Goal: Task Accomplishment & Management: Manage account settings

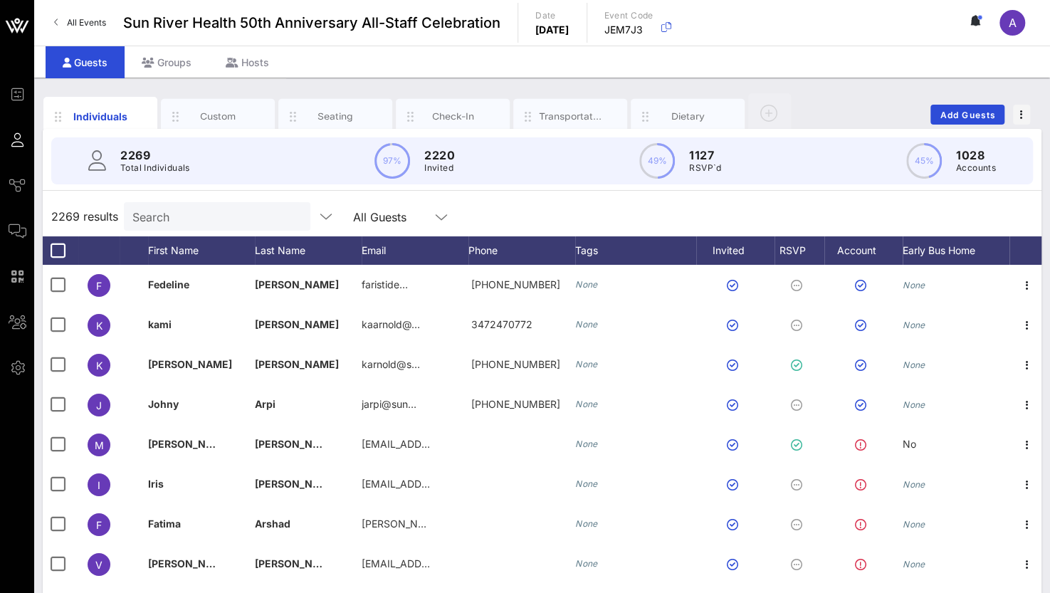
scroll to position [3061, 0]
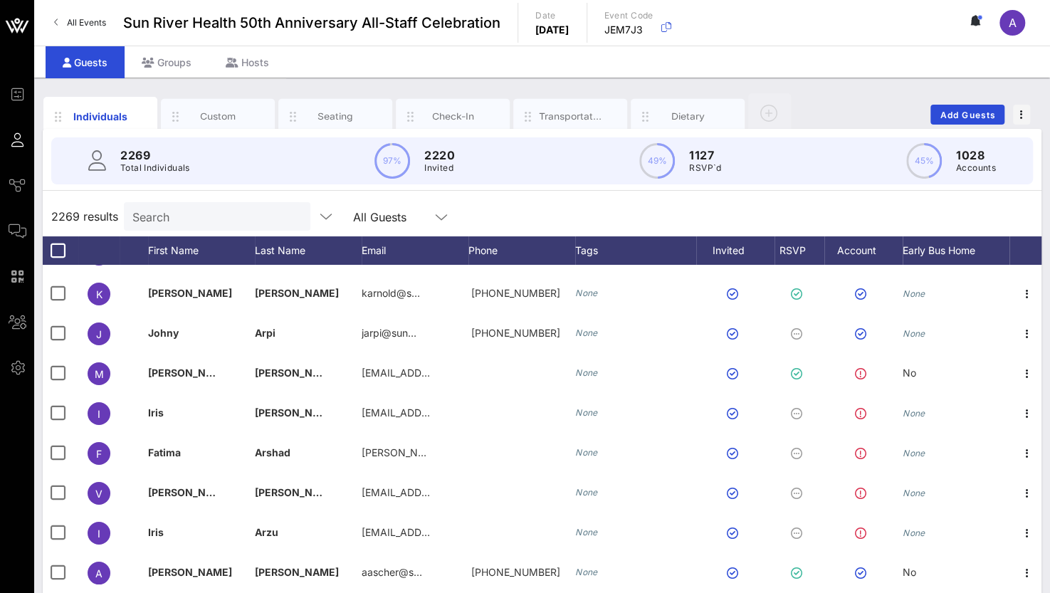
click at [210, 217] on input "Search" at bounding box center [215, 216] width 167 height 19
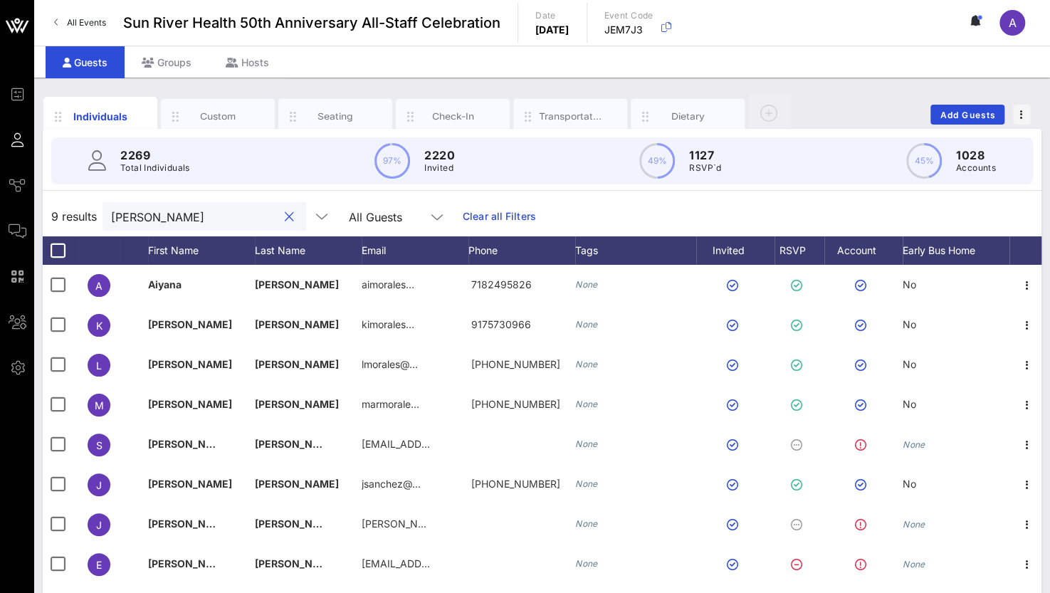
scroll to position [0, 0]
drag, startPoint x: 207, startPoint y: 206, endPoint x: 37, endPoint y: 216, distance: 170.4
click at [37, 216] on div "Individuals Custom Seating Check-In Transportation Dietary Add Guests 2269 Tota…" at bounding box center [542, 392] width 1016 height 629
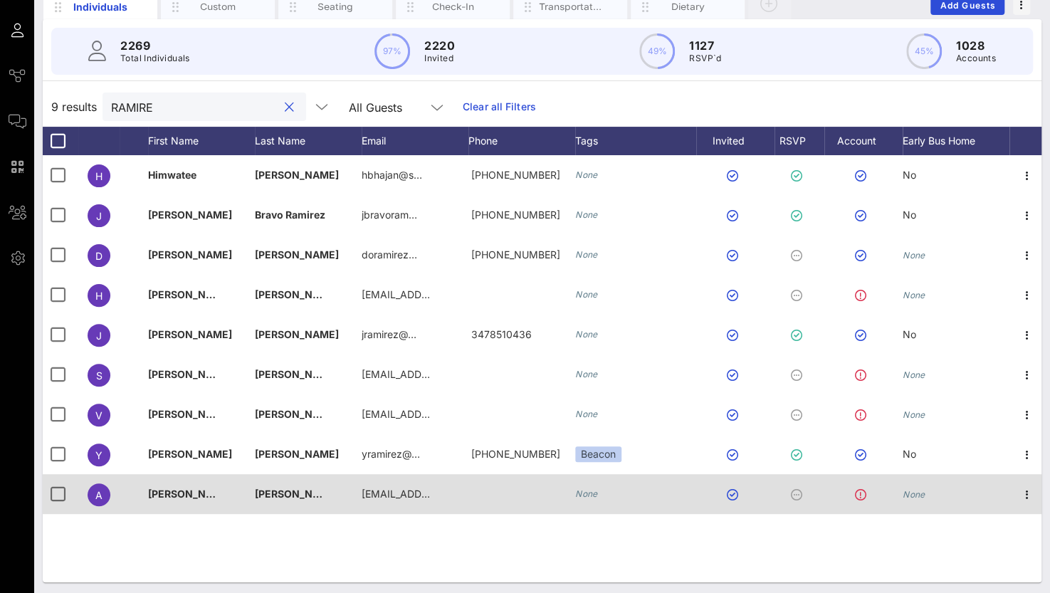
scroll to position [112, 0]
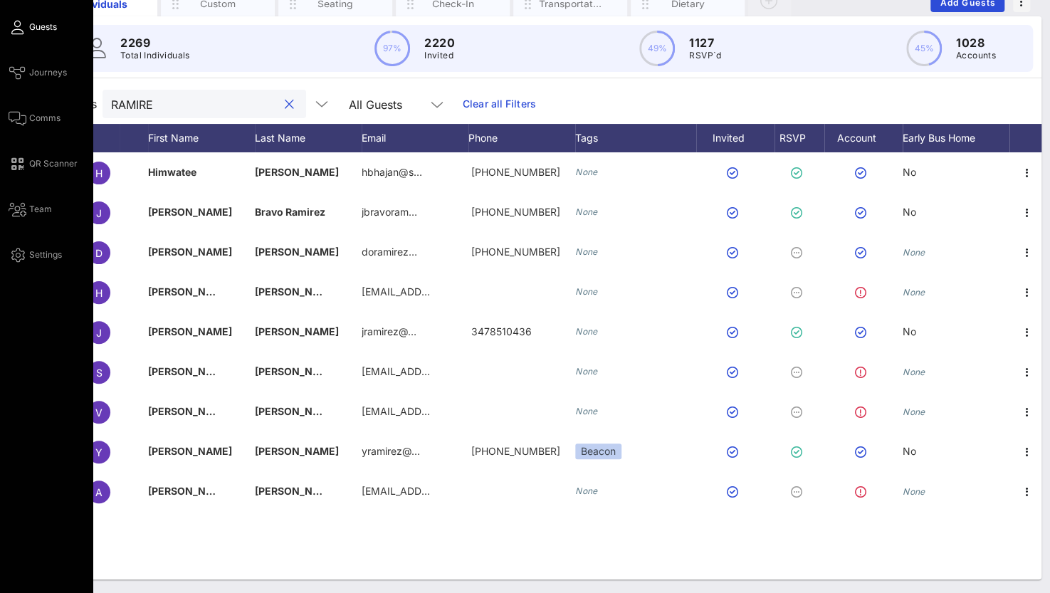
drag, startPoint x: 184, startPoint y: 111, endPoint x: 2, endPoint y: 103, distance: 182.4
click at [2, 103] on div "Event Builder Guests Journeys Comms QR Scanner Team Settings Sun River Health 5…" at bounding box center [525, 241] width 1050 height 706
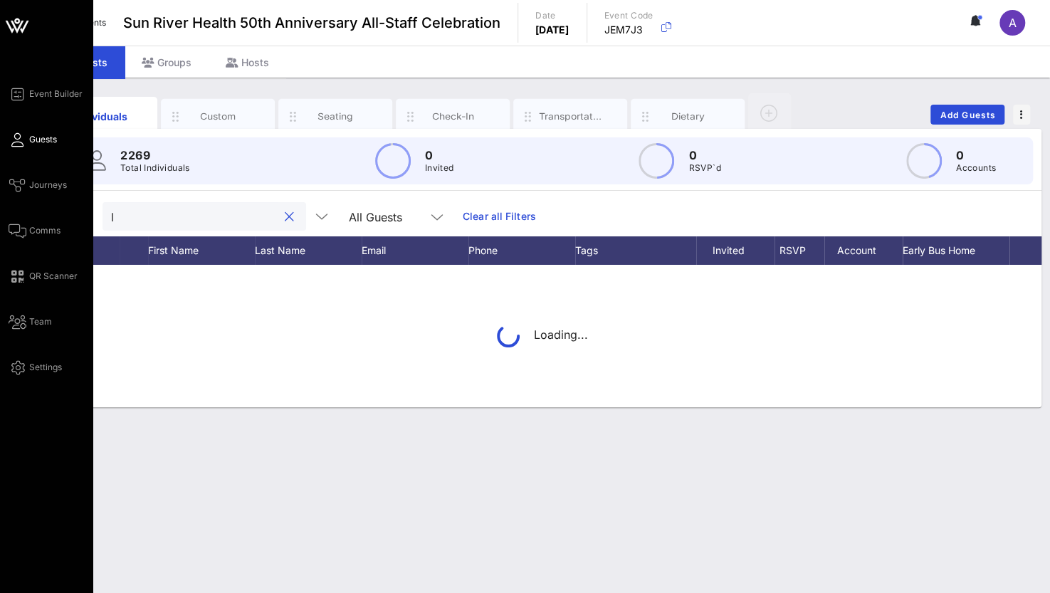
scroll to position [0, 0]
type input "loja"
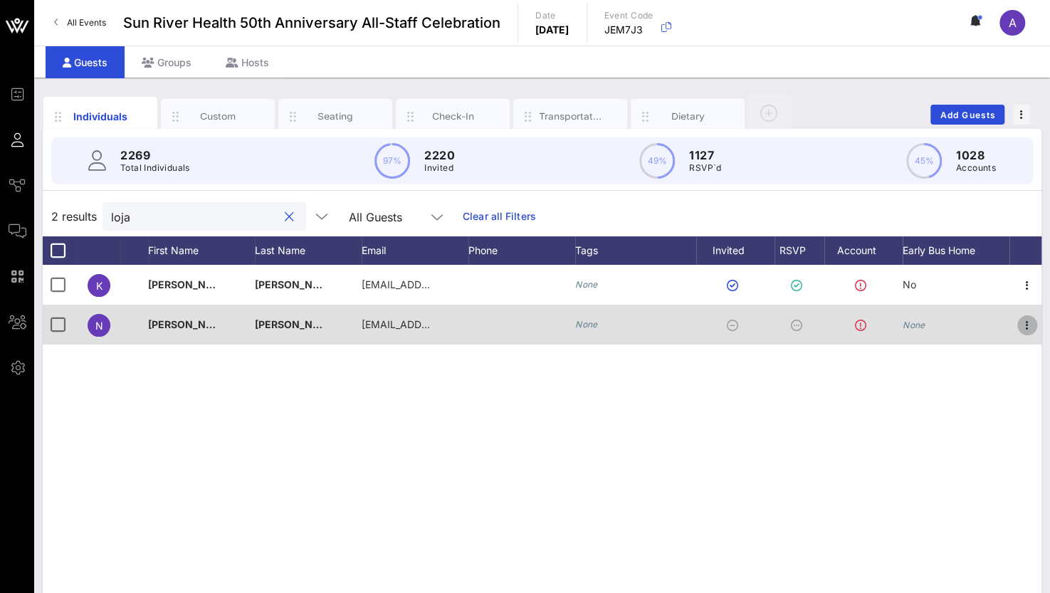
click at [1029, 327] on icon "button" at bounding box center [1027, 325] width 17 height 17
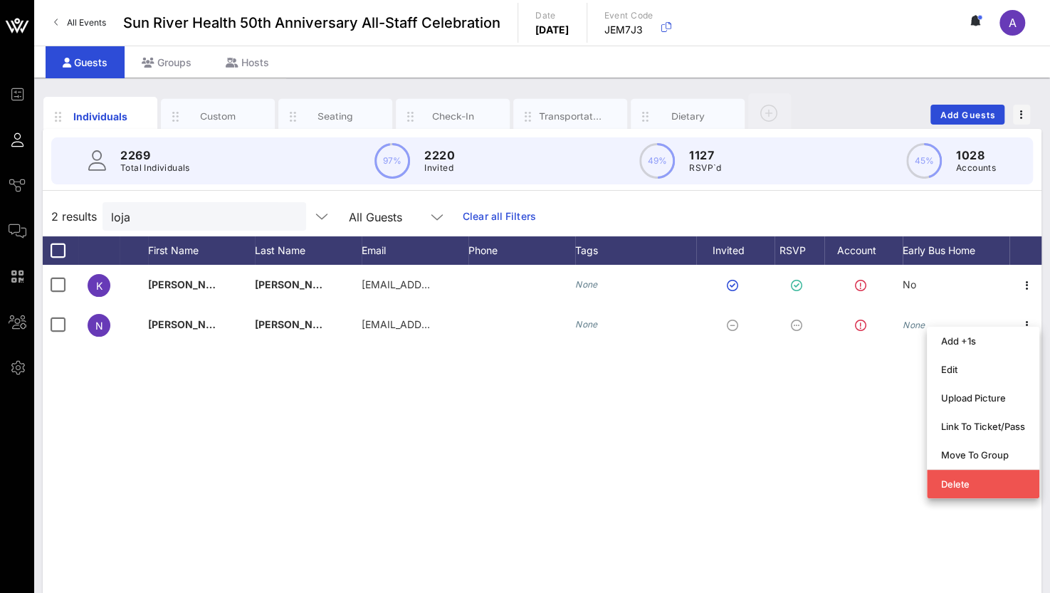
click at [663, 529] on div "K Katherine Loja Bustamante klojabustamante@sunriver.org None No N Nicole Inga …" at bounding box center [542, 478] width 999 height 427
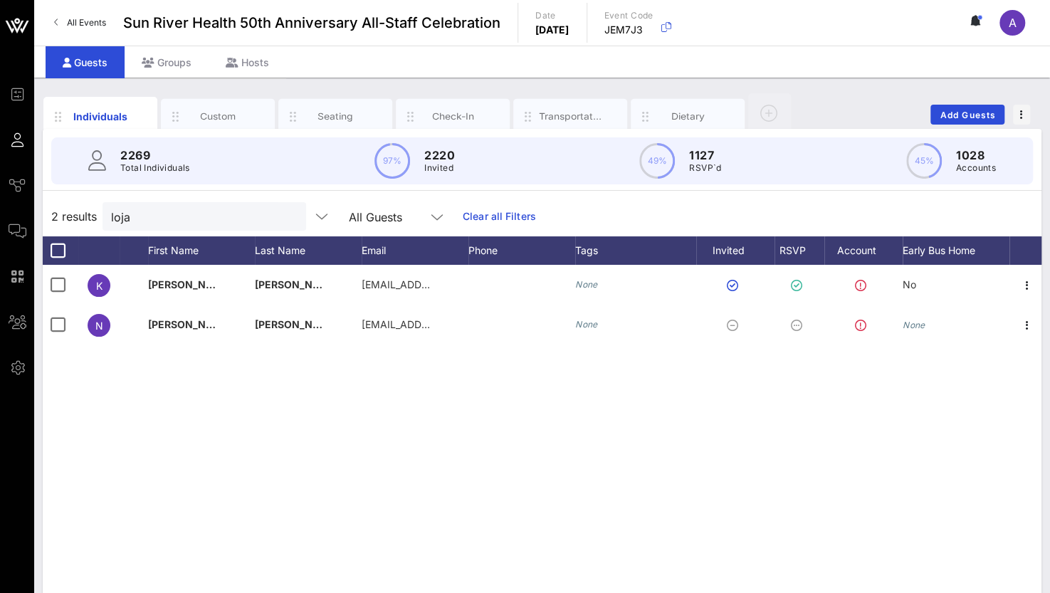
click at [282, 420] on div "K Katherine Loja Bustamante klojabustamante@sunriver.org None No N Nicole Inga …" at bounding box center [542, 478] width 999 height 427
click at [638, 473] on div "K Katherine Loja Bustamante klojabustamante@sunriver.org None No N Nicole Inga …" at bounding box center [542, 478] width 999 height 427
click at [485, 211] on link "Clear all Filters" at bounding box center [499, 217] width 73 height 16
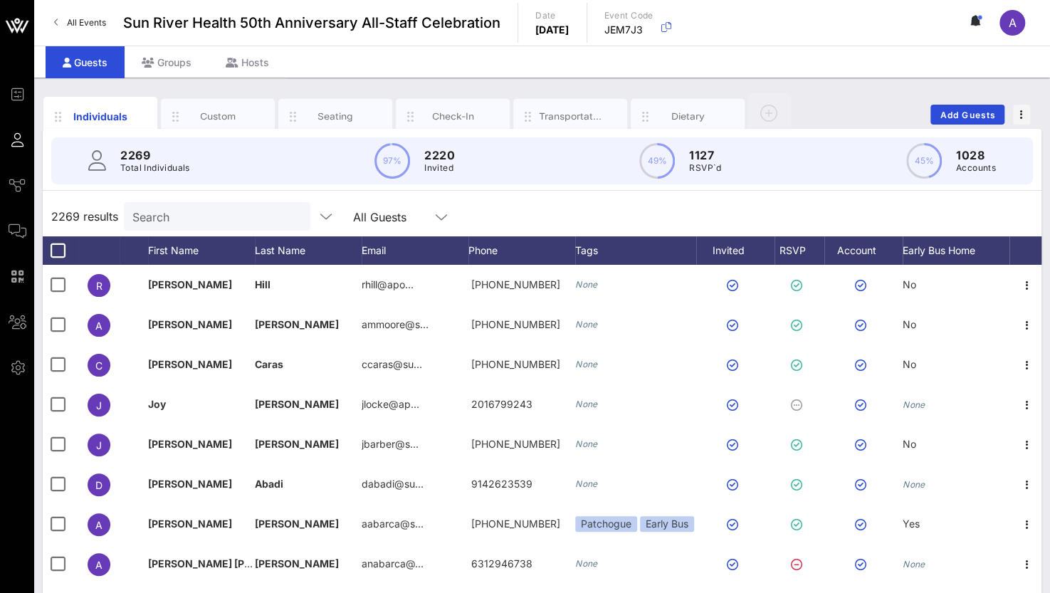
click at [444, 161] on p "Invited" at bounding box center [439, 168] width 31 height 14
click at [435, 213] on icon at bounding box center [441, 217] width 13 height 17
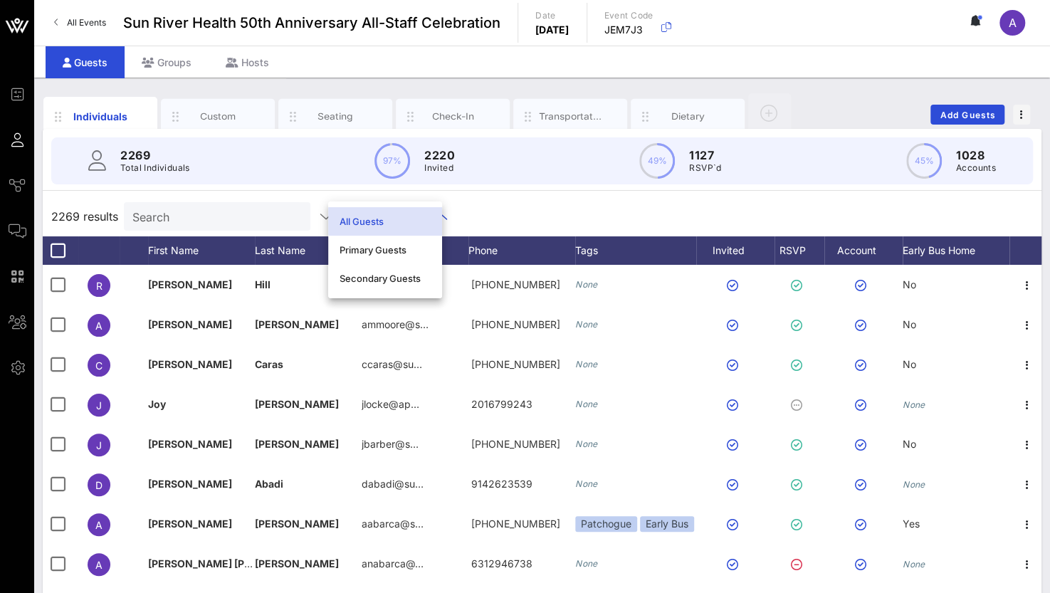
click at [429, 213] on div "All Guests" at bounding box center [385, 221] width 91 height 23
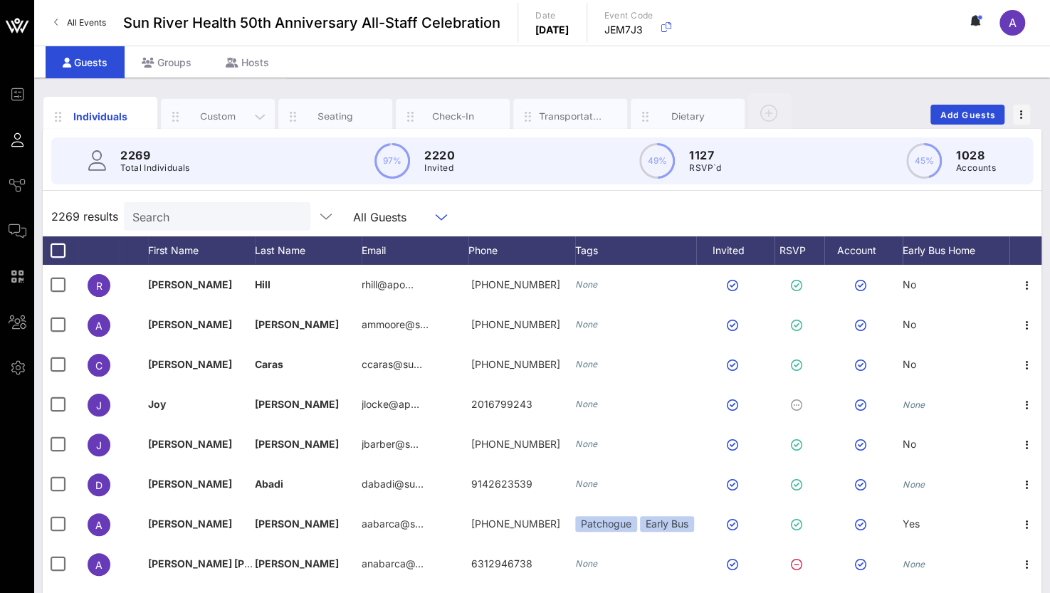
click at [220, 112] on div "Custom" at bounding box center [218, 117] width 63 height 14
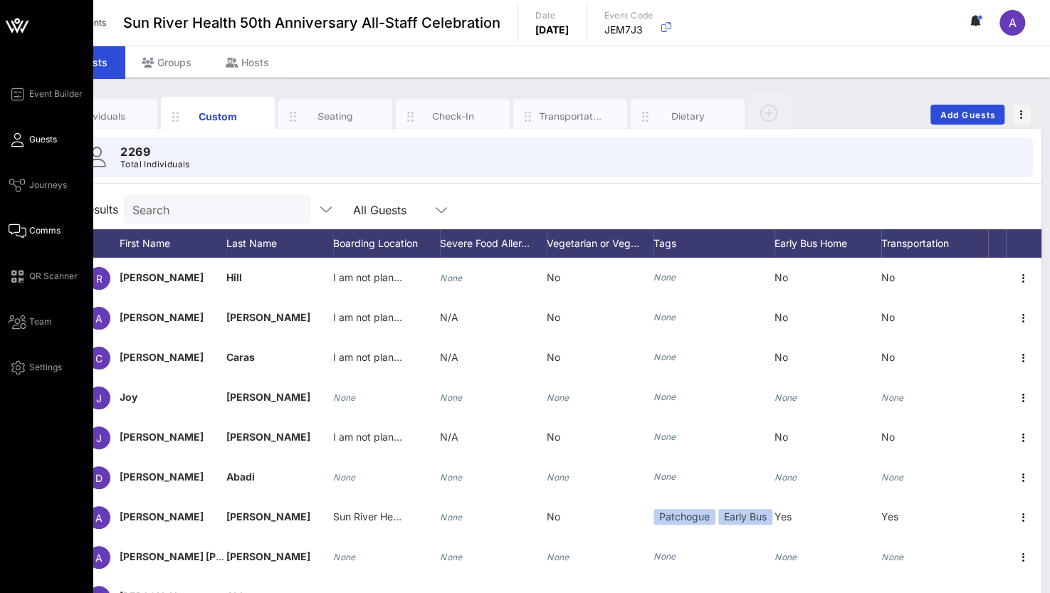
click at [30, 235] on span "Comms" at bounding box center [44, 230] width 31 height 13
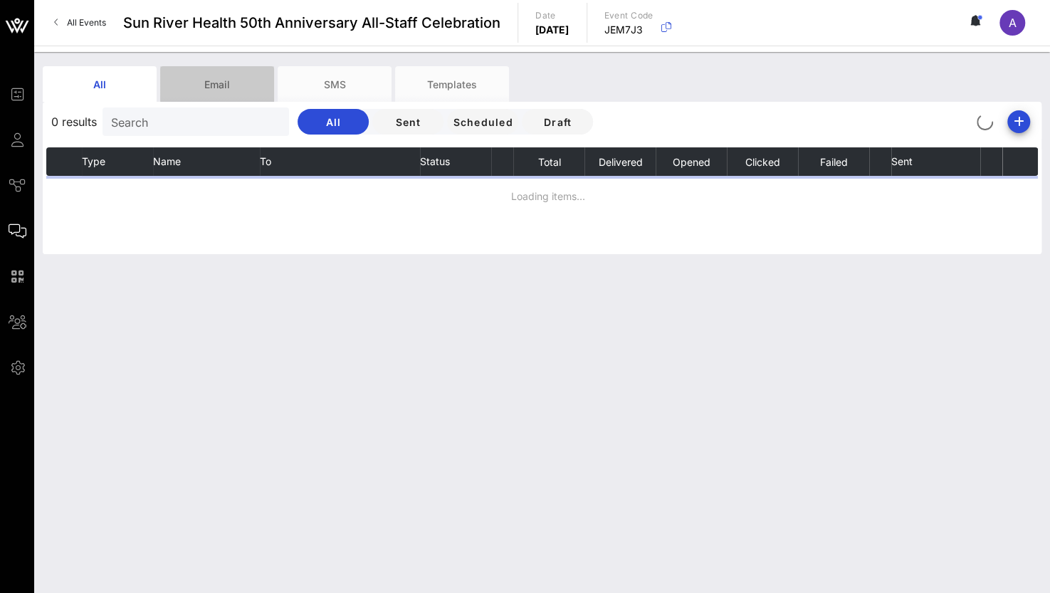
click at [218, 80] on div "Email" at bounding box center [217, 84] width 114 height 36
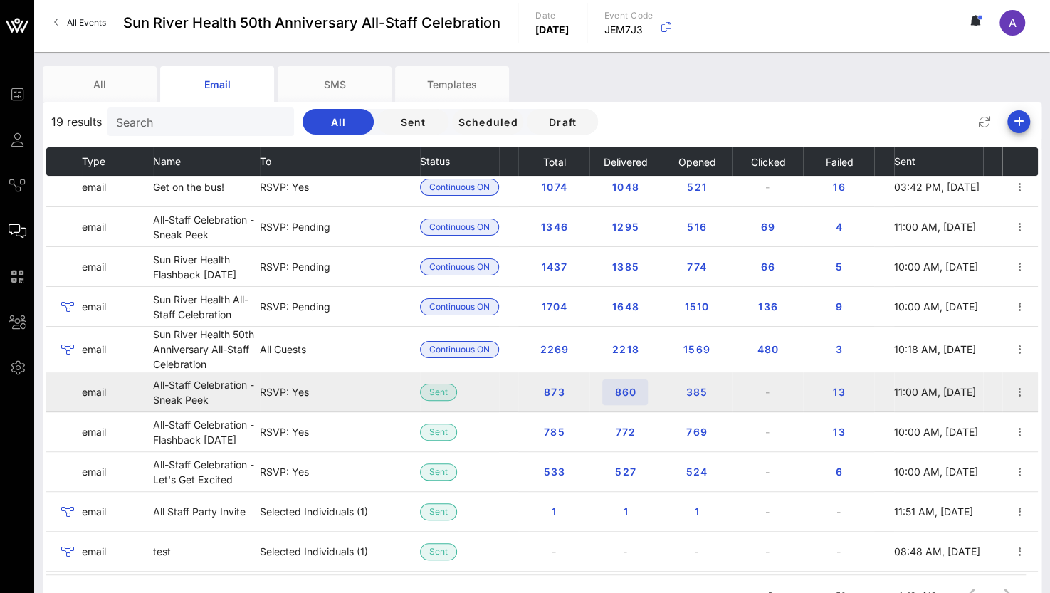
scroll to position [71, 0]
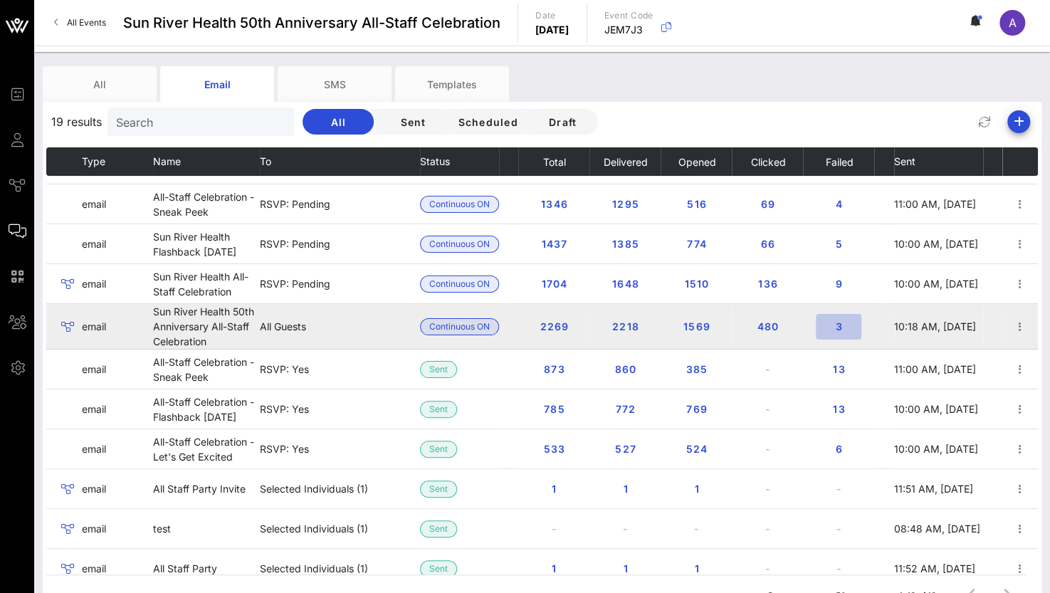
click at [833, 322] on span "3" at bounding box center [838, 326] width 23 height 12
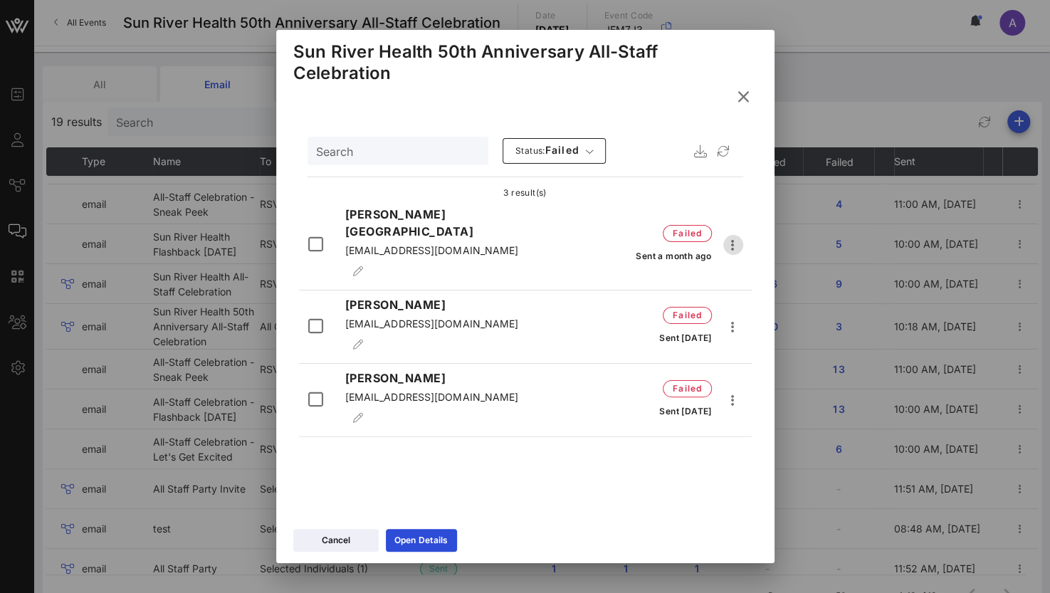
click at [740, 236] on icon "button" at bounding box center [733, 244] width 17 height 17
click at [767, 295] on span "Edit Email" at bounding box center [763, 290] width 53 height 14
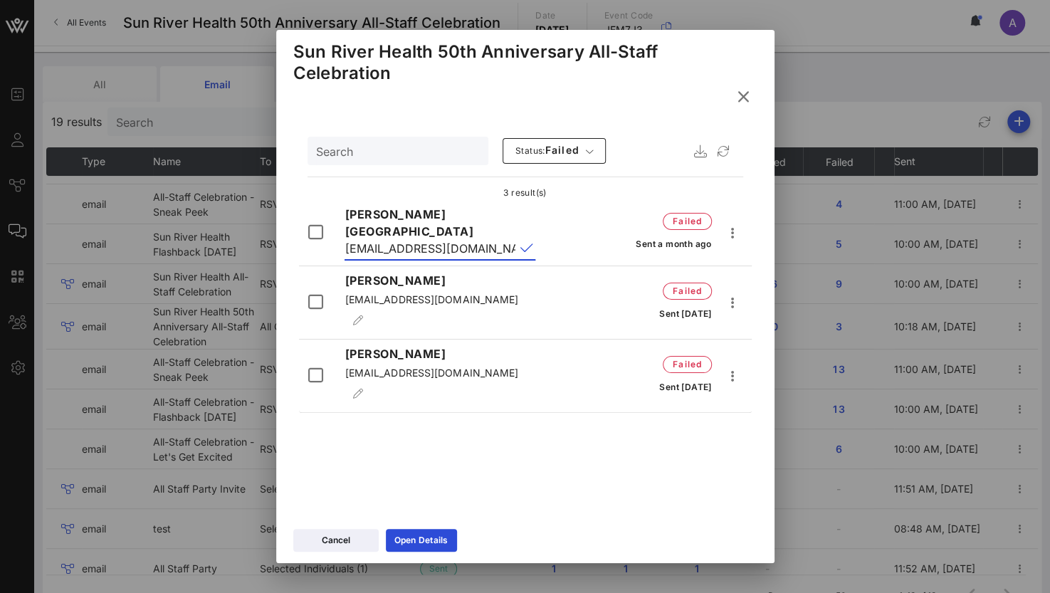
drag, startPoint x: 429, startPoint y: 237, endPoint x: 397, endPoint y: 241, distance: 31.5
click at [397, 241] on input "[EMAIL_ADDRESS][DOMAIN_NAME]" at bounding box center [430, 248] width 171 height 23
type input "[EMAIL_ADDRESS][DOMAIN_NAME]"
click at [457, 476] on div "Search Status: failed 3 result(s) Luz House lhouse@sunriver.org failed Sent a m…" at bounding box center [525, 320] width 498 height 406
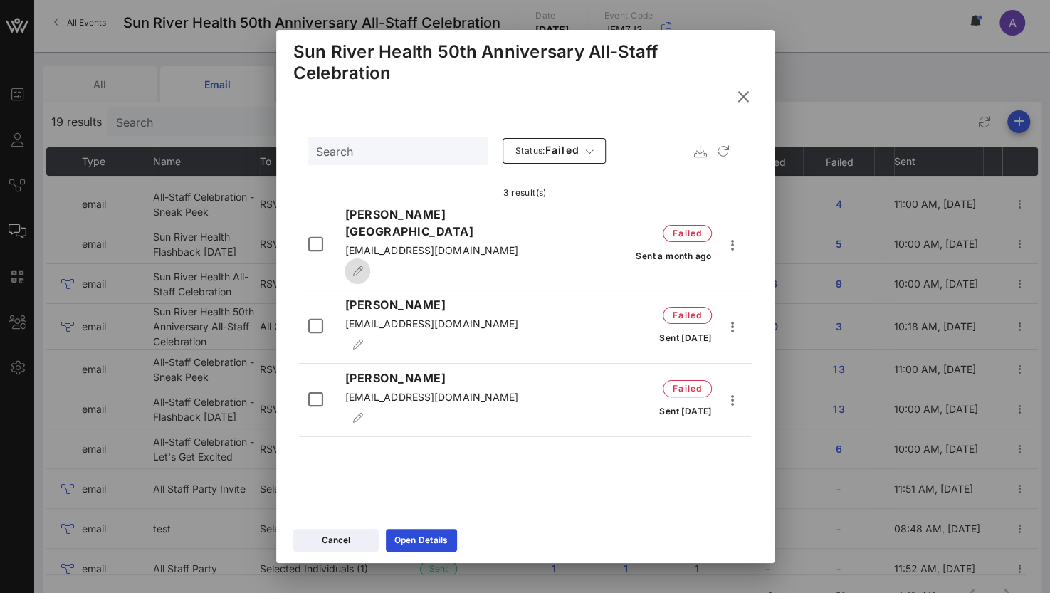
click at [363, 266] on icon "button" at bounding box center [357, 271] width 11 height 10
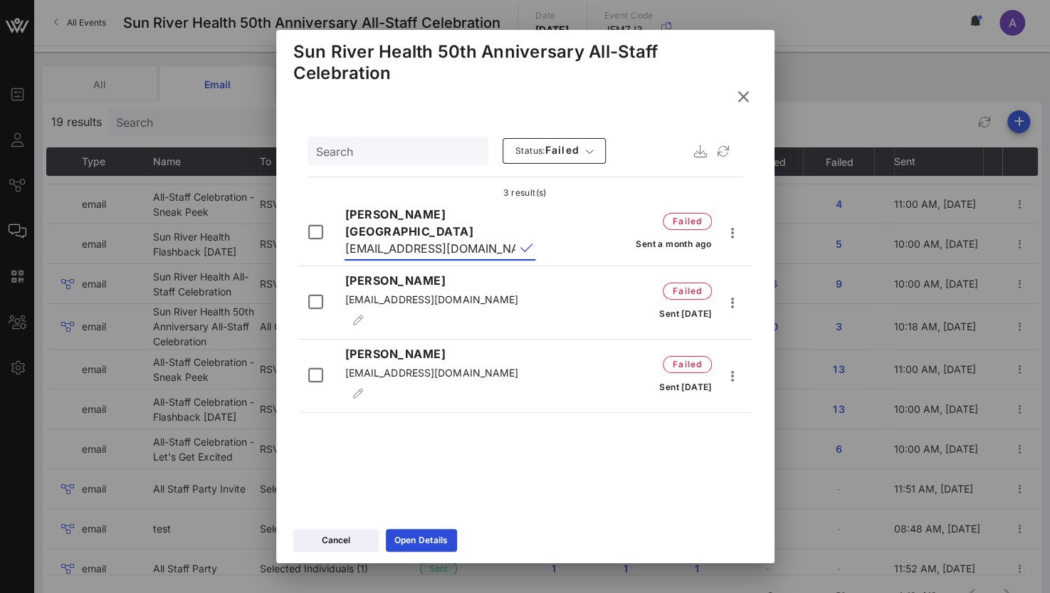
drag, startPoint x: 396, startPoint y: 233, endPoint x: 430, endPoint y: 235, distance: 34.2
click at [430, 237] on input "[EMAIL_ADDRESS][DOMAIN_NAME]" at bounding box center [430, 248] width 171 height 23
type input "[EMAIL_ADDRESS][DOMAIN_NAME]"
click at [524, 241] on button "append icon" at bounding box center [526, 248] width 13 height 14
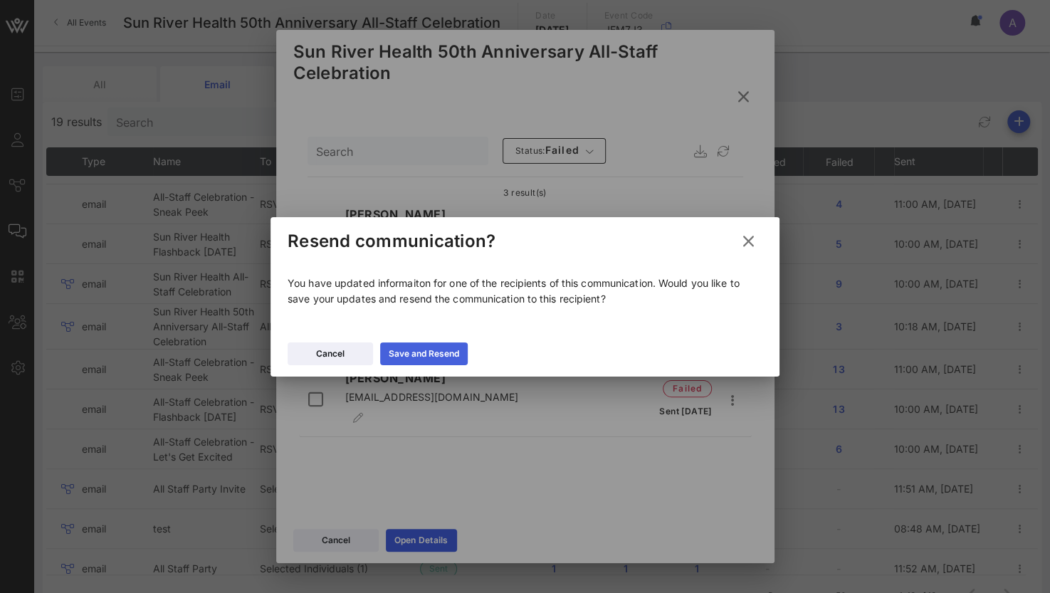
click at [410, 355] on div "Save and Resend" at bounding box center [424, 354] width 70 height 14
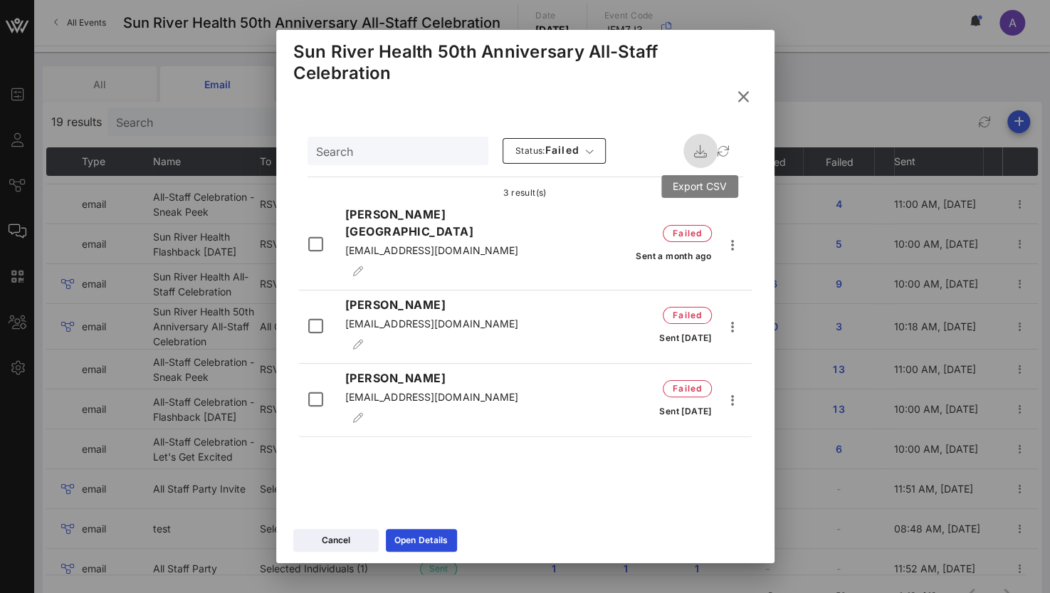
click at [698, 151] on icon "button" at bounding box center [700, 150] width 17 height 17
click at [739, 99] on icon at bounding box center [743, 97] width 20 height 18
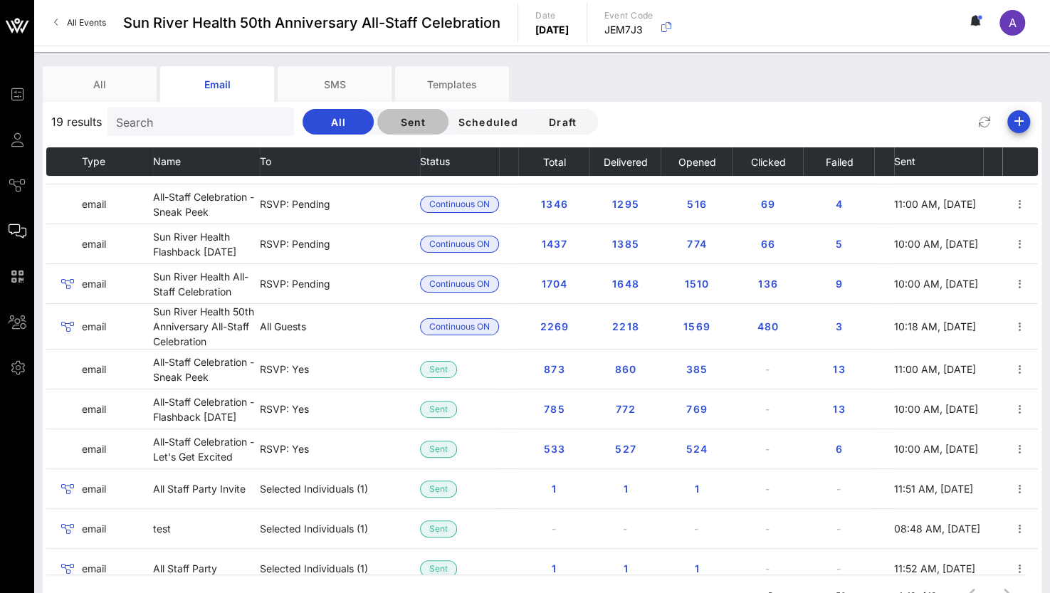
click at [399, 123] on span "Sent" at bounding box center [413, 122] width 48 height 12
click at [461, 116] on span "Scheduled" at bounding box center [487, 122] width 61 height 12
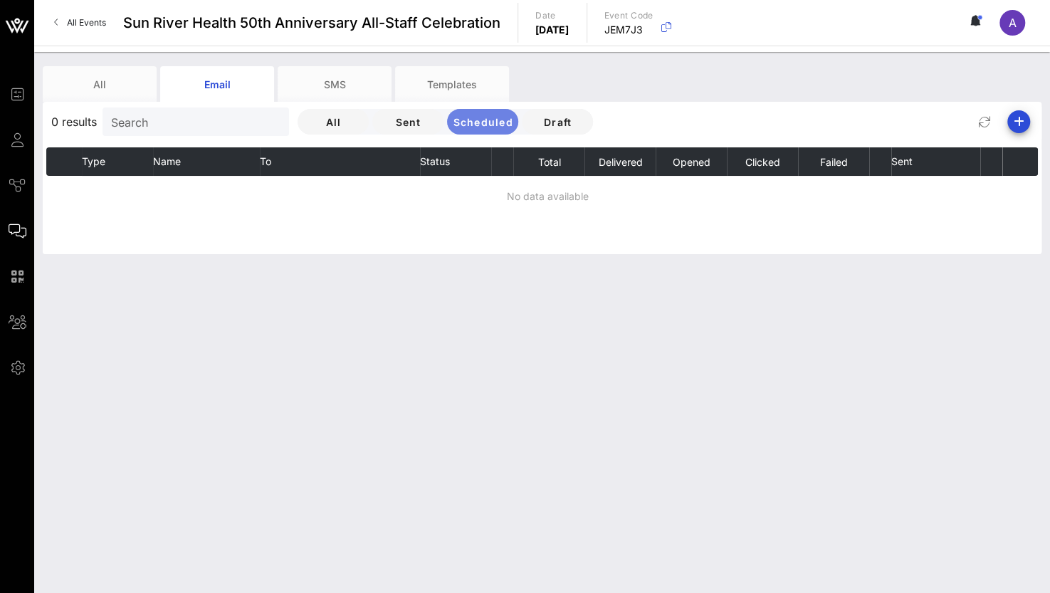
scroll to position [0, 0]
click at [553, 120] on span "Draft" at bounding box center [557, 122] width 48 height 12
click at [385, 120] on span "Sent" at bounding box center [408, 122] width 48 height 12
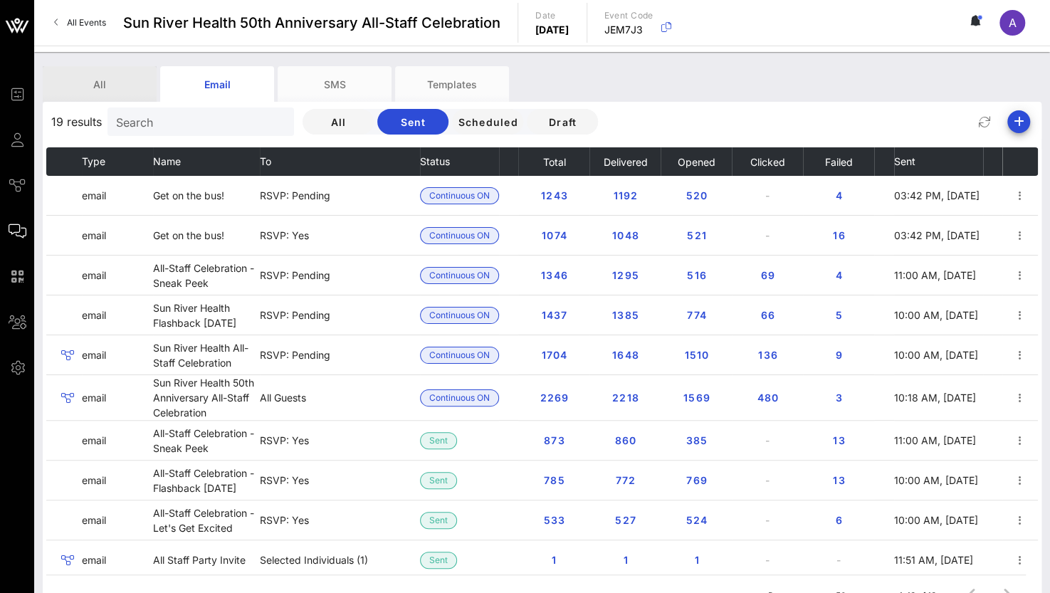
click at [98, 85] on div "All" at bounding box center [100, 84] width 114 height 36
click at [320, 113] on button "All" at bounding box center [338, 122] width 71 height 26
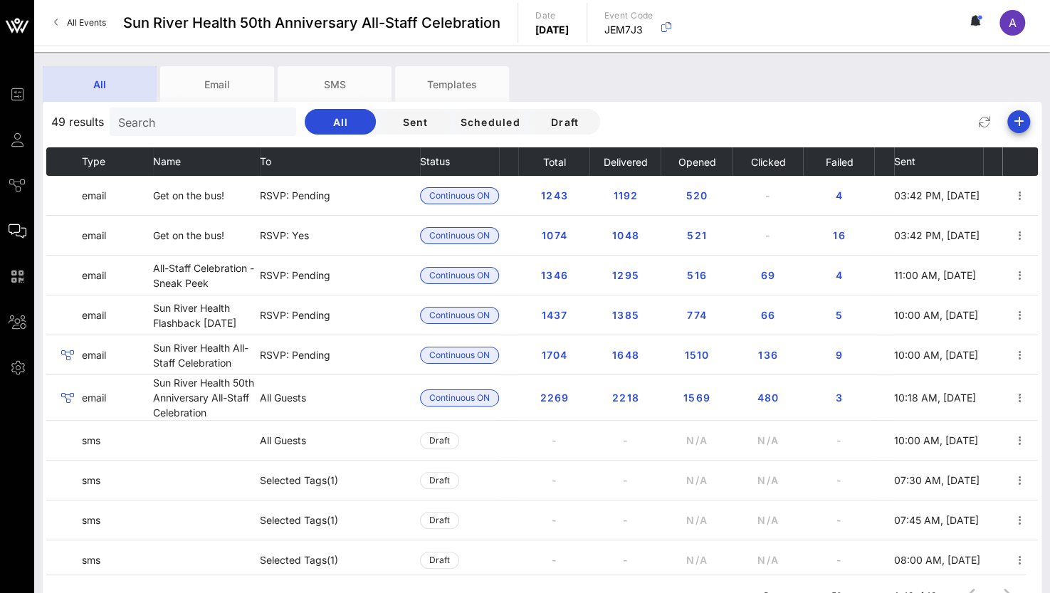
click at [98, 88] on div "All" at bounding box center [100, 84] width 114 height 36
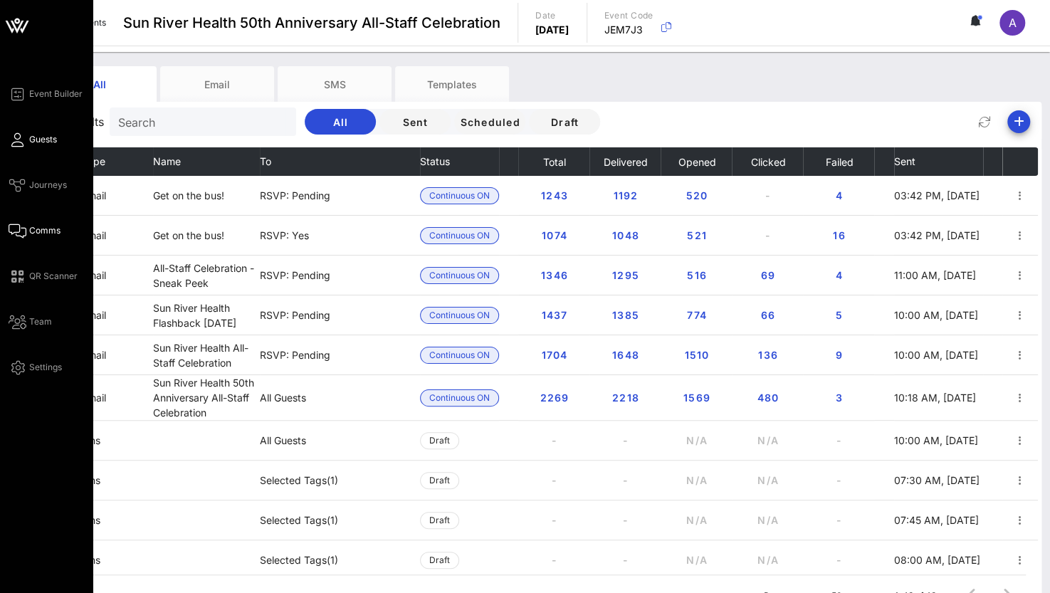
click at [30, 136] on span "Guests" at bounding box center [43, 139] width 28 height 13
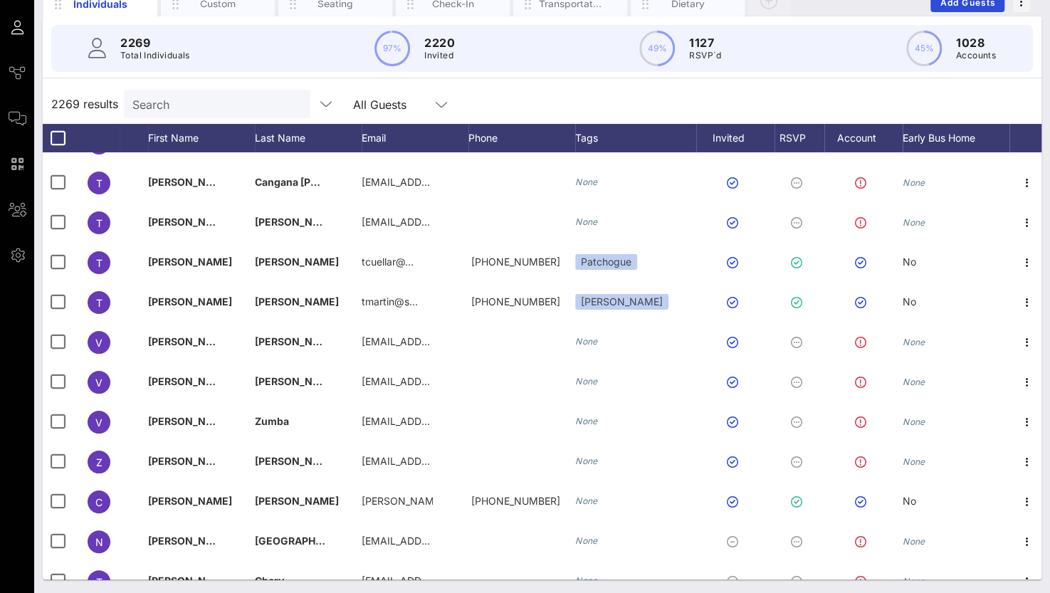
scroll to position [88356, 0]
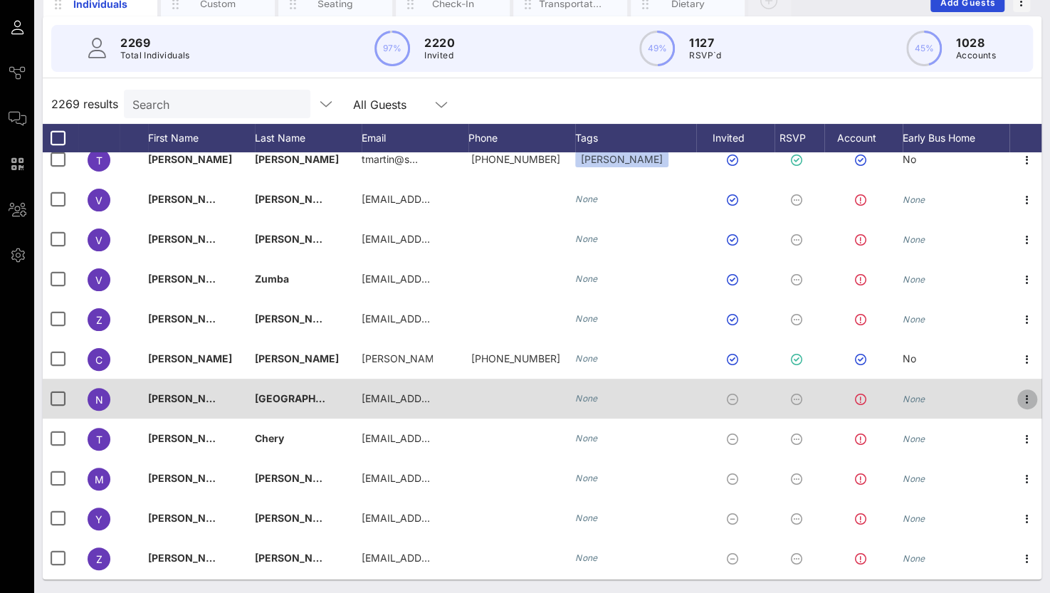
click at [1027, 397] on icon "button" at bounding box center [1027, 399] width 17 height 17
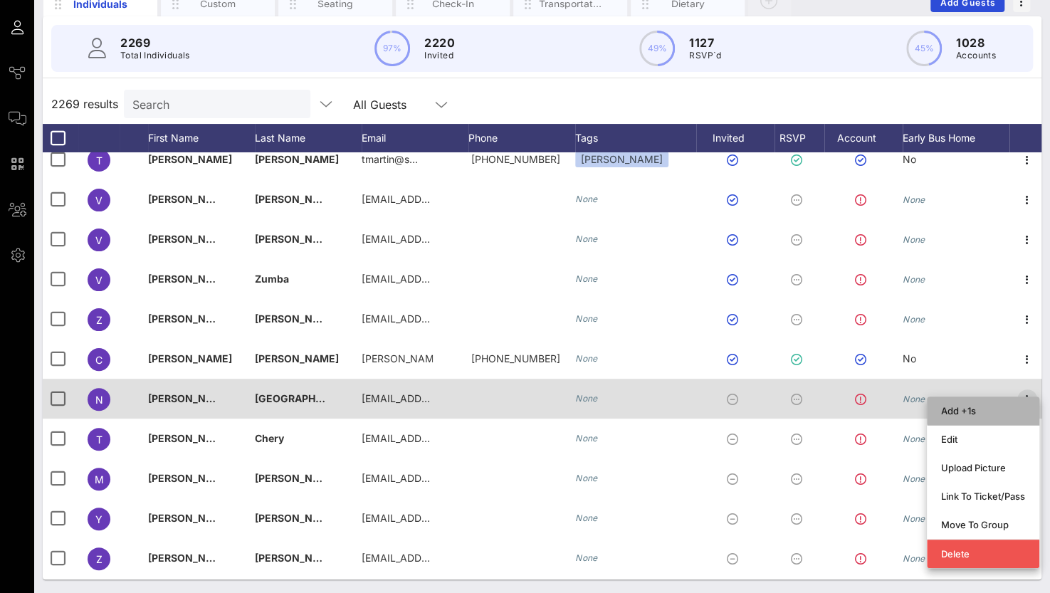
click at [1027, 397] on div "Add +1s" at bounding box center [983, 411] width 112 height 28
type input "Guest Of"
type input "[PERSON_NAME]"
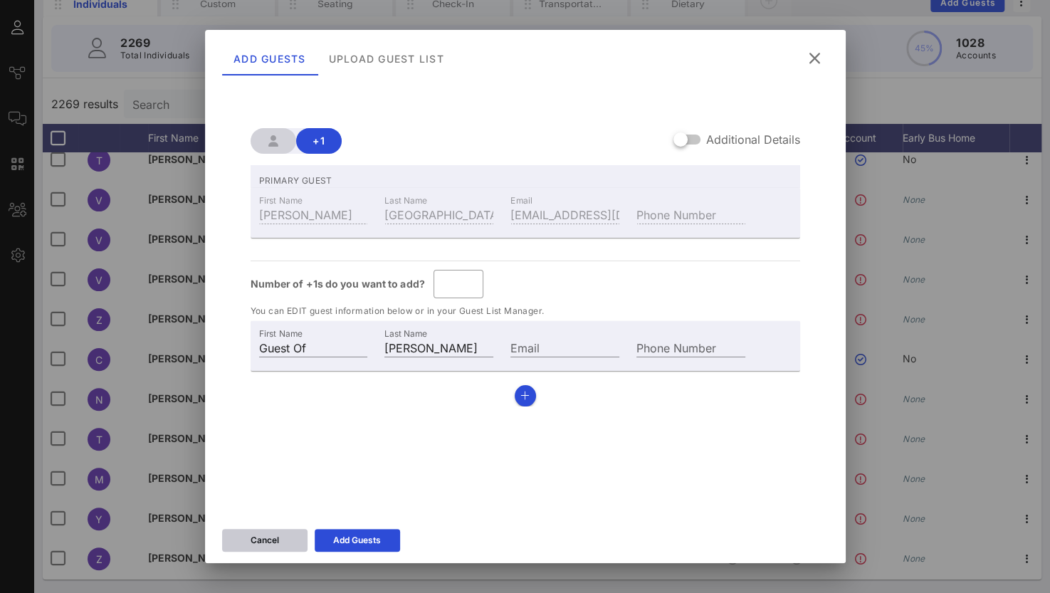
click at [269, 541] on div "Cancel" at bounding box center [265, 540] width 28 height 14
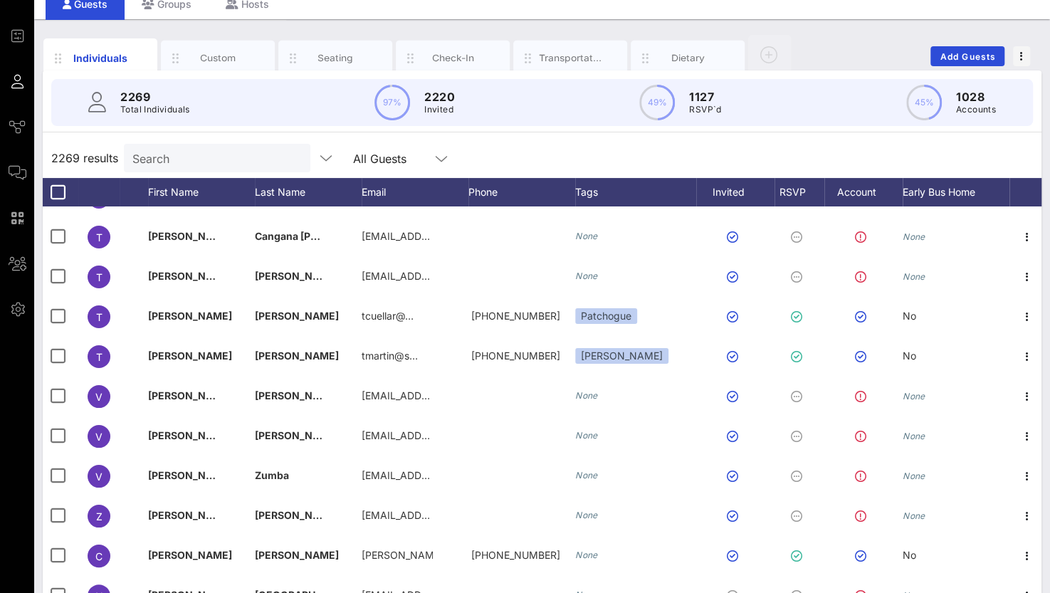
scroll to position [57, 0]
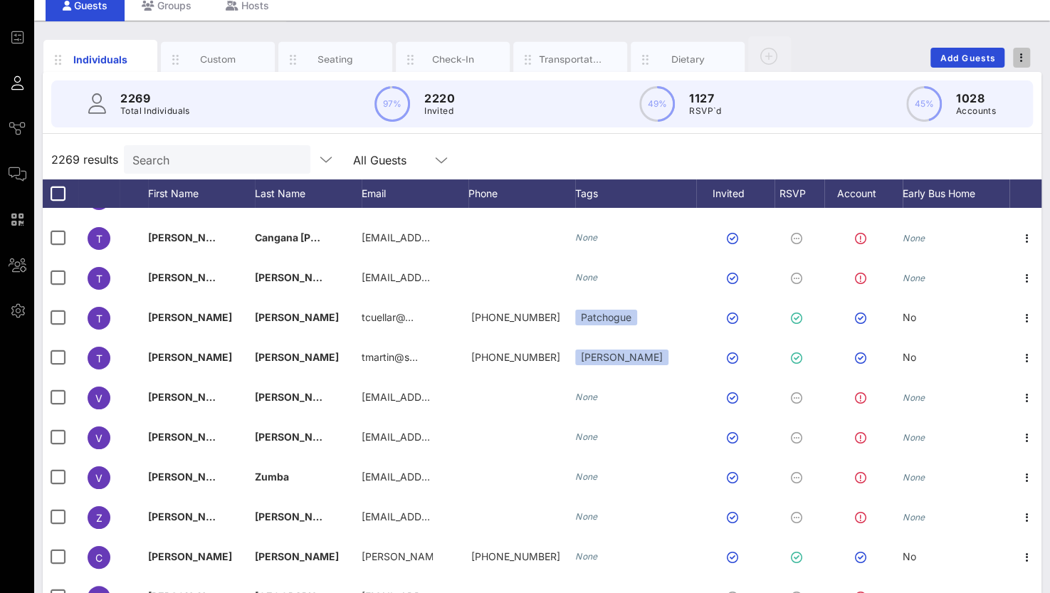
click at [1020, 62] on icon "button" at bounding box center [1021, 58] width 3 height 10
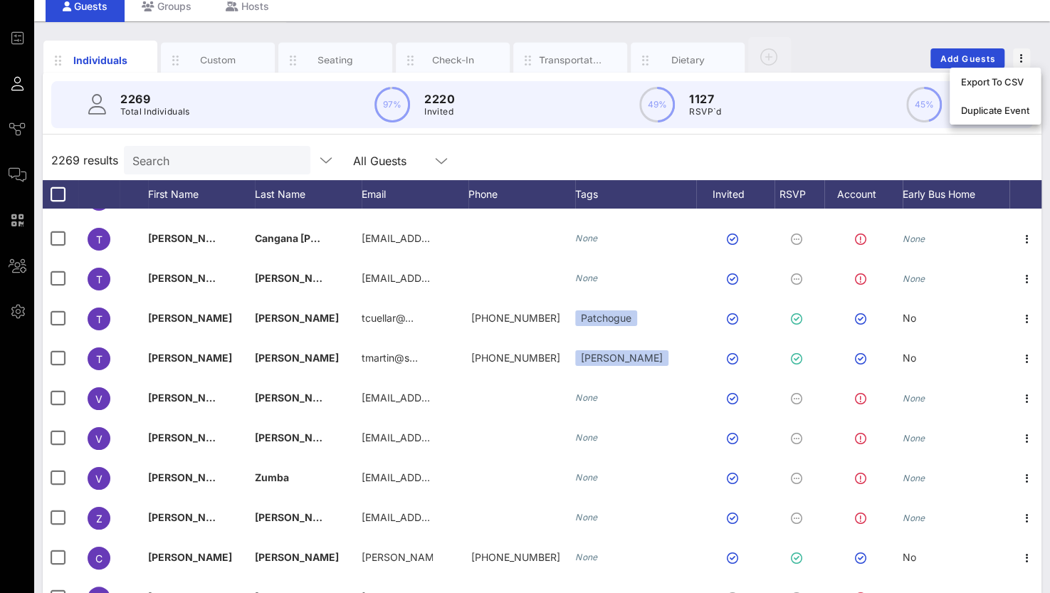
click at [384, 103] on circle at bounding box center [392, 104] width 33 height 33
click at [392, 99] on circle at bounding box center [392, 104] width 33 height 33
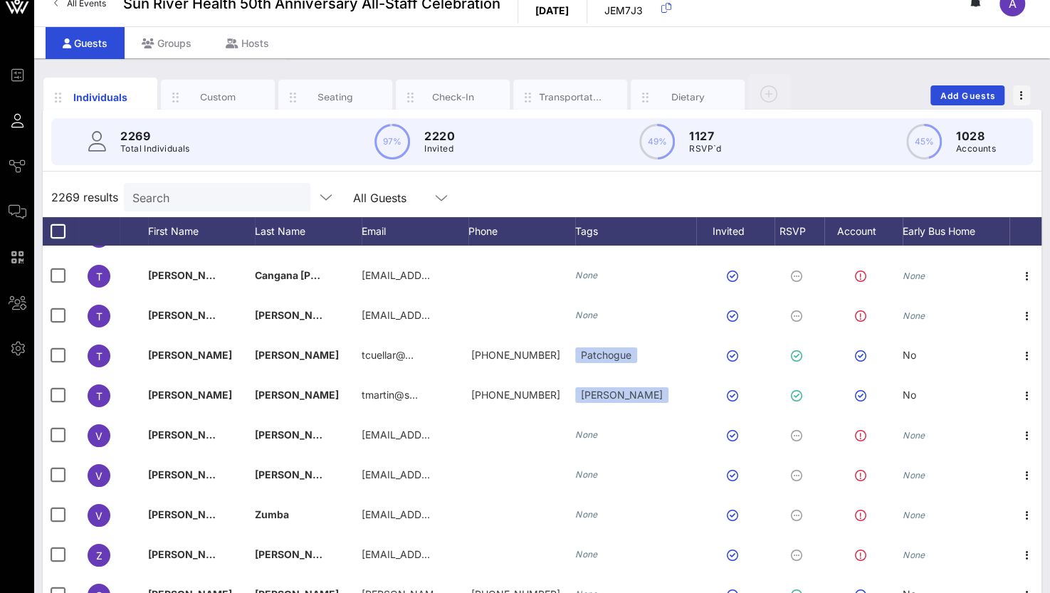
scroll to position [0, 0]
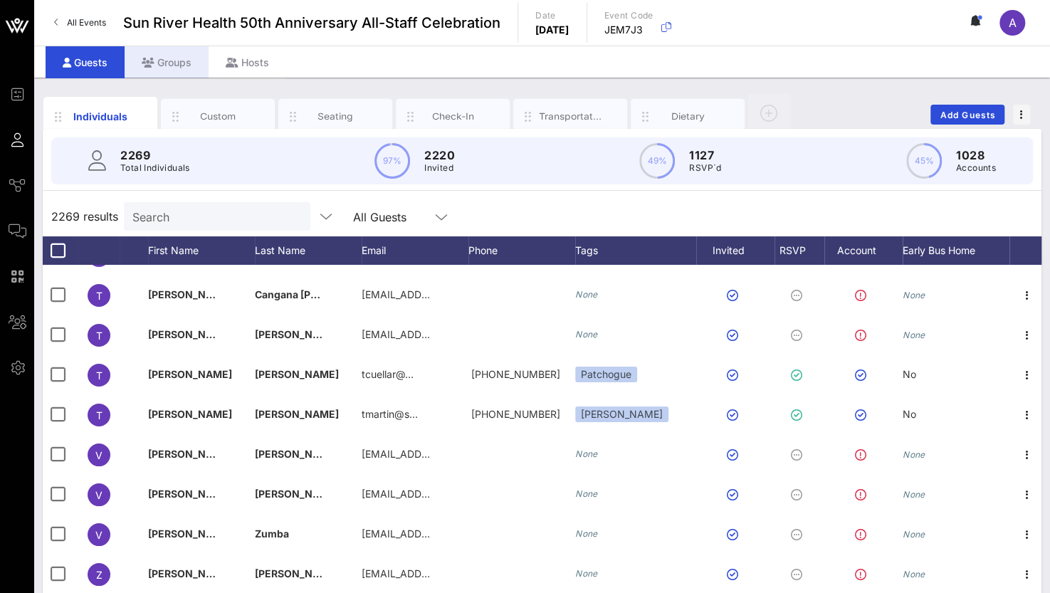
click at [154, 58] on icon at bounding box center [148, 63] width 13 height 10
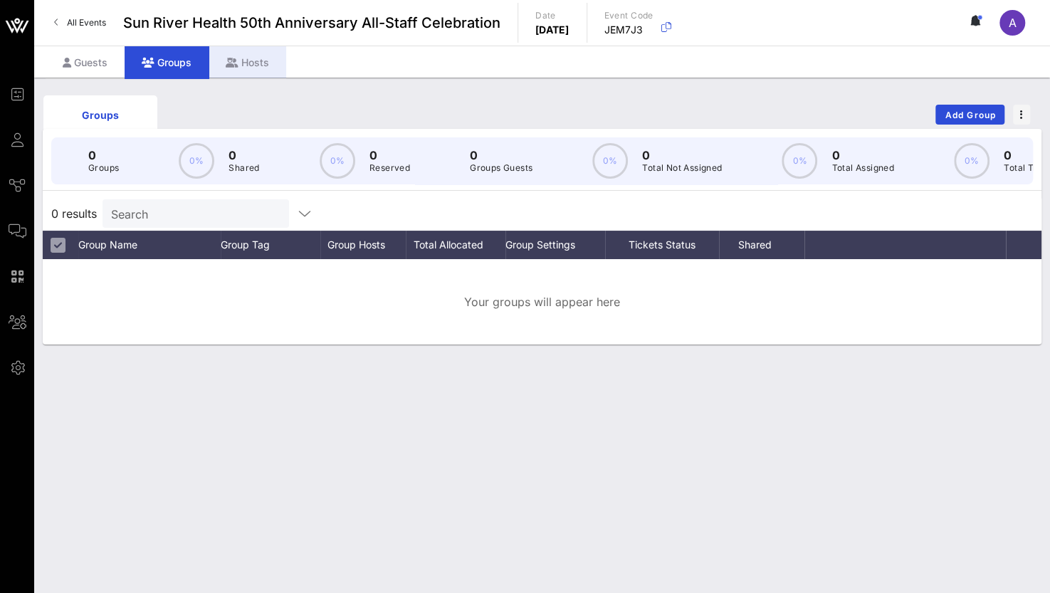
click at [272, 56] on div "Hosts" at bounding box center [248, 62] width 78 height 32
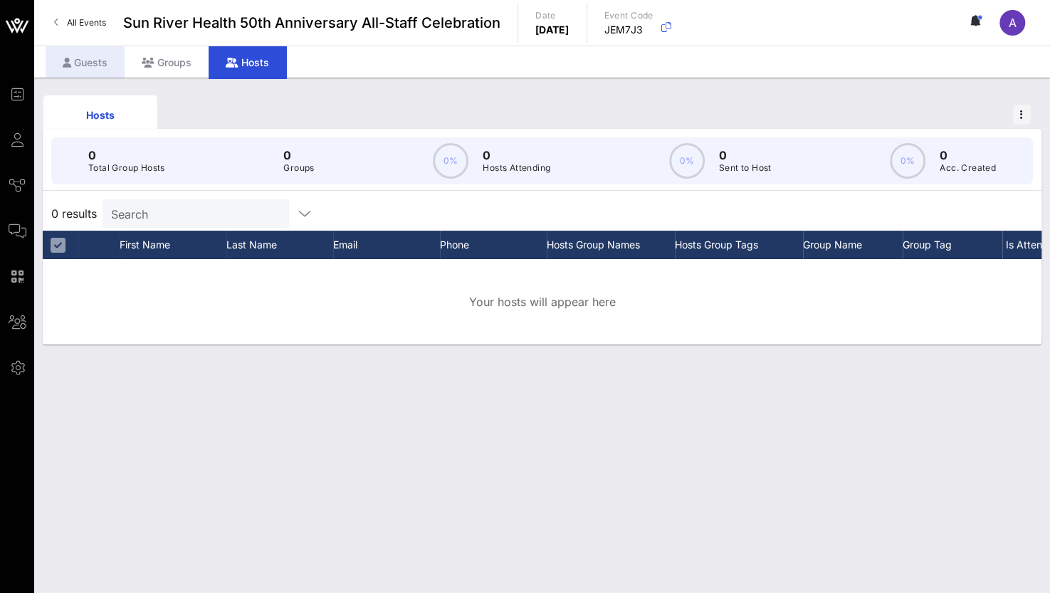
click at [81, 59] on div "Guests" at bounding box center [85, 62] width 79 height 32
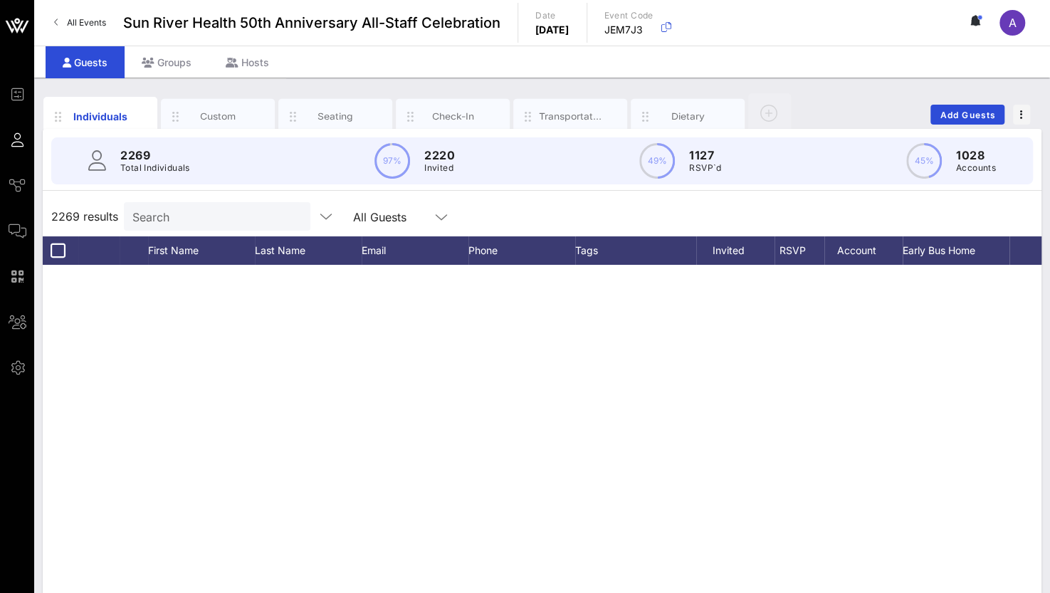
scroll to position [88214, 0]
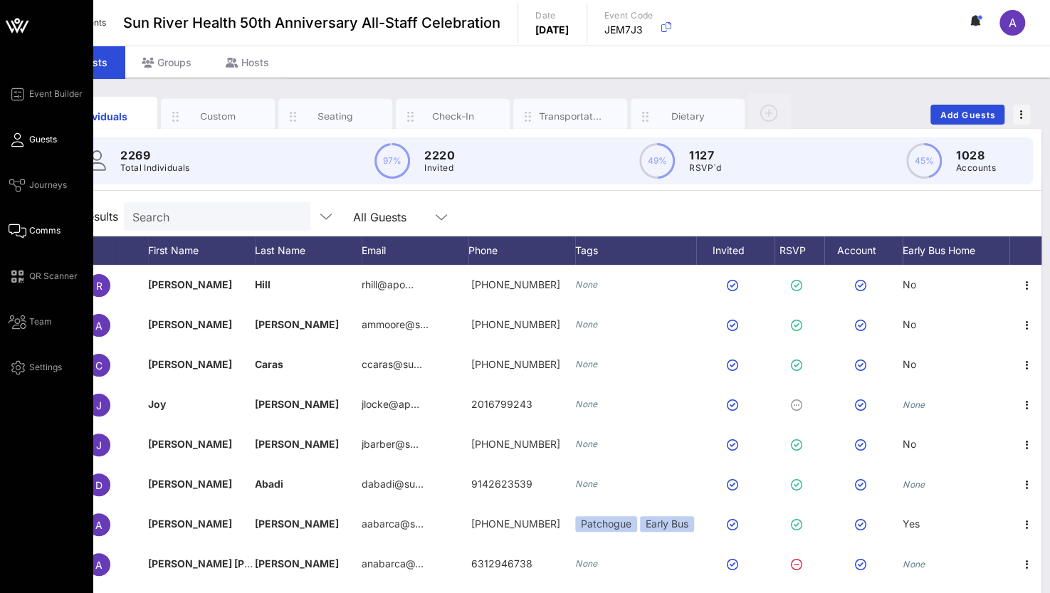
click at [20, 222] on div "Event Builder Guests Journeys Comms QR Scanner Team Settings" at bounding box center [51, 230] width 84 height 290
click at [38, 232] on span "Comms" at bounding box center [44, 230] width 31 height 13
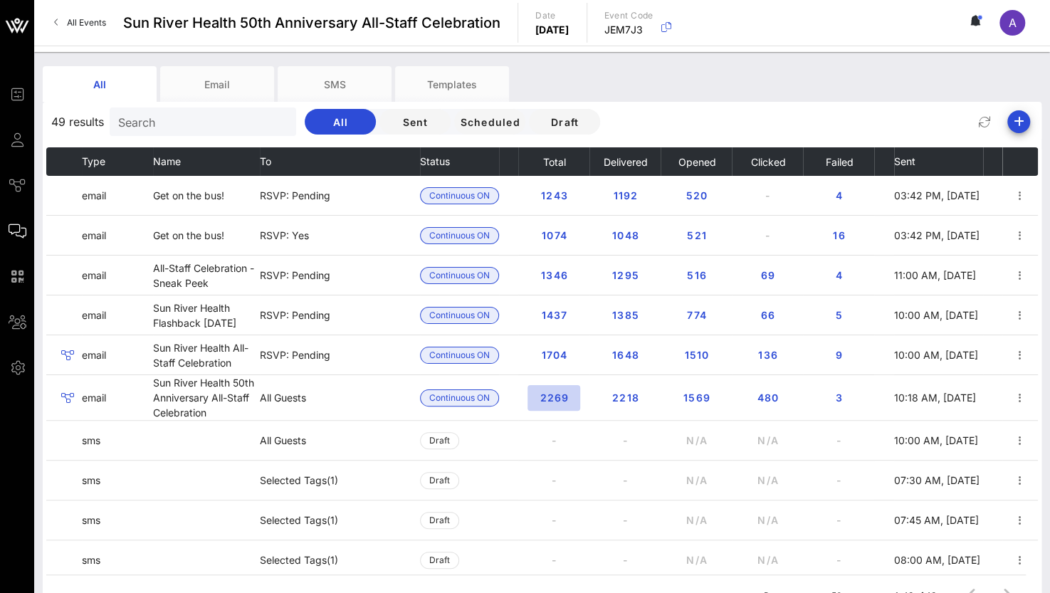
drag, startPoint x: 553, startPoint y: 395, endPoint x: 1027, endPoint y: 399, distance: 473.4
click at [552, 395] on span "2269" at bounding box center [554, 398] width 30 height 12
click at [540, 394] on span "2269" at bounding box center [554, 398] width 30 height 12
click at [1015, 398] on icon "button" at bounding box center [1020, 397] width 17 height 17
click at [1012, 398] on icon "button" at bounding box center [1020, 397] width 17 height 17
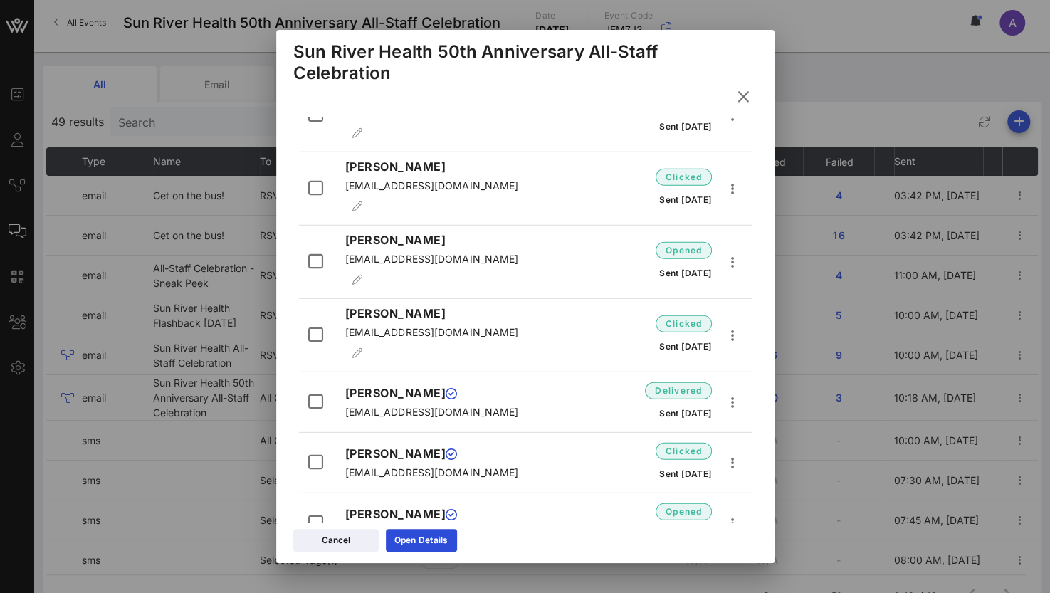
scroll to position [134321, 0]
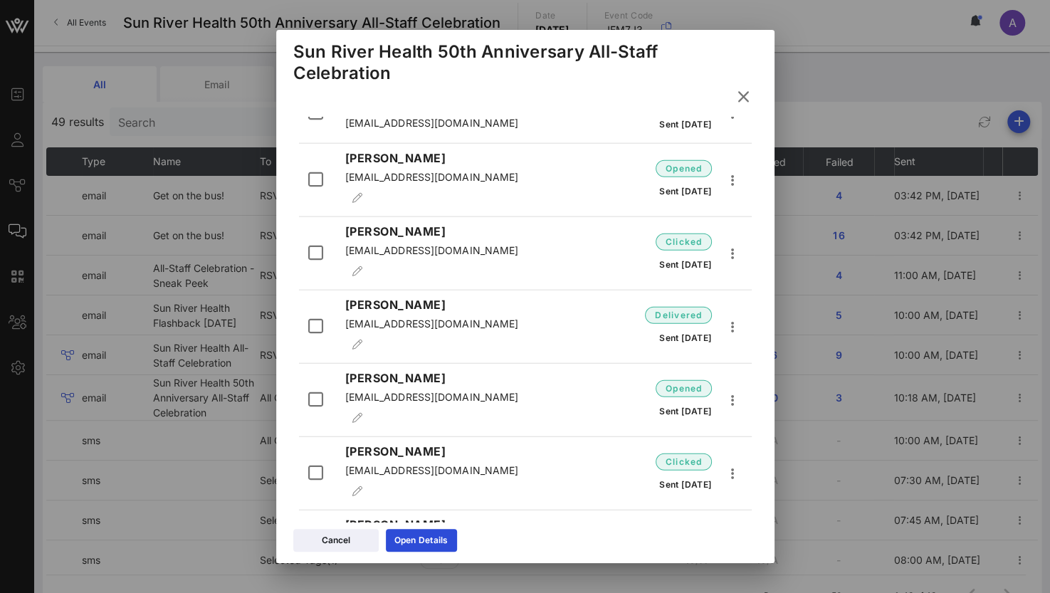
click icon "button"
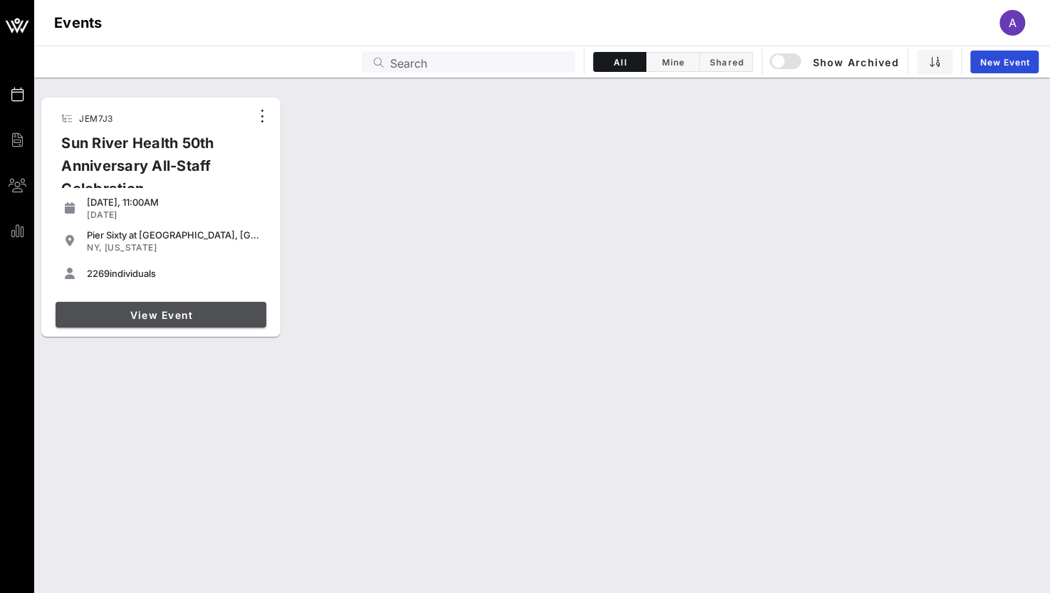
click at [152, 314] on span "View Event" at bounding box center [160, 315] width 199 height 12
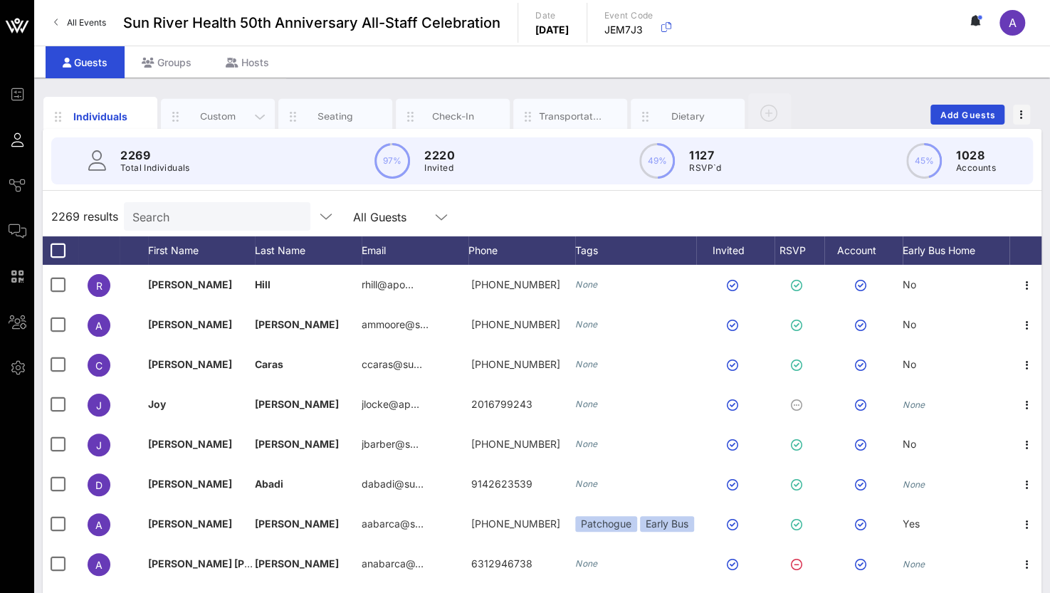
click at [218, 112] on div "Custom" at bounding box center [218, 117] width 63 height 14
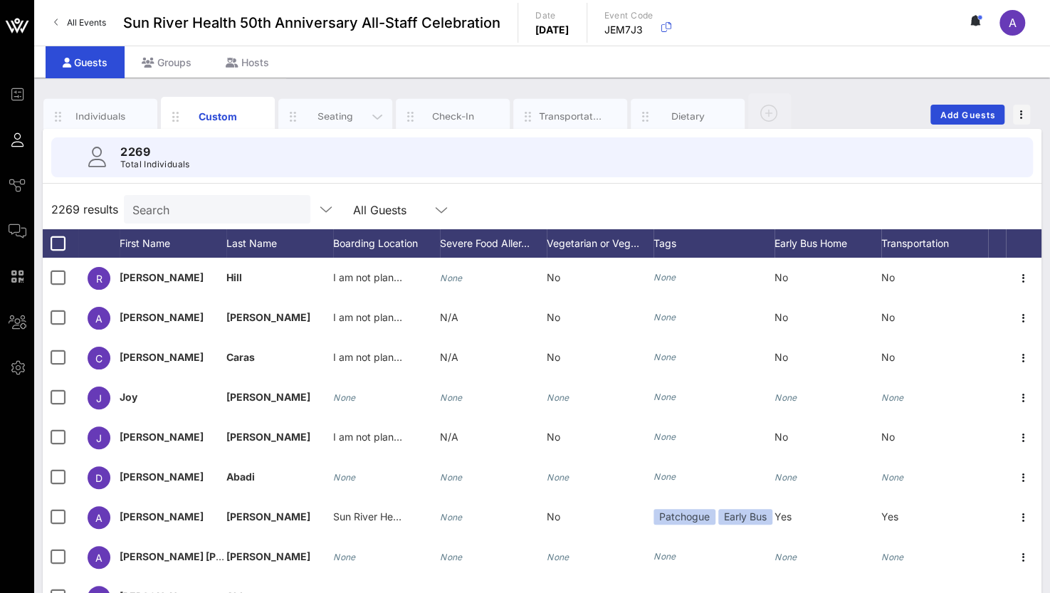
click at [343, 110] on div "Seating" at bounding box center [335, 117] width 63 height 14
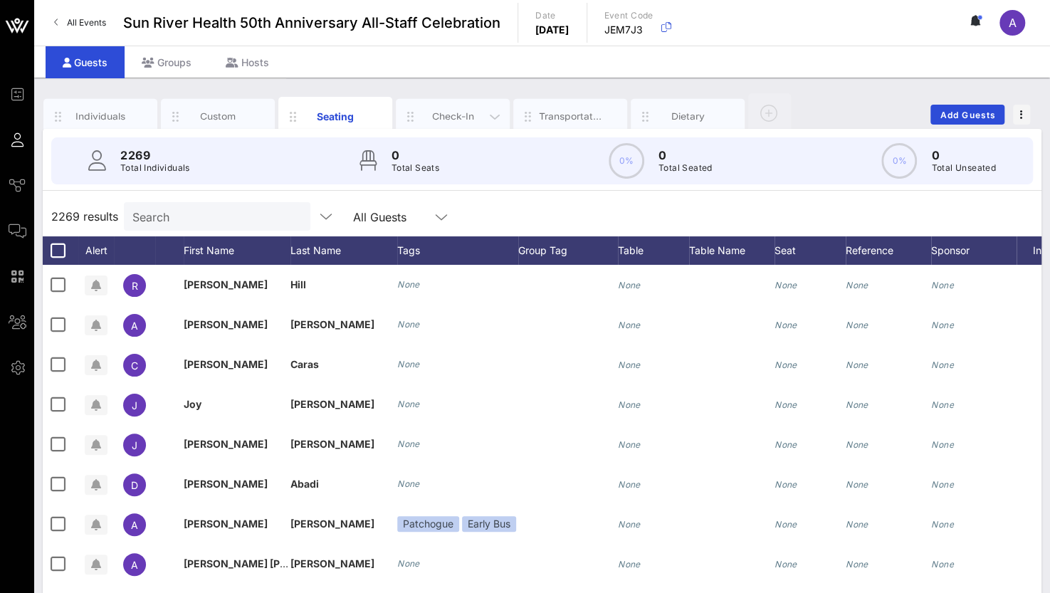
click at [471, 113] on div "Check-In" at bounding box center [452, 117] width 63 height 14
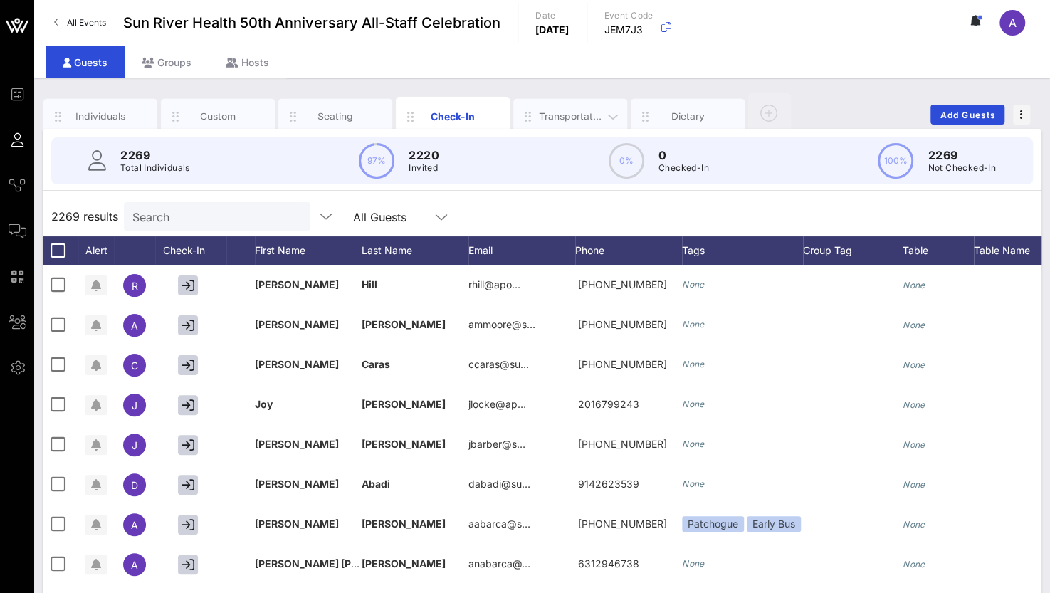
click at [570, 113] on div "Transportation" at bounding box center [570, 117] width 63 height 14
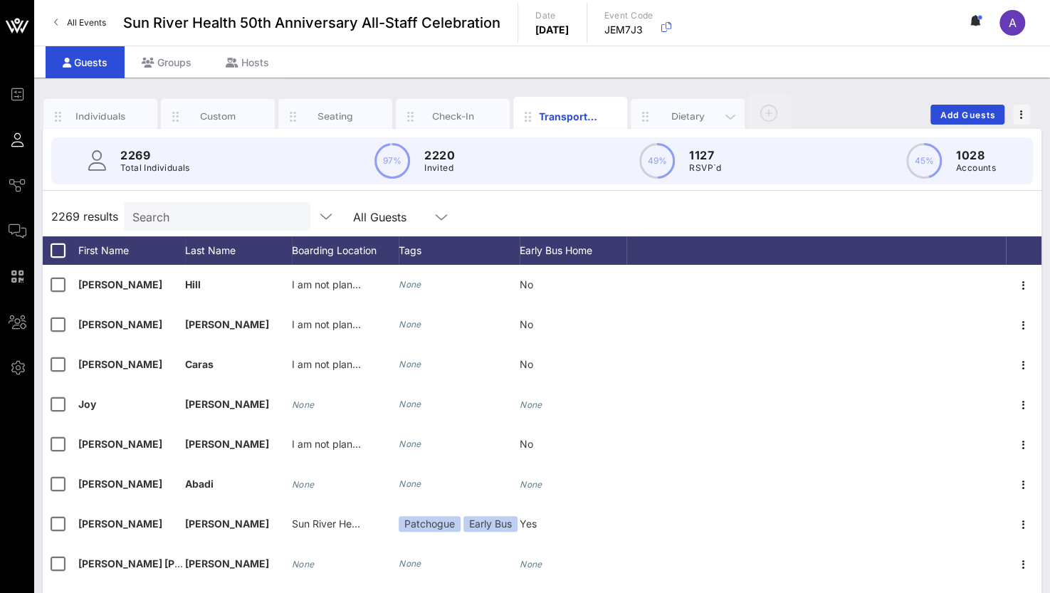
click at [679, 113] on div "Dietary" at bounding box center [687, 117] width 63 height 14
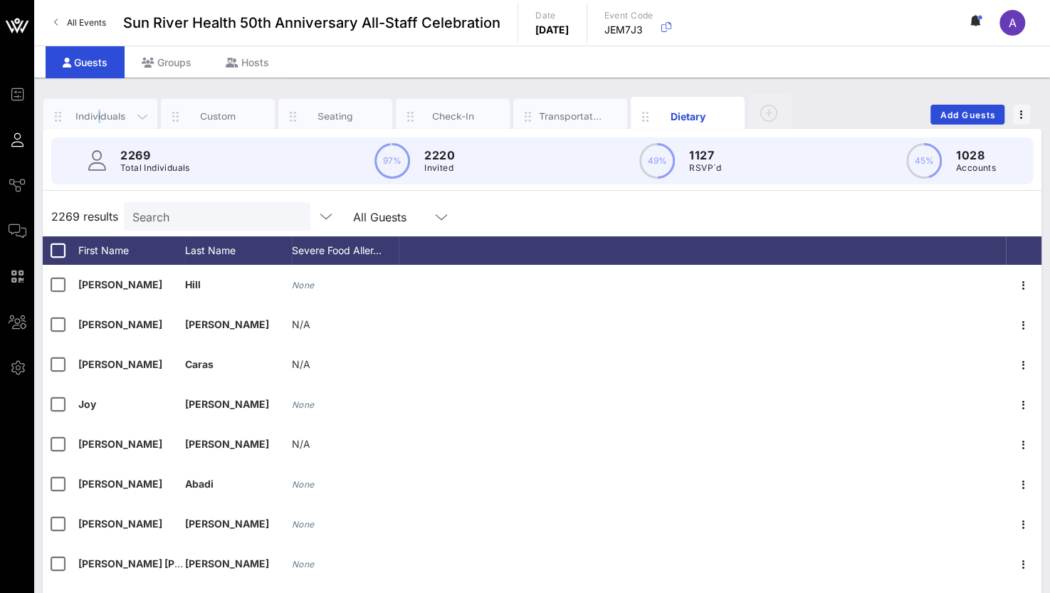
click at [99, 117] on div "Individuals" at bounding box center [100, 117] width 63 height 14
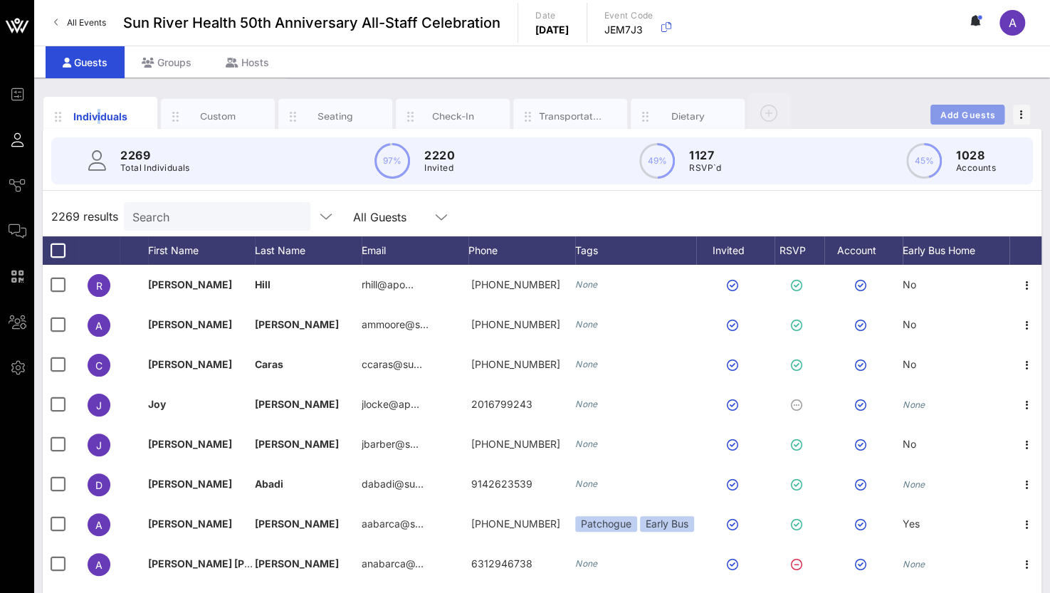
click at [980, 106] on button "Add Guests" at bounding box center [967, 115] width 74 height 20
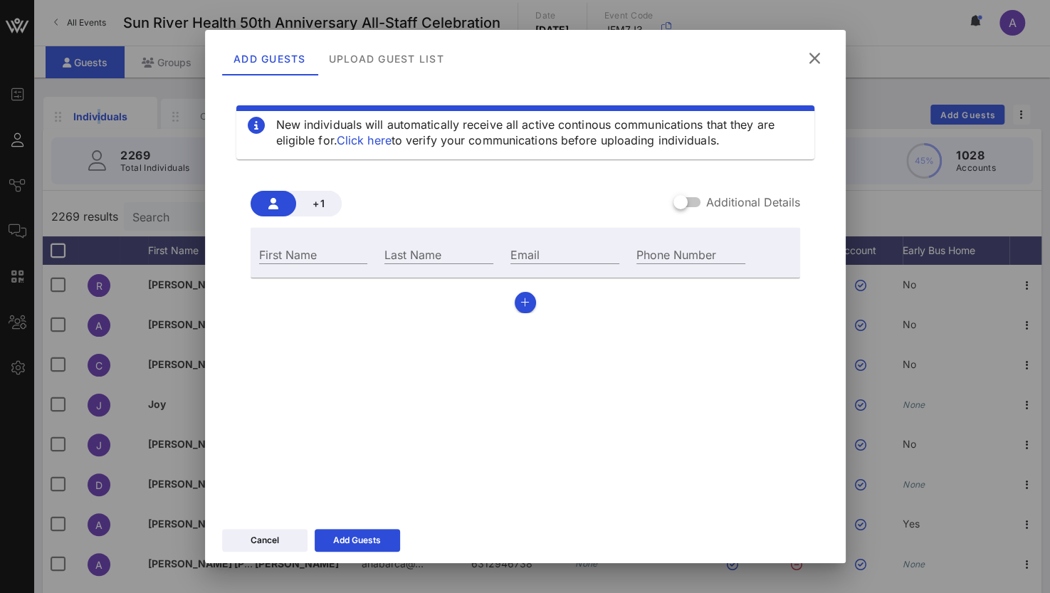
click at [813, 54] on icon at bounding box center [814, 58] width 25 height 24
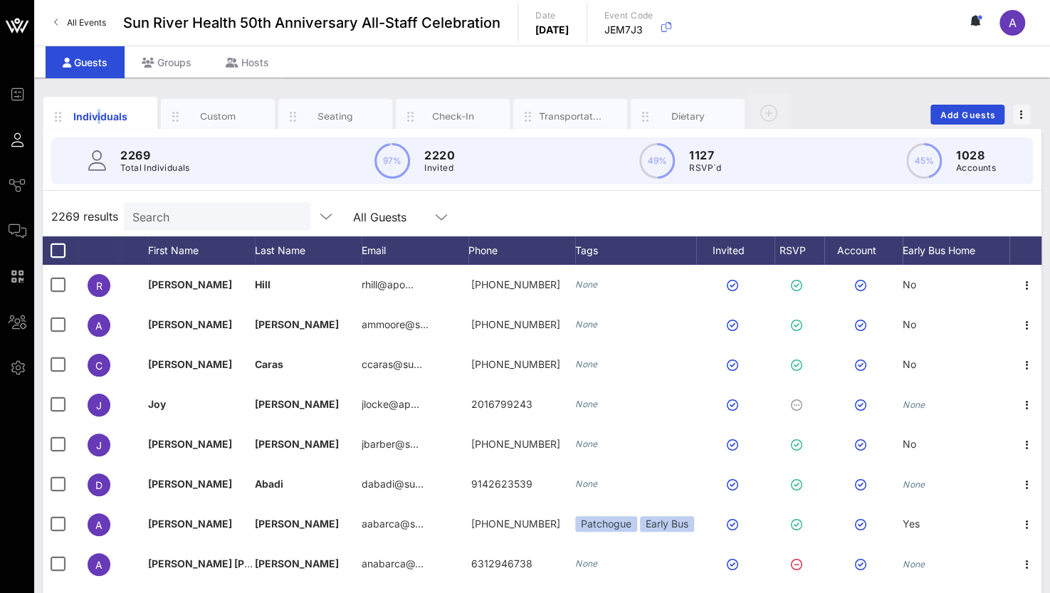
click at [198, 217] on input "Search" at bounding box center [215, 216] width 167 height 19
click at [184, 222] on input "text" at bounding box center [215, 216] width 167 height 19
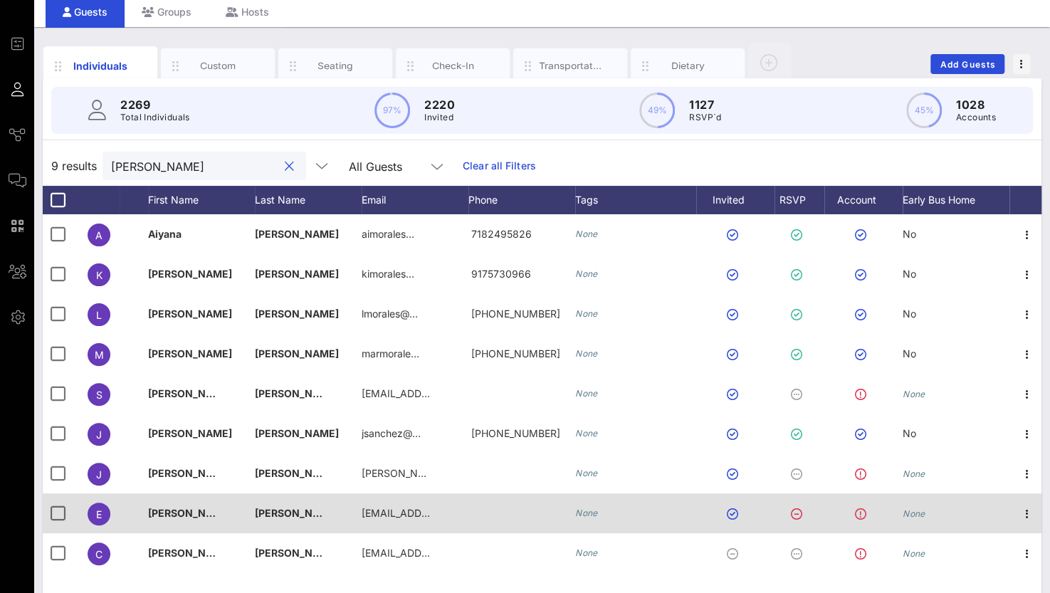
scroll to position [71, 0]
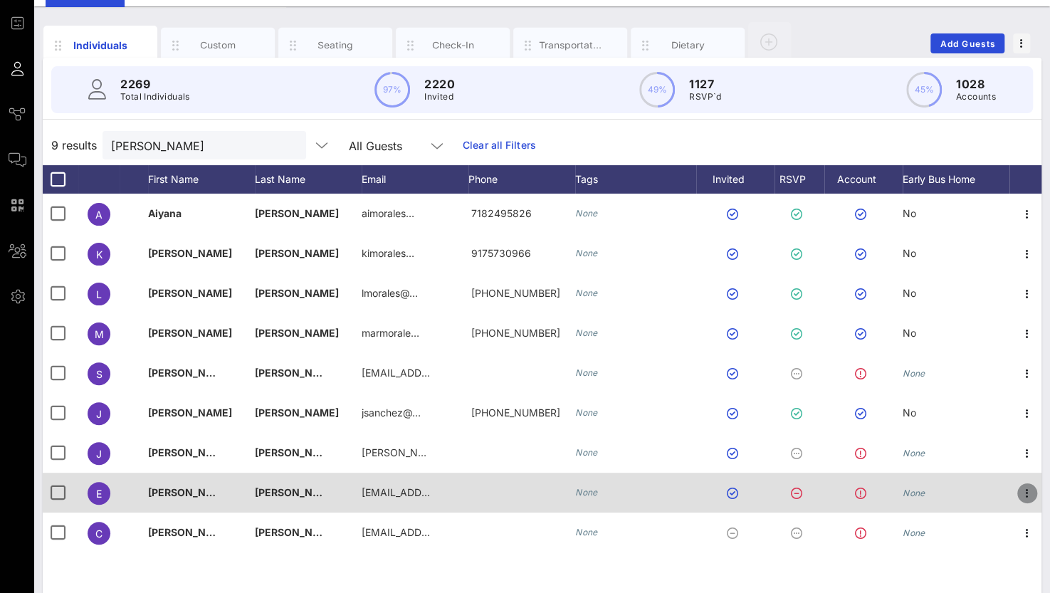
click at [1031, 492] on icon "button" at bounding box center [1027, 493] width 17 height 17
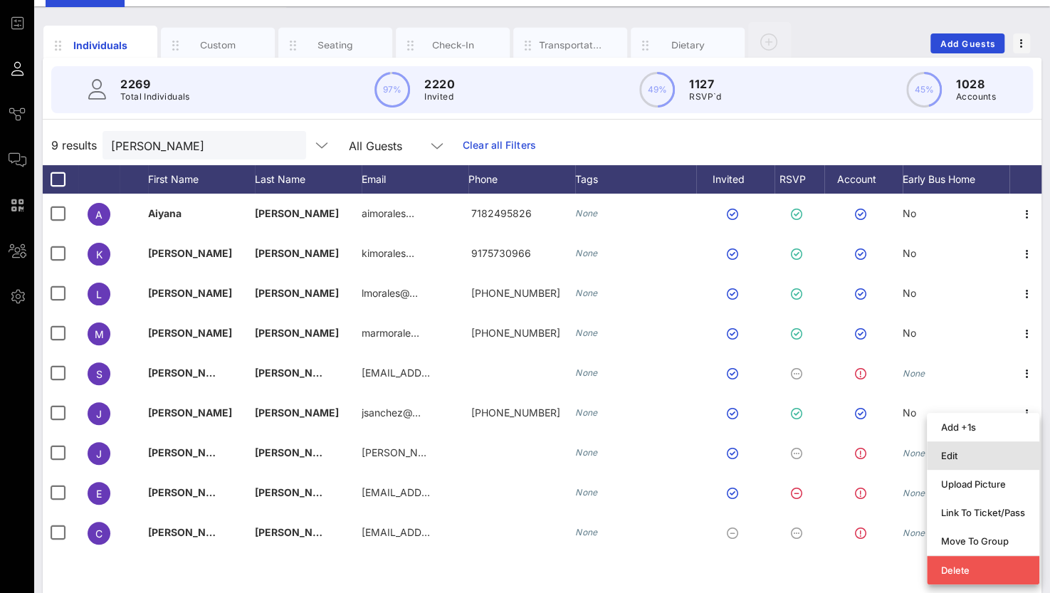
click at [962, 454] on div "Edit" at bounding box center [983, 455] width 84 height 11
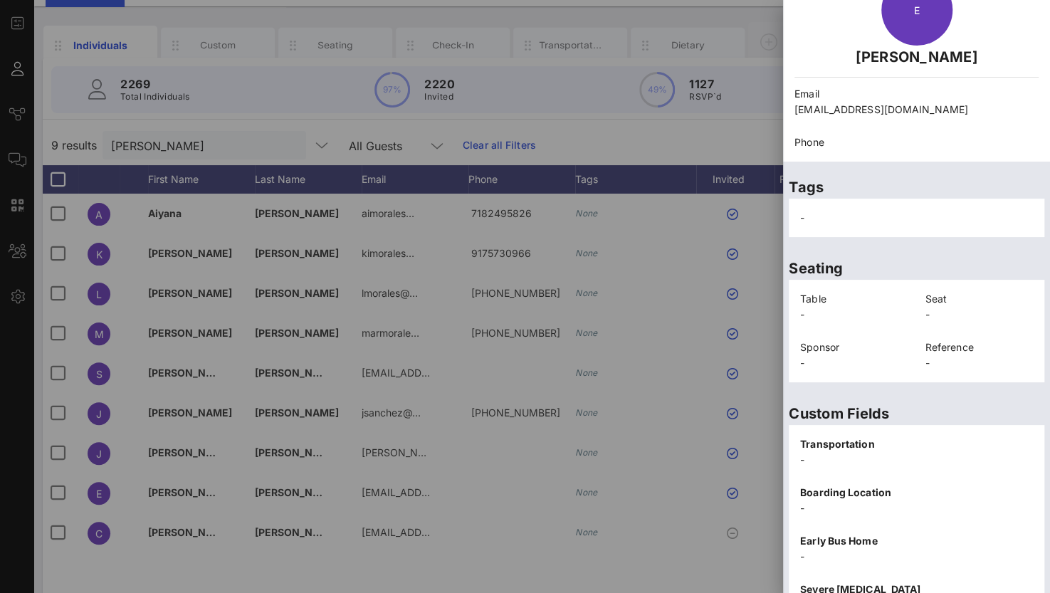
scroll to position [288, 0]
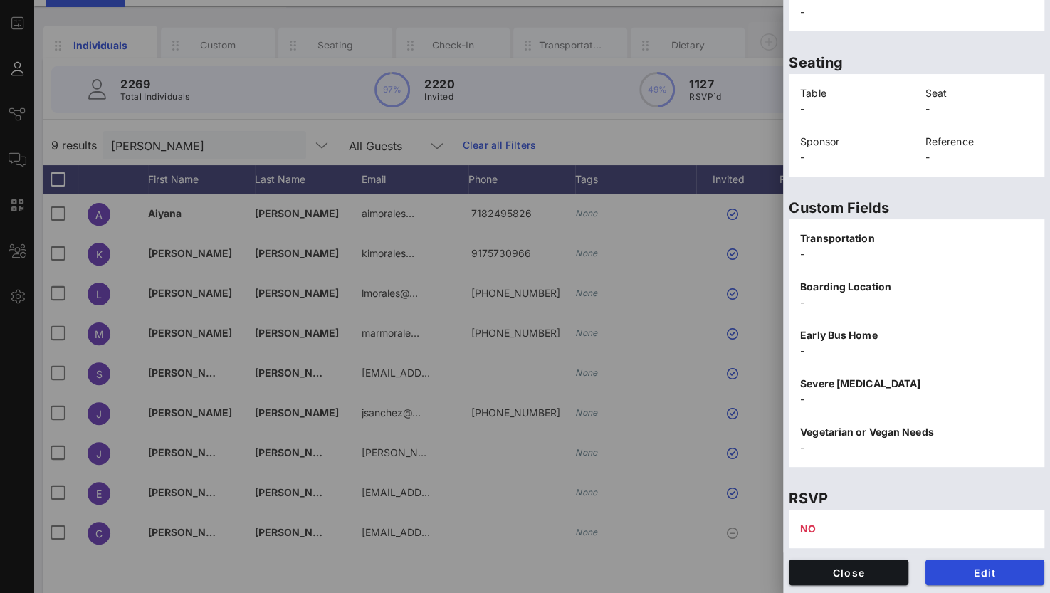
click at [461, 498] on div at bounding box center [525, 296] width 1050 height 593
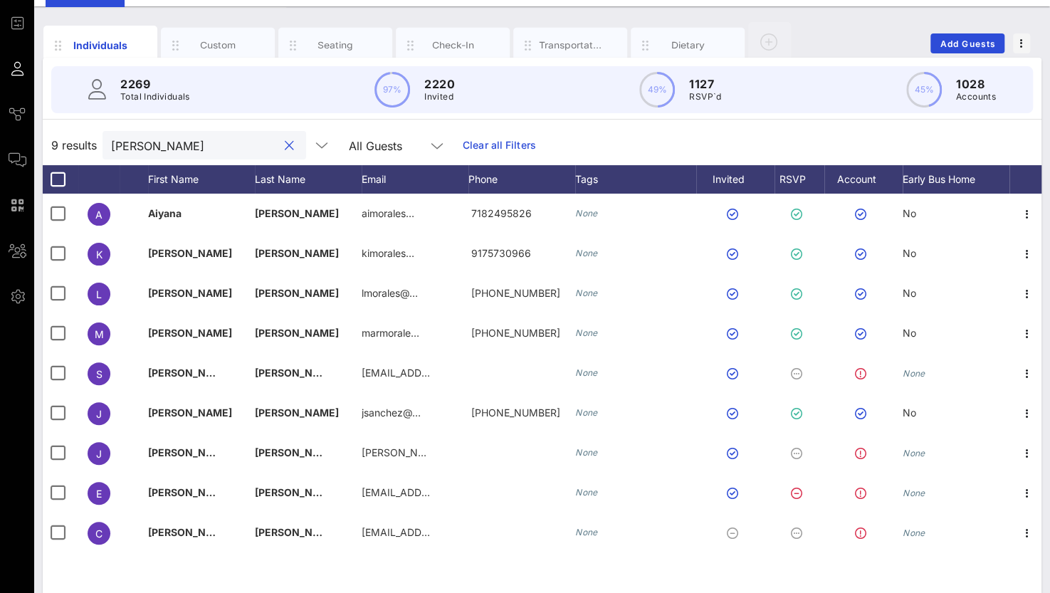
drag, startPoint x: 184, startPoint y: 147, endPoint x: 51, endPoint y: 150, distance: 133.2
click at [52, 150] on div "9 results morales All Guests Clear all Filters" at bounding box center [542, 145] width 999 height 40
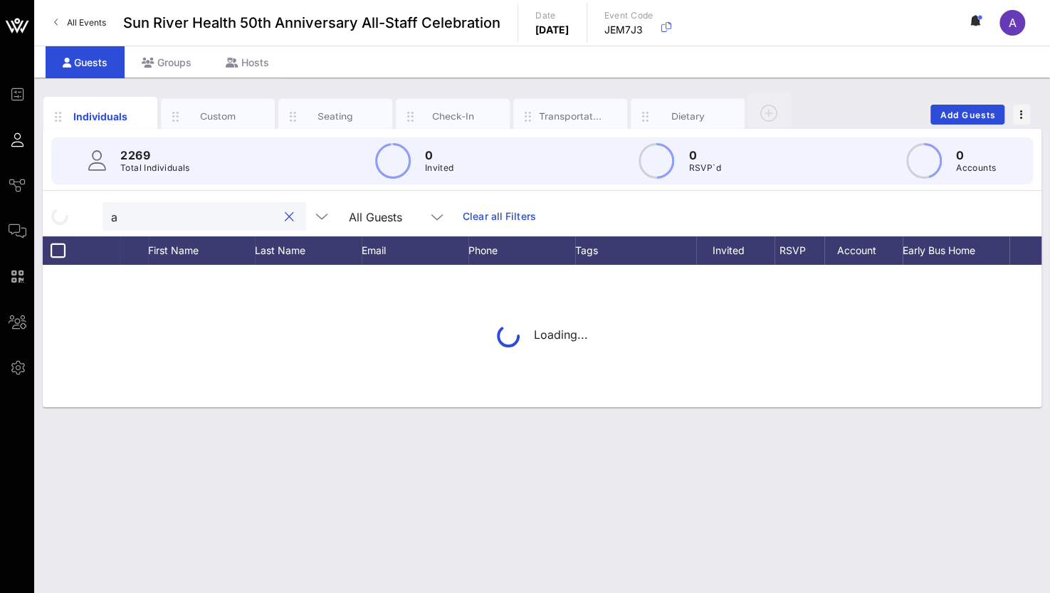
scroll to position [0, 0]
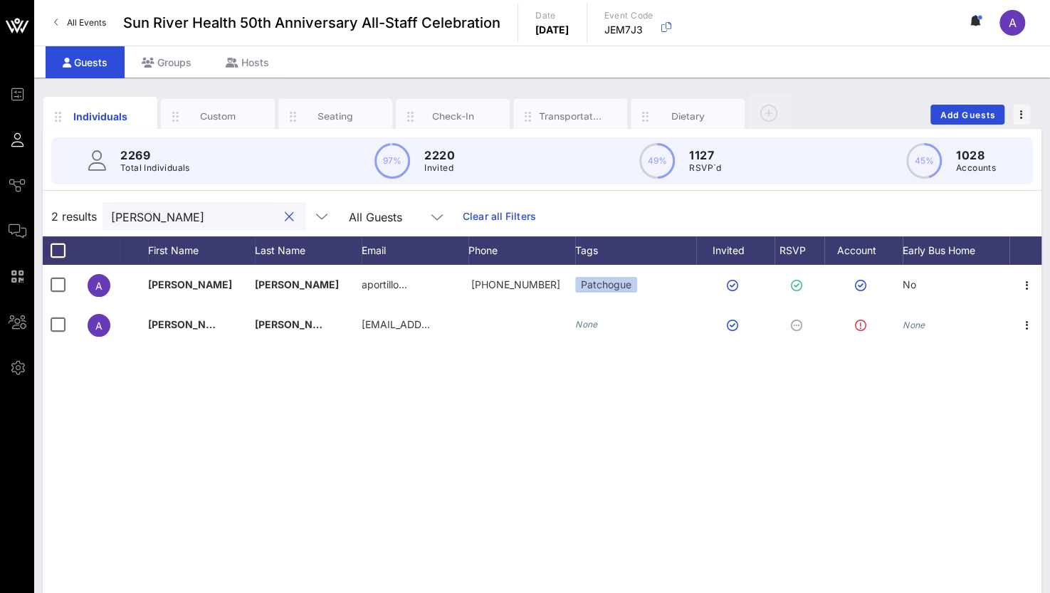
drag, startPoint x: 159, startPoint y: 211, endPoint x: 43, endPoint y: 210, distance: 116.8
click at [43, 210] on div "2 results angie All Guests Clear all Filters" at bounding box center [542, 216] width 999 height 40
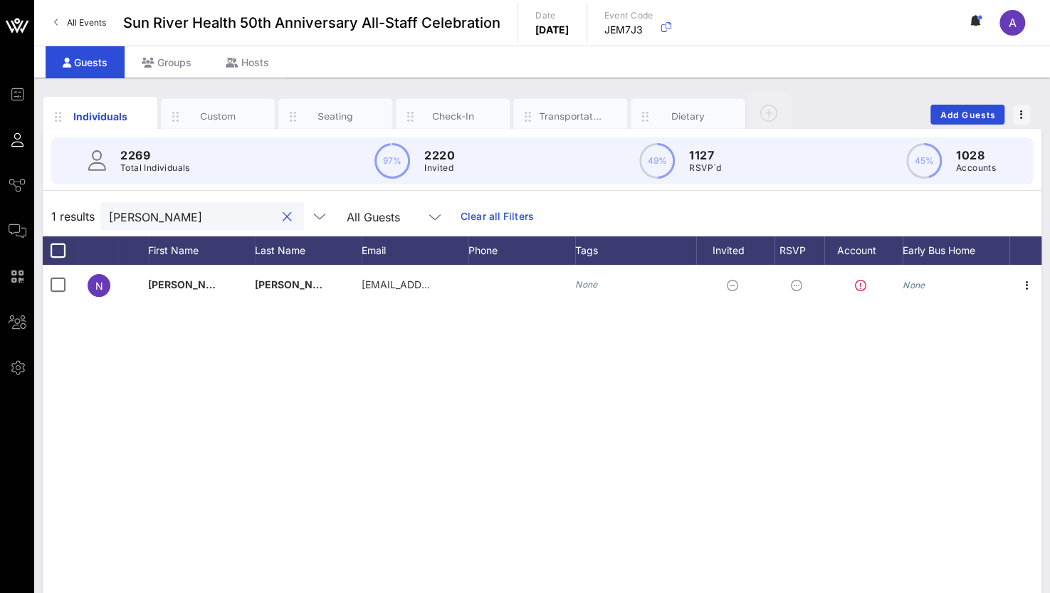
type input "nicole ing"
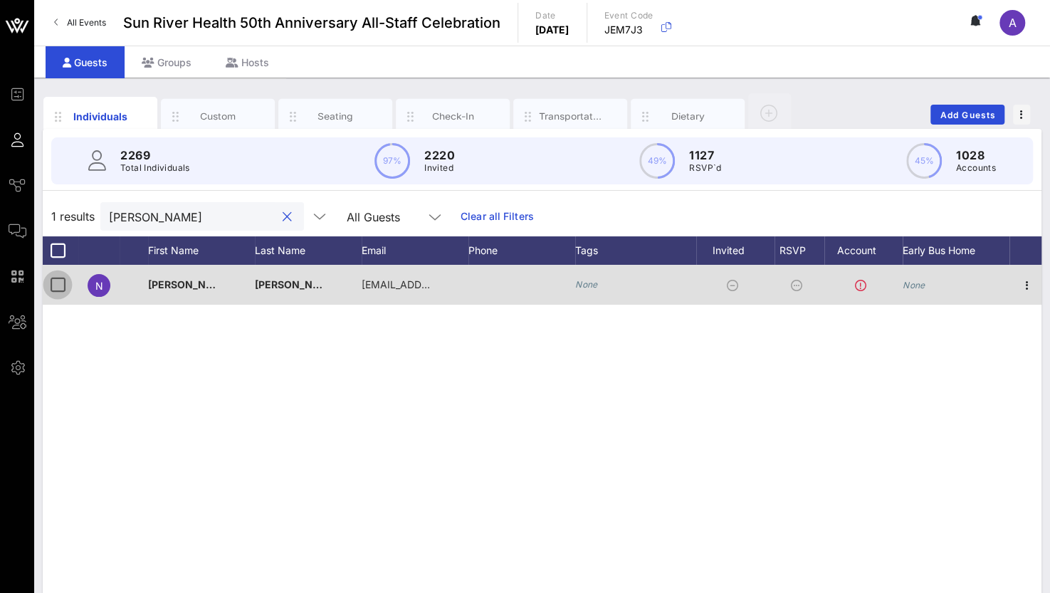
click at [62, 285] on div at bounding box center [58, 285] width 24 height 24
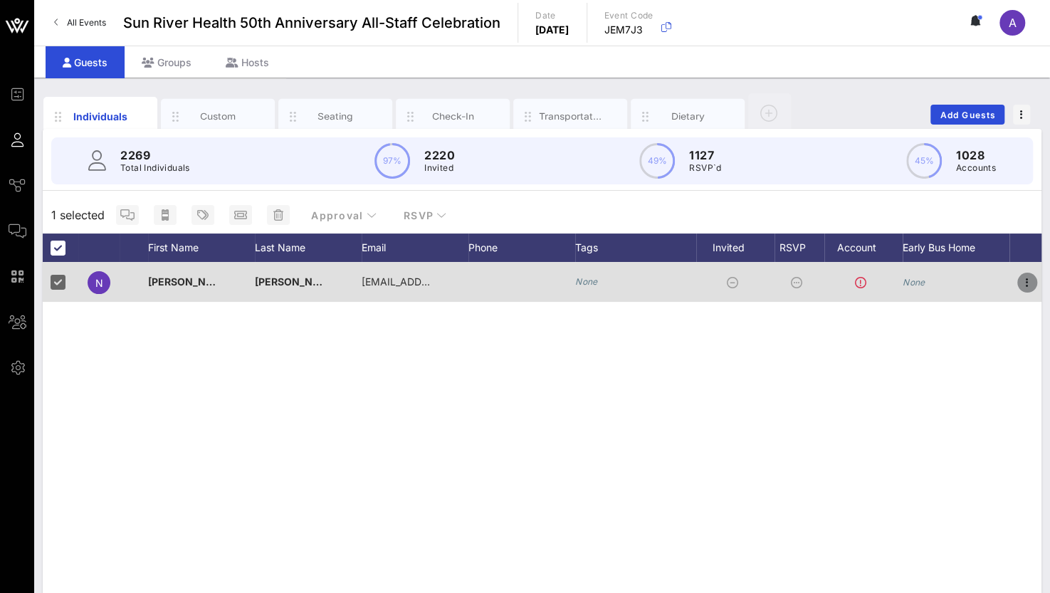
click at [1029, 288] on icon "button" at bounding box center [1027, 282] width 17 height 17
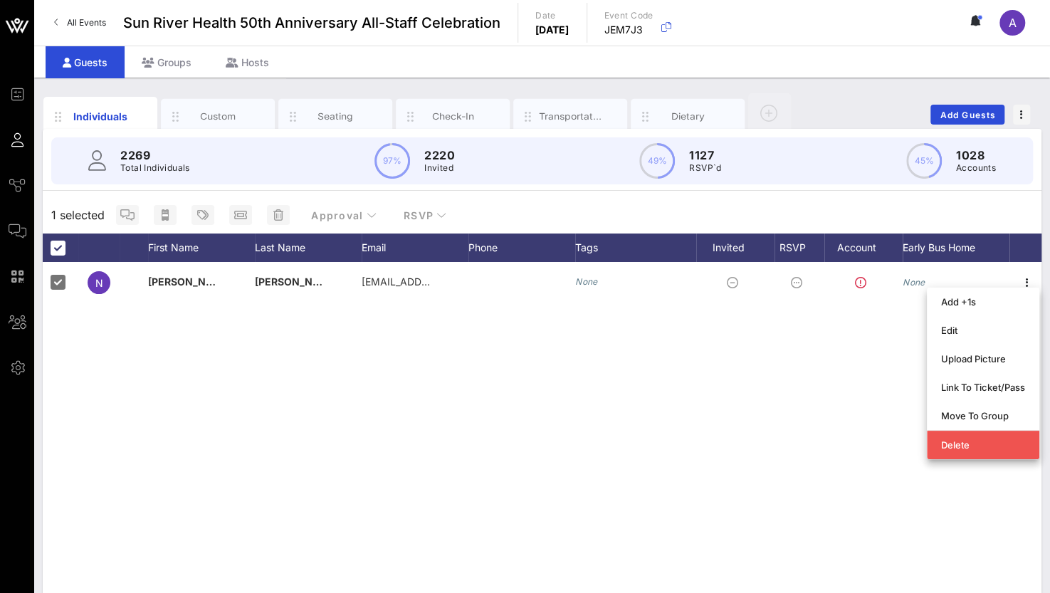
click at [282, 462] on div "N Nicole Inga Loja ningaloja@sunriver.org None None" at bounding box center [542, 475] width 999 height 427
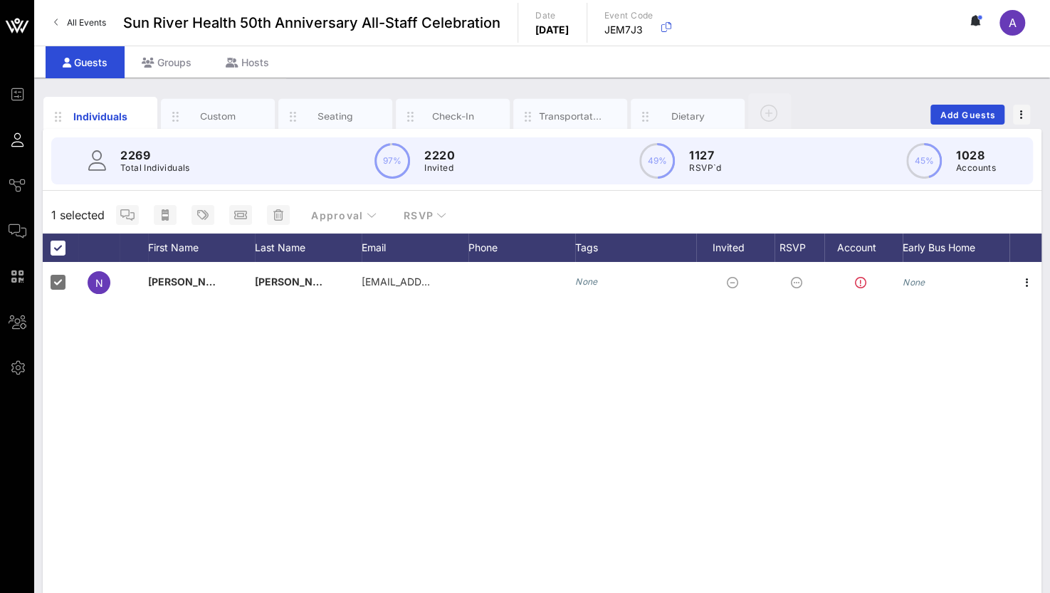
click at [400, 164] on circle at bounding box center [392, 161] width 33 height 33
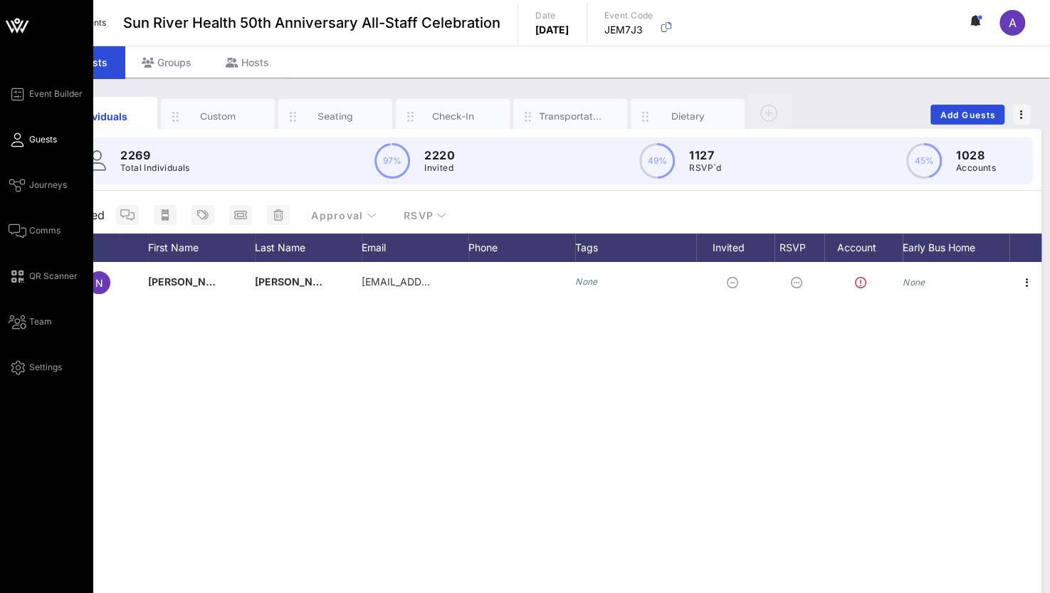
click at [20, 139] on icon at bounding box center [18, 140] width 18 height 2
click at [30, 229] on span "Comms" at bounding box center [44, 230] width 31 height 13
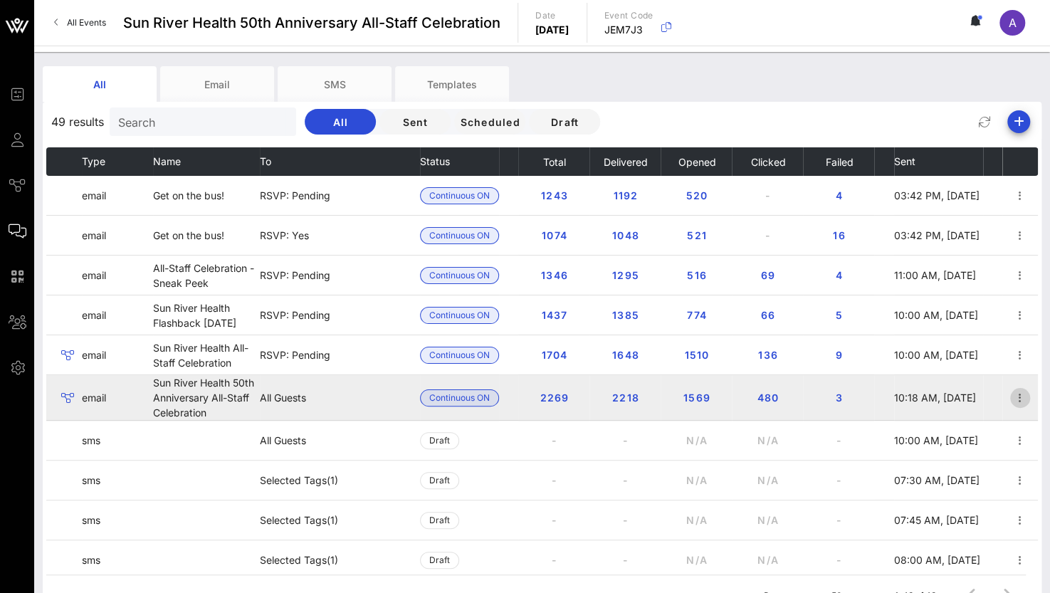
click at [1012, 394] on icon "button" at bounding box center [1020, 397] width 17 height 17
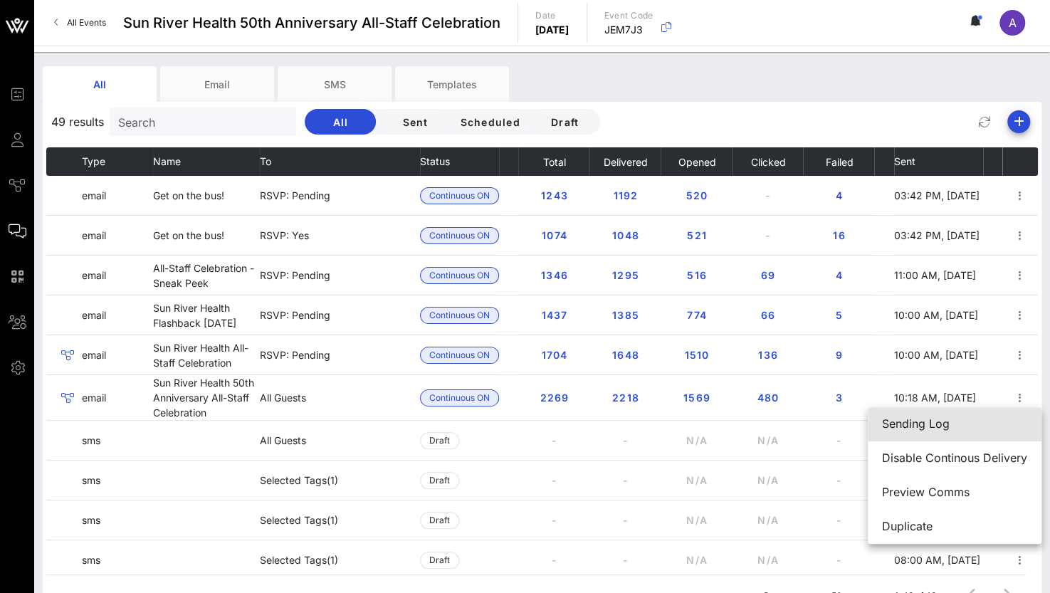
click at [945, 419] on div "Sending Log" at bounding box center [954, 424] width 145 height 14
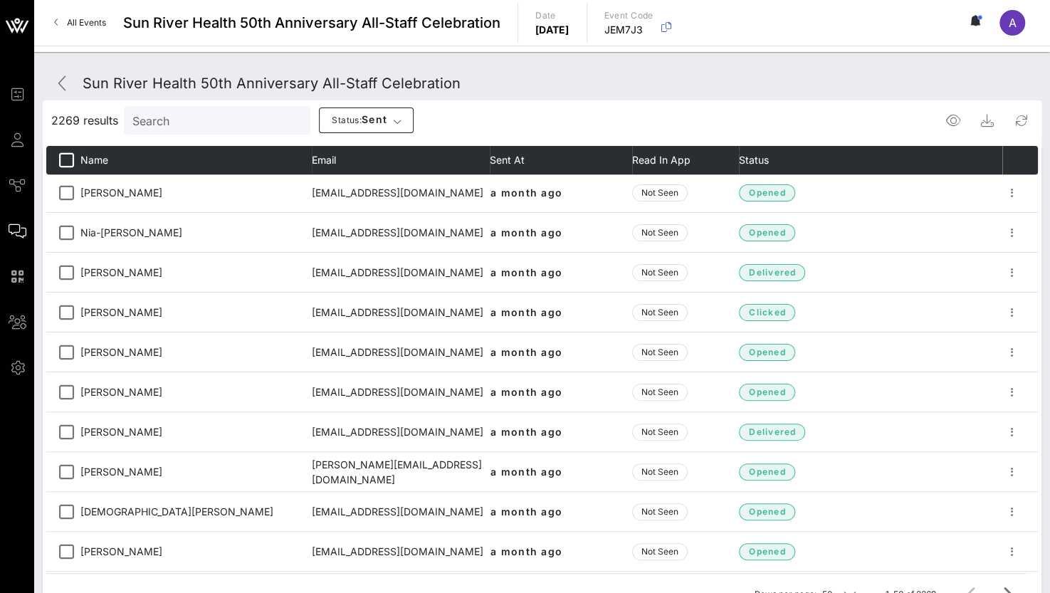
scroll to position [694, 0]
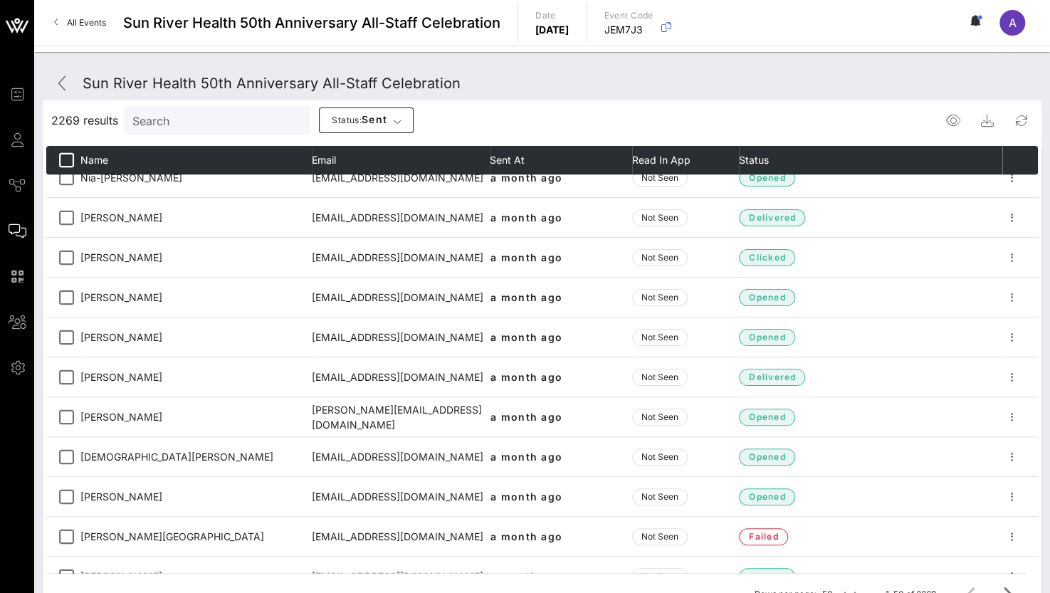
click at [187, 124] on input "Search" at bounding box center [215, 120] width 167 height 19
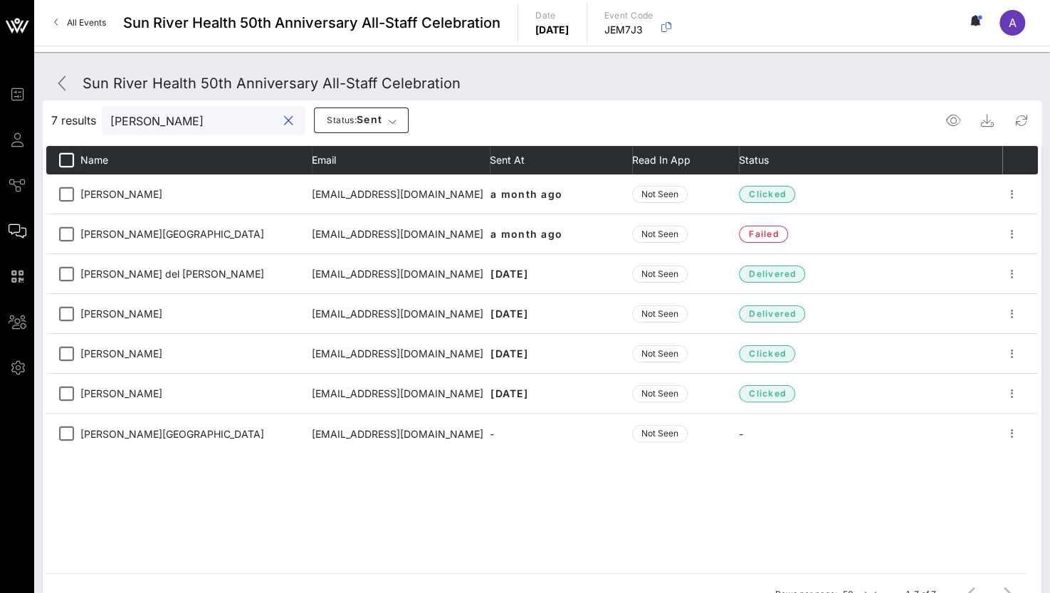
scroll to position [0, 0]
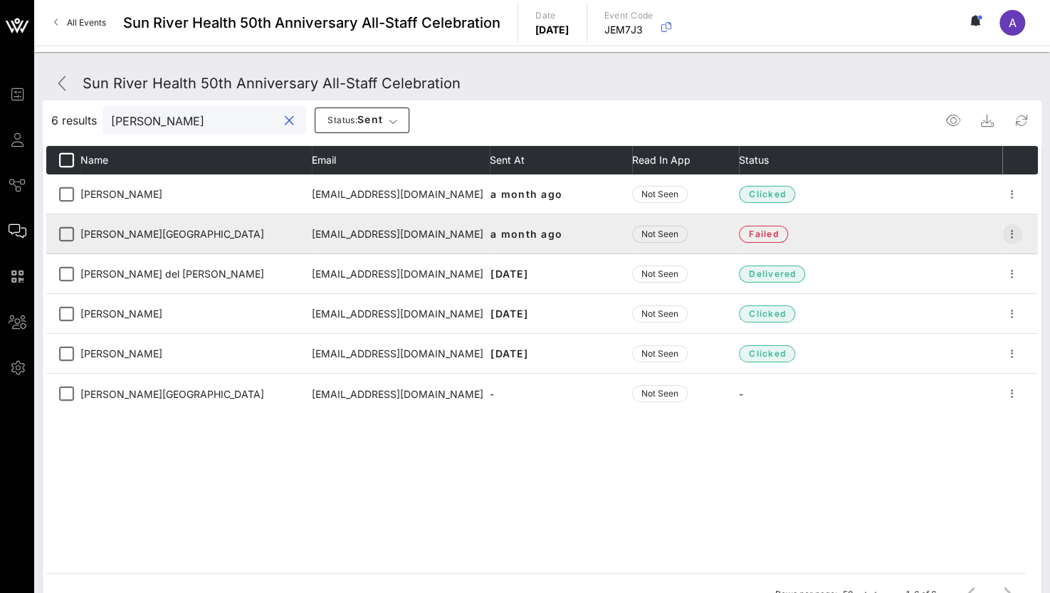
type input "luz"
click at [1019, 234] on icon "button" at bounding box center [1012, 234] width 17 height 17
click at [1012, 226] on icon "button" at bounding box center [1012, 234] width 17 height 17
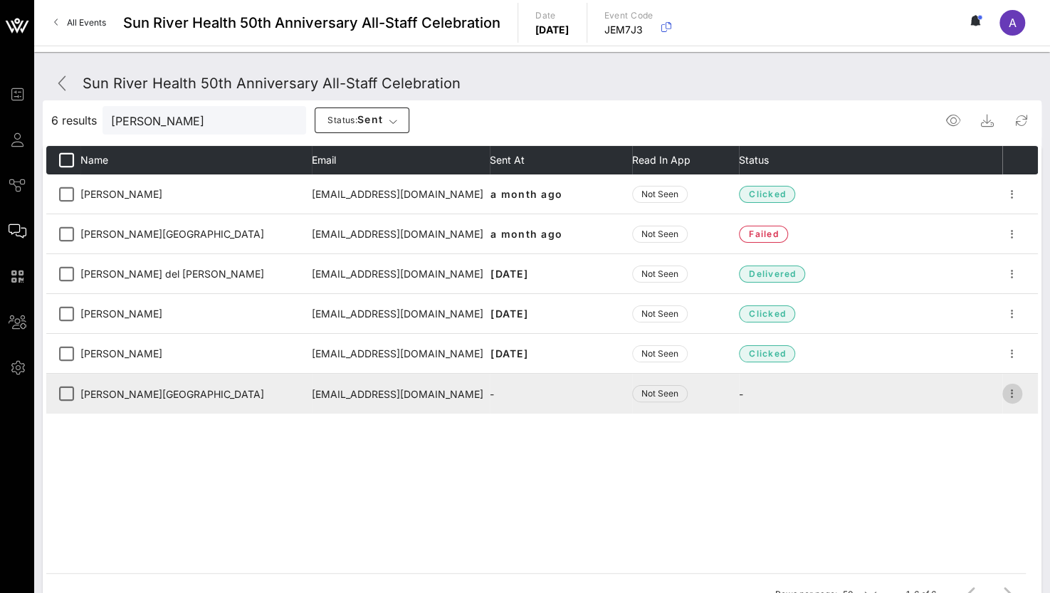
click at [1004, 390] on icon "button" at bounding box center [1012, 393] width 17 height 17
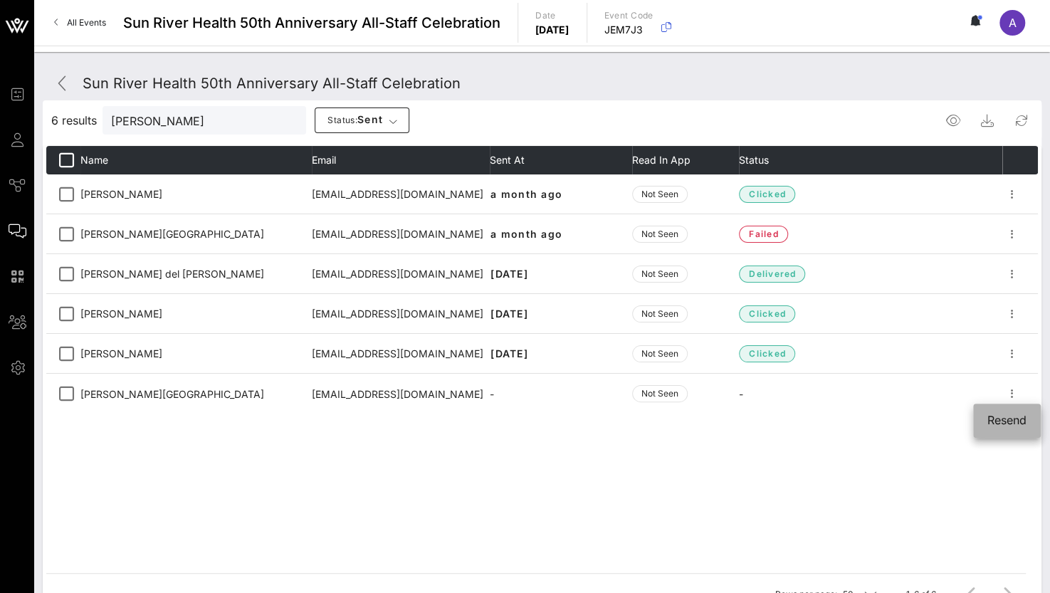
click at [1007, 423] on div "Resend" at bounding box center [1006, 421] width 39 height 14
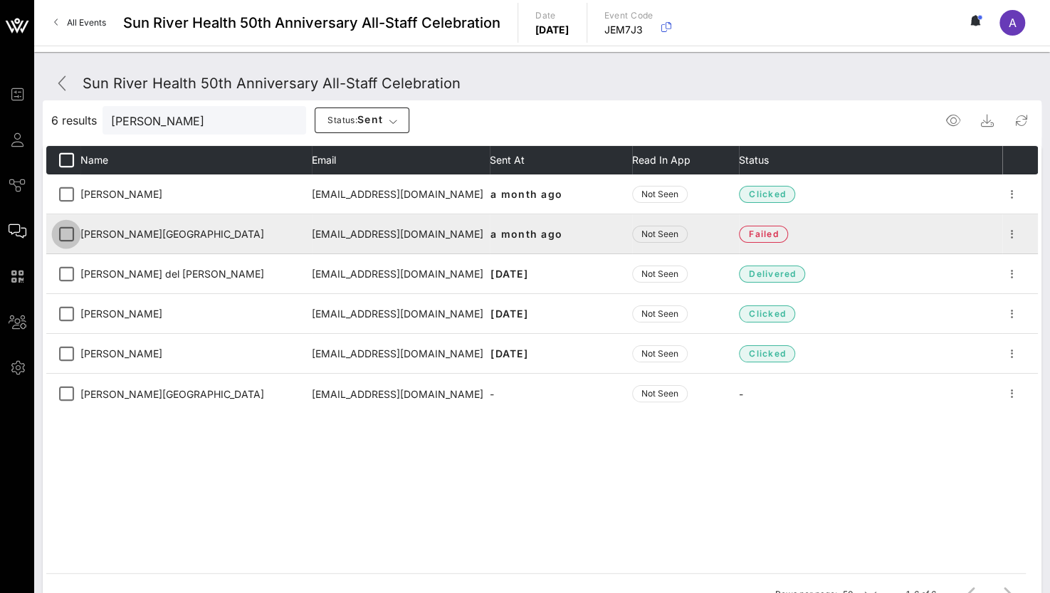
click at [63, 236] on div at bounding box center [66, 234] width 24 height 24
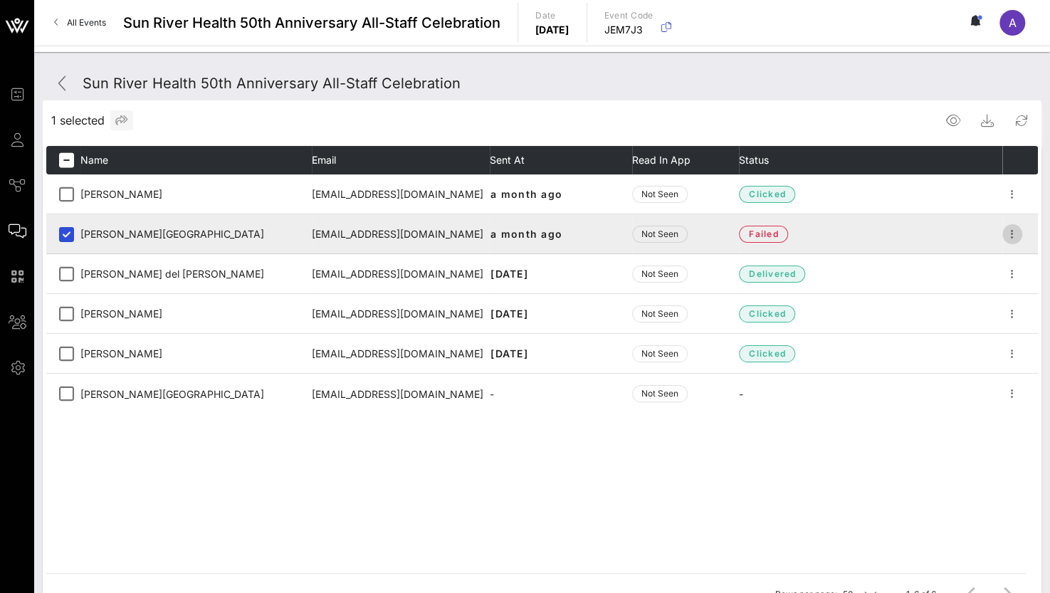
click at [1013, 229] on icon "button" at bounding box center [1012, 234] width 17 height 17
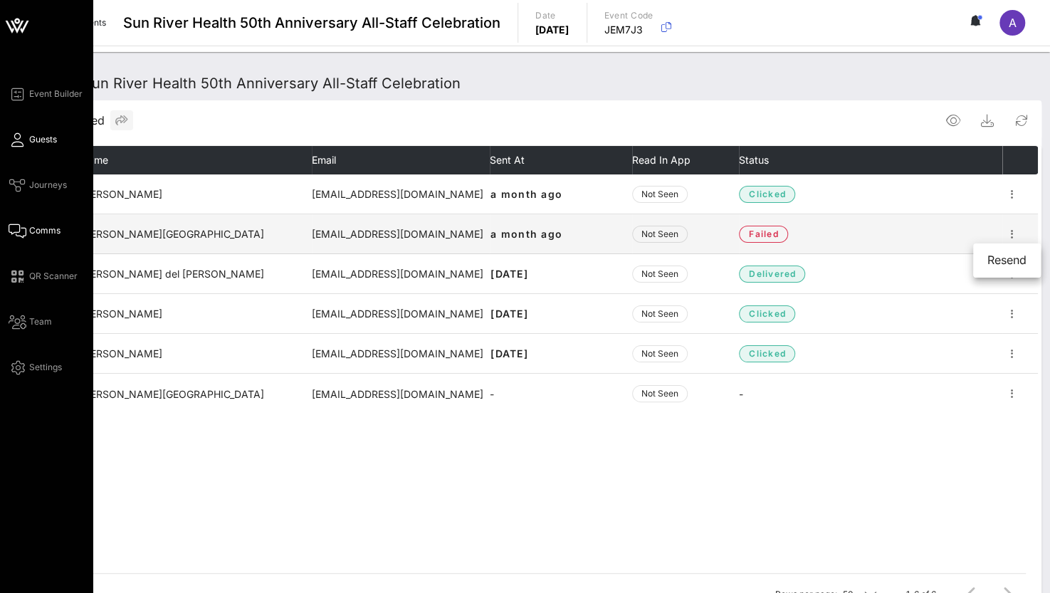
click at [29, 140] on span "Guests" at bounding box center [43, 139] width 28 height 13
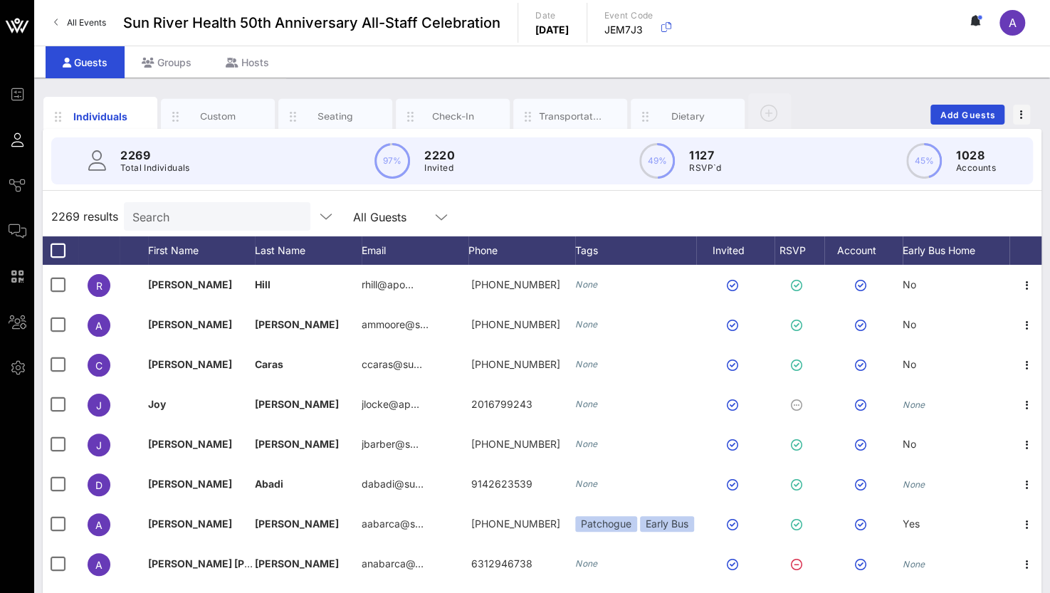
click at [174, 207] on input "Search" at bounding box center [215, 216] width 167 height 19
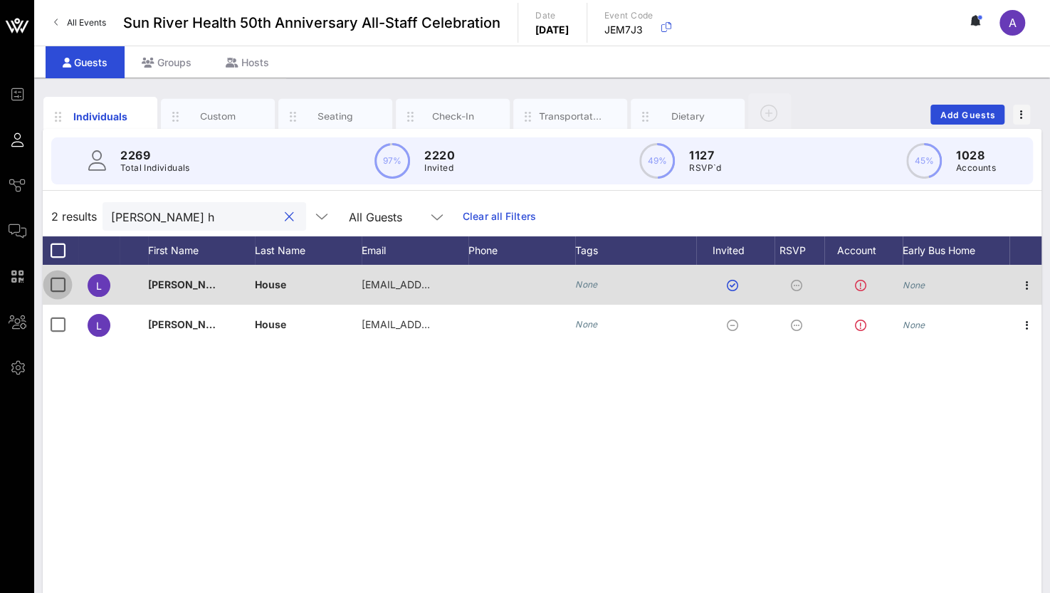
type input "luz h"
click at [49, 280] on div at bounding box center [58, 285] width 24 height 24
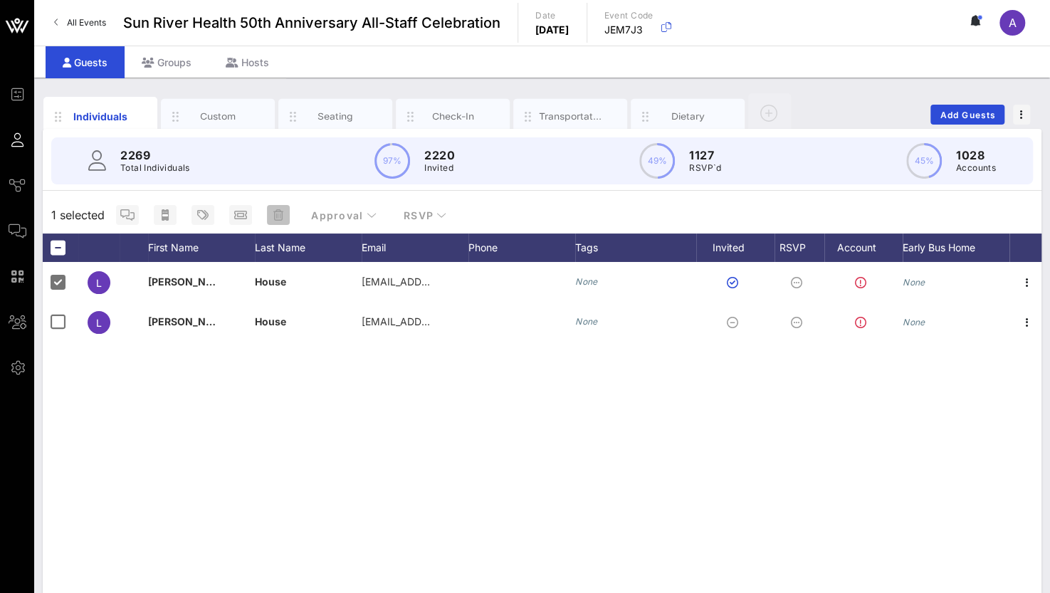
click at [279, 211] on icon "button" at bounding box center [278, 214] width 10 height 11
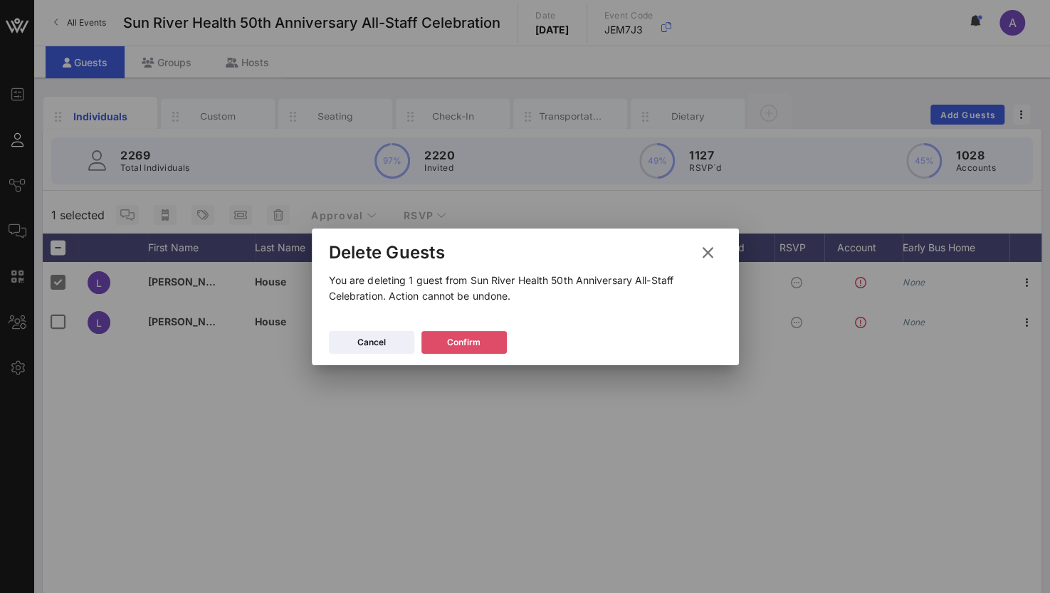
click at [468, 335] on div "Confirm" at bounding box center [463, 342] width 33 height 14
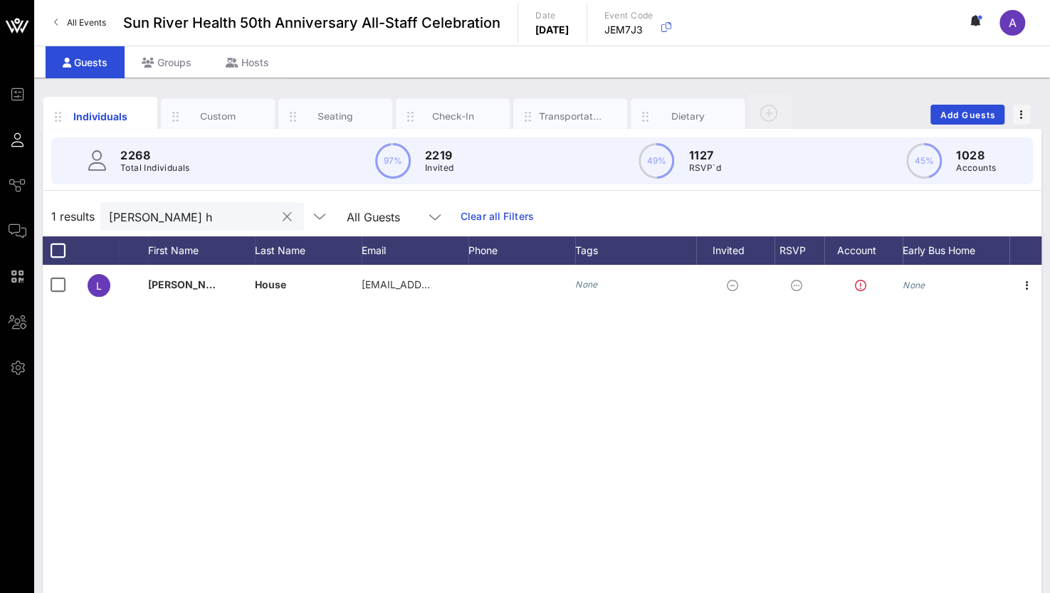
click at [283, 220] on button "clear icon" at bounding box center [287, 217] width 9 height 14
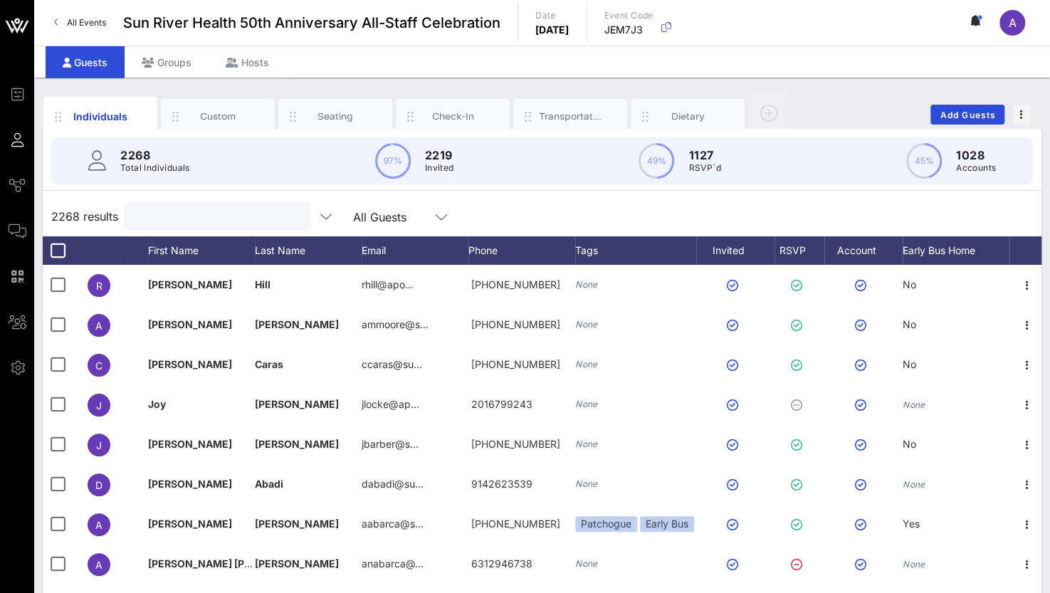
click at [184, 214] on input "text" at bounding box center [215, 216] width 167 height 19
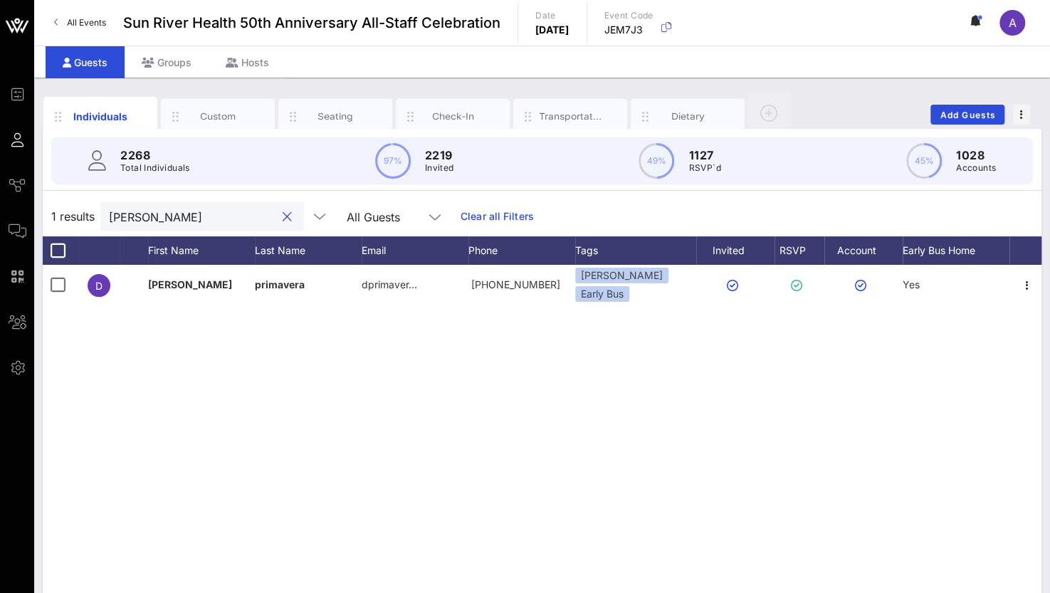
type input "diane"
click at [283, 216] on button "clear icon" at bounding box center [287, 217] width 9 height 14
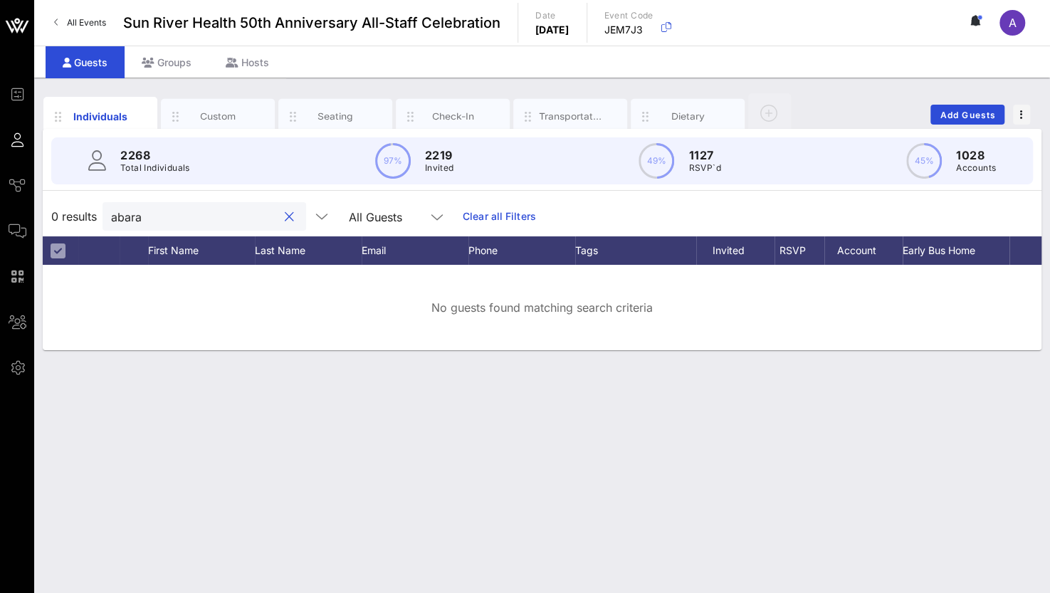
click at [149, 216] on input "abara" at bounding box center [194, 216] width 167 height 19
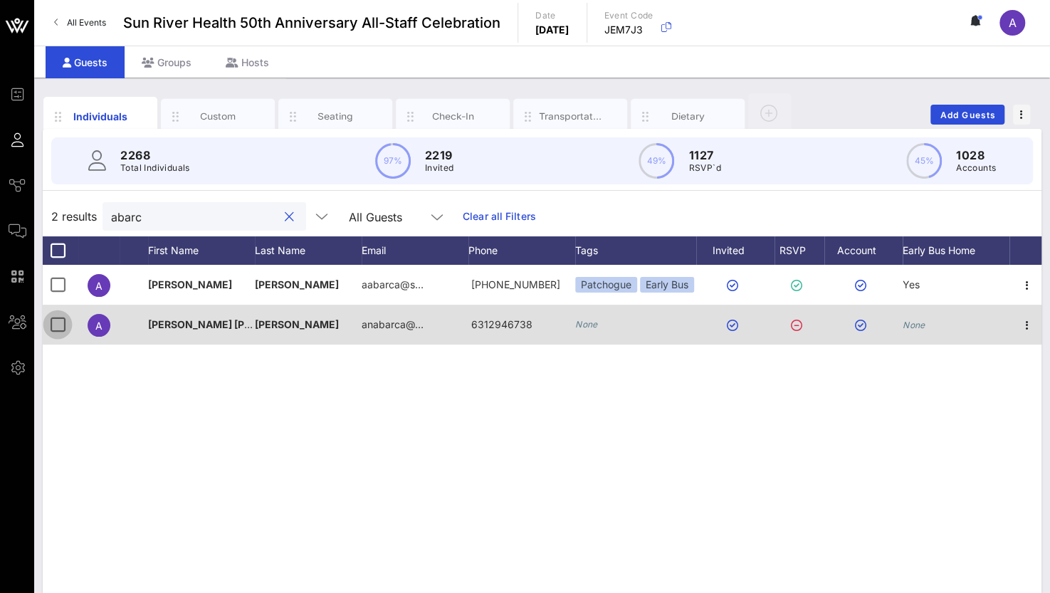
type input "abarc"
click at [53, 324] on div at bounding box center [58, 325] width 24 height 24
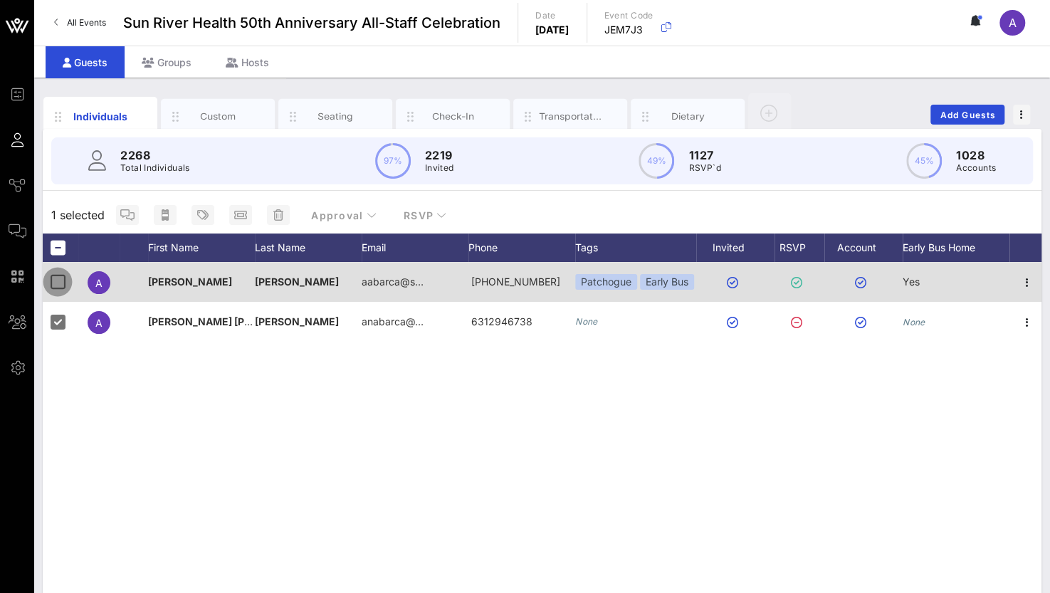
click at [58, 285] on div at bounding box center [58, 282] width 24 height 24
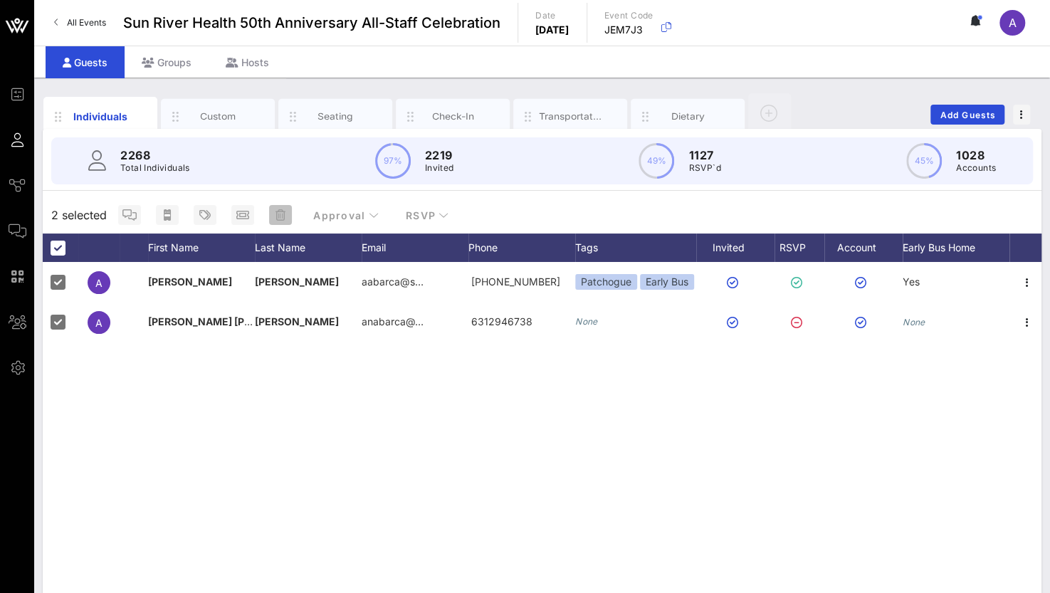
click at [280, 215] on icon "button" at bounding box center [281, 214] width 10 height 11
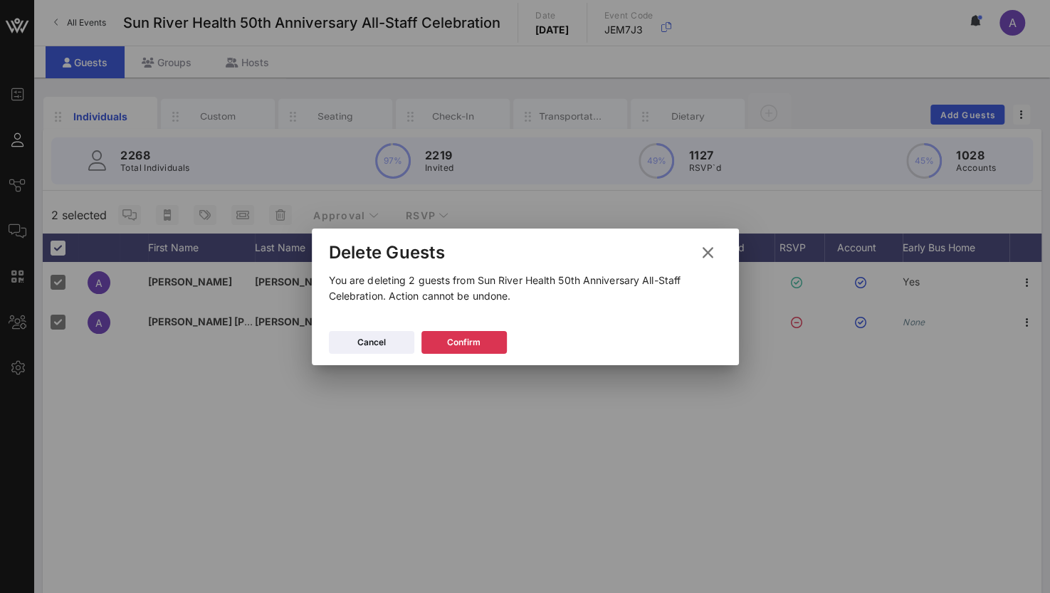
click at [353, 343] on button "Cancel" at bounding box center [371, 342] width 85 height 23
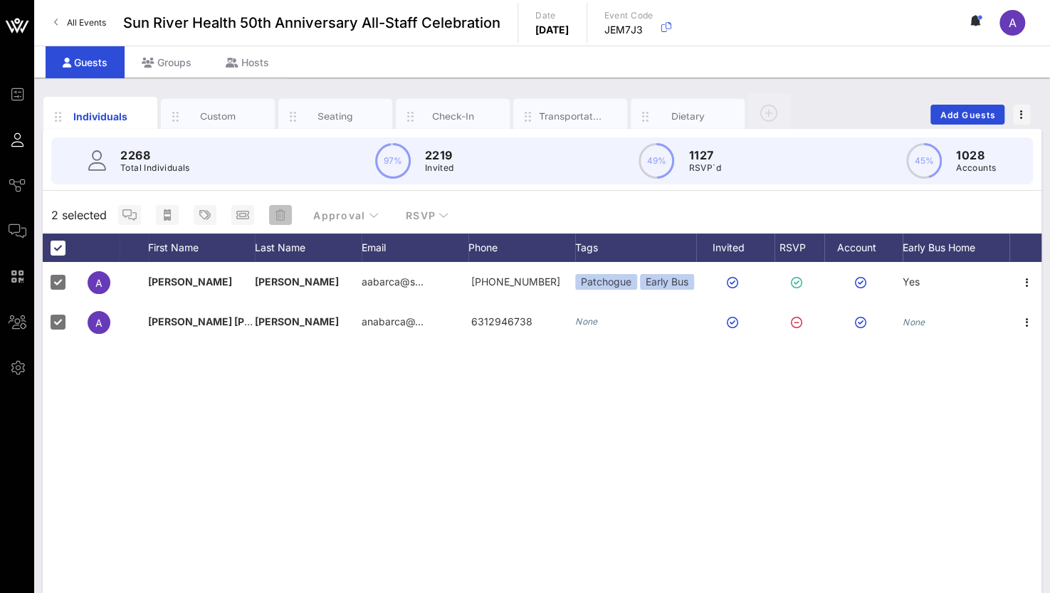
click at [279, 213] on icon "button" at bounding box center [281, 214] width 10 height 11
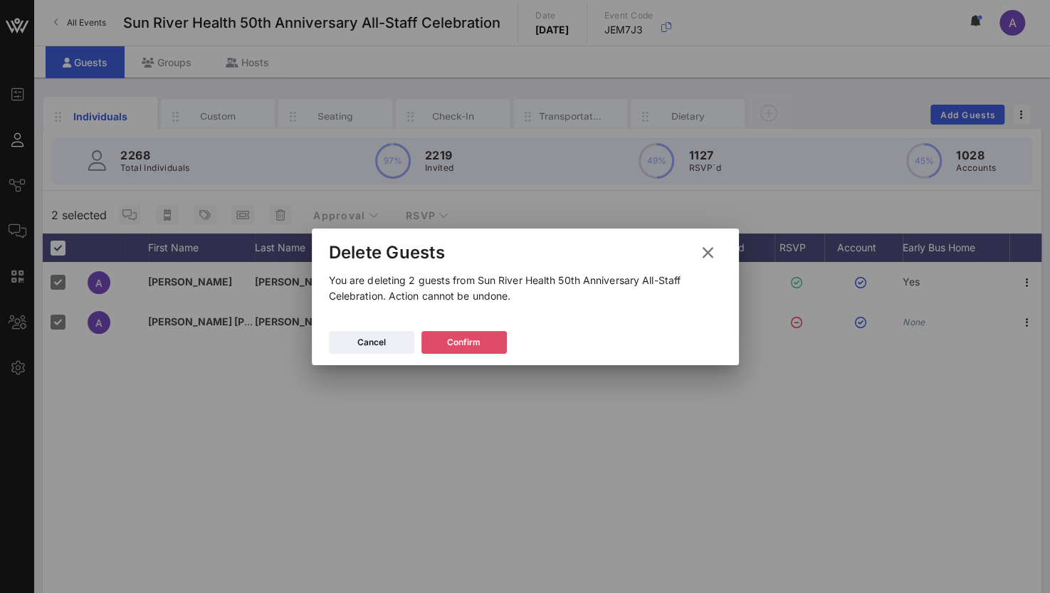
click at [488, 342] on button "Confirm" at bounding box center [463, 342] width 85 height 23
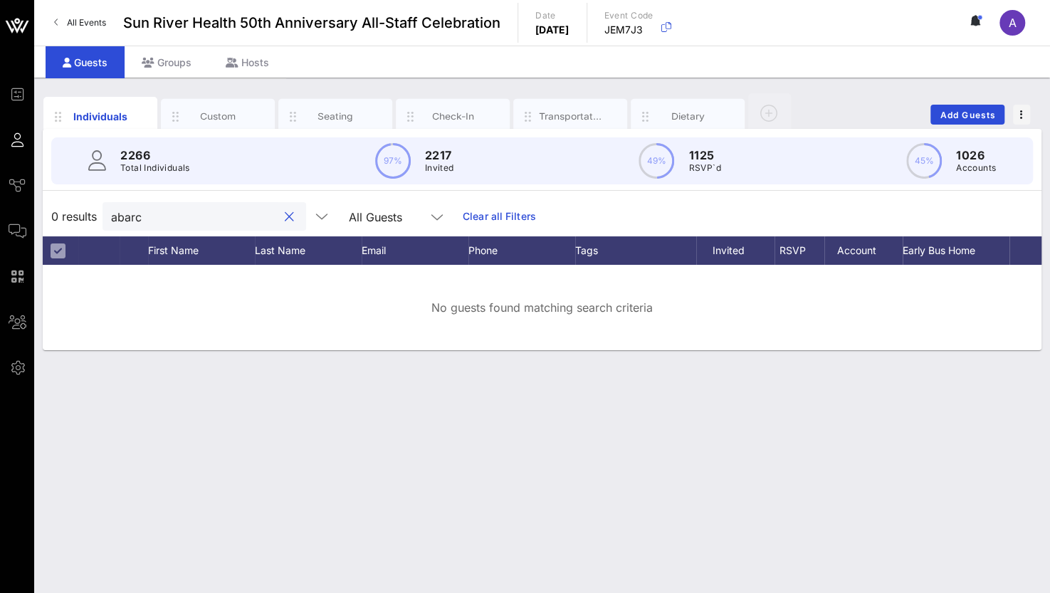
drag, startPoint x: 185, startPoint y: 214, endPoint x: -6, endPoint y: 210, distance: 190.8
click at [0, 210] on html "Event Builder Guests Journeys Comms QR Scanner Team Settings Sun River Health 5…" at bounding box center [525, 296] width 1050 height 593
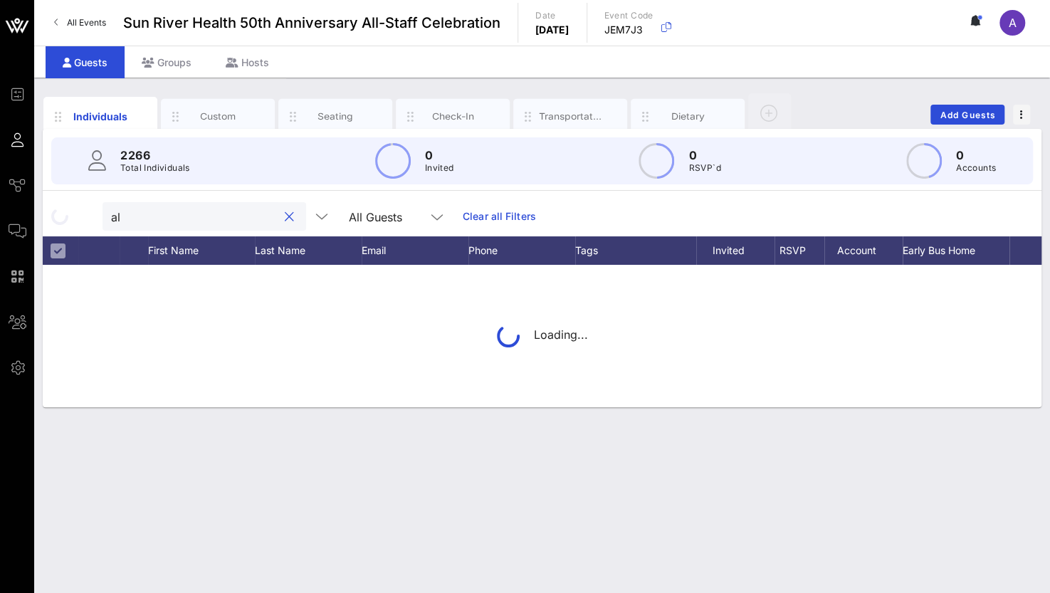
type input "a"
type input "s"
type input "b"
type input "v"
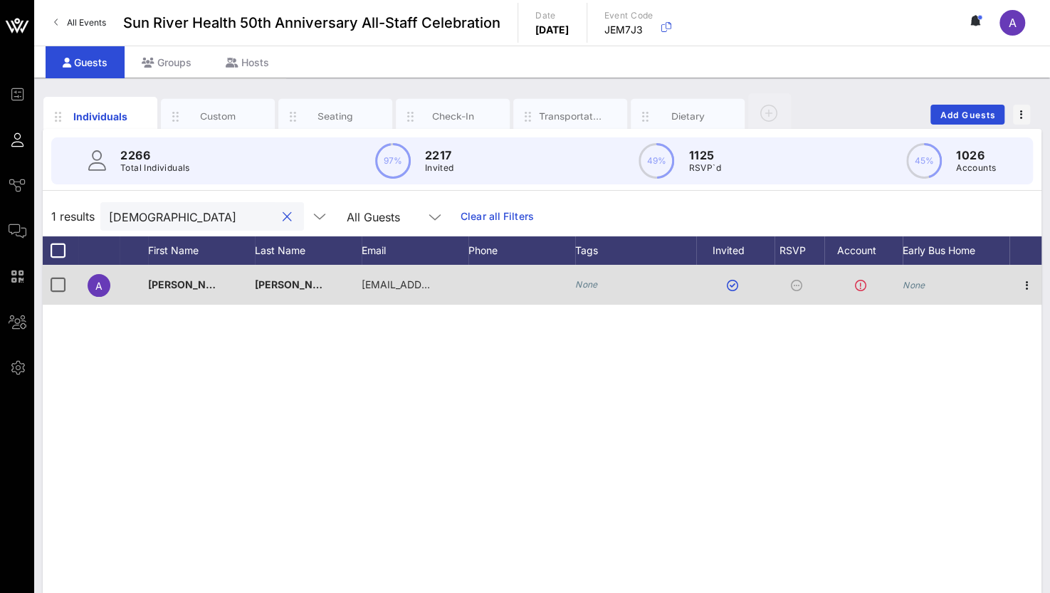
type input "bautista"
click at [59, 281] on div at bounding box center [58, 285] width 24 height 24
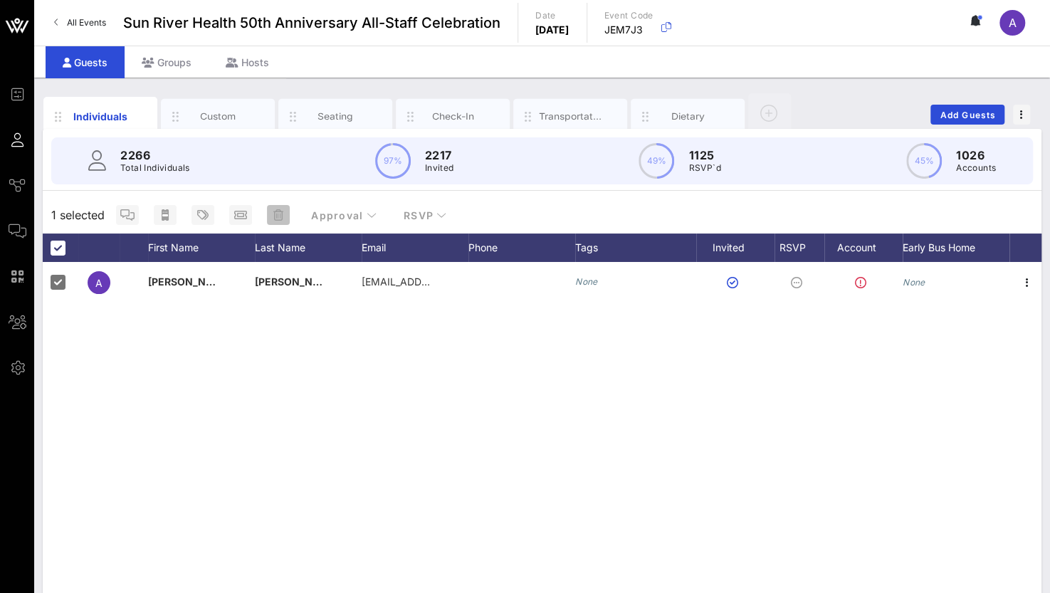
click at [273, 211] on icon "button" at bounding box center [278, 214] width 10 height 11
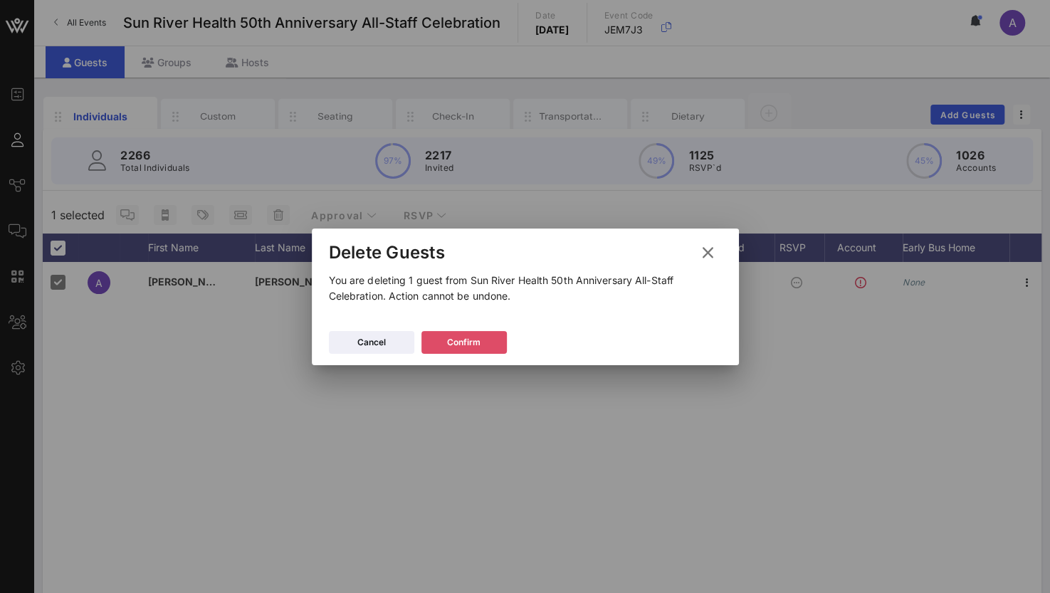
drag, startPoint x: 463, startPoint y: 345, endPoint x: 433, endPoint y: 337, distance: 30.9
click at [464, 345] on icon at bounding box center [464, 342] width 13 height 12
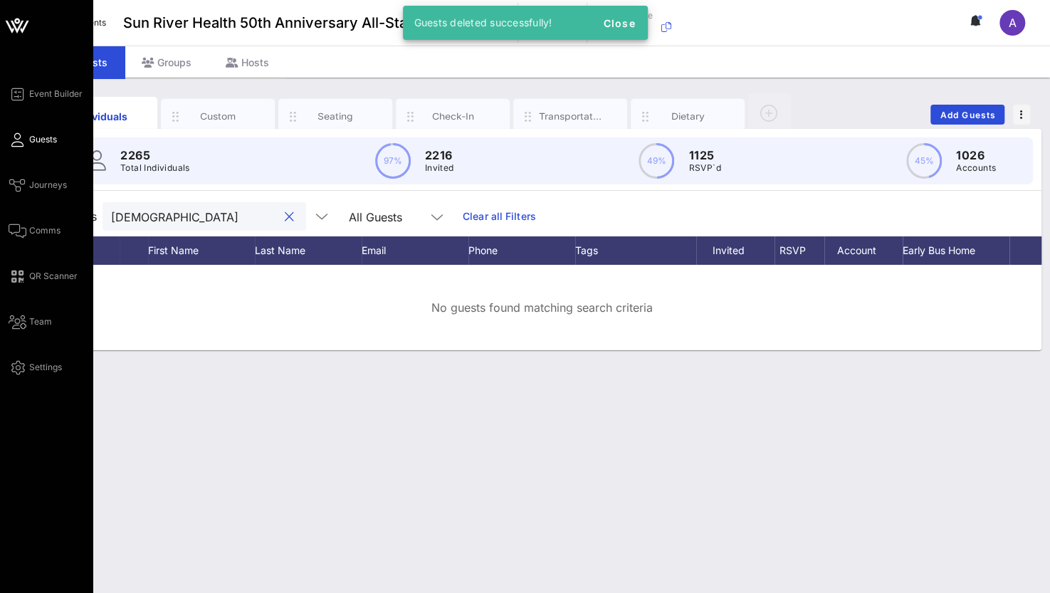
drag, startPoint x: 169, startPoint y: 219, endPoint x: 27, endPoint y: 220, distance: 142.4
click at [27, 220] on div "Event Builder Guests Journeys Comms QR Scanner Team Settings Sun River Health 5…" at bounding box center [525, 296] width 1050 height 593
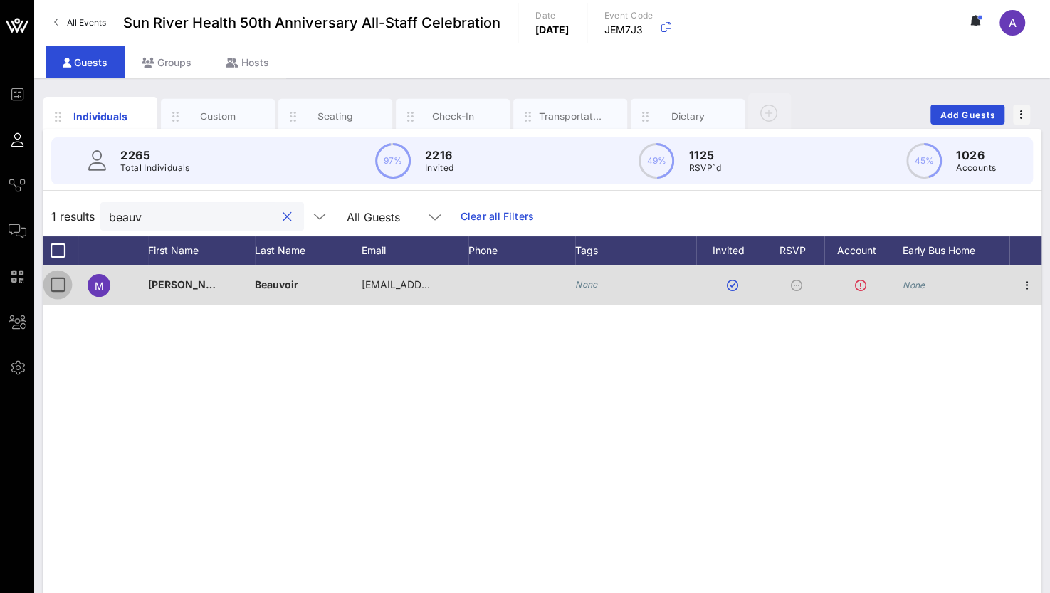
type input "beauv"
click at [50, 281] on div at bounding box center [58, 285] width 24 height 24
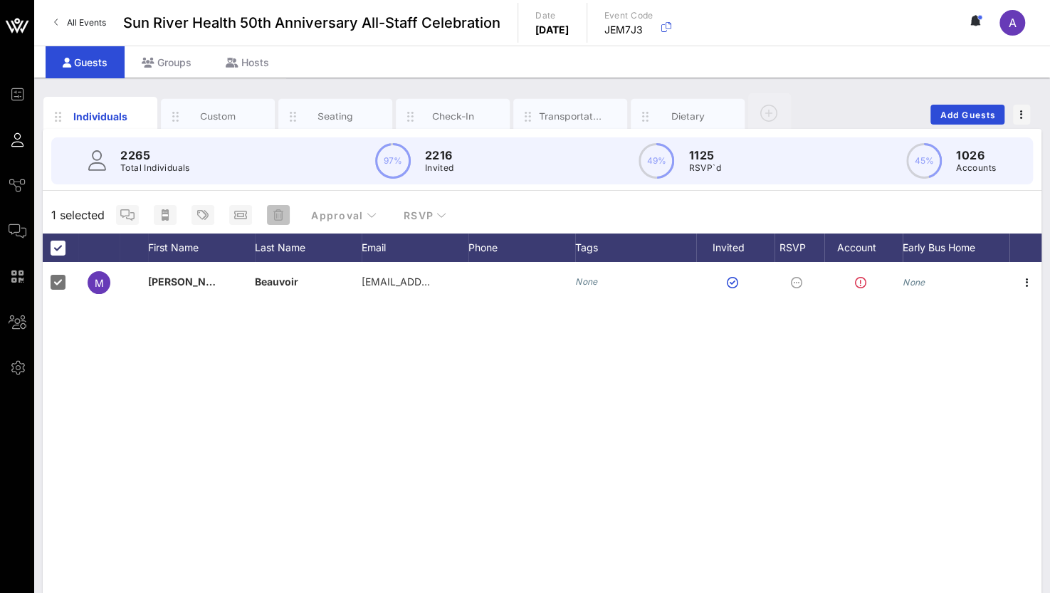
click at [284, 219] on span "button" at bounding box center [278, 214] width 23 height 11
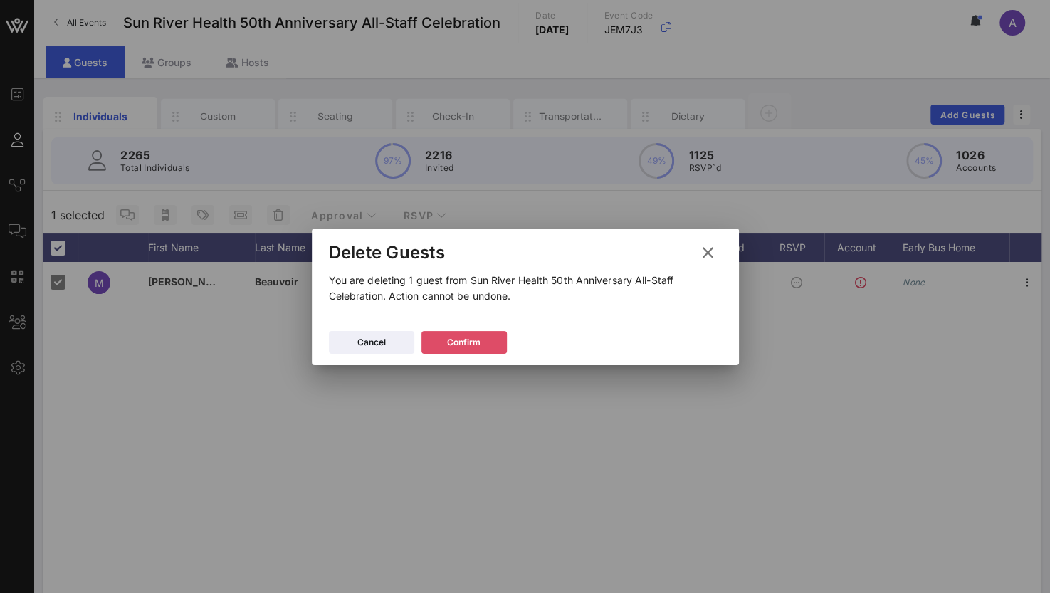
click at [466, 346] on div "Confirm" at bounding box center [463, 342] width 33 height 14
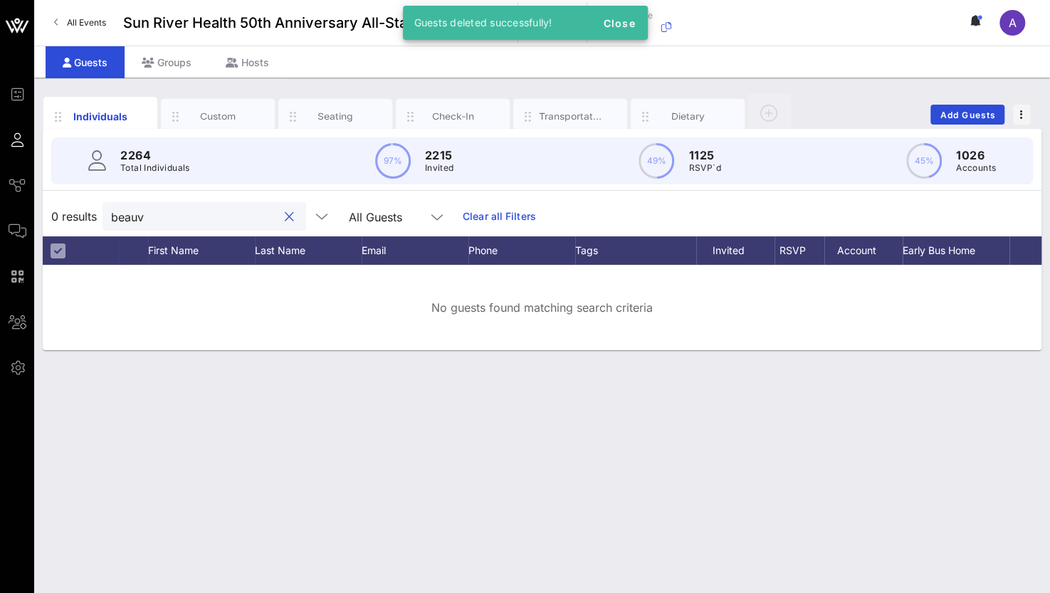
drag, startPoint x: 157, startPoint y: 221, endPoint x: 80, endPoint y: 220, distance: 77.6
click at [80, 220] on div "0 results beauv All Guests Clear all Filters" at bounding box center [542, 216] width 999 height 40
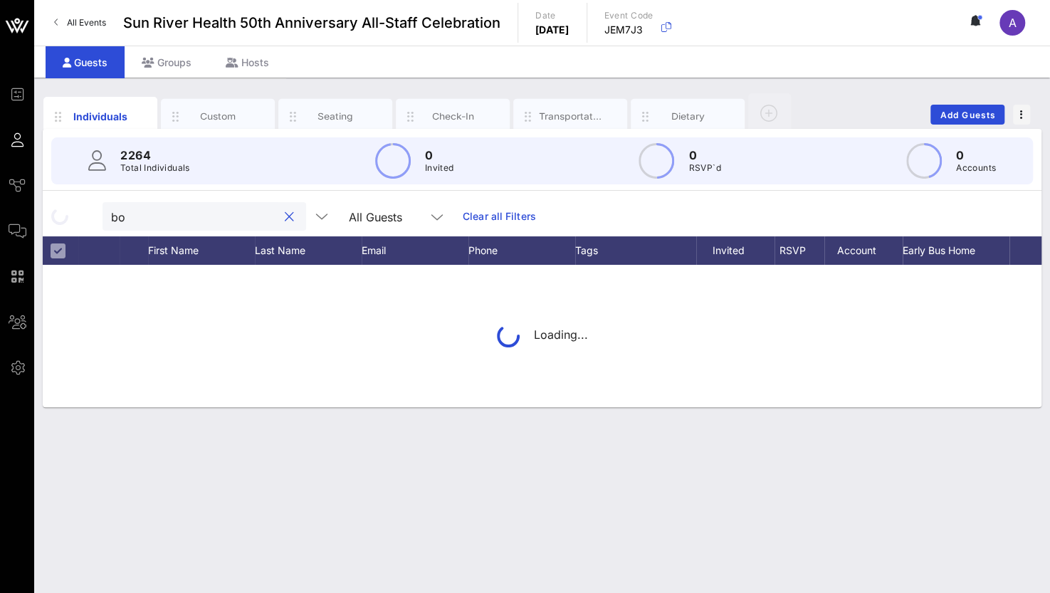
type input "b"
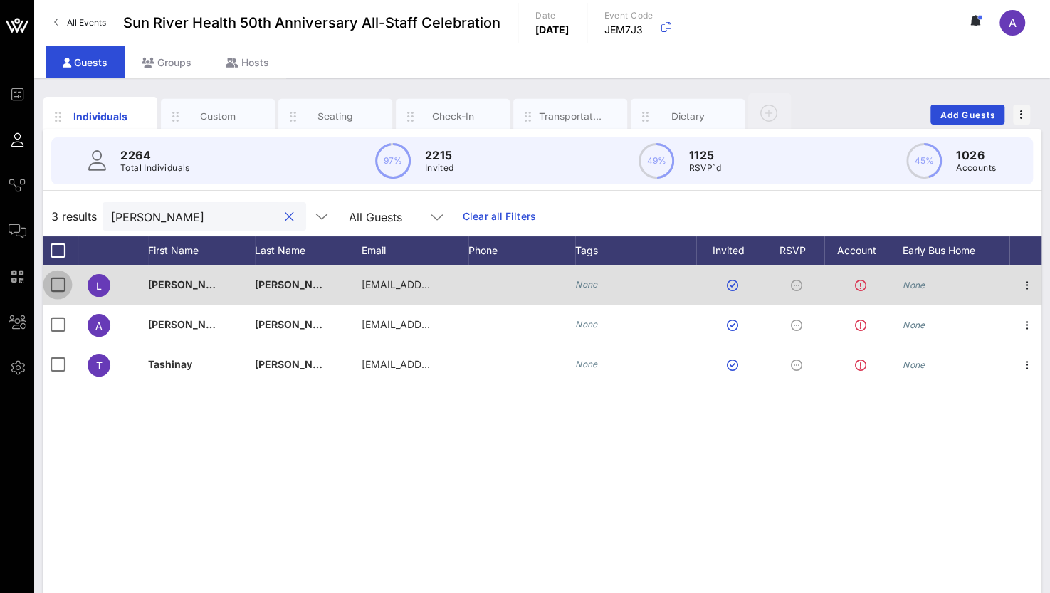
type input "burl"
click at [54, 287] on div at bounding box center [58, 285] width 24 height 24
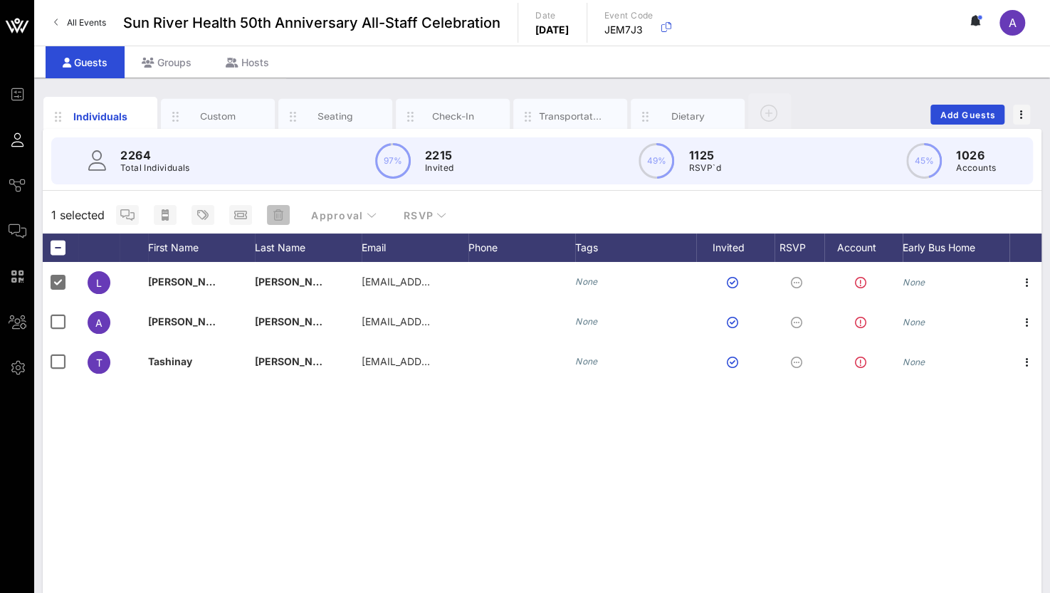
click at [278, 212] on icon "button" at bounding box center [278, 214] width 10 height 11
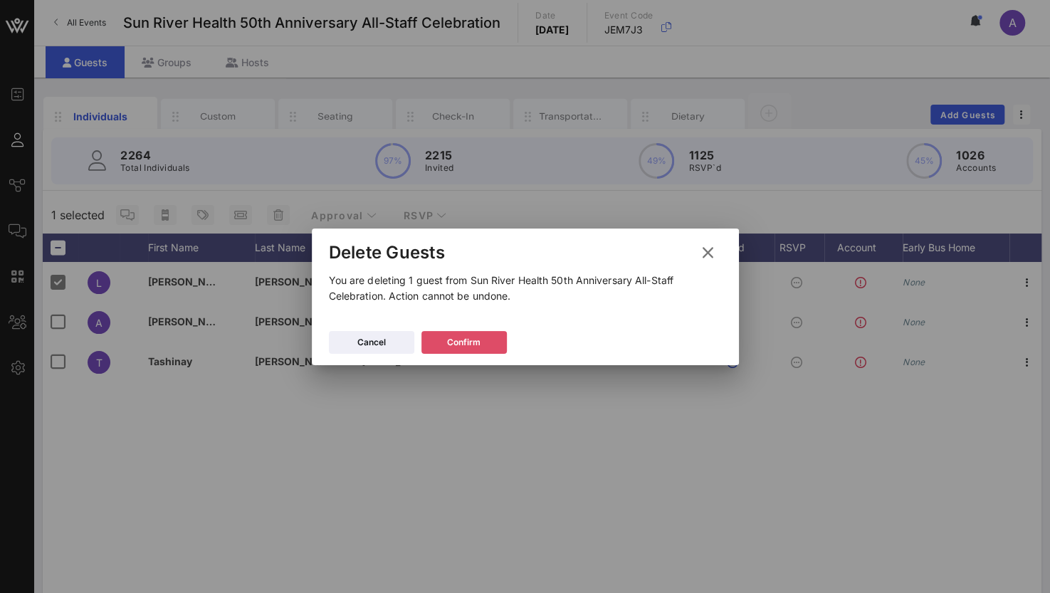
click at [461, 344] on icon at bounding box center [463, 342] width 11 height 12
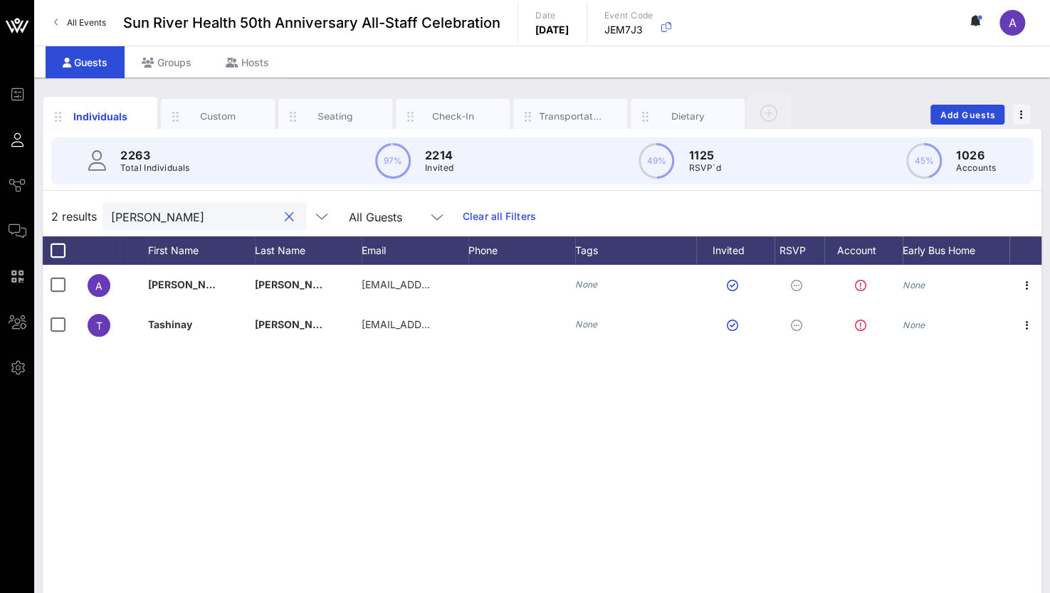
drag, startPoint x: 147, startPoint y: 206, endPoint x: 91, endPoint y: 210, distance: 56.4
click at [91, 210] on div "2 results burl All Guests Clear all Filters" at bounding box center [542, 216] width 999 height 40
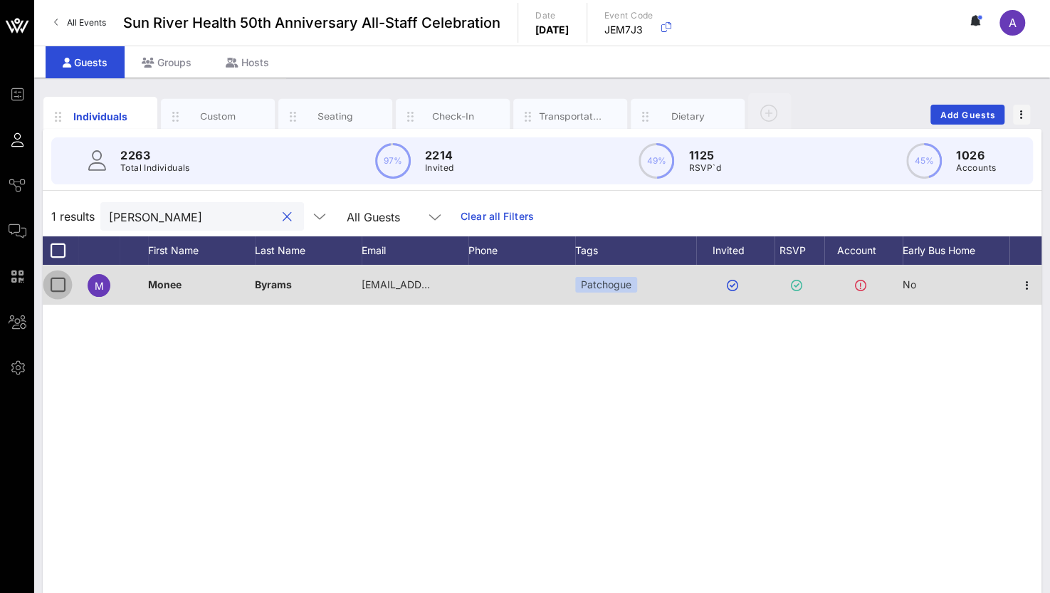
type input "byram"
click at [61, 288] on div at bounding box center [58, 285] width 24 height 24
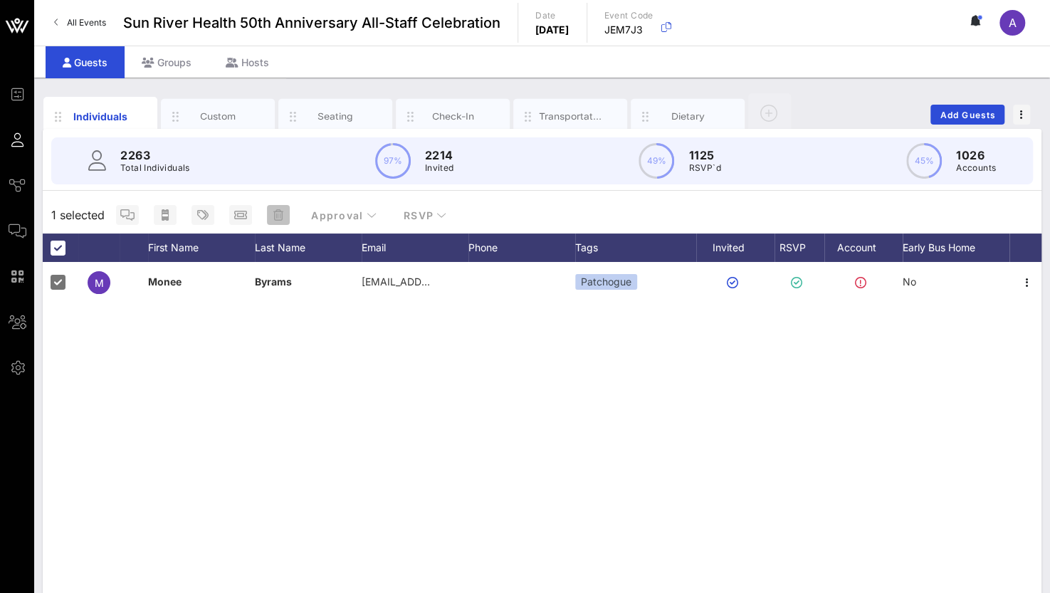
click at [282, 215] on icon "button" at bounding box center [278, 214] width 10 height 11
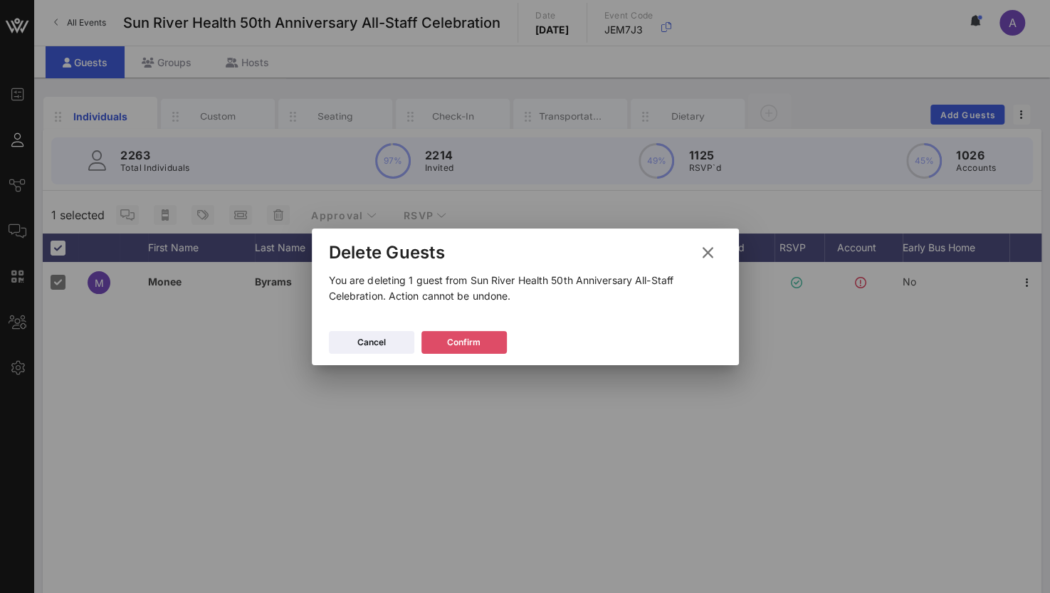
click at [453, 344] on div "Confirm" at bounding box center [463, 342] width 33 height 14
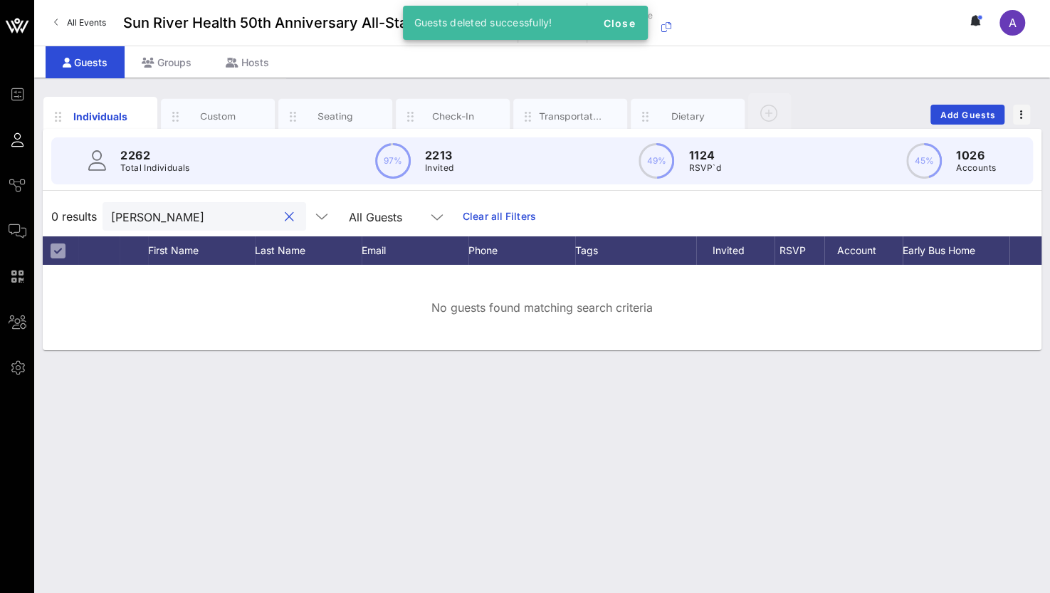
drag, startPoint x: 158, startPoint y: 214, endPoint x: 68, endPoint y: 217, distance: 90.5
click at [68, 217] on div "0 results byram All Guests Clear all Filters" at bounding box center [542, 216] width 999 height 40
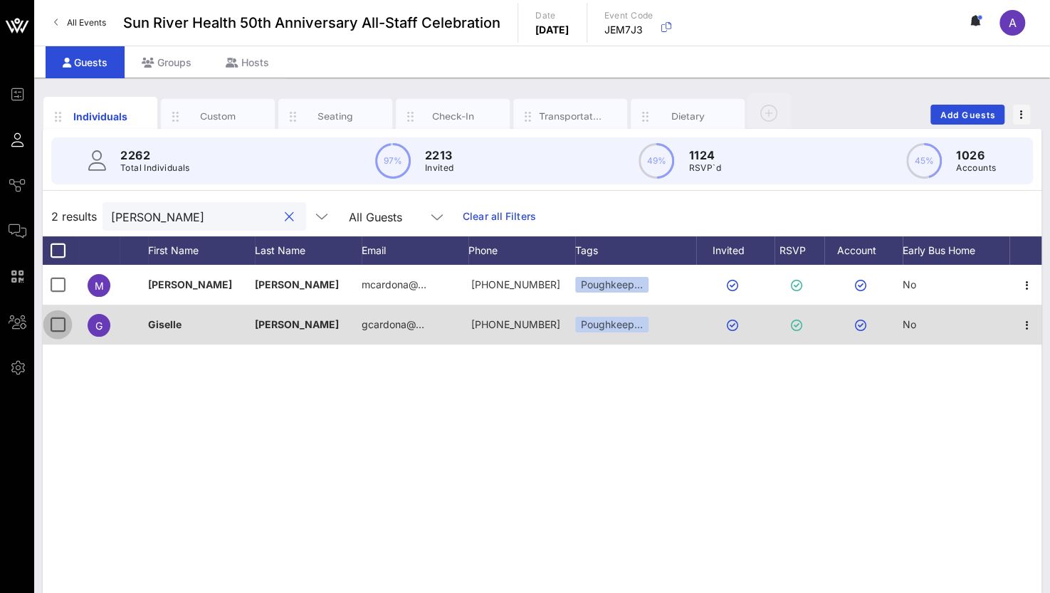
type input "cardon"
click at [60, 324] on div at bounding box center [58, 325] width 24 height 24
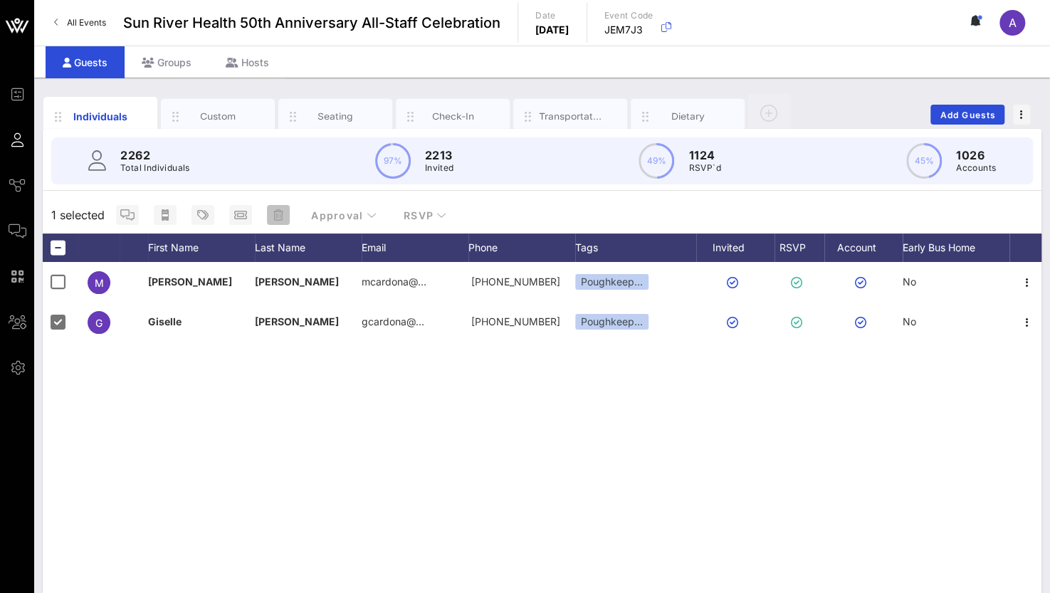
click at [278, 218] on icon "button" at bounding box center [278, 214] width 10 height 11
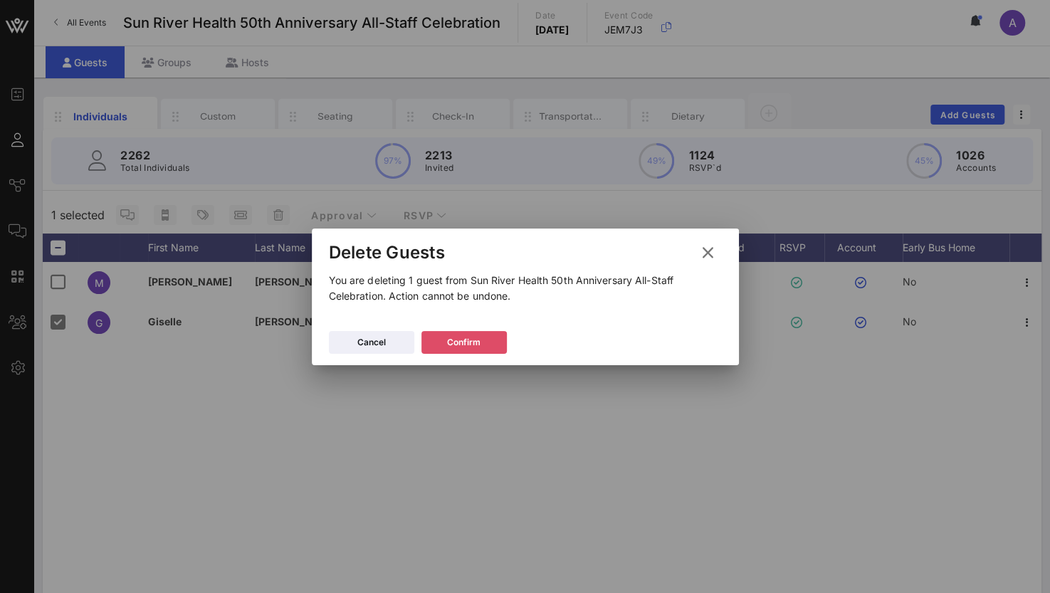
click at [461, 338] on icon at bounding box center [464, 341] width 13 height 13
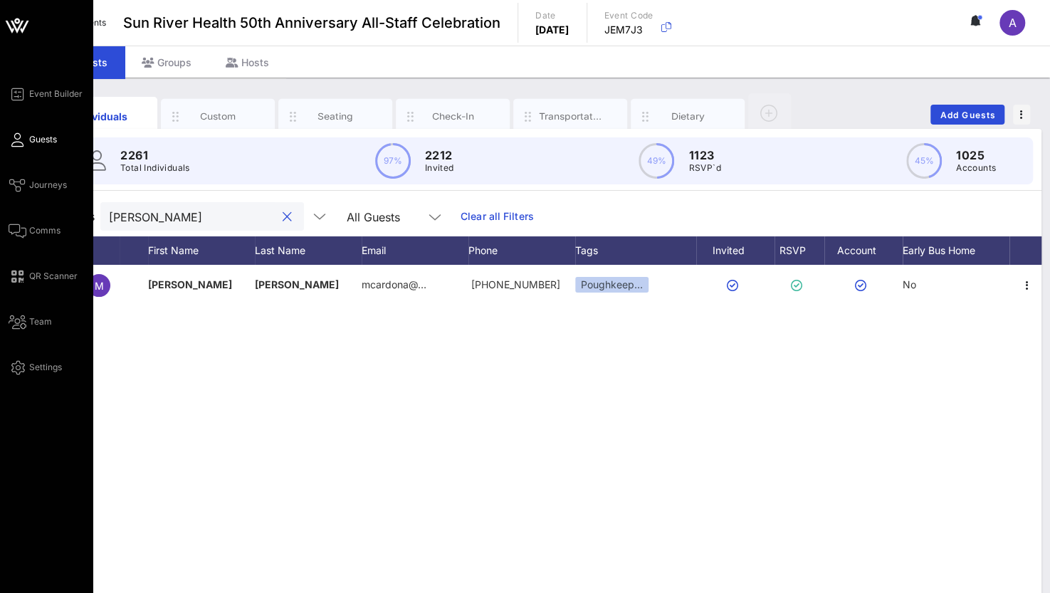
drag, startPoint x: 184, startPoint y: 220, endPoint x: 29, endPoint y: 219, distance: 154.5
click at [29, 219] on div "Event Builder Guests Journeys Comms QR Scanner Team Settings Sun River Health 5…" at bounding box center [525, 353] width 1050 height 706
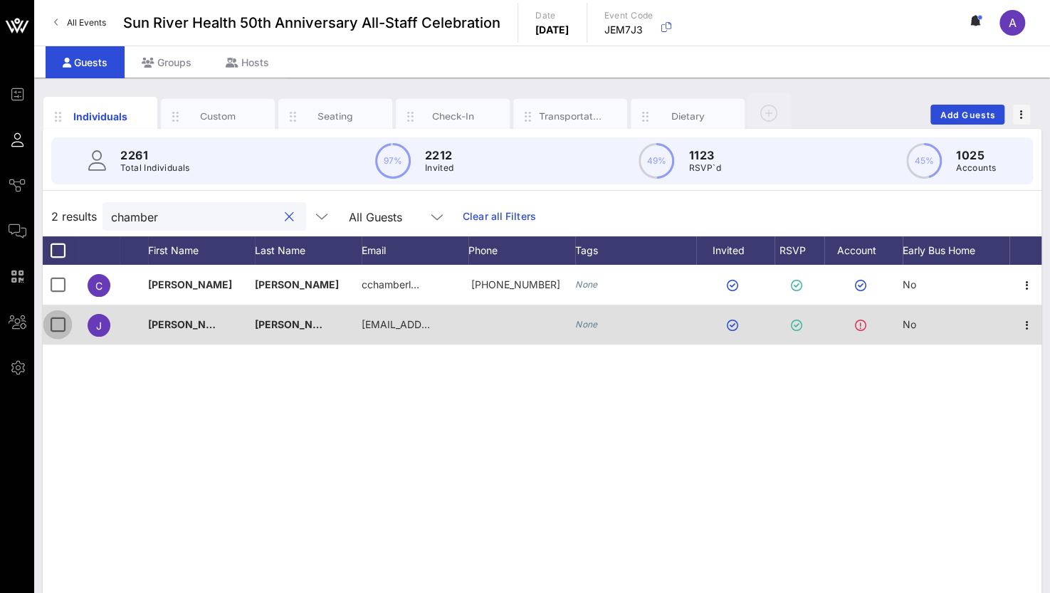
type input "chamber"
click at [60, 320] on div at bounding box center [58, 325] width 24 height 24
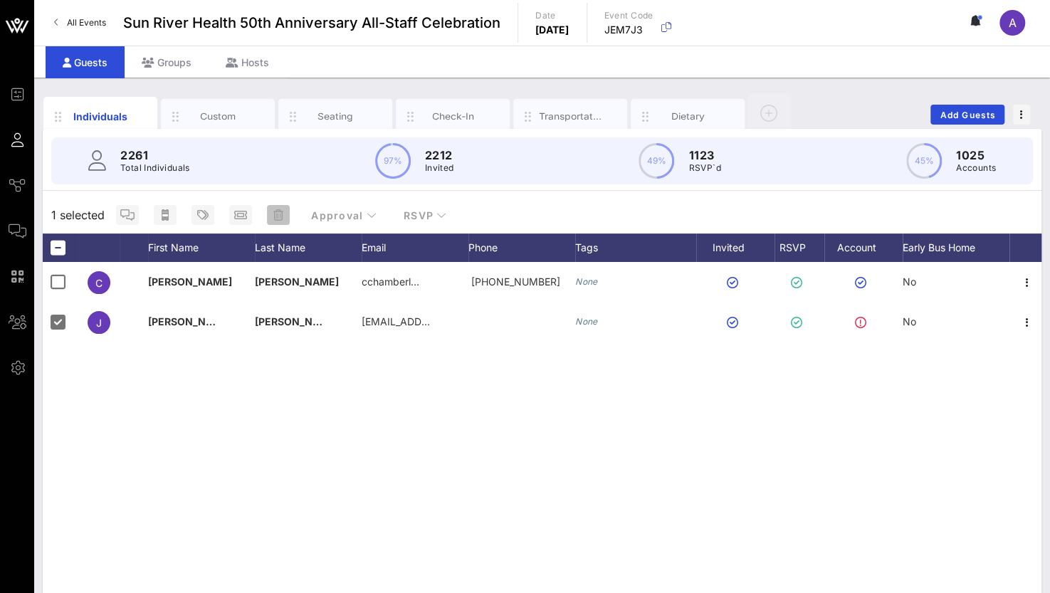
click at [275, 216] on icon "button" at bounding box center [278, 214] width 10 height 11
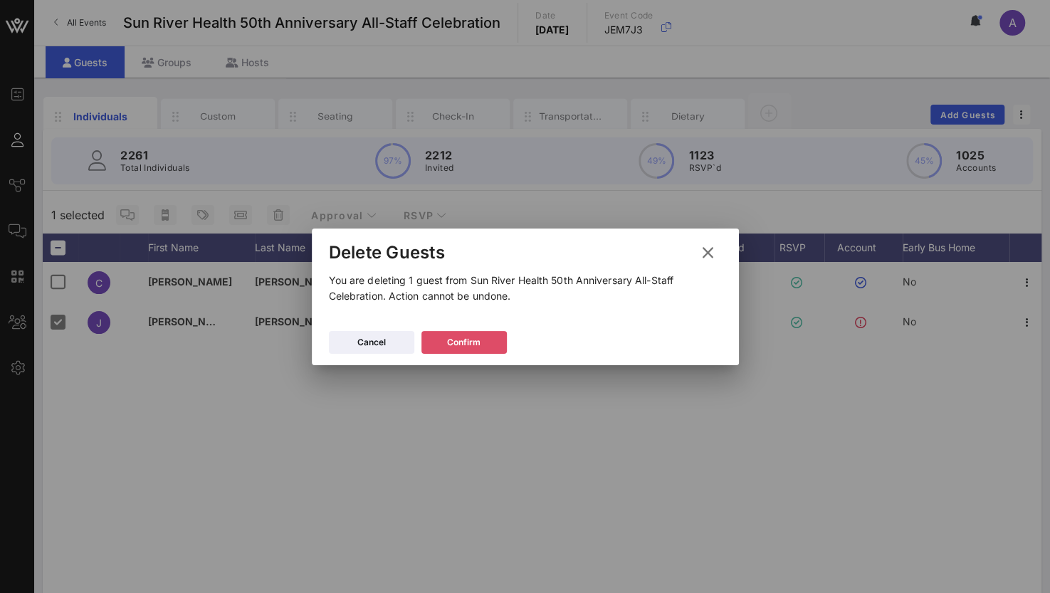
click at [452, 342] on div "Confirm" at bounding box center [463, 342] width 33 height 14
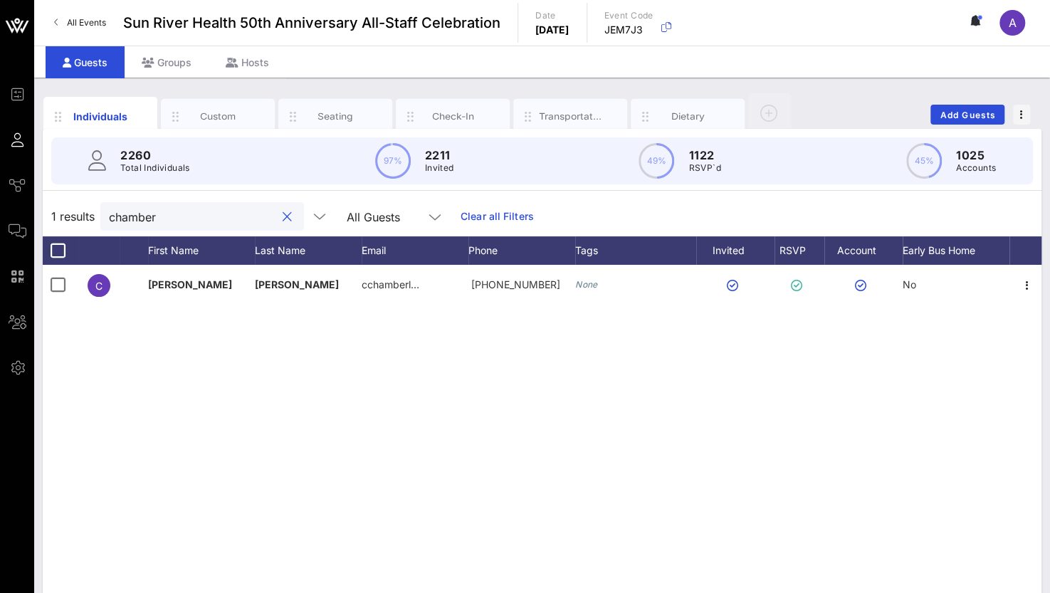
drag, startPoint x: 201, startPoint y: 217, endPoint x: 132, endPoint y: 221, distance: 68.5
click at [132, 221] on input "chamber" at bounding box center [192, 216] width 167 height 19
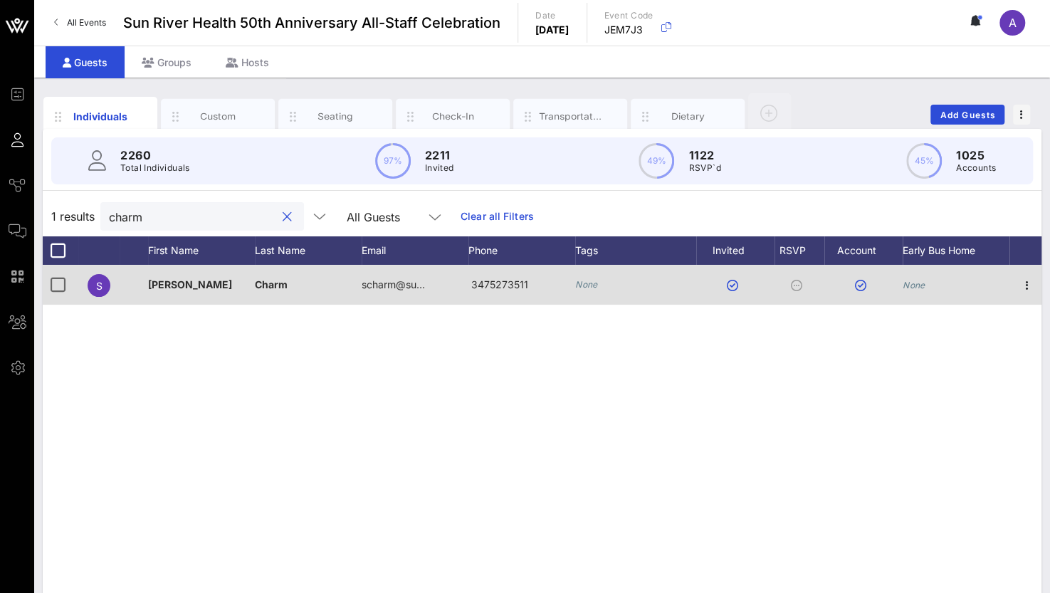
type input "charm"
click at [61, 285] on div at bounding box center [58, 285] width 24 height 24
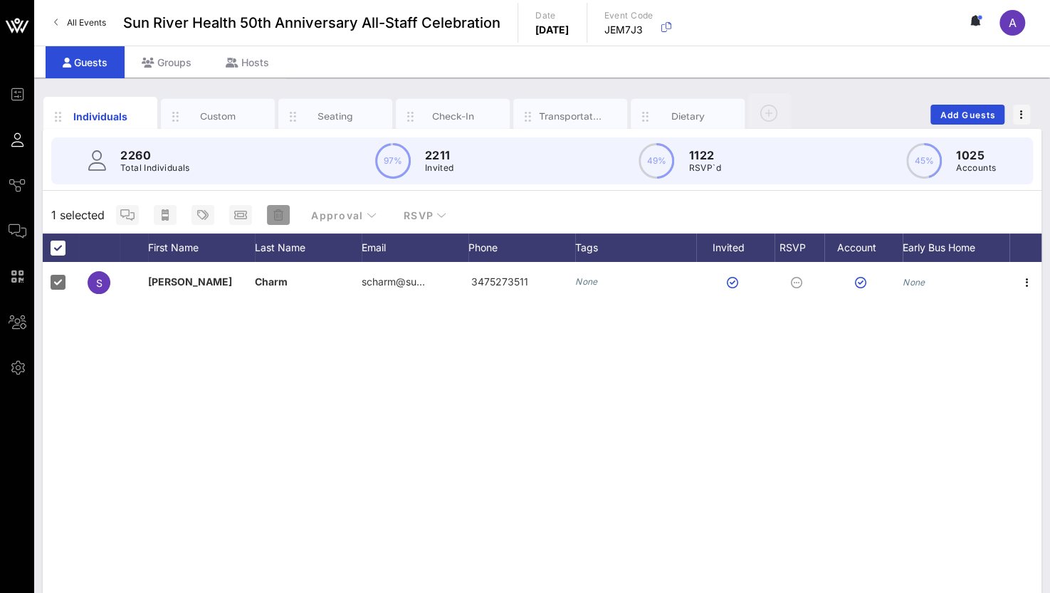
click at [276, 215] on icon "button" at bounding box center [278, 214] width 10 height 11
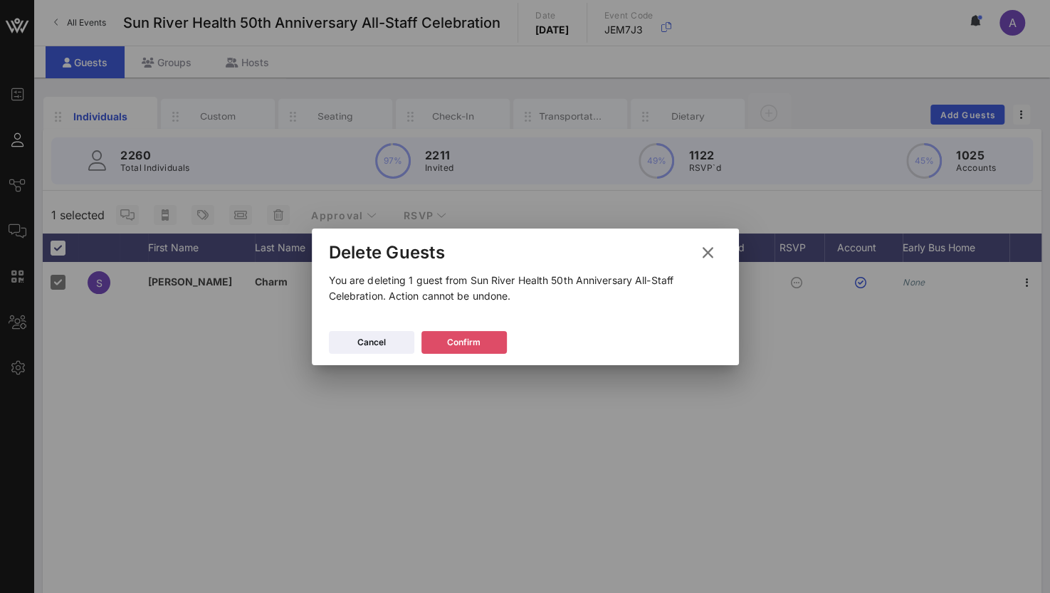
click at [463, 341] on icon at bounding box center [463, 342] width 13 height 13
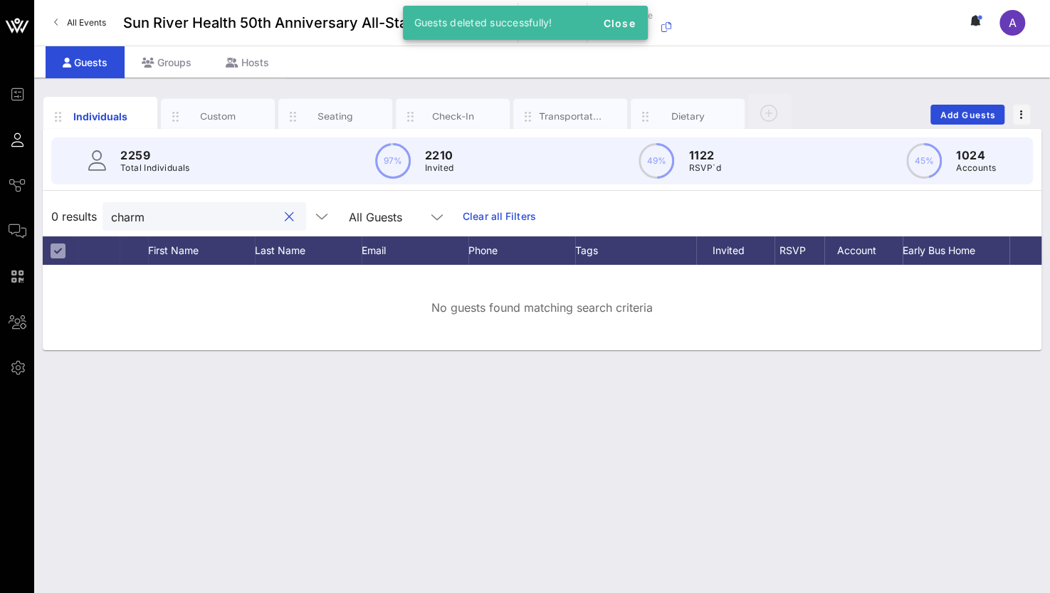
drag, startPoint x: 163, startPoint y: 219, endPoint x: 36, endPoint y: 214, distance: 127.5
click at [36, 214] on div "Individuals Custom Seating Check-In Transportation Dietary Add Guests 2259 Tota…" at bounding box center [542, 335] width 1016 height 515
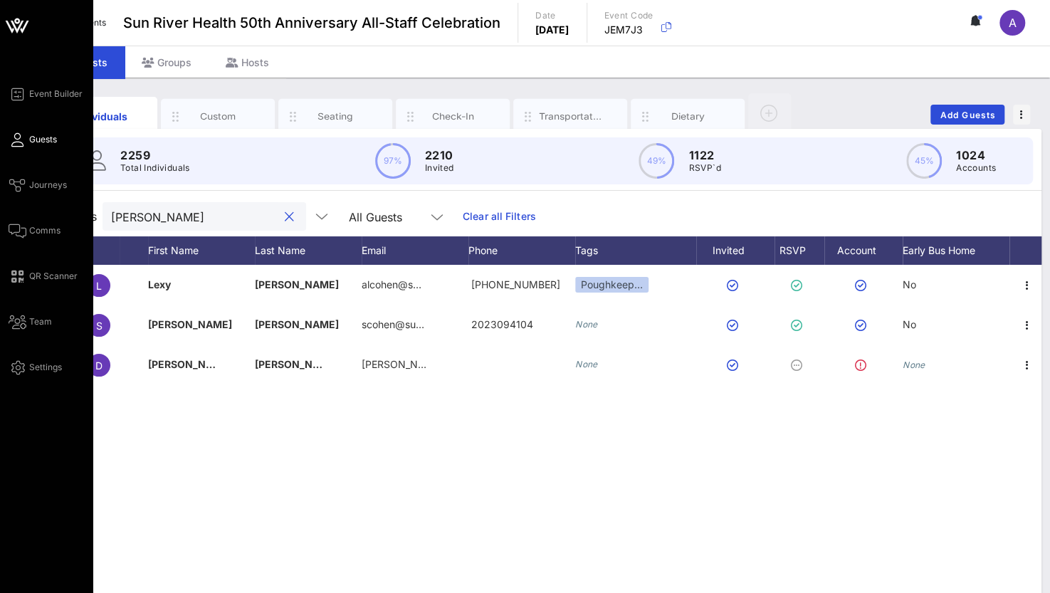
drag, startPoint x: 167, startPoint y: 220, endPoint x: 20, endPoint y: 209, distance: 147.1
click at [20, 209] on div "Event Builder Guests Journeys Comms QR Scanner Team Settings Sun River Health 5…" at bounding box center [525, 353] width 1050 height 706
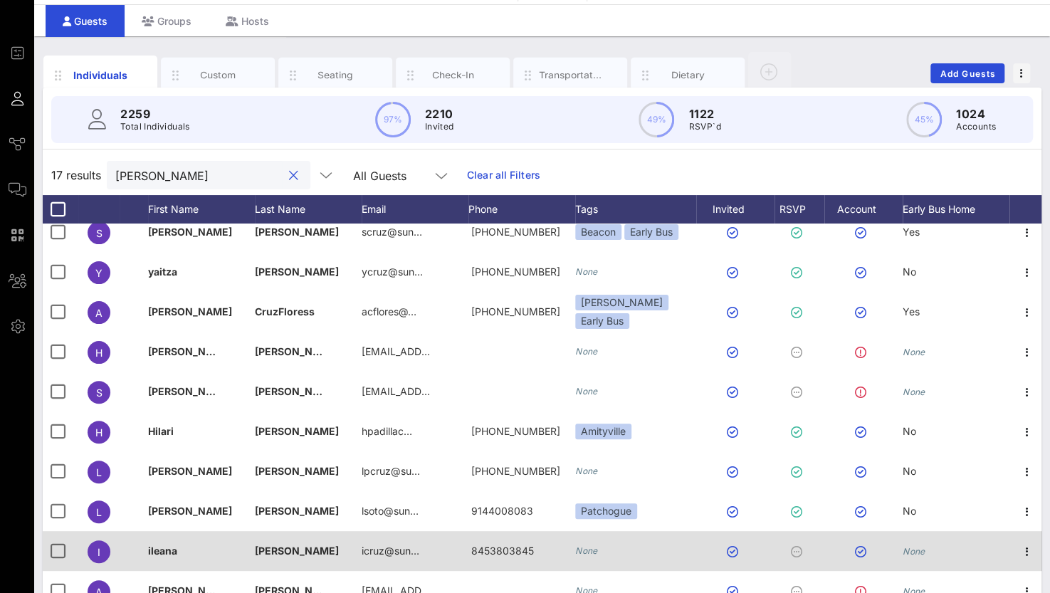
scroll to position [112, 0]
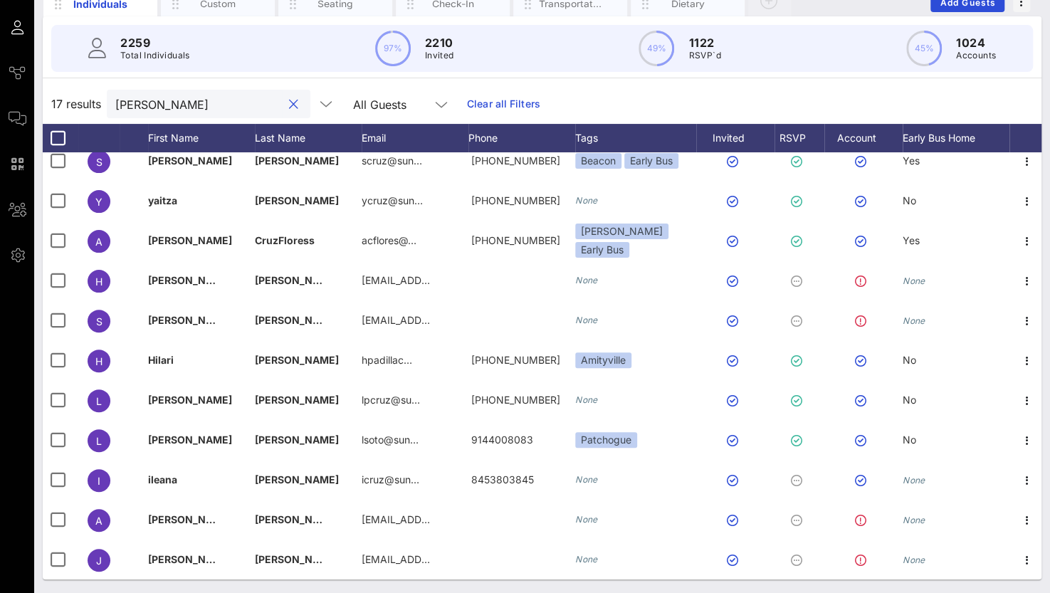
drag, startPoint x: 161, startPoint y: 110, endPoint x: 63, endPoint y: 93, distance: 99.7
click at [63, 93] on div "17 results cruz All Guests Clear all Filters" at bounding box center [542, 104] width 999 height 40
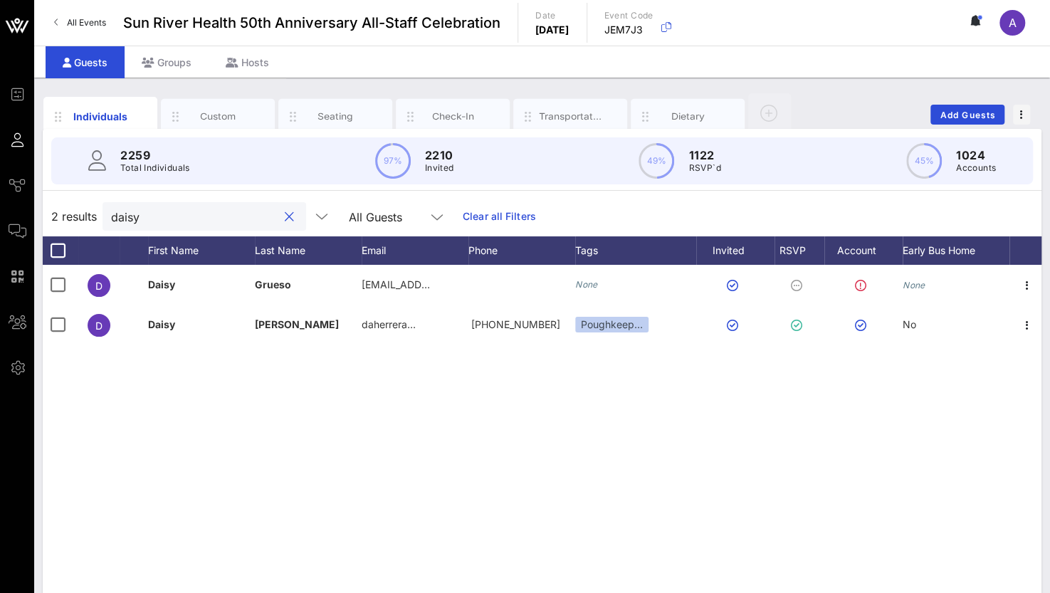
scroll to position [0, 0]
drag, startPoint x: 155, startPoint y: 214, endPoint x: 41, endPoint y: 214, distance: 113.9
click at [41, 214] on div "Individuals Custom Seating Check-In Transportation Dietary Add Guests 2259 Tota…" at bounding box center [542, 392] width 1016 height 629
drag, startPoint x: 174, startPoint y: 211, endPoint x: 46, endPoint y: 216, distance: 128.2
click at [45, 216] on div "2 results cuellar All Guests Clear all Filters" at bounding box center [542, 216] width 999 height 40
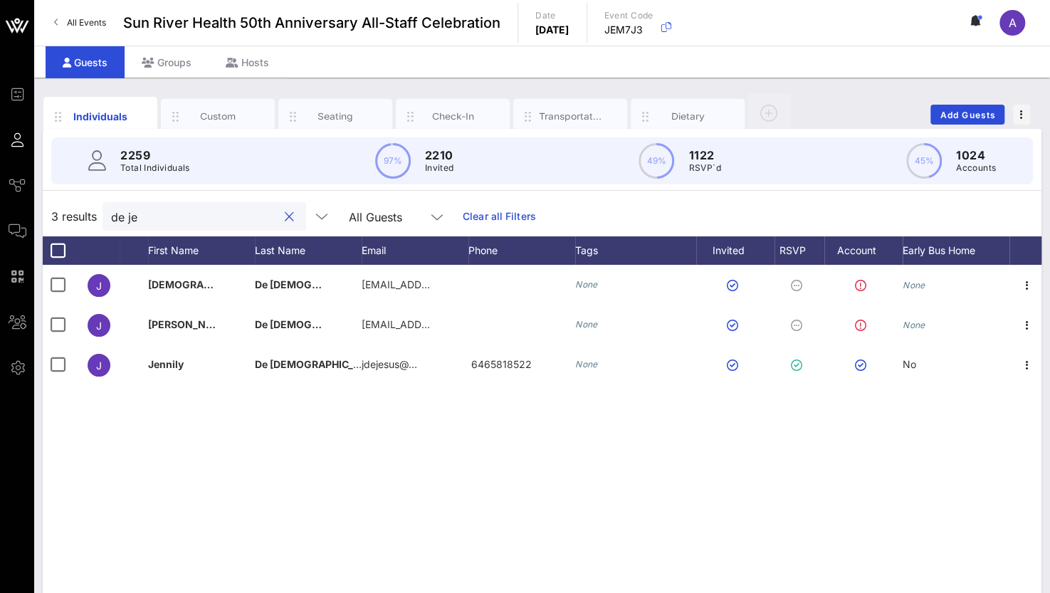
drag, startPoint x: 165, startPoint y: 213, endPoint x: 60, endPoint y: 214, distance: 105.4
click at [60, 214] on div "3 results de je All Guests Clear all Filters" at bounding box center [542, 216] width 999 height 40
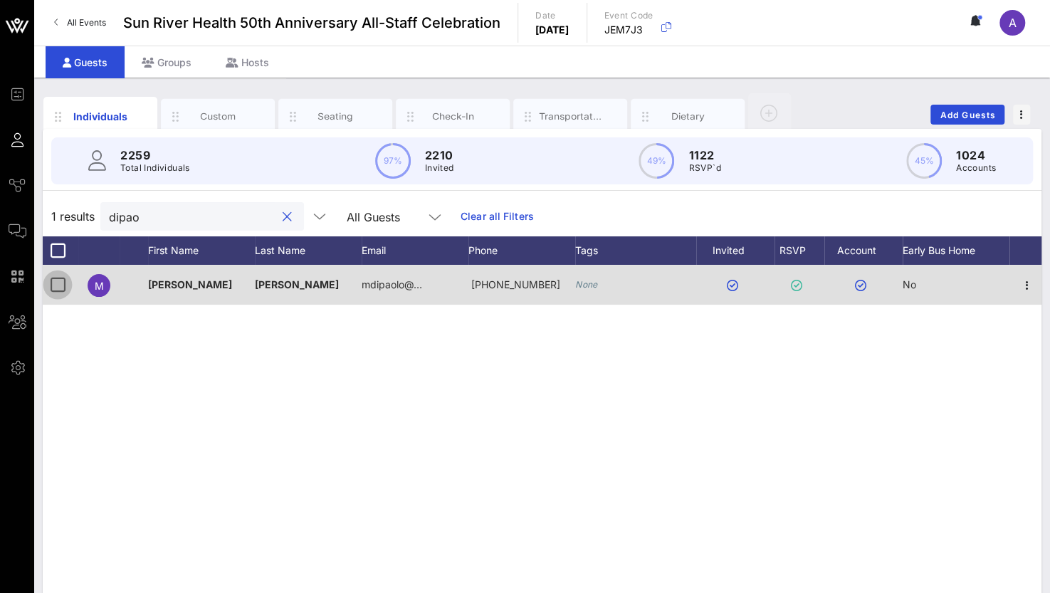
type input "dipao"
click at [56, 284] on div at bounding box center [58, 285] width 24 height 24
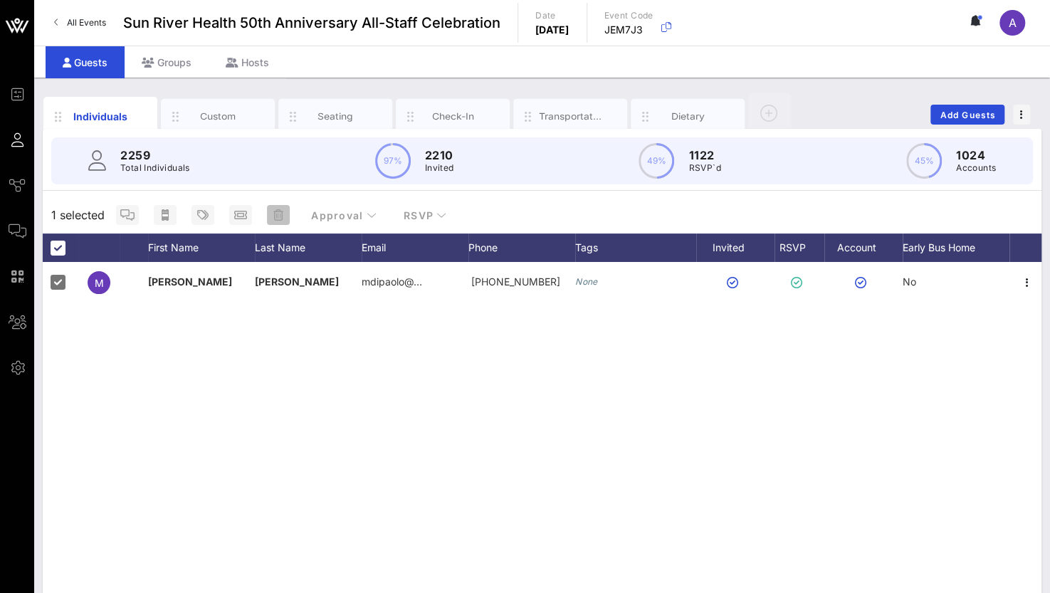
click at [283, 217] on span "button" at bounding box center [278, 214] width 23 height 11
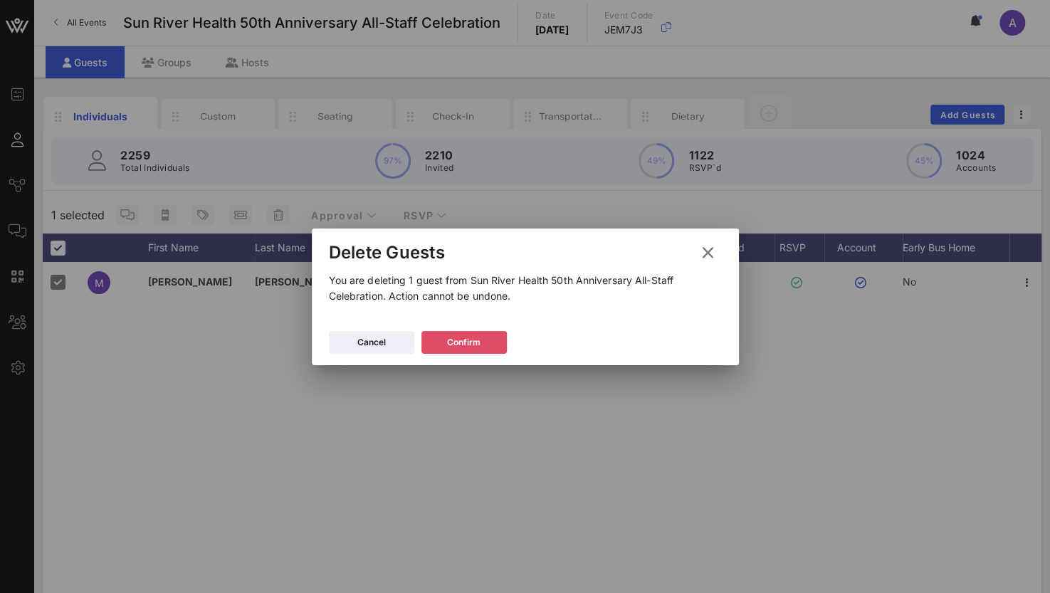
click at [462, 342] on icon at bounding box center [464, 341] width 13 height 13
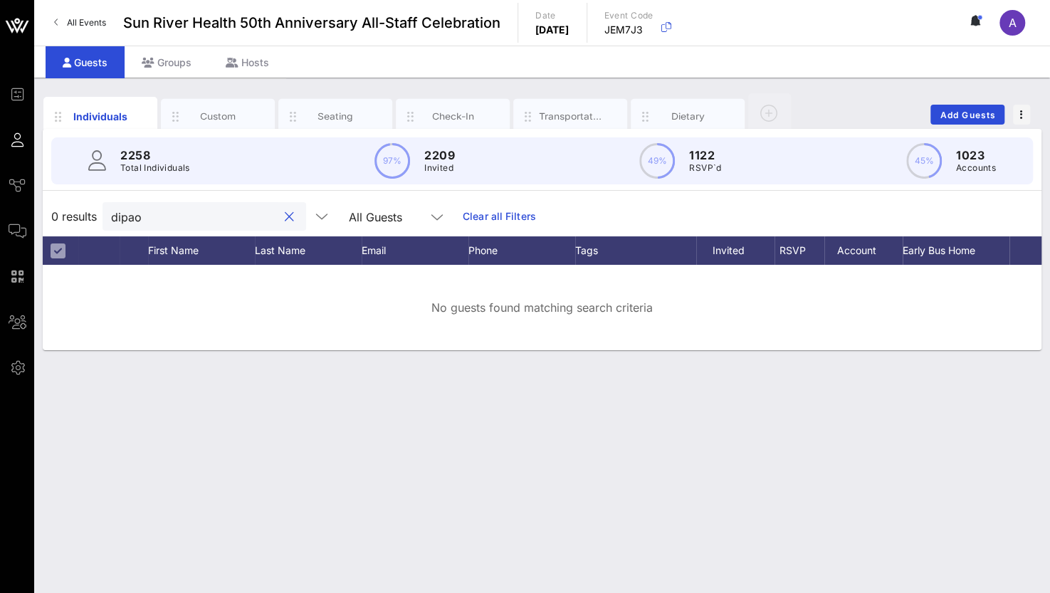
drag, startPoint x: 154, startPoint y: 213, endPoint x: 87, endPoint y: 218, distance: 67.8
click at [87, 218] on div "0 results dipao All Guests Clear all Filters" at bounding box center [542, 216] width 999 height 40
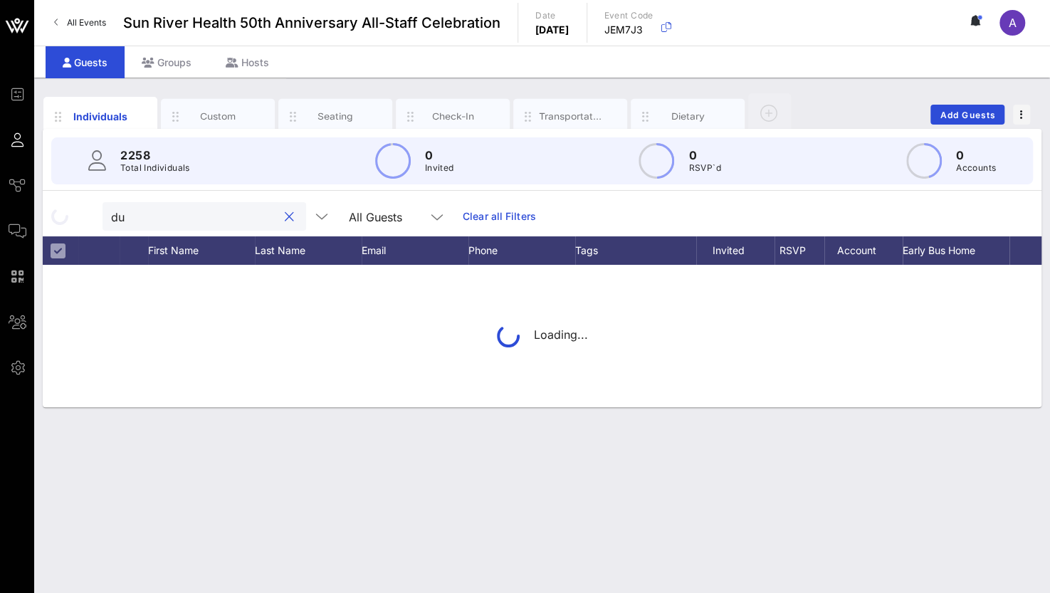
type input "d"
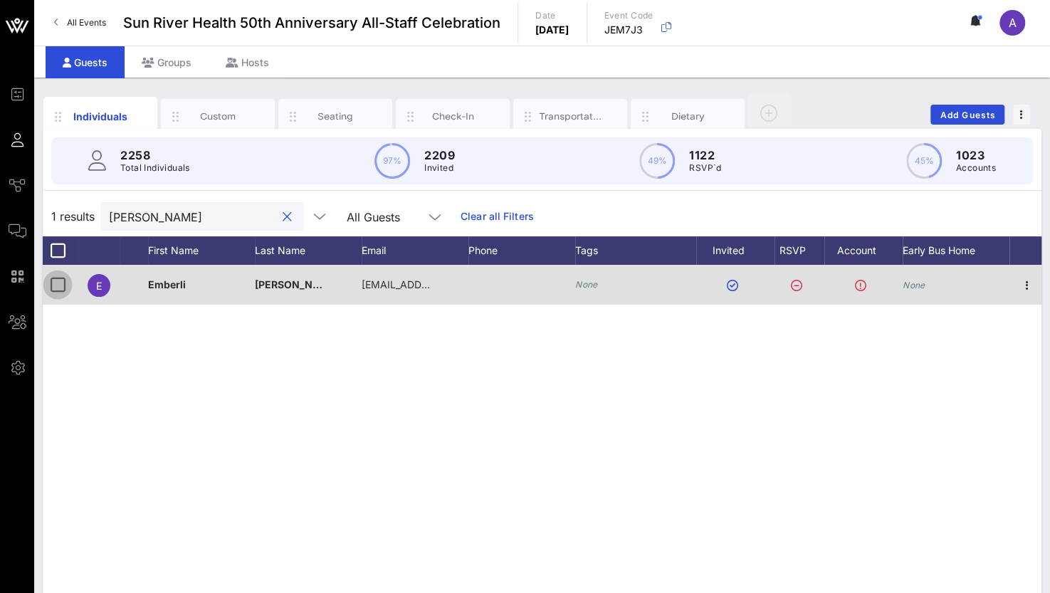
type input "edwards"
click at [62, 281] on div at bounding box center [58, 285] width 24 height 24
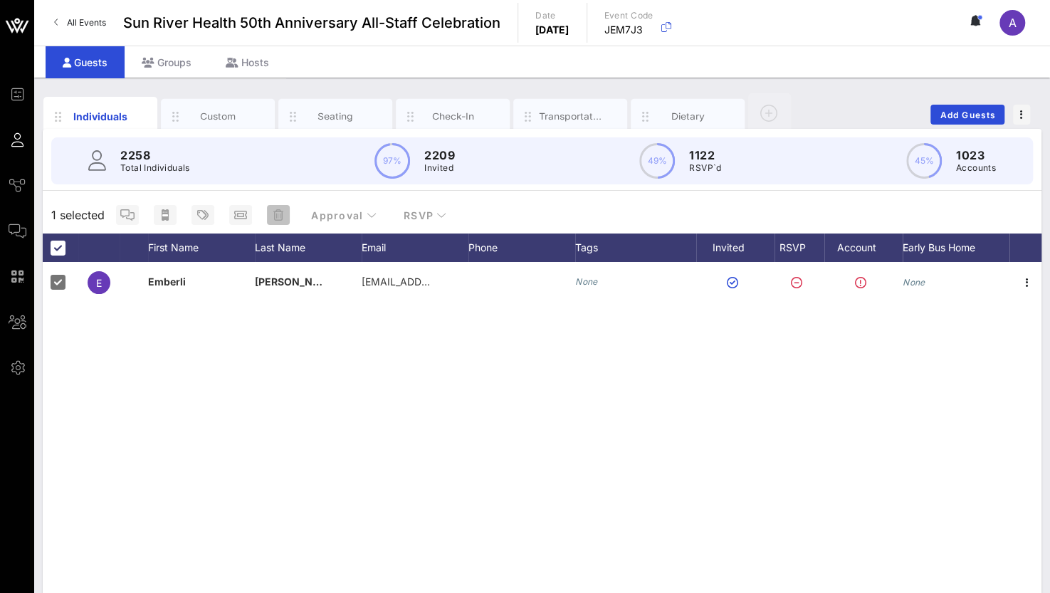
click at [280, 209] on icon "button" at bounding box center [278, 214] width 10 height 11
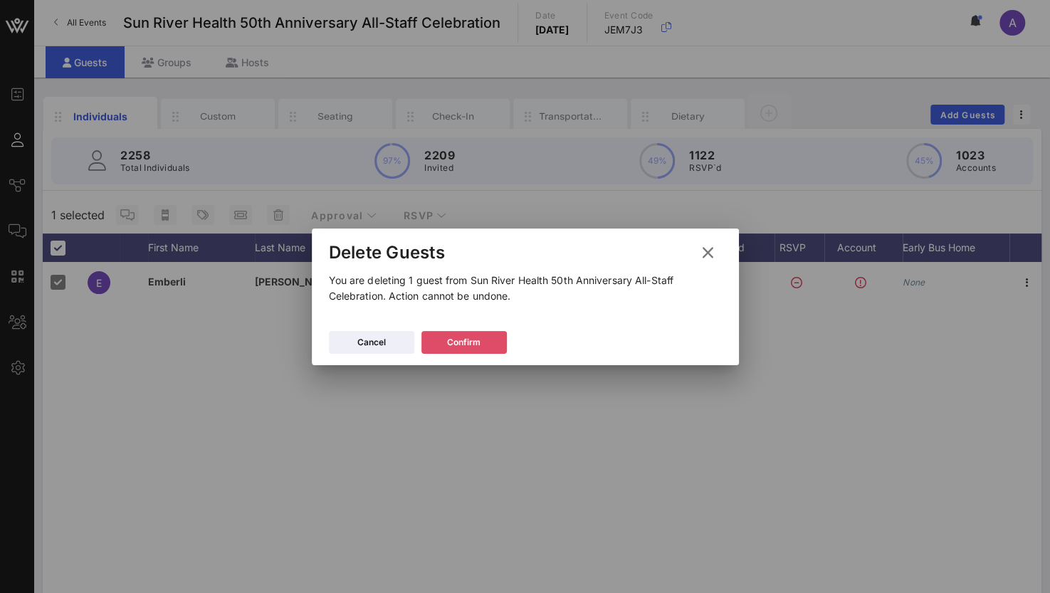
click at [463, 341] on icon at bounding box center [464, 342] width 13 height 12
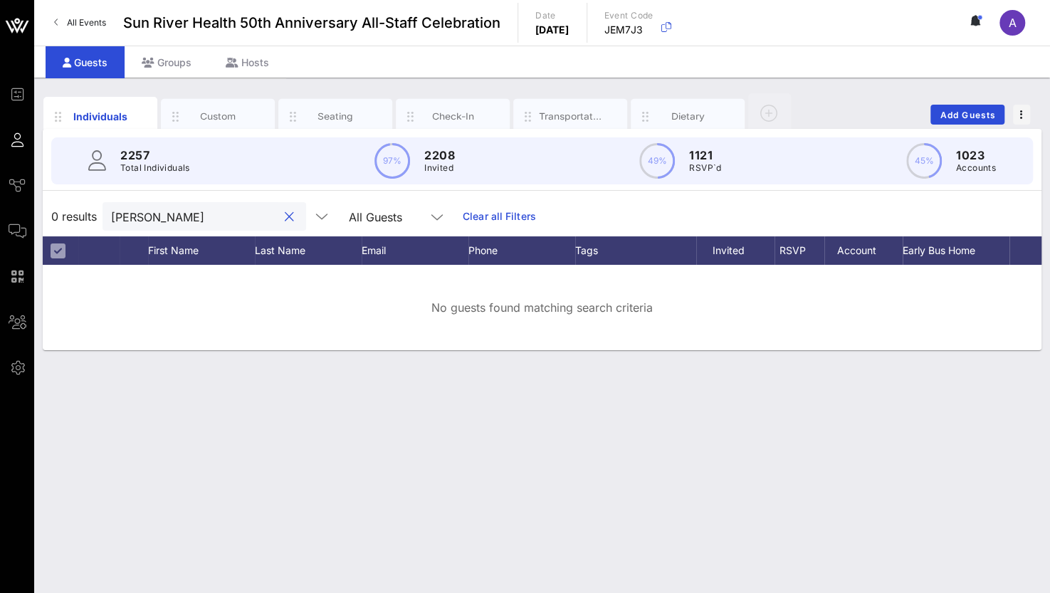
drag, startPoint x: 186, startPoint y: 224, endPoint x: 38, endPoint y: 220, distance: 147.4
click at [38, 220] on div "Individuals Custom Seating Check-In Transportation Dietary Add Guests 2257 Tota…" at bounding box center [542, 335] width 1016 height 515
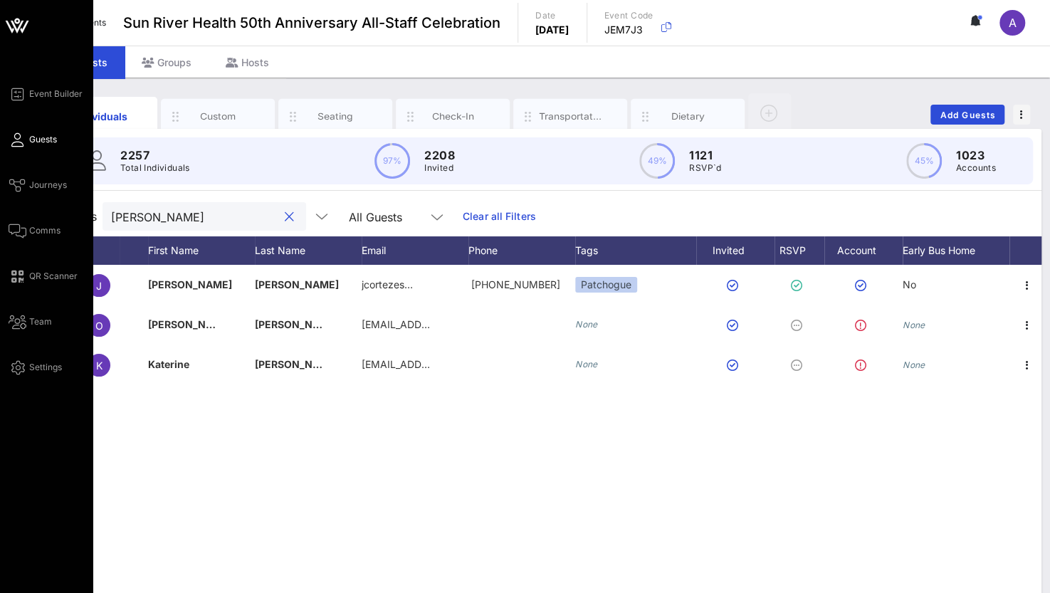
drag, startPoint x: 170, startPoint y: 219, endPoint x: 16, endPoint y: 196, distance: 155.4
click at [16, 196] on div "Event Builder Guests Journeys Comms QR Scanner Team Settings Sun River Health 5…" at bounding box center [525, 353] width 1050 height 706
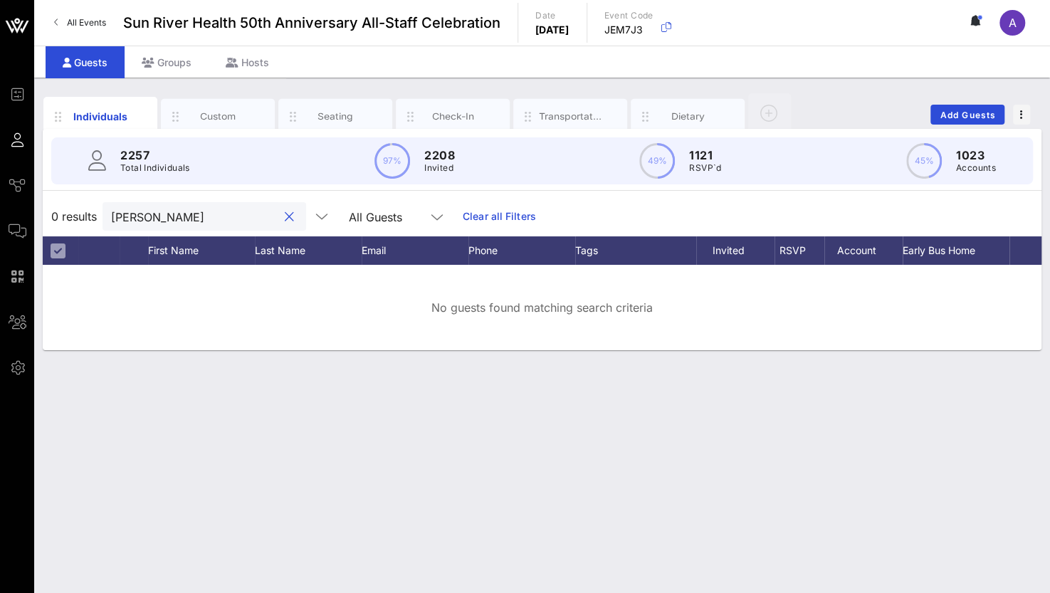
drag, startPoint x: 122, startPoint y: 219, endPoint x: 74, endPoint y: 217, distance: 48.5
click at [74, 217] on div "0 results espinoza All Guests Clear all Filters" at bounding box center [542, 216] width 999 height 40
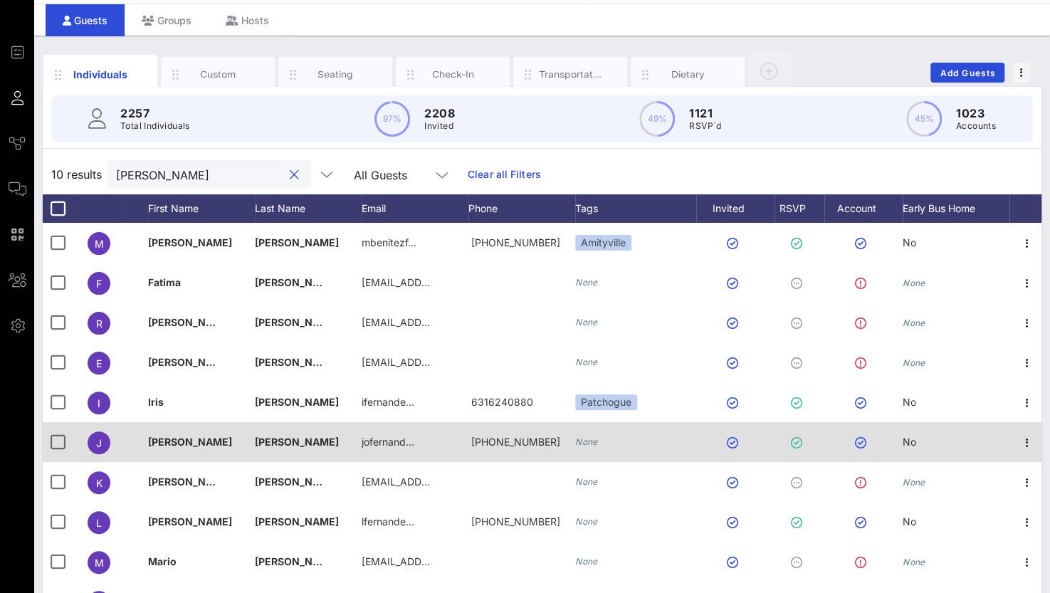
scroll to position [71, 0]
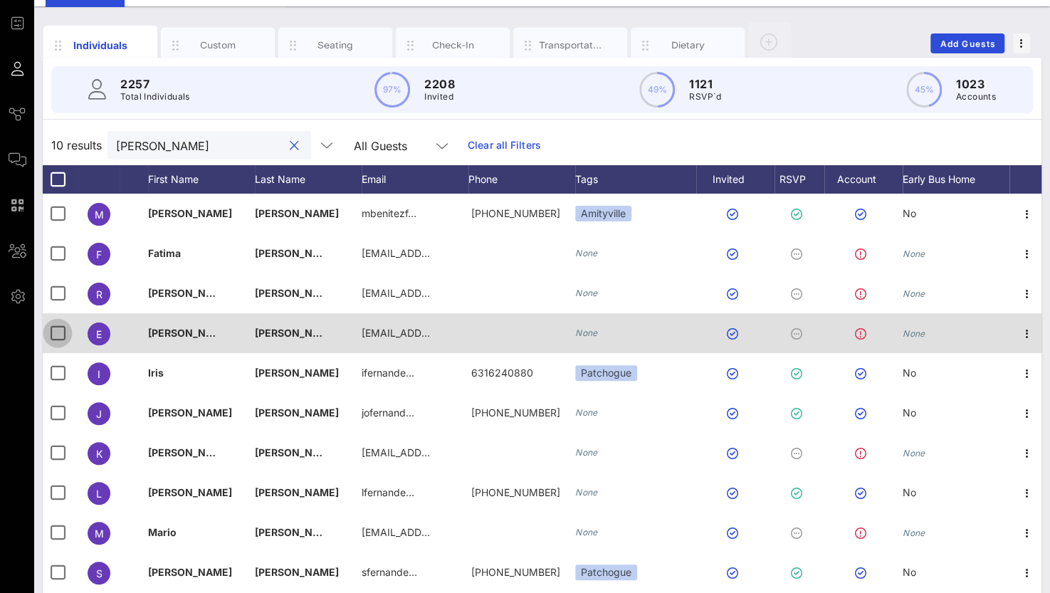
type input "fernandez"
click at [51, 332] on div at bounding box center [58, 333] width 24 height 24
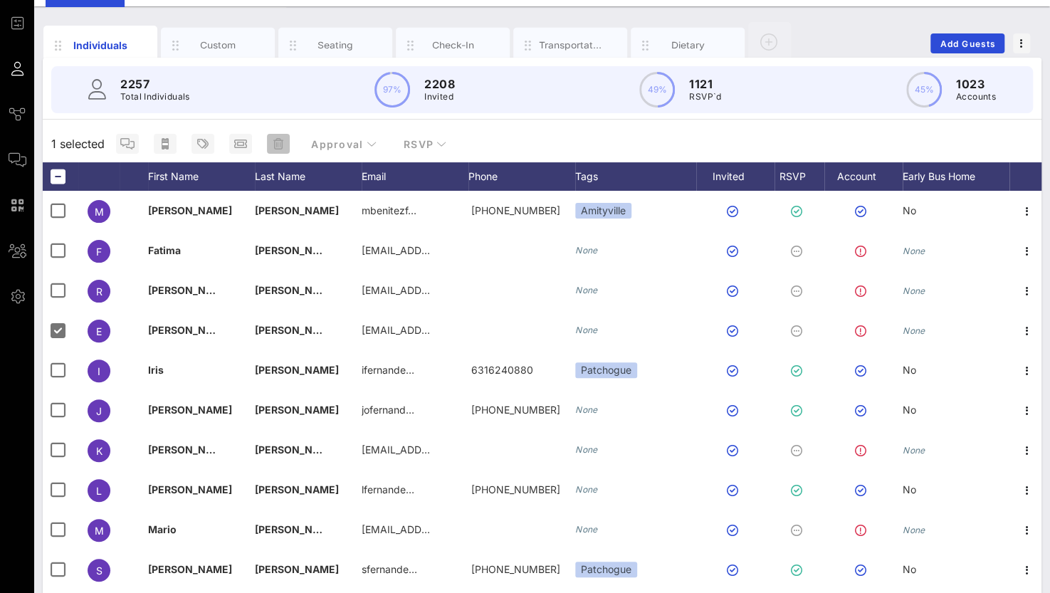
click at [275, 144] on icon "button" at bounding box center [278, 143] width 10 height 11
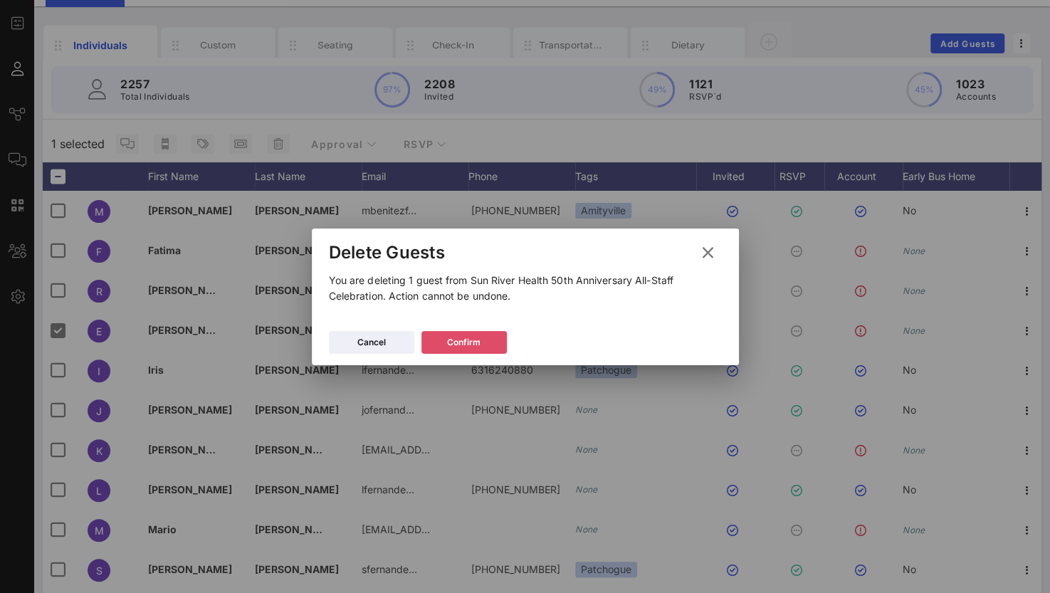
click at [451, 342] on div "Confirm" at bounding box center [463, 342] width 33 height 14
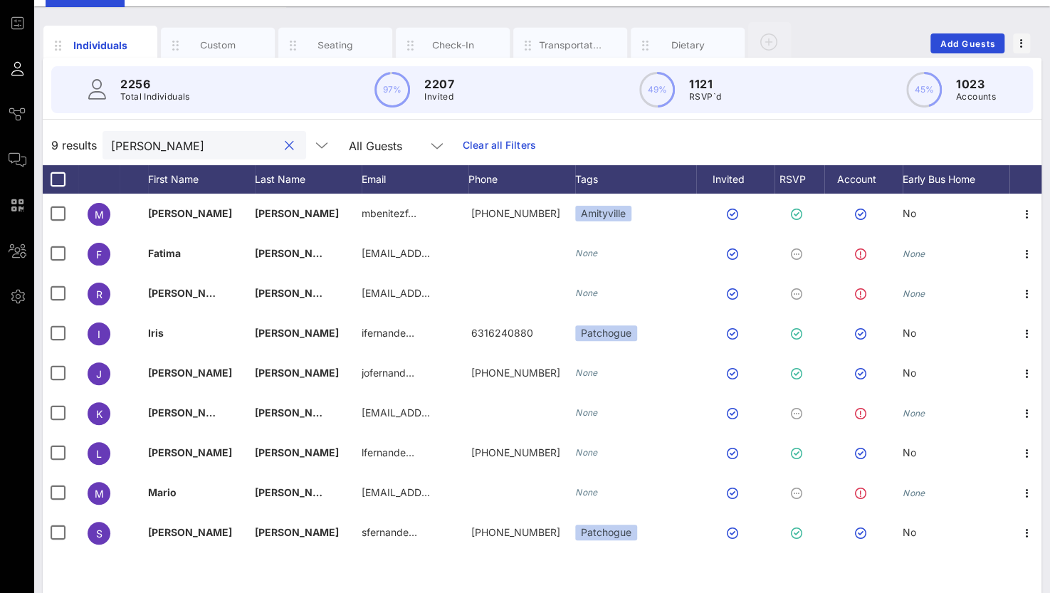
drag, startPoint x: 184, startPoint y: 140, endPoint x: -6, endPoint y: 122, distance: 190.9
click at [0, 122] on html "Event Builder Guests Journeys Comms QR Scanner Team Settings Sun River Health 5…" at bounding box center [525, 225] width 1050 height 593
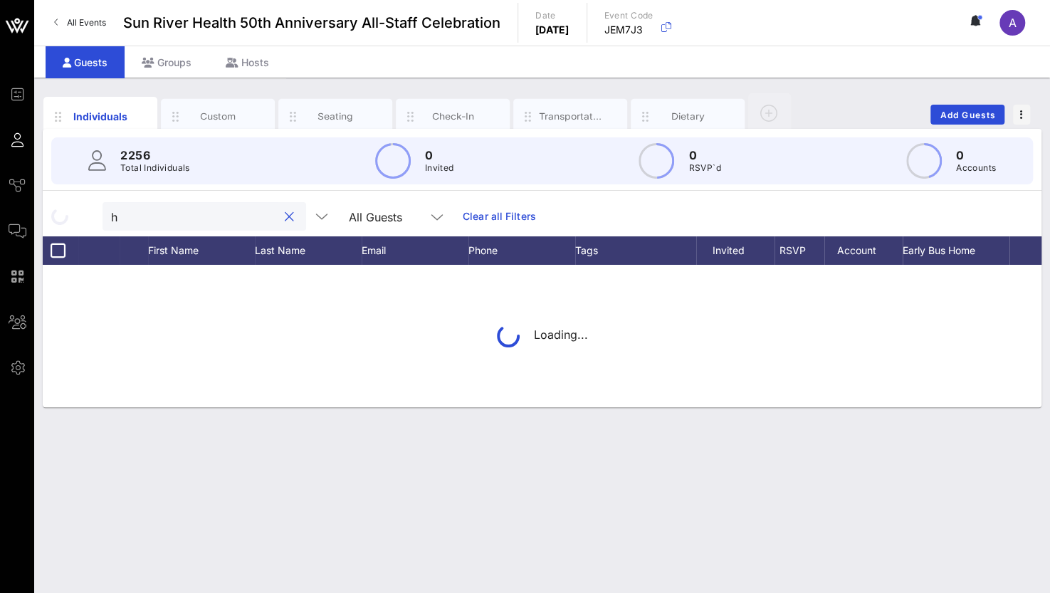
scroll to position [0, 0]
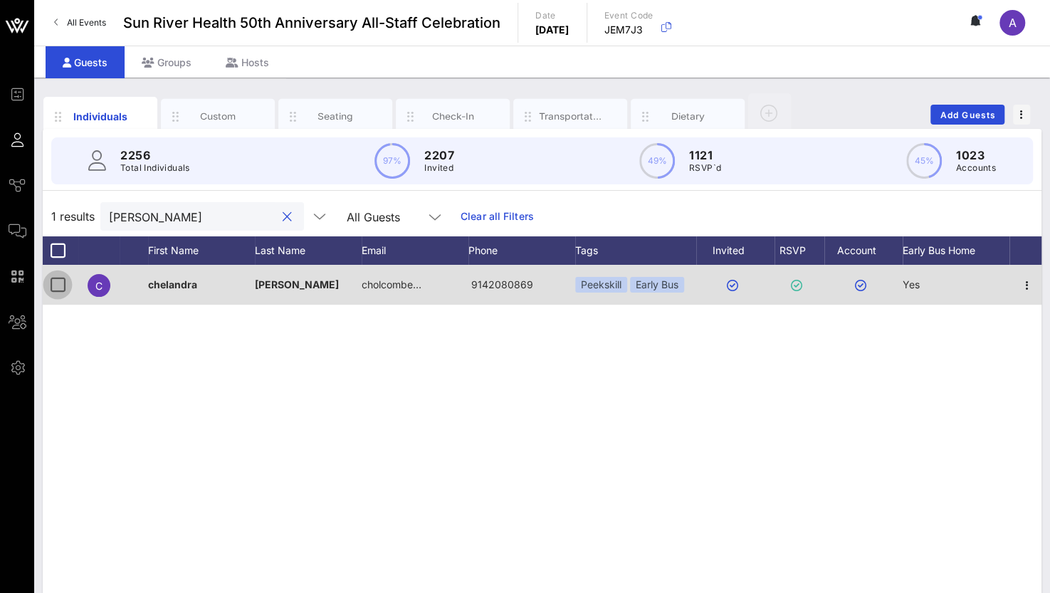
type input "holcom"
click at [59, 283] on div at bounding box center [58, 285] width 24 height 24
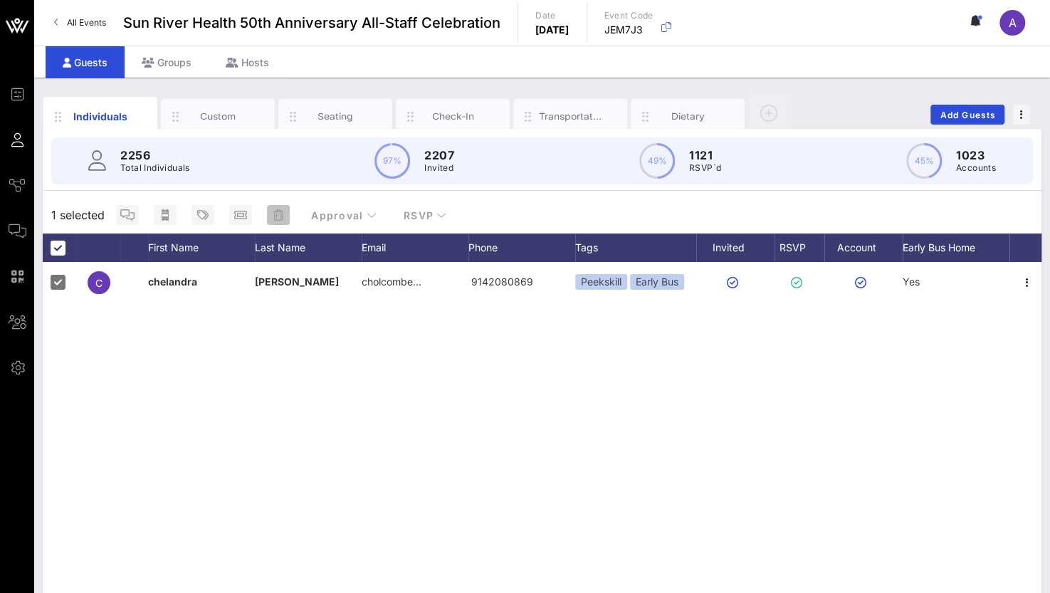
click at [280, 217] on icon "button" at bounding box center [278, 214] width 10 height 11
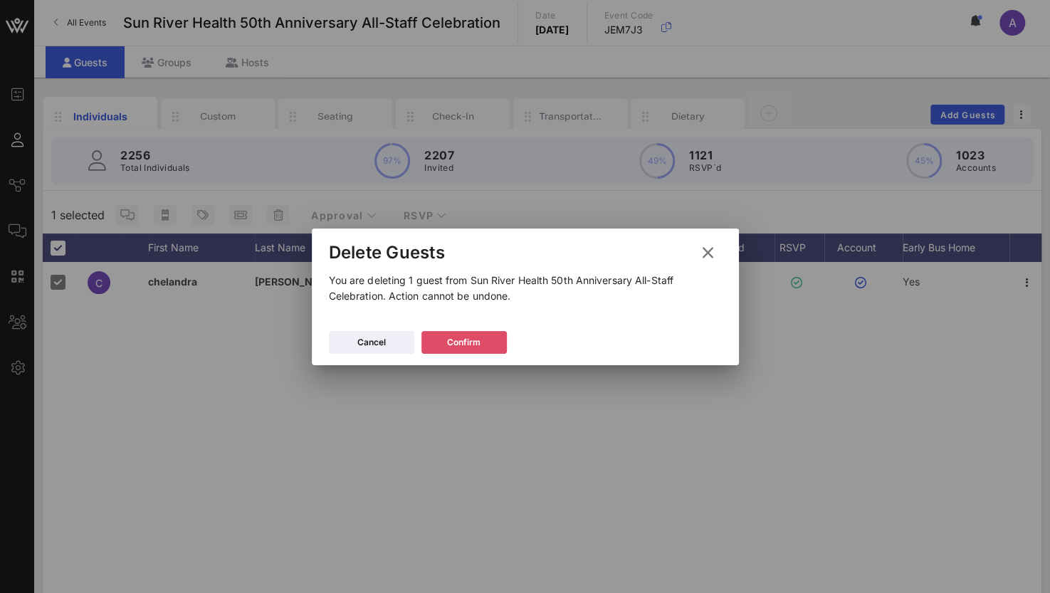
drag, startPoint x: 447, startPoint y: 337, endPoint x: 435, endPoint y: 341, distance: 12.8
click at [447, 340] on div "Confirm" at bounding box center [463, 342] width 33 height 14
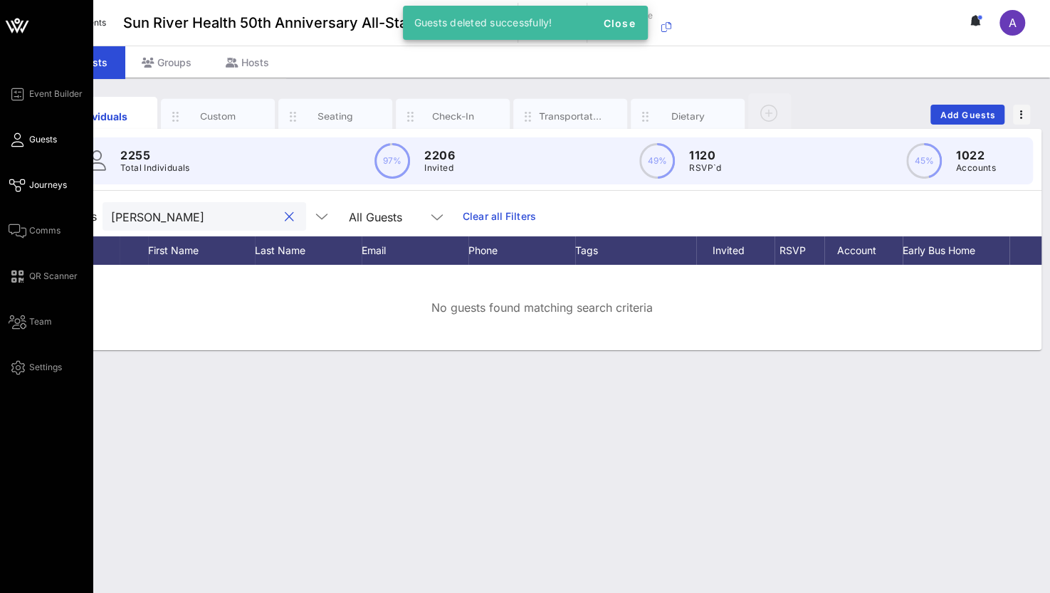
drag, startPoint x: 179, startPoint y: 216, endPoint x: 10, endPoint y: 193, distance: 170.2
click at [10, 193] on div "Event Builder Guests Journeys Comms QR Scanner Team Settings Sun River Health 5…" at bounding box center [525, 296] width 1050 height 593
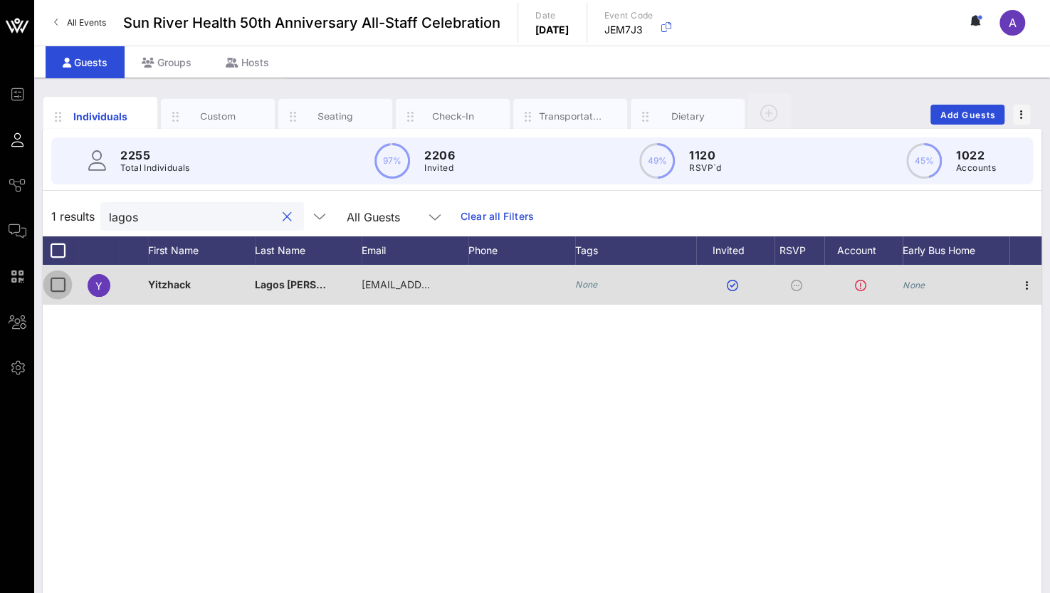
type input "lagos"
click at [48, 279] on div at bounding box center [58, 285] width 24 height 24
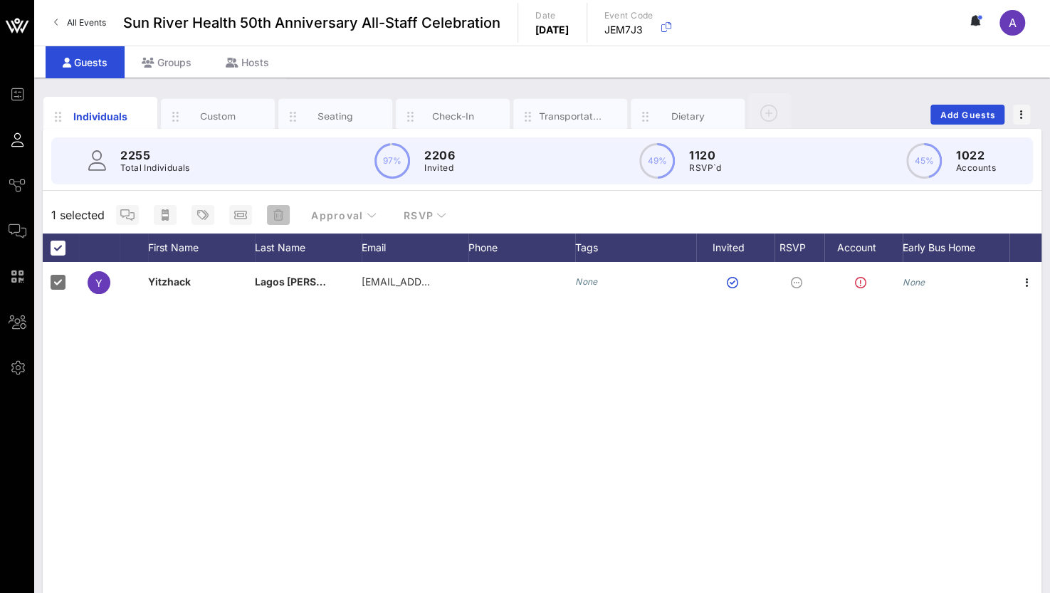
click at [281, 217] on icon "button" at bounding box center [278, 214] width 10 height 11
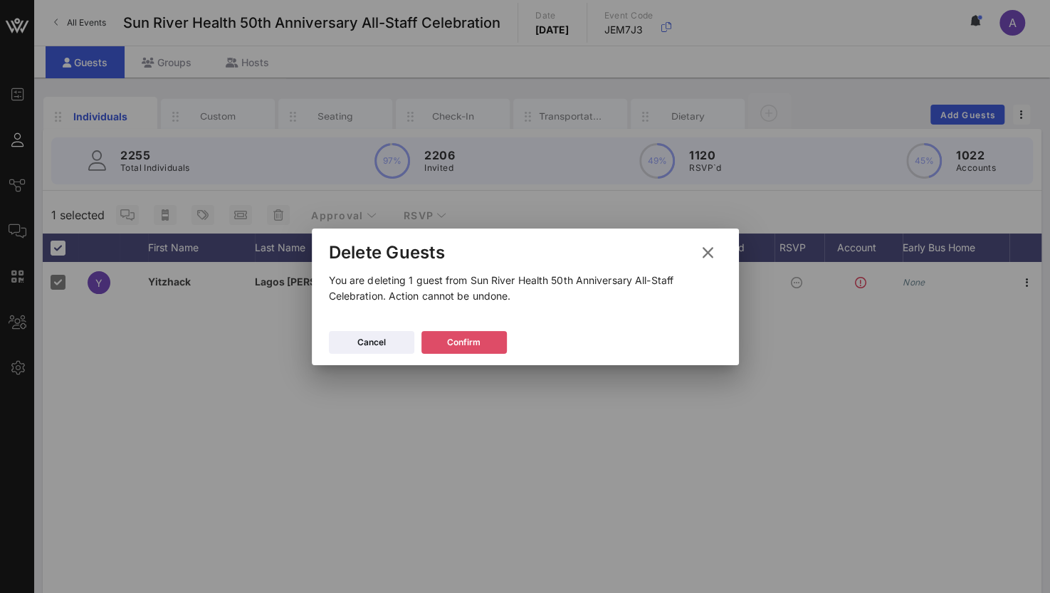
click at [459, 336] on div "Confirm" at bounding box center [463, 342] width 33 height 14
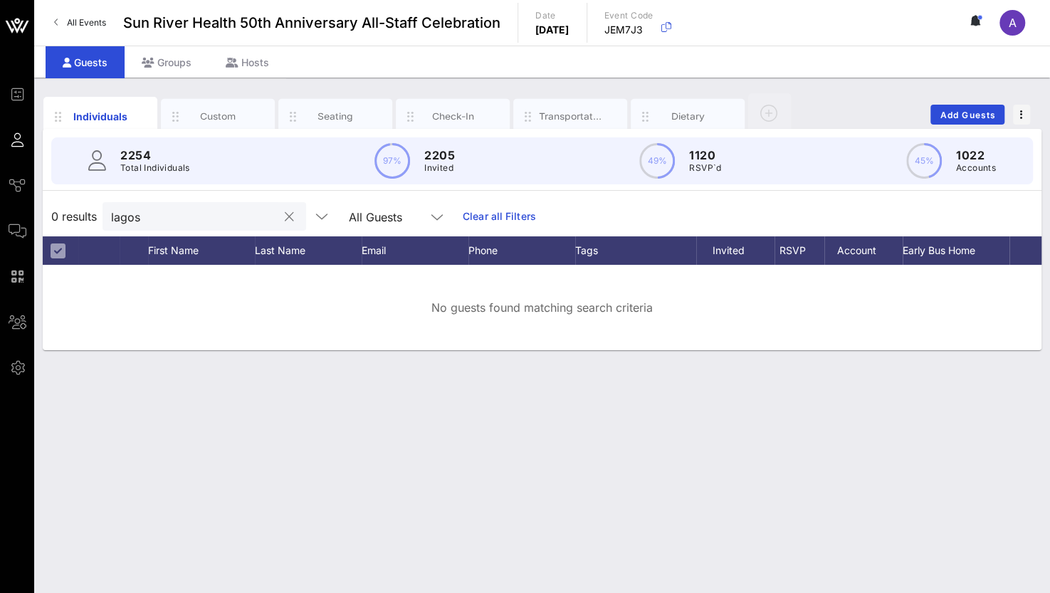
click at [178, 202] on div "lagos" at bounding box center [194, 216] width 167 height 28
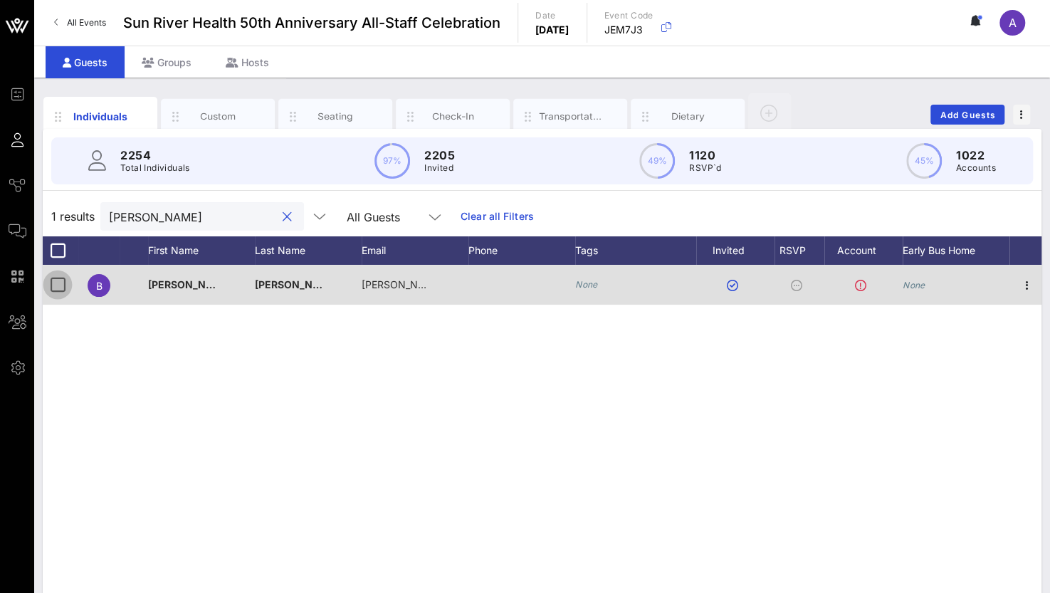
type input "lazo"
click at [54, 285] on div at bounding box center [58, 285] width 24 height 24
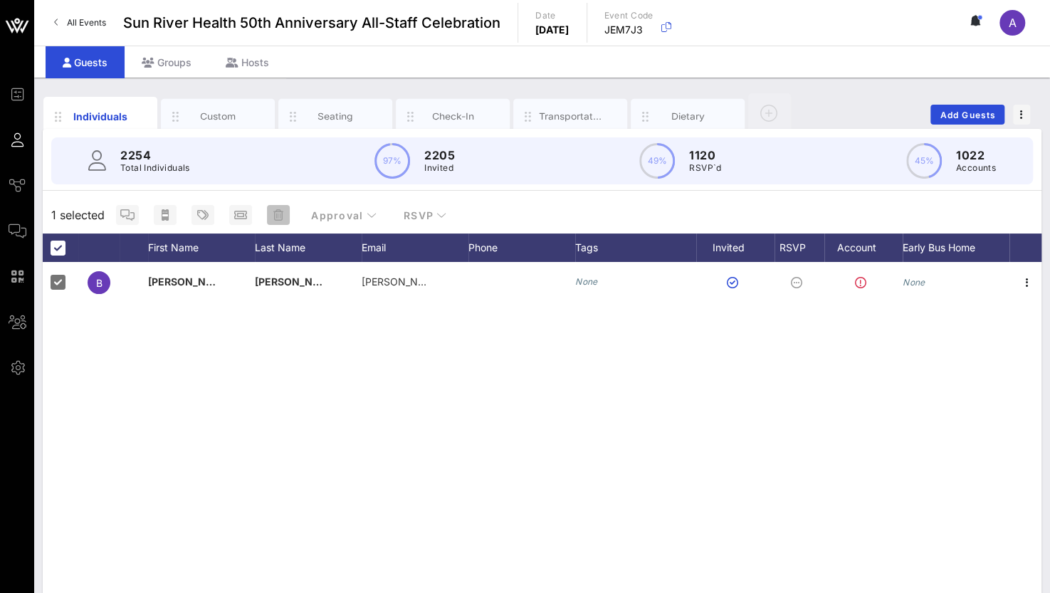
click at [278, 214] on icon "button" at bounding box center [278, 214] width 10 height 11
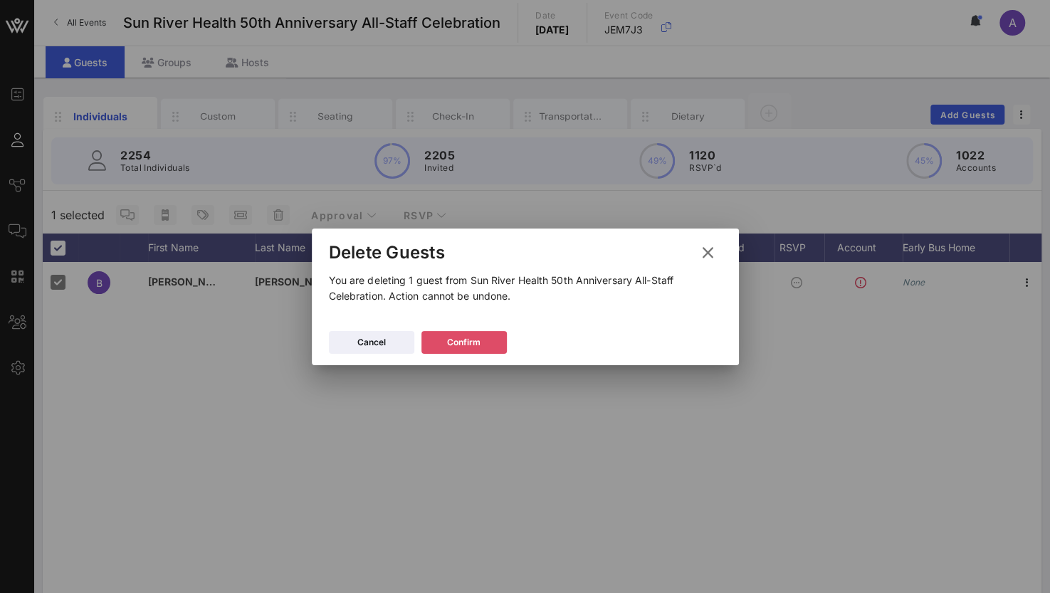
click at [443, 342] on button "Confirm" at bounding box center [463, 342] width 85 height 23
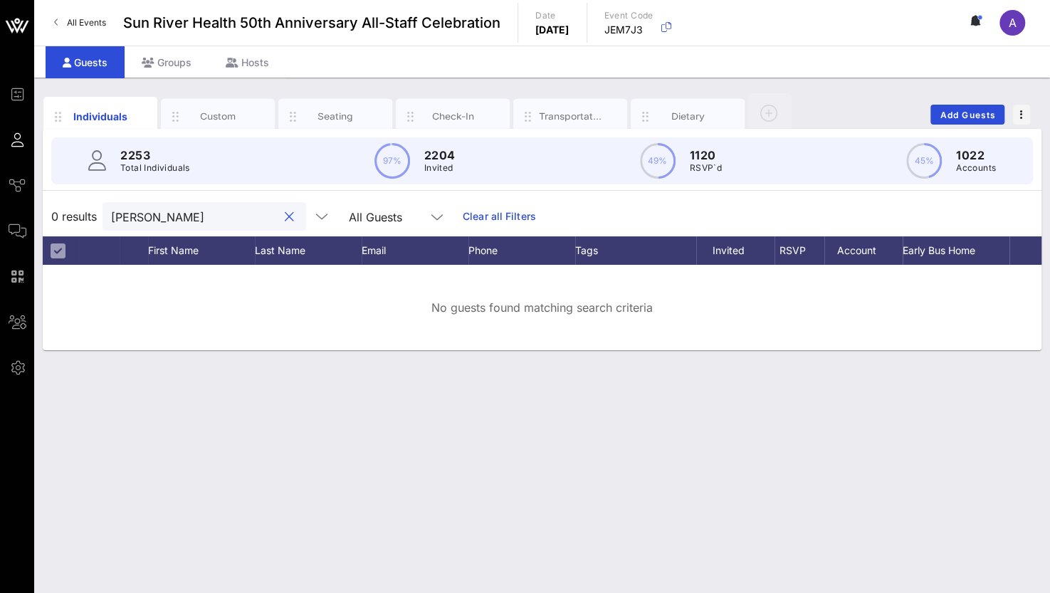
drag, startPoint x: 177, startPoint y: 211, endPoint x: 54, endPoint y: 206, distance: 123.3
click at [53, 206] on div "0 results lazo All Guests Clear all Filters" at bounding box center [542, 216] width 999 height 40
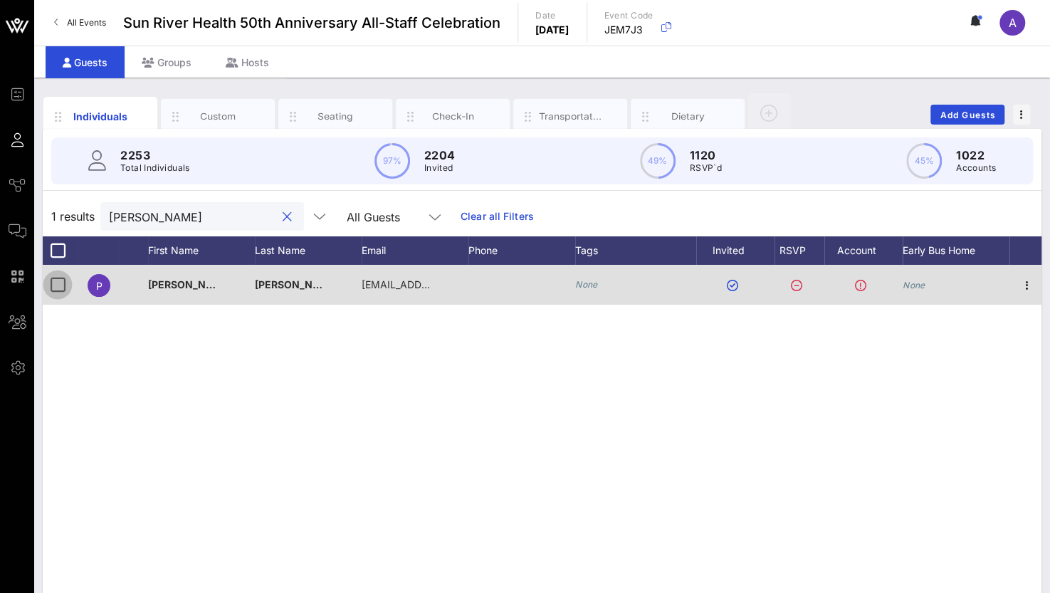
type input "liles"
click at [52, 283] on div at bounding box center [58, 285] width 24 height 24
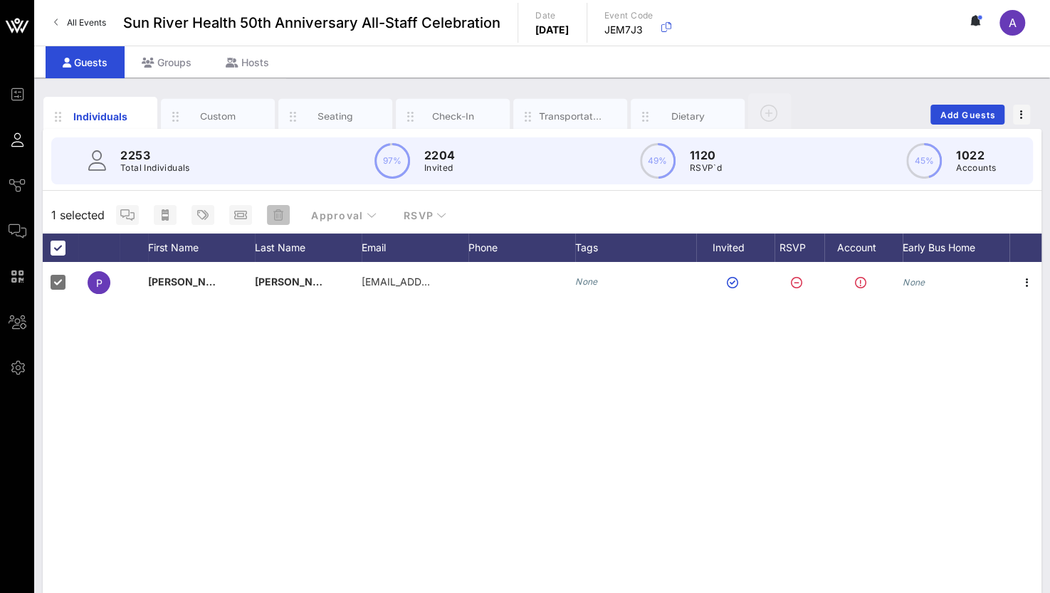
click at [280, 216] on icon "button" at bounding box center [278, 214] width 10 height 11
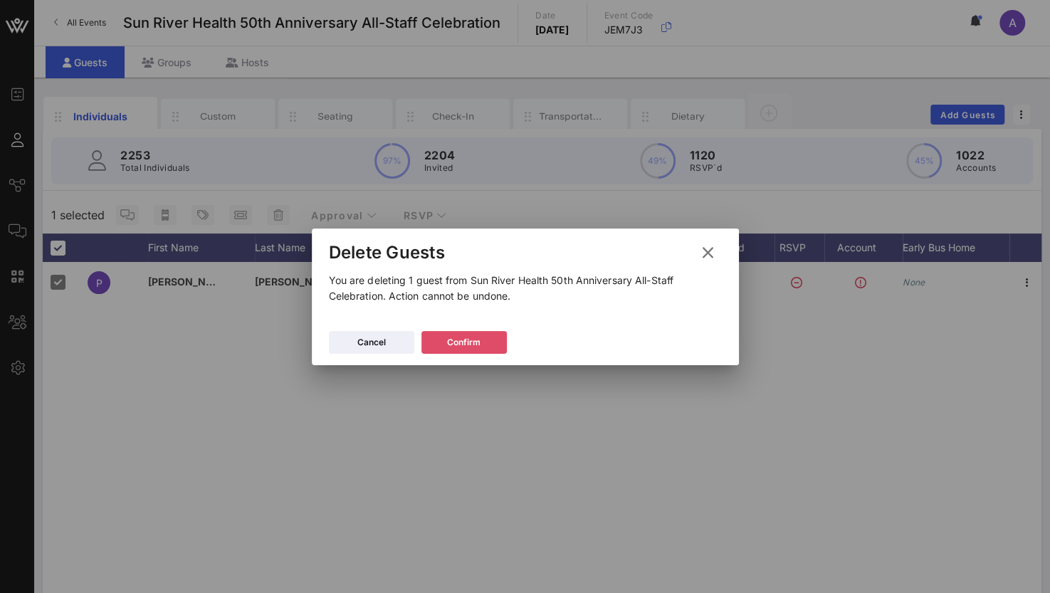
click at [473, 335] on div "Confirm" at bounding box center [463, 342] width 33 height 14
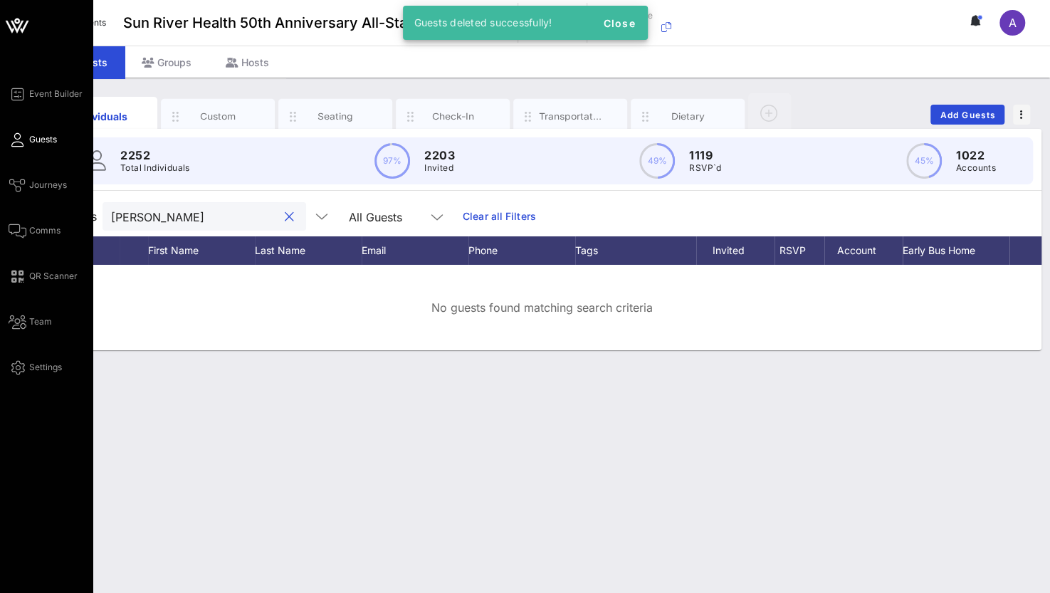
drag, startPoint x: 157, startPoint y: 219, endPoint x: 30, endPoint y: 211, distance: 127.6
click at [30, 211] on div "Event Builder Guests Journeys Comms QR Scanner Team Settings Sun River Health 5…" at bounding box center [525, 296] width 1050 height 593
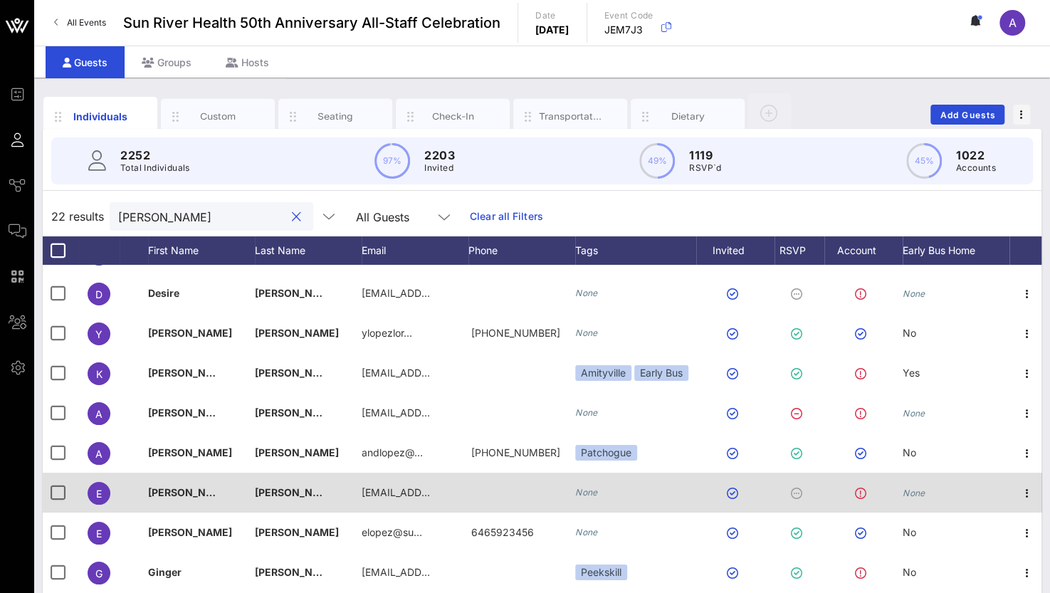
scroll to position [142, 0]
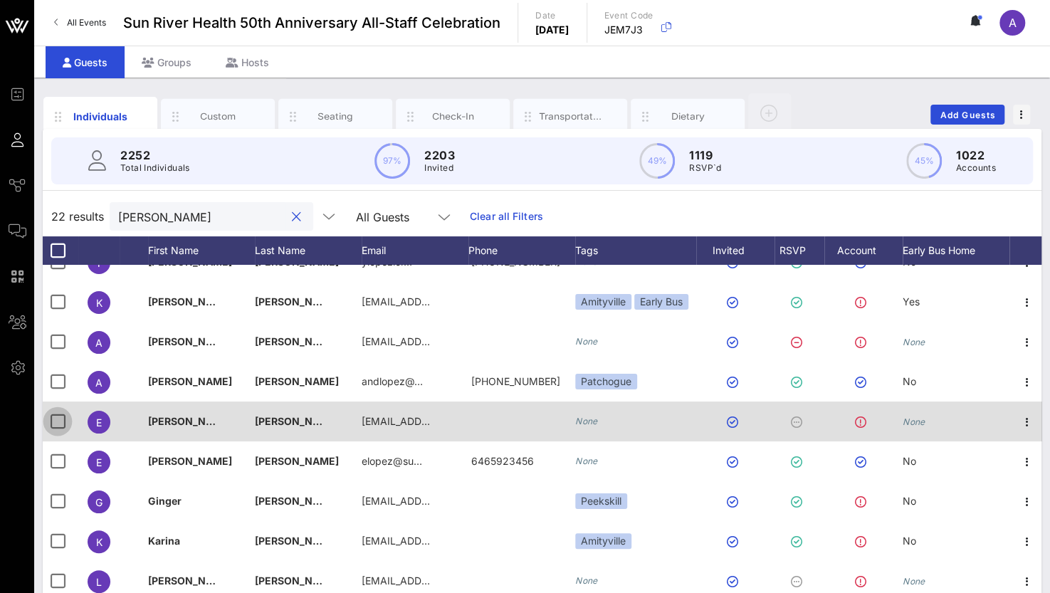
type input "lopez"
click at [61, 418] on div at bounding box center [58, 421] width 24 height 24
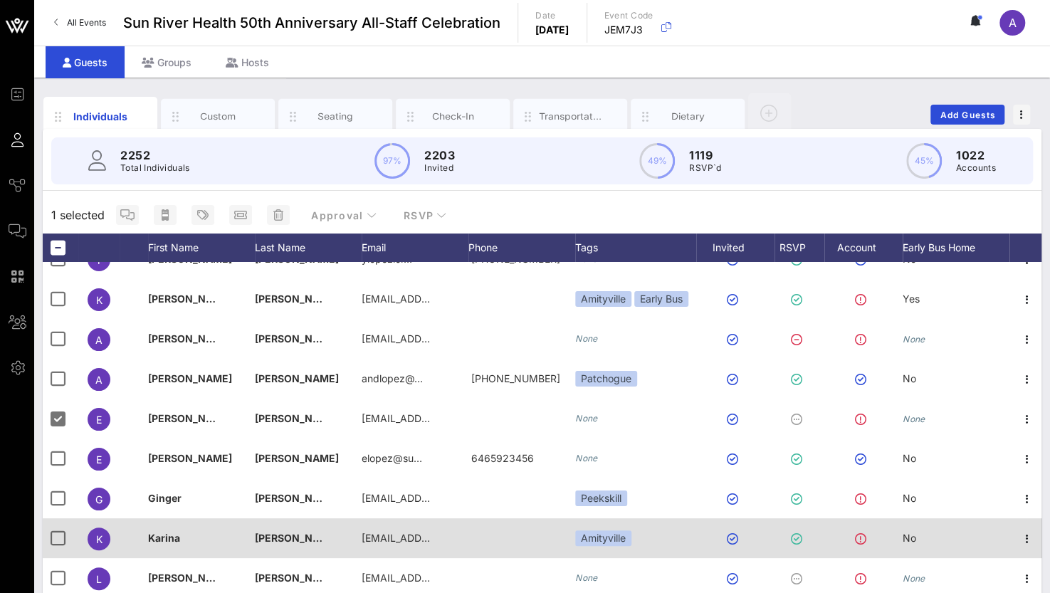
scroll to position [214, 0]
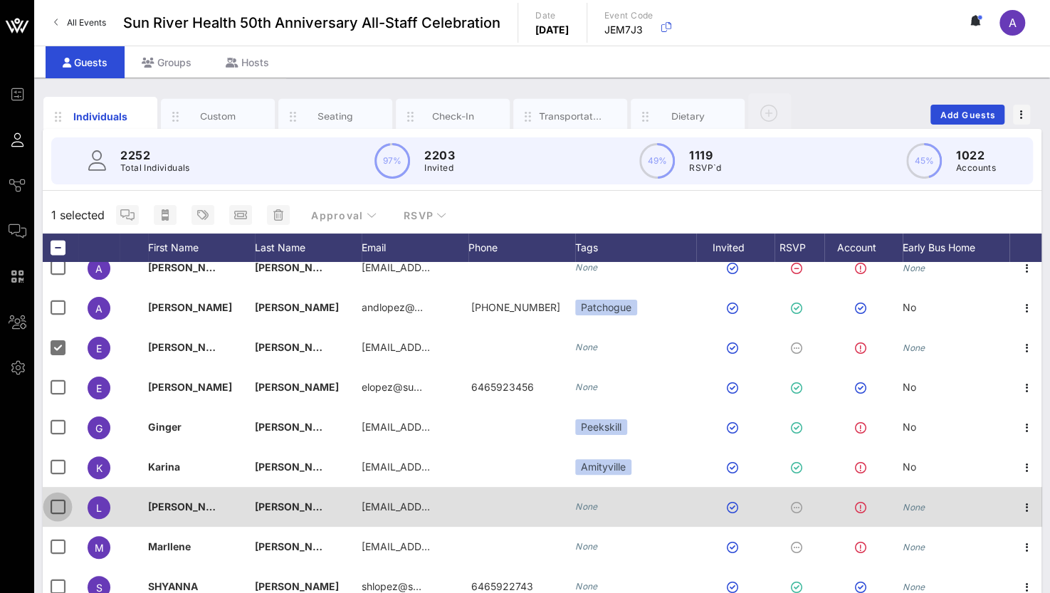
click at [63, 503] on div at bounding box center [58, 507] width 24 height 24
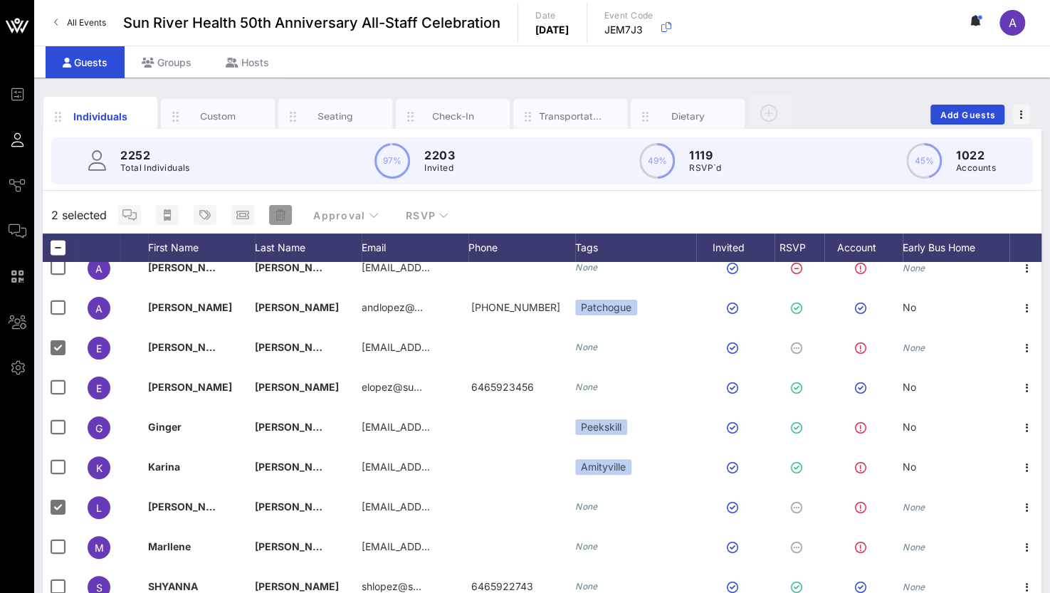
click at [276, 219] on icon "button" at bounding box center [281, 214] width 10 height 11
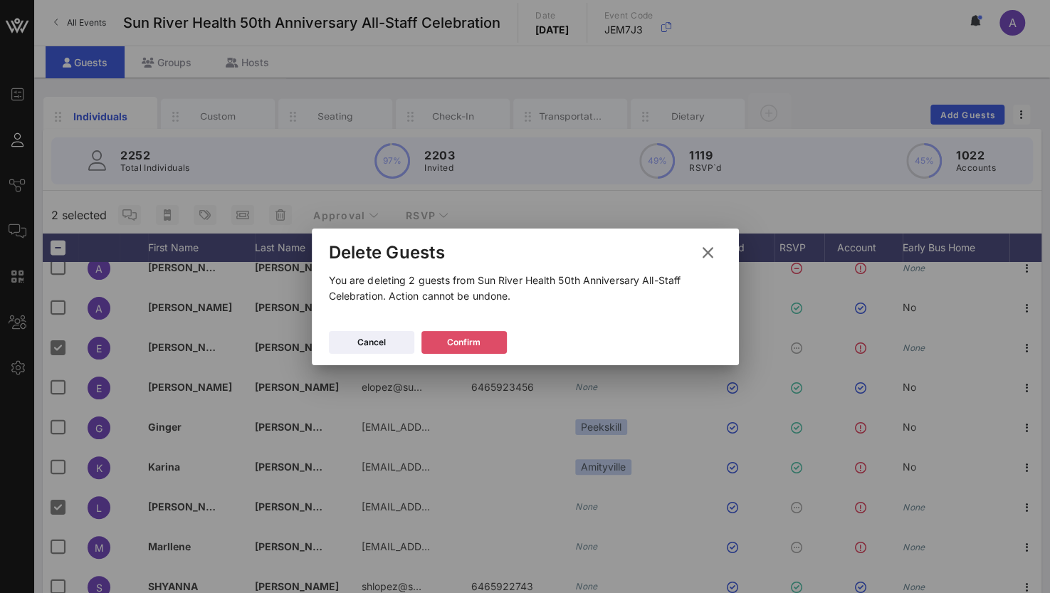
click button "Confirm"
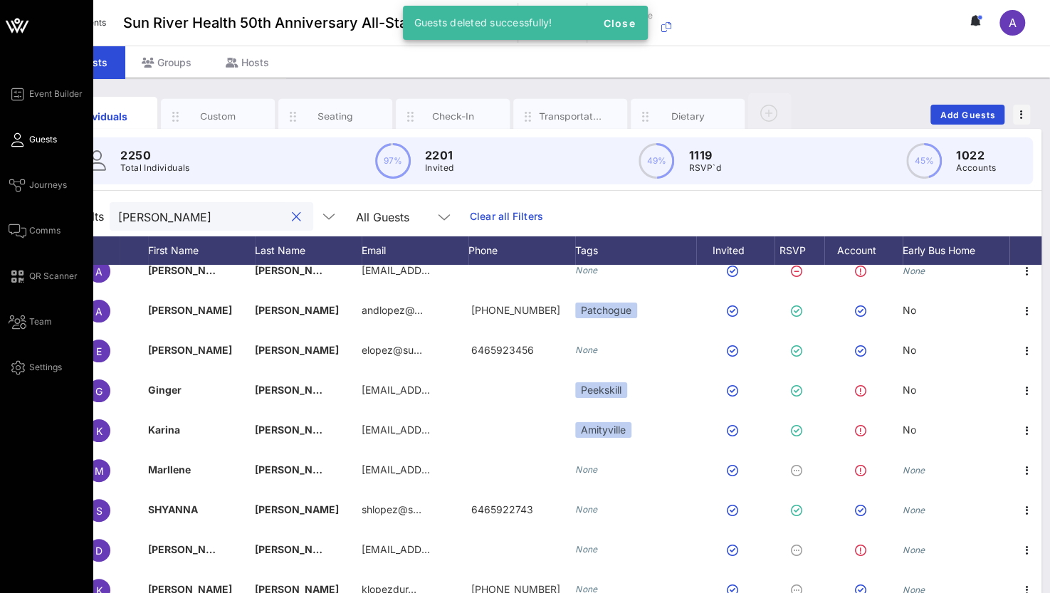
click div "Event Builder Guests Journeys Comms QR Scanner Team Settings Sun River Health 5…"
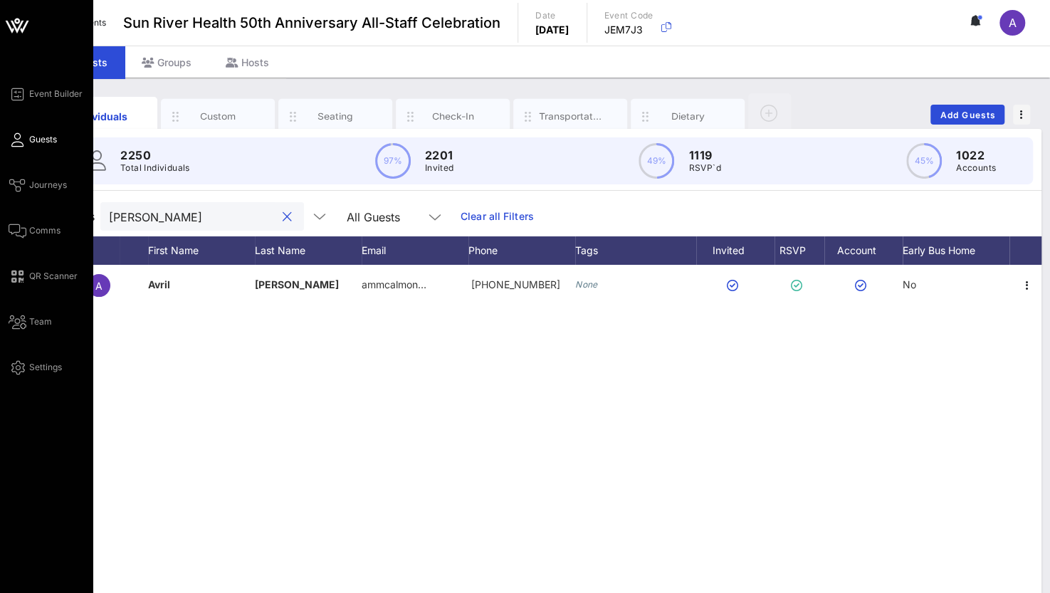
scroll to position [0, 0]
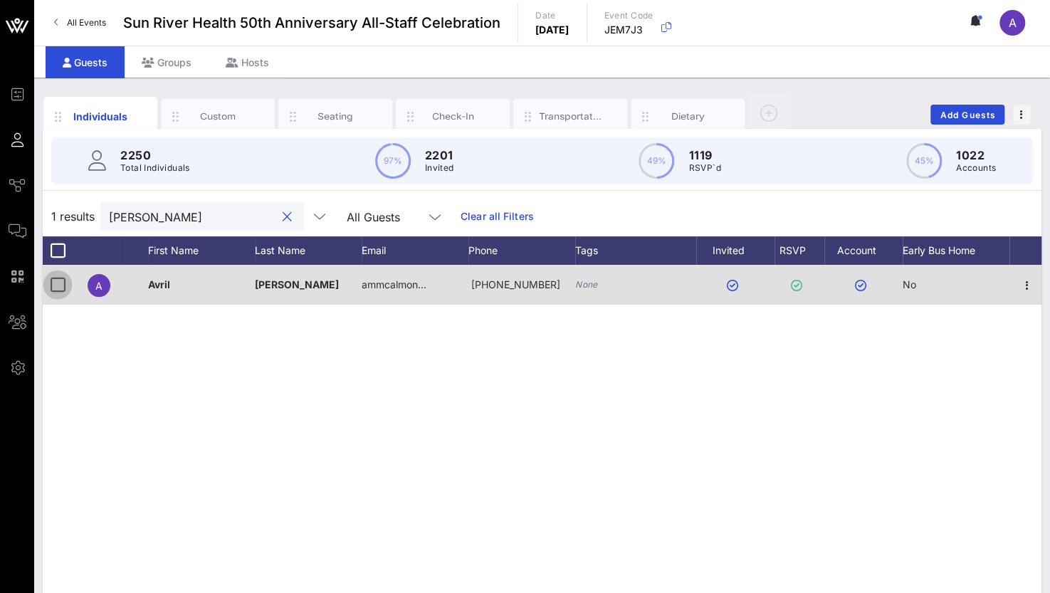
type input "malon"
click div
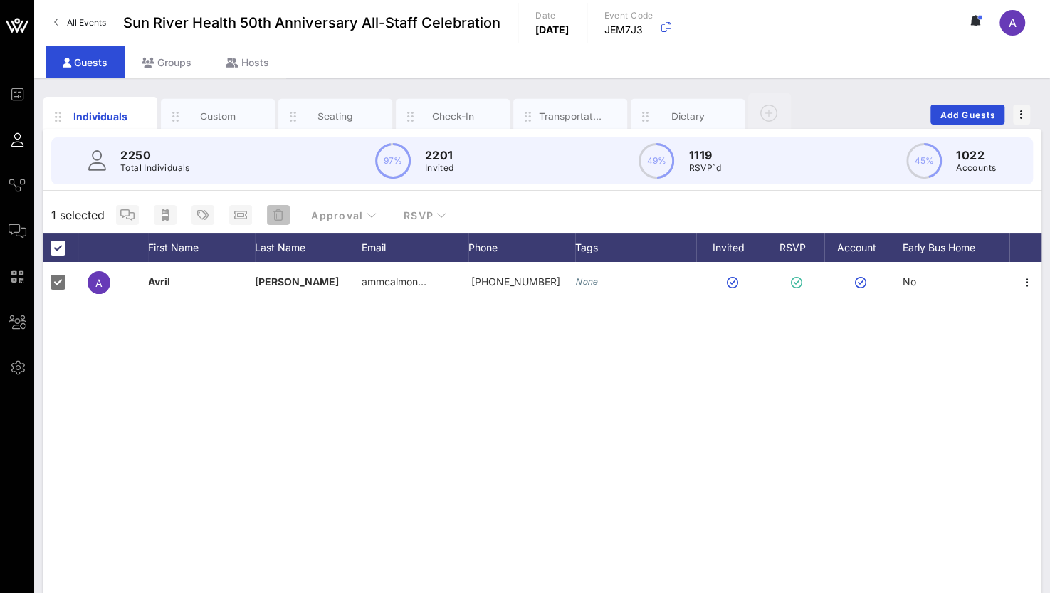
click span "button"
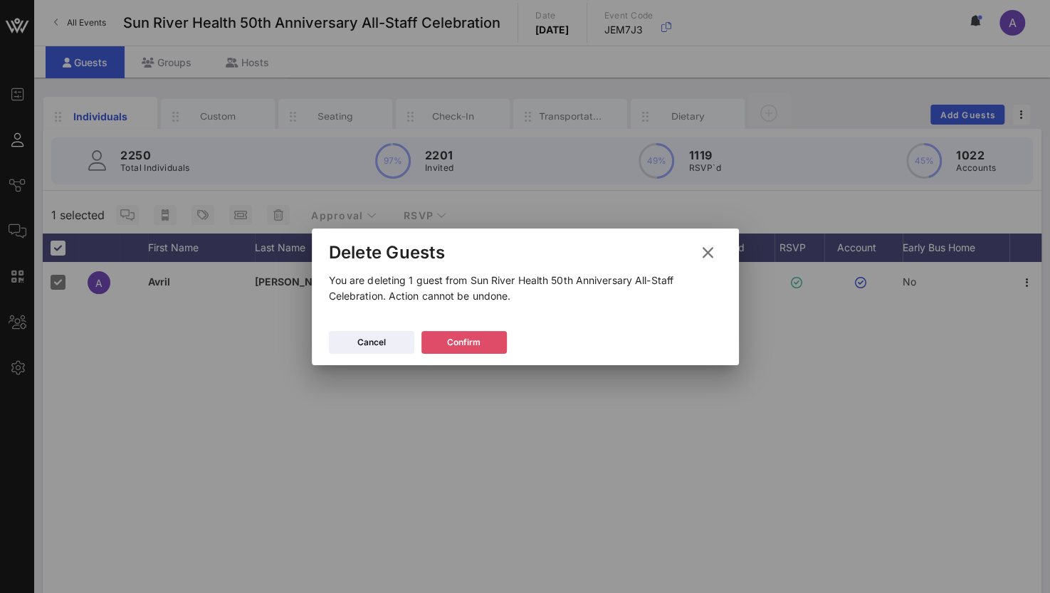
click icon
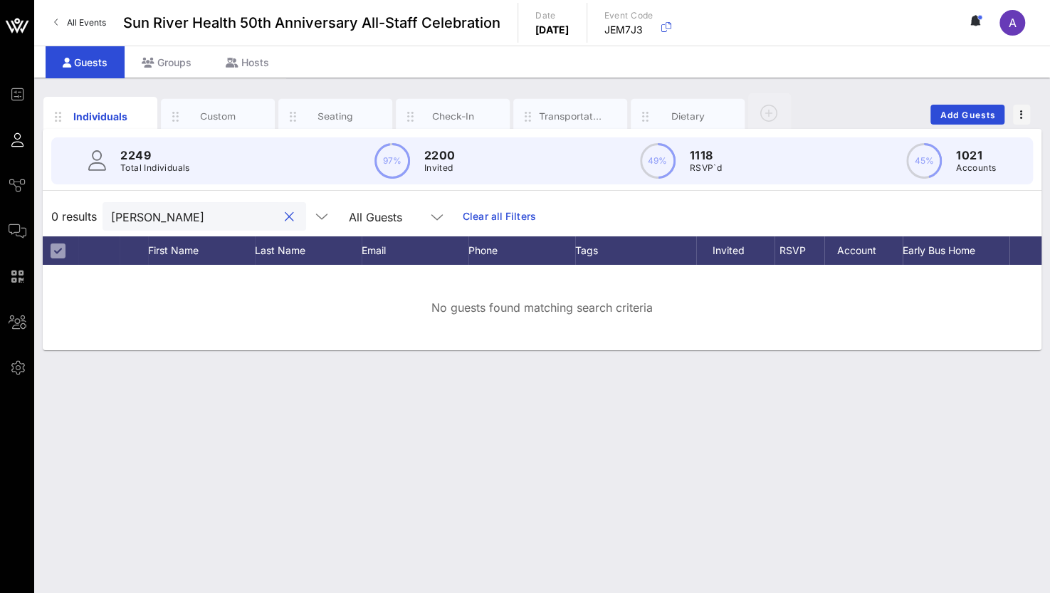
click div "0 results malon All Guests Clear all Filters"
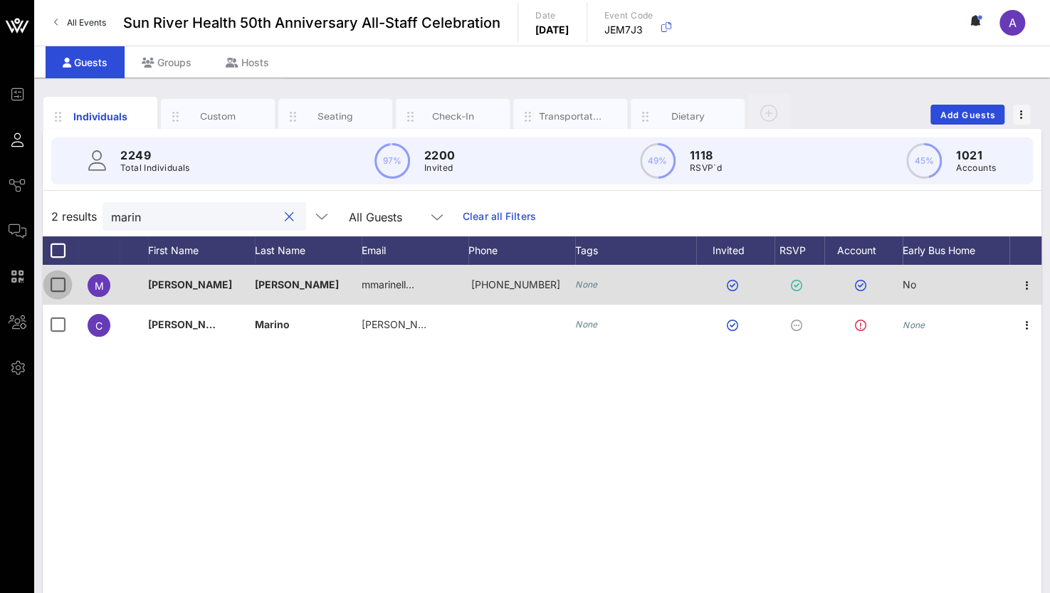
type input "marin"
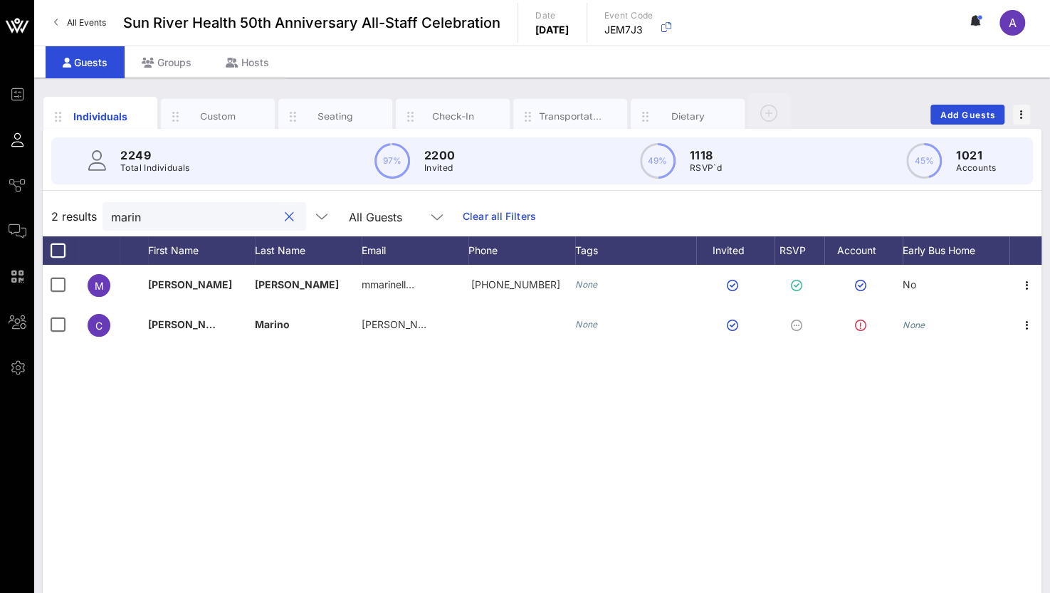
drag, startPoint x: 63, startPoint y: 285, endPoint x: 145, endPoint y: 260, distance: 86.3
click div
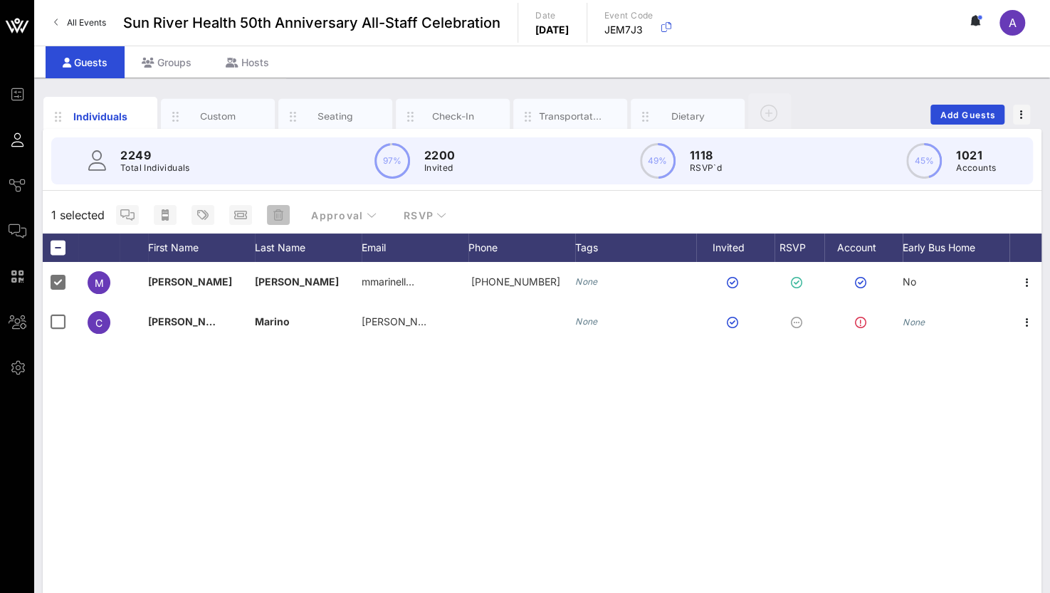
click icon "button"
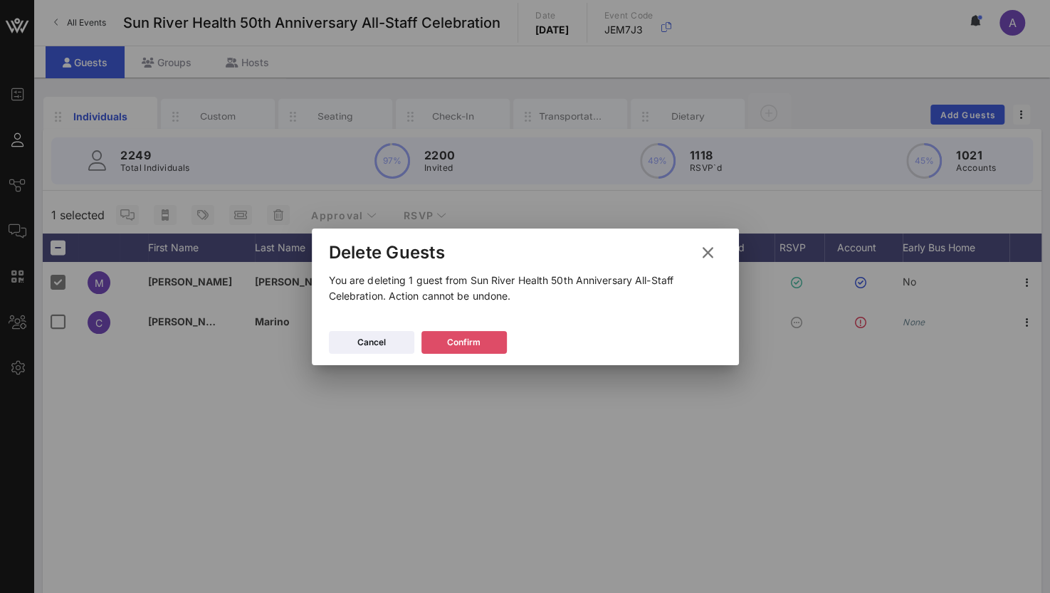
click div "Confirm"
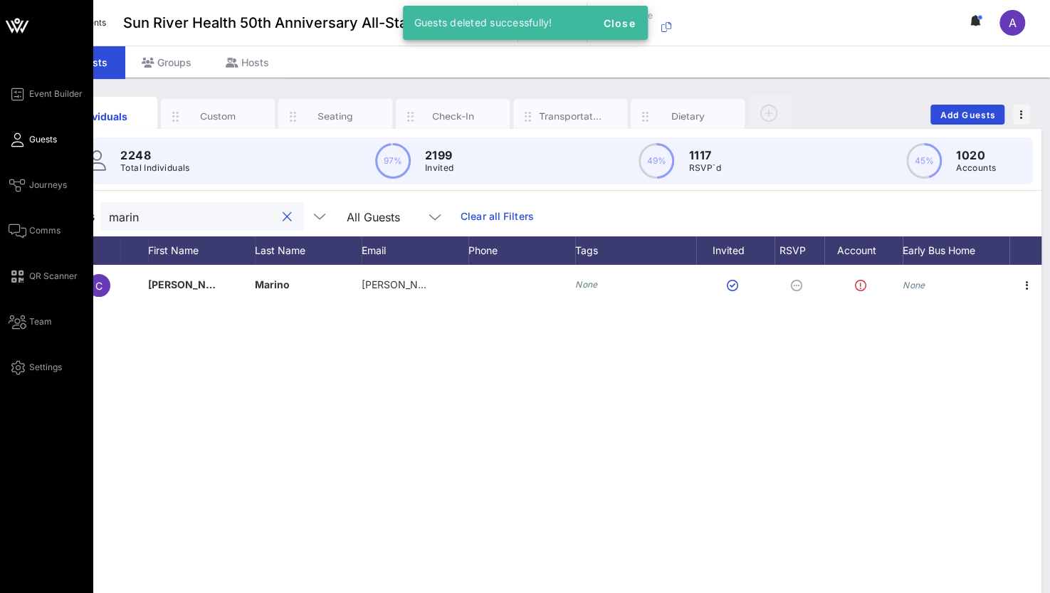
drag, startPoint x: 175, startPoint y: 214, endPoint x: 21, endPoint y: 209, distance: 153.9
click div "Event Builder Guests Journeys Comms QR Scanner Team Settings Sun River Health 5…"
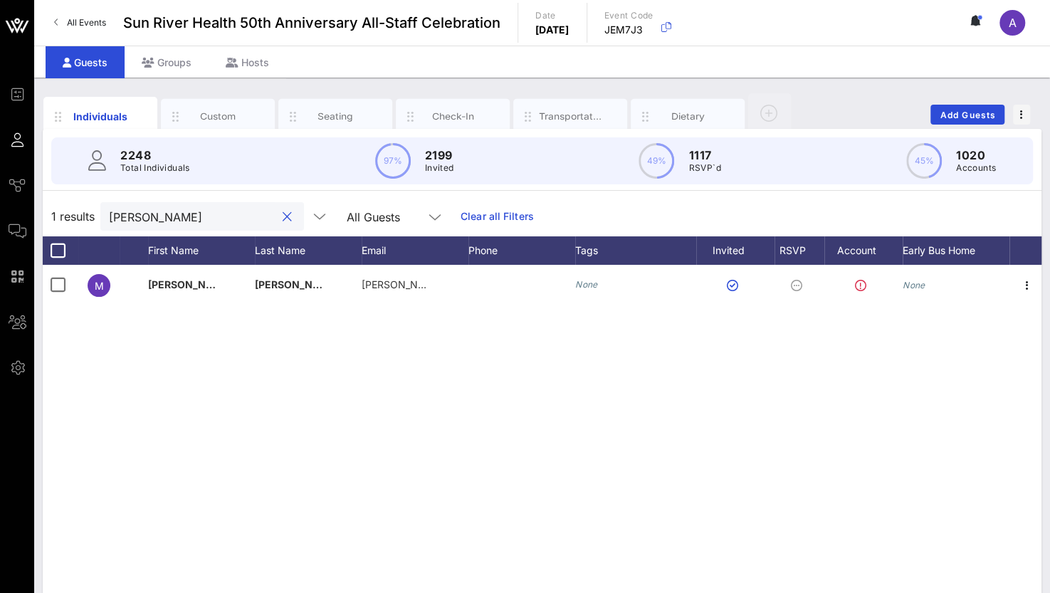
drag, startPoint x: 141, startPoint y: 220, endPoint x: 104, endPoint y: 220, distance: 37.0
click div "marlon"
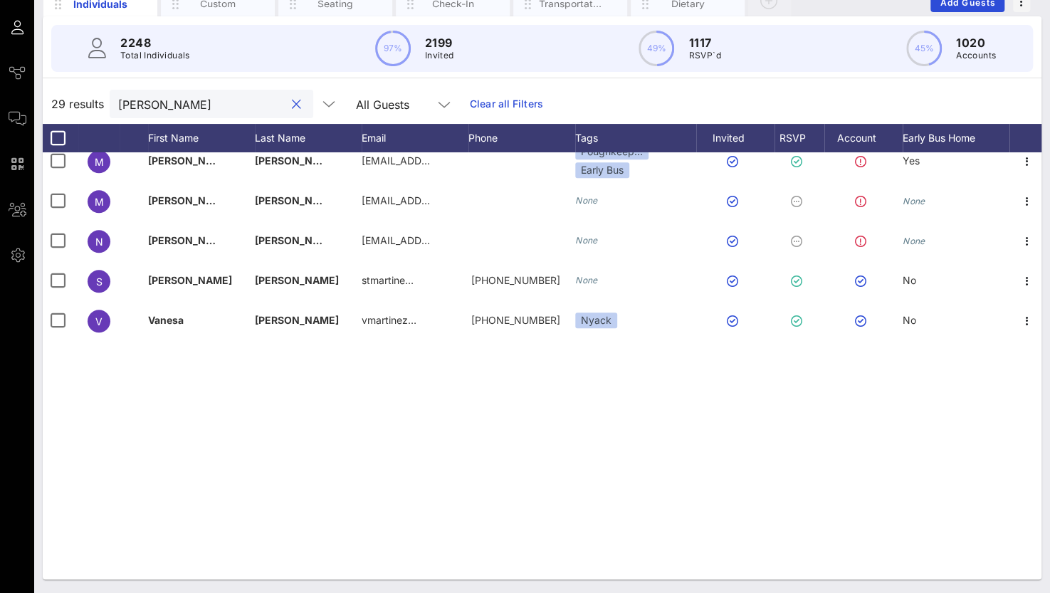
scroll to position [313, 0]
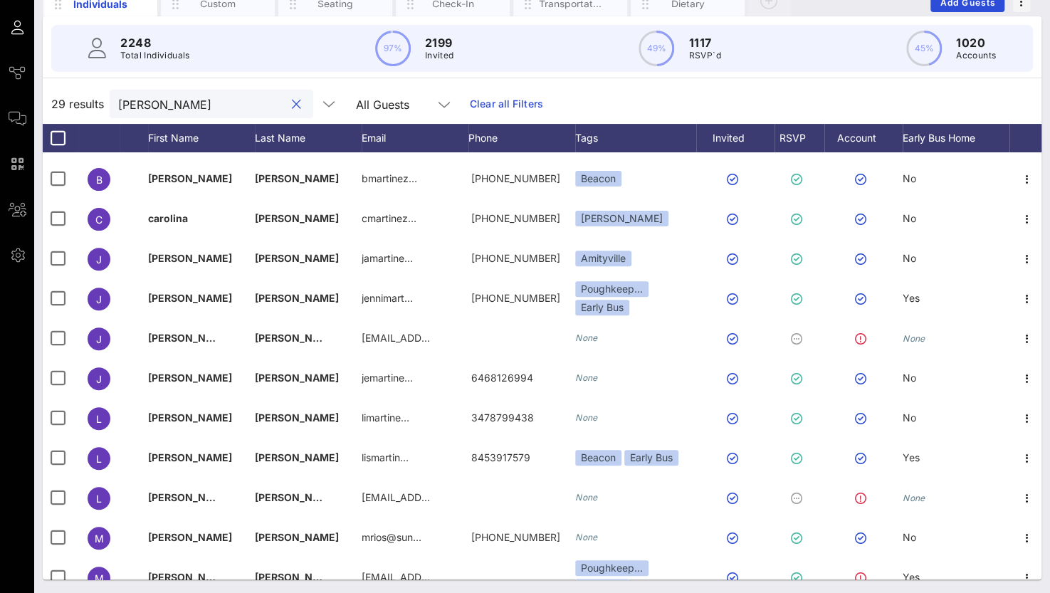
drag, startPoint x: 158, startPoint y: 103, endPoint x: 34, endPoint y: 102, distance: 123.9
click div "Individuals Custom Seating Check-In Transportation Dietary Add Guests 2248 Tota…"
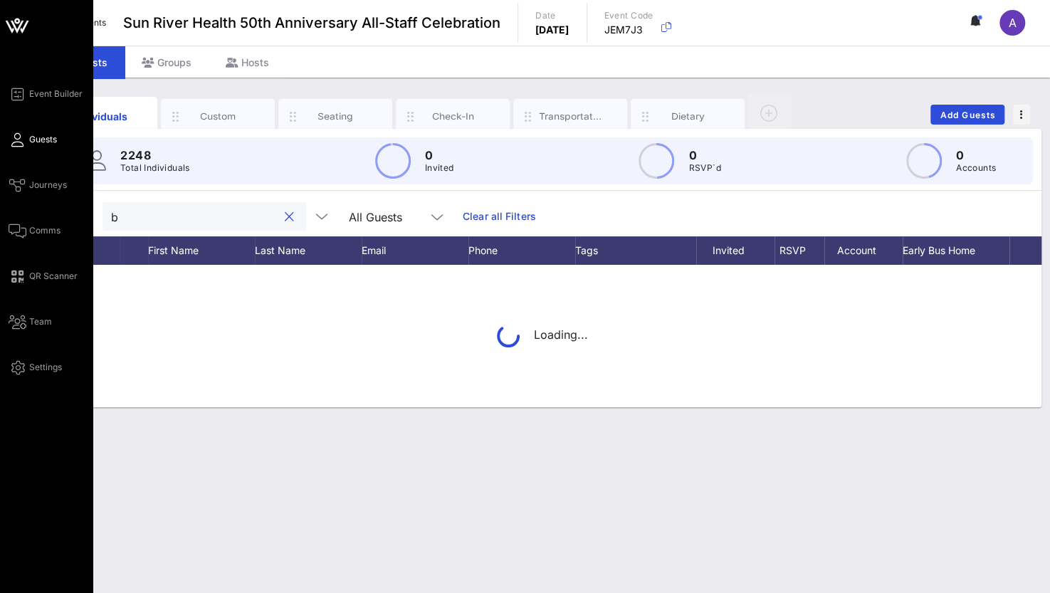
scroll to position [0, 0]
type input "b"
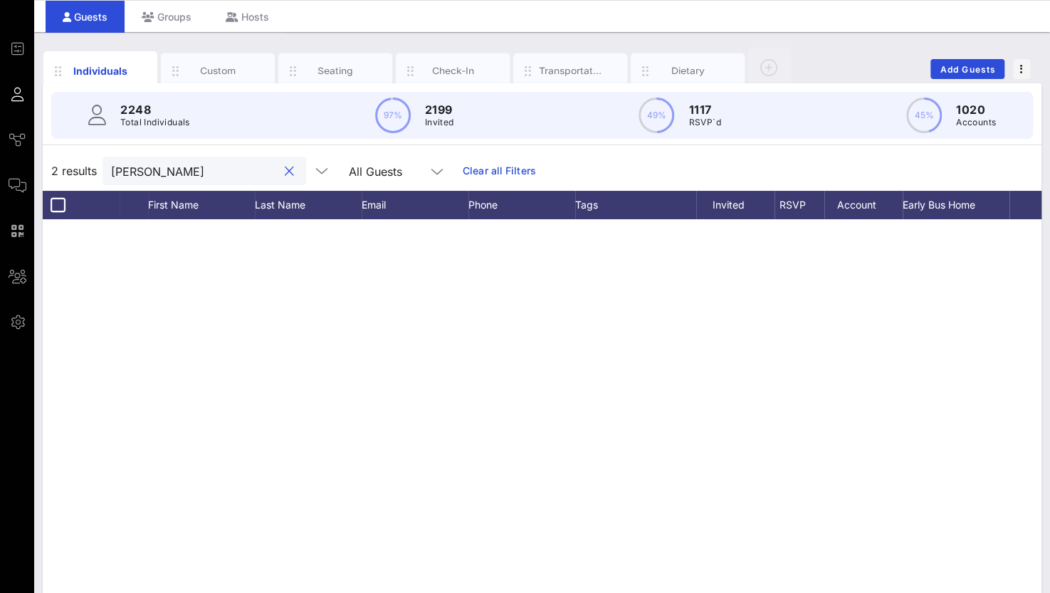
scroll to position [112, 0]
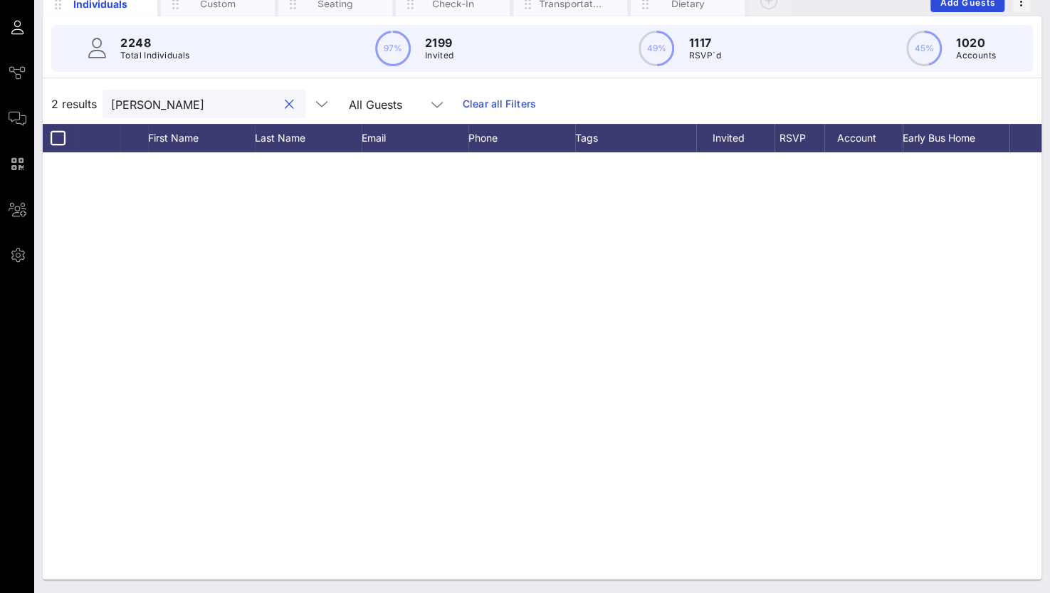
type input "mercado"
click button "clear icon"
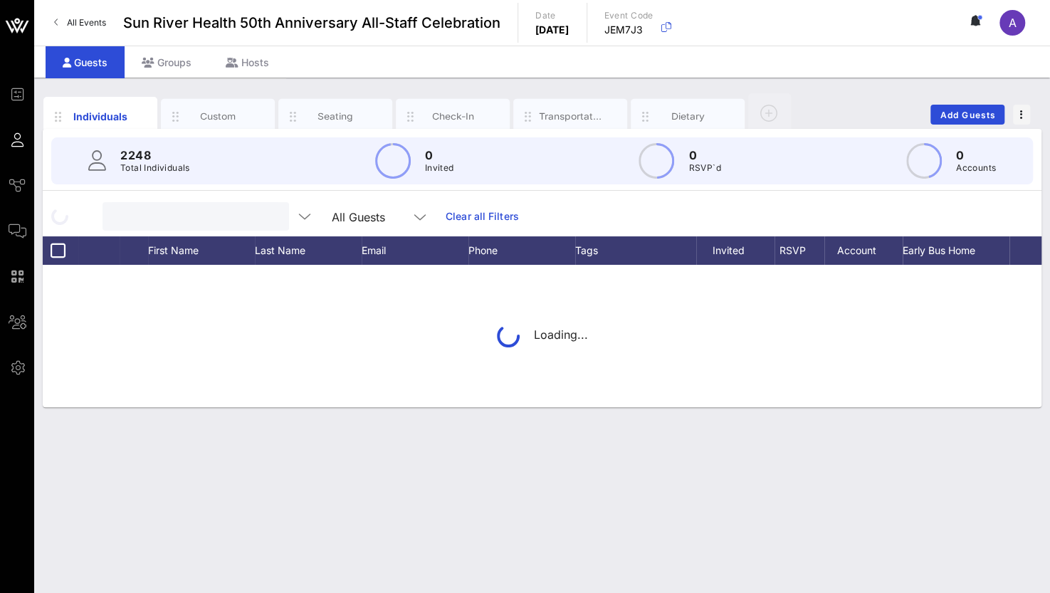
scroll to position [0, 0]
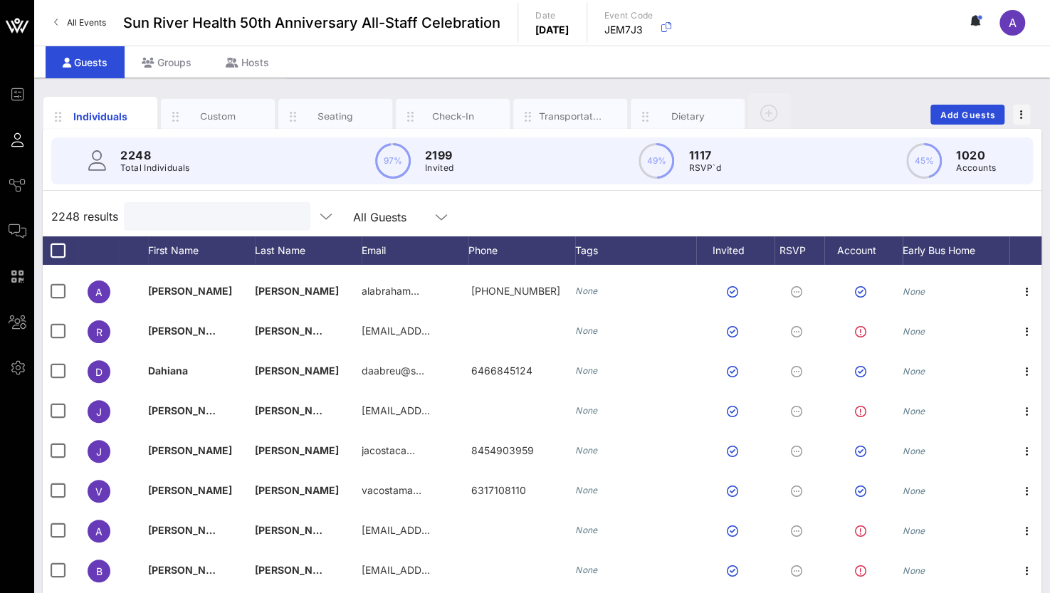
click input "text"
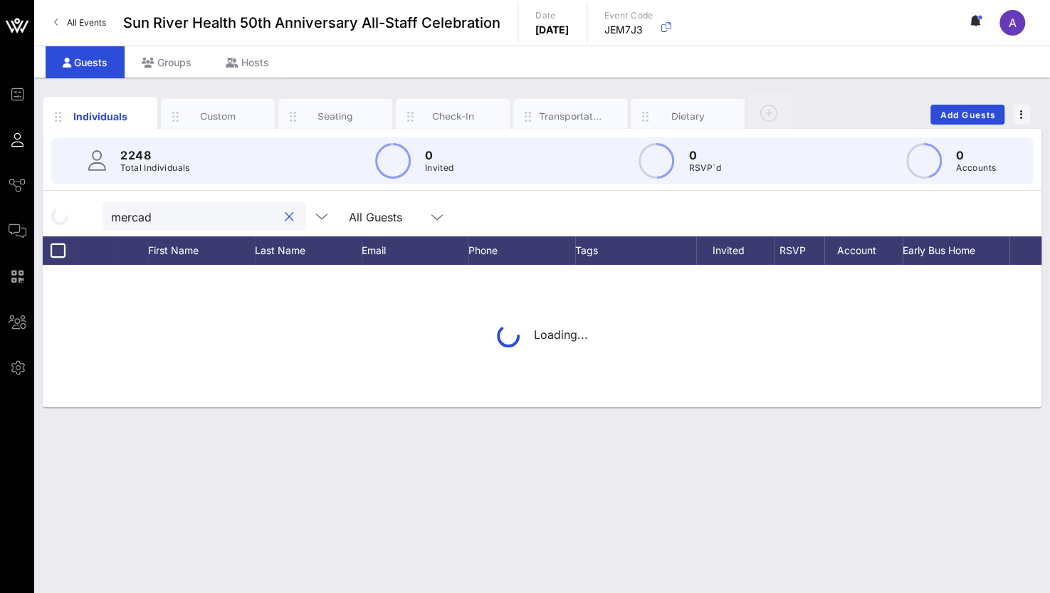
type input "mercado"
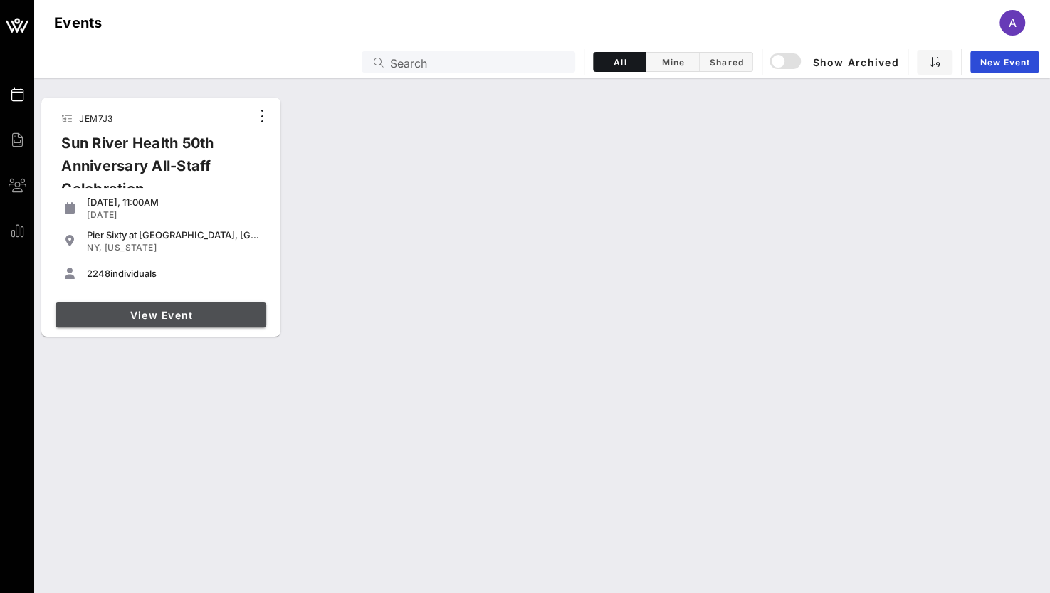
click at [134, 322] on link "View Event" at bounding box center [161, 315] width 211 height 26
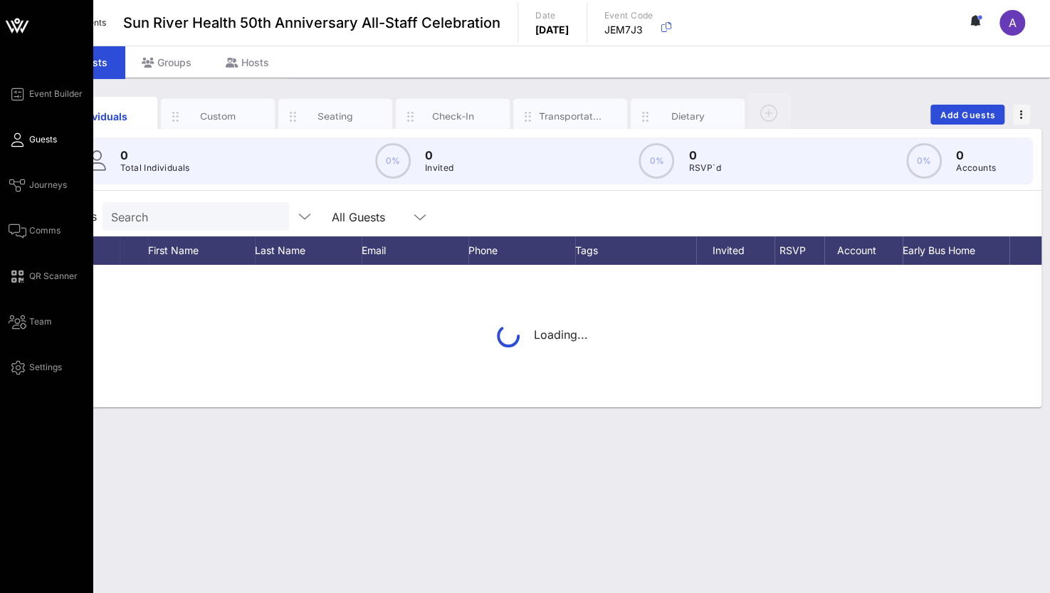
click at [28, 140] on link "Guests" at bounding box center [33, 139] width 48 height 17
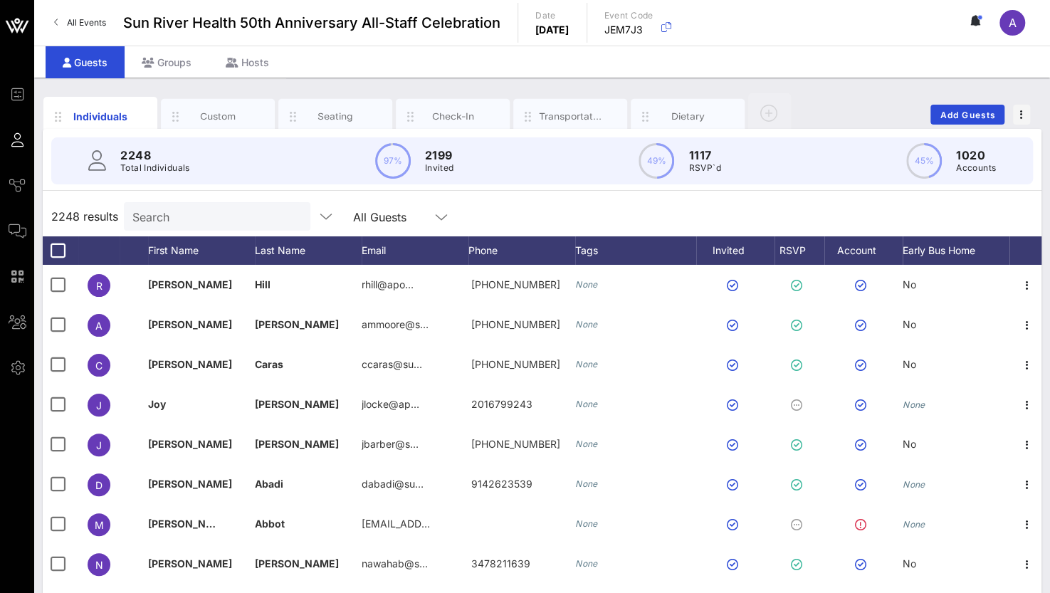
click at [171, 218] on input "Search" at bounding box center [215, 216] width 167 height 19
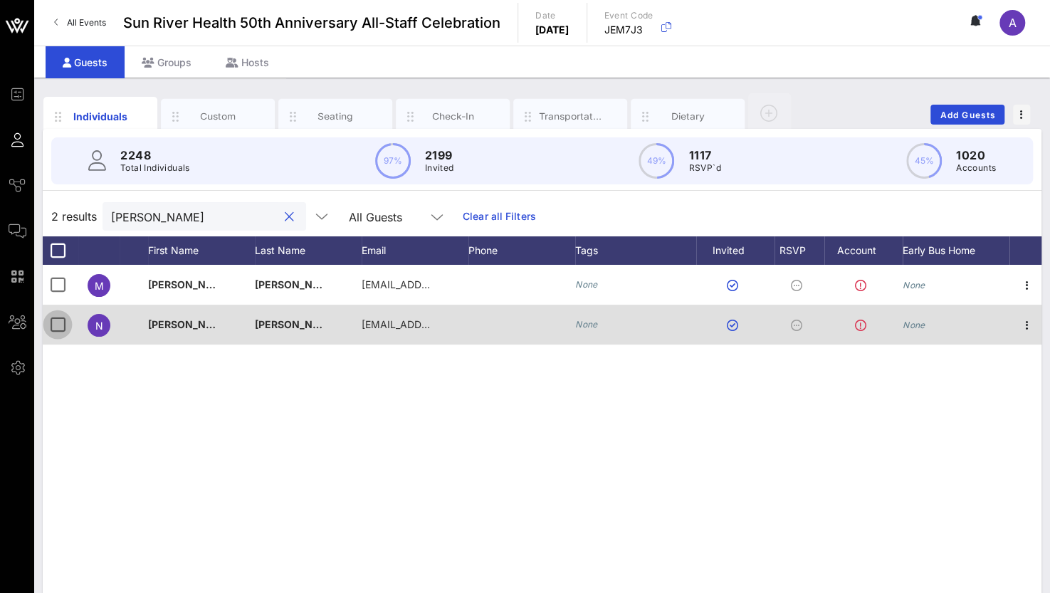
type input "mercado"
click at [59, 327] on div at bounding box center [58, 325] width 24 height 24
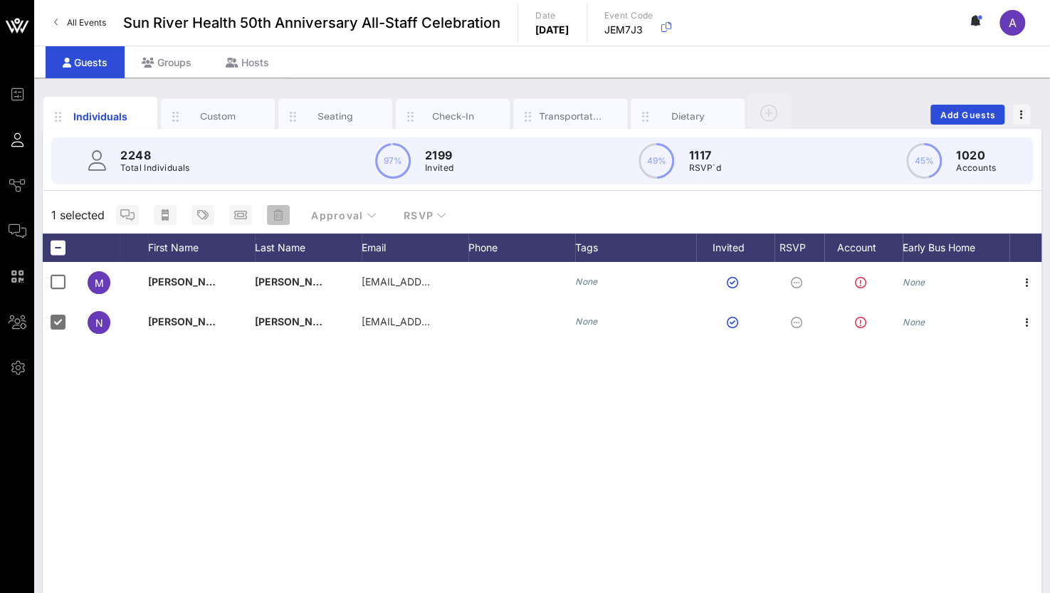
click at [278, 211] on icon "button" at bounding box center [278, 214] width 10 height 11
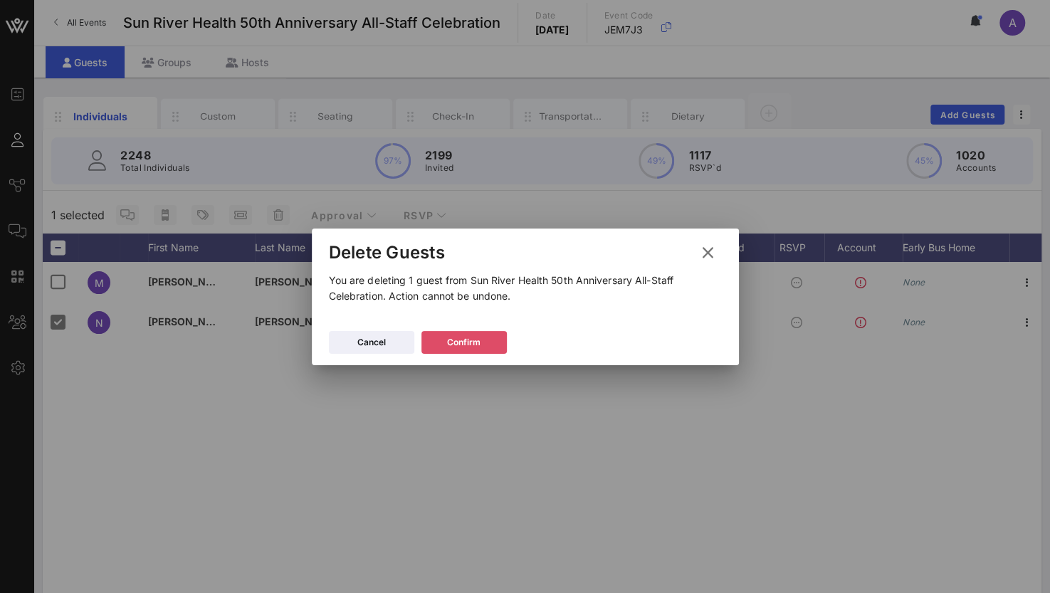
click at [451, 335] on div "Confirm" at bounding box center [463, 342] width 33 height 14
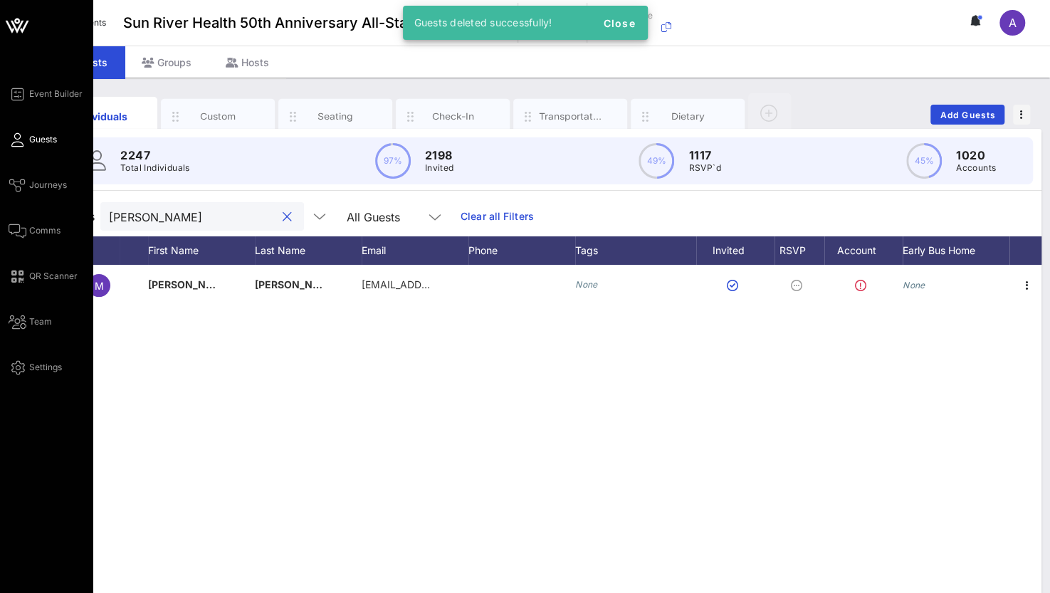
drag, startPoint x: 73, startPoint y: 213, endPoint x: 19, endPoint y: 211, distance: 53.4
click at [19, 211] on div "Event Builder Guests Journeys Comms QR Scanner Team Settings Sun River Health 5…" at bounding box center [525, 353] width 1050 height 706
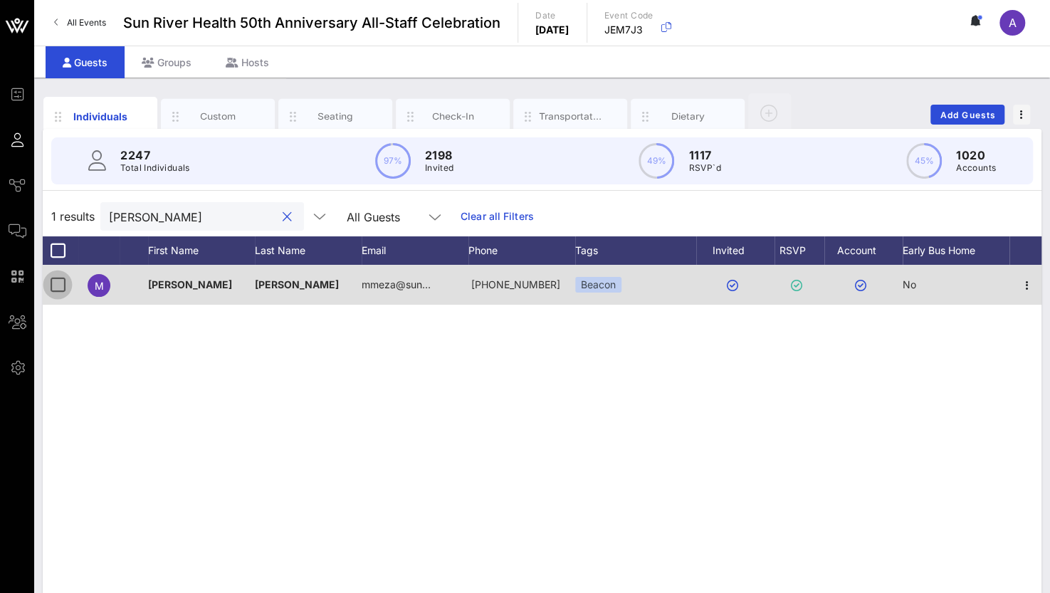
type input "meza"
click at [59, 280] on div at bounding box center [58, 285] width 24 height 24
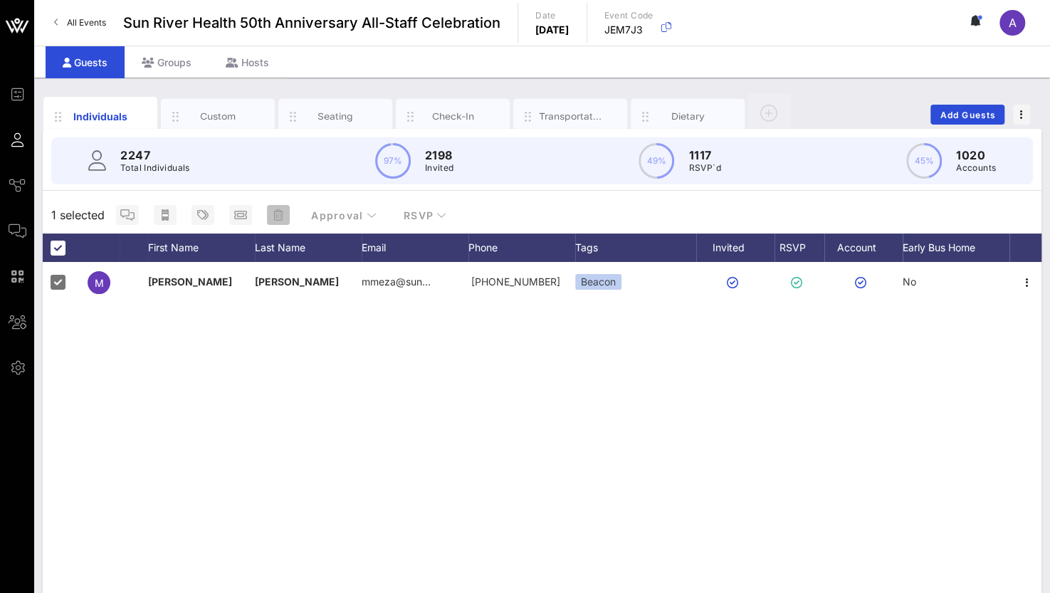
click at [278, 215] on icon "button" at bounding box center [278, 214] width 10 height 11
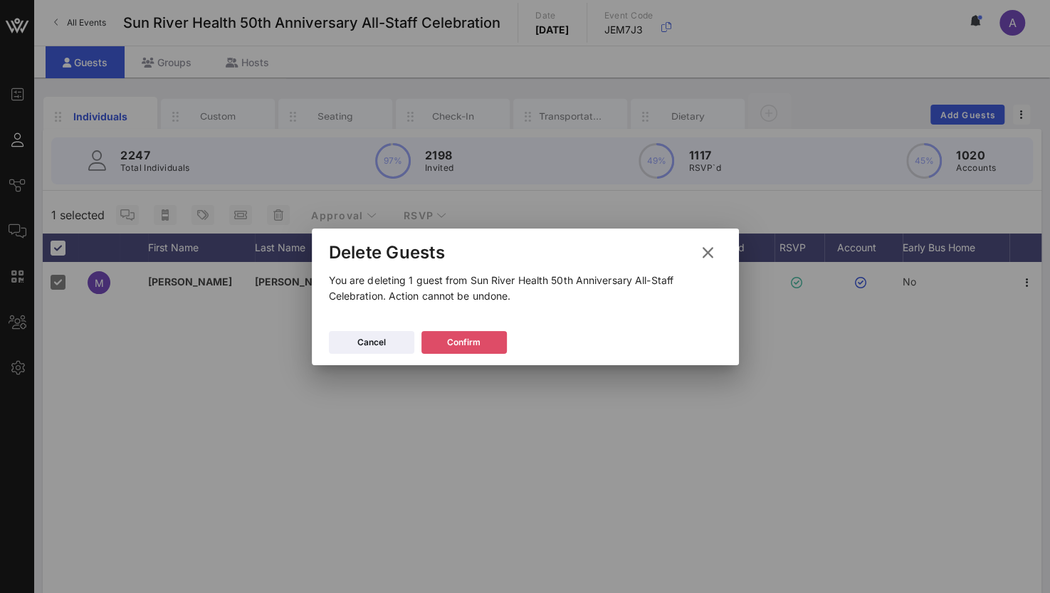
click at [469, 337] on div "Confirm" at bounding box center [463, 342] width 33 height 14
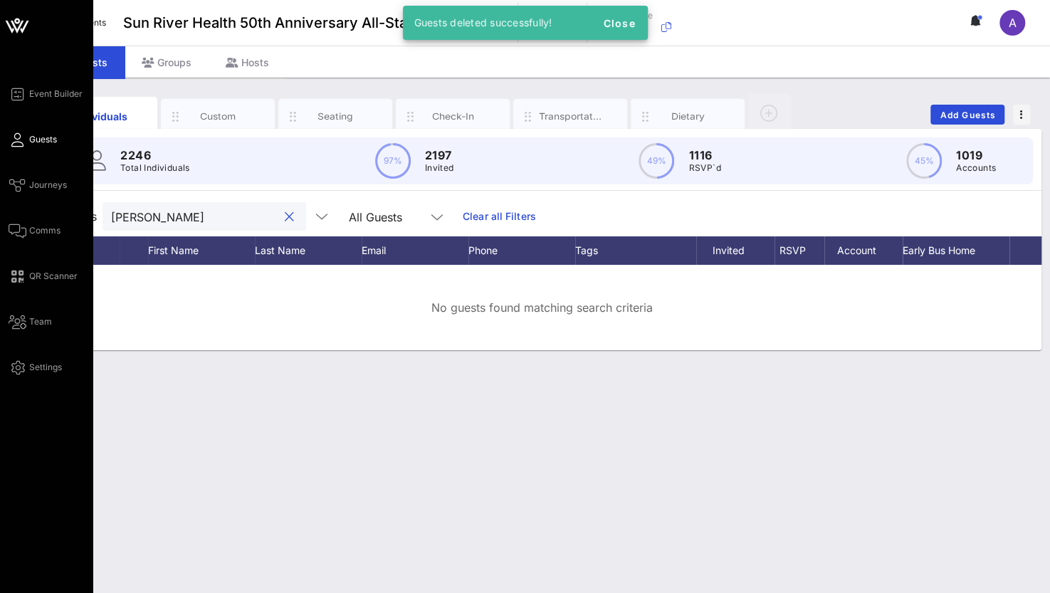
drag, startPoint x: 81, startPoint y: 214, endPoint x: 24, endPoint y: 208, distance: 57.2
click at [24, 208] on div "Event Builder Guests Journeys Comms QR Scanner Team Settings Sun River Health 5…" at bounding box center [525, 296] width 1050 height 593
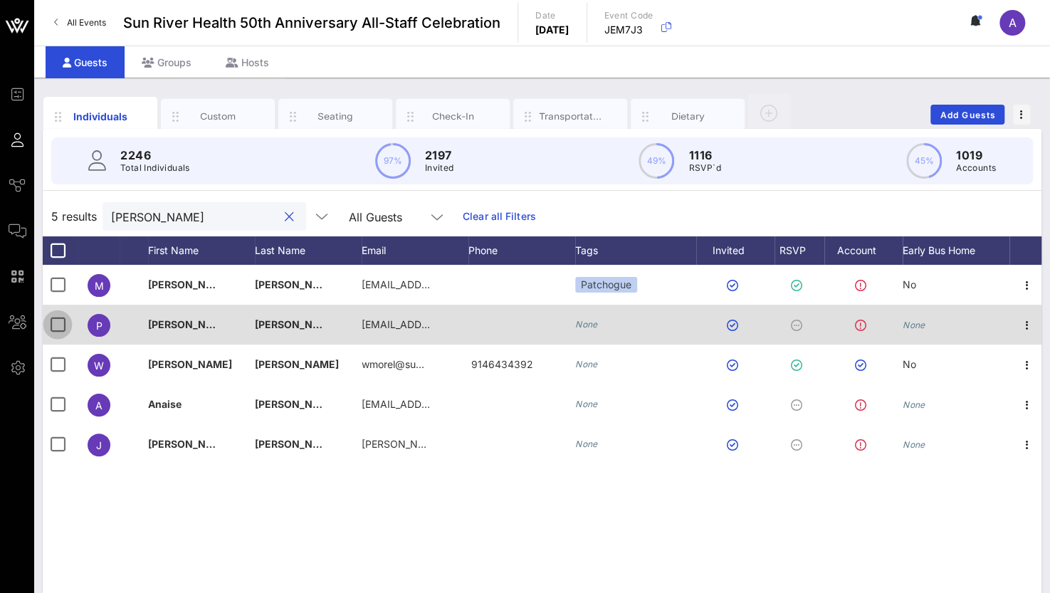
type input "morel"
click at [51, 323] on div at bounding box center [58, 325] width 24 height 24
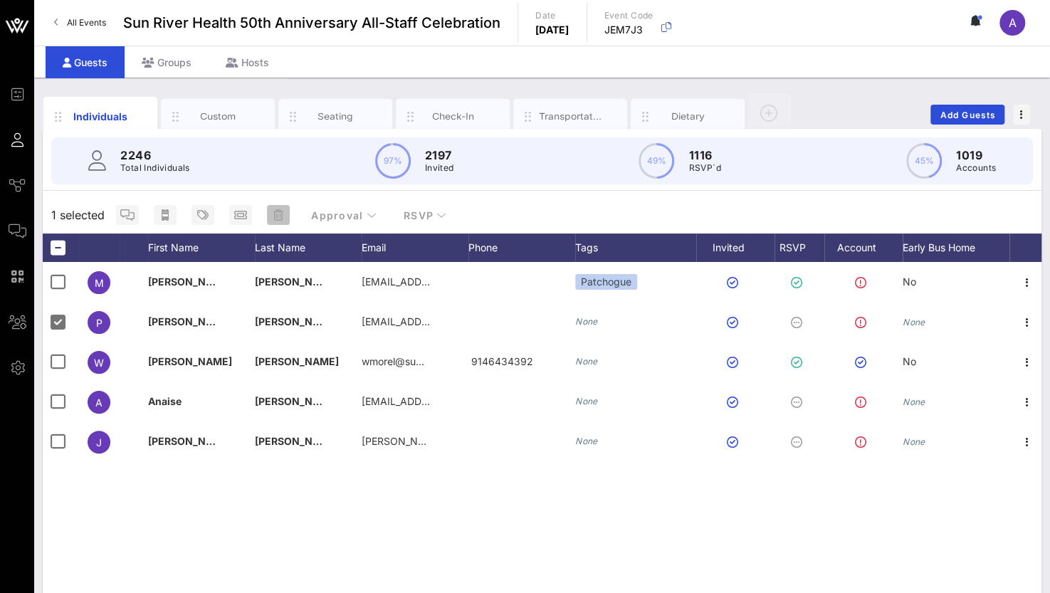
click at [285, 211] on span "button" at bounding box center [278, 214] width 23 height 11
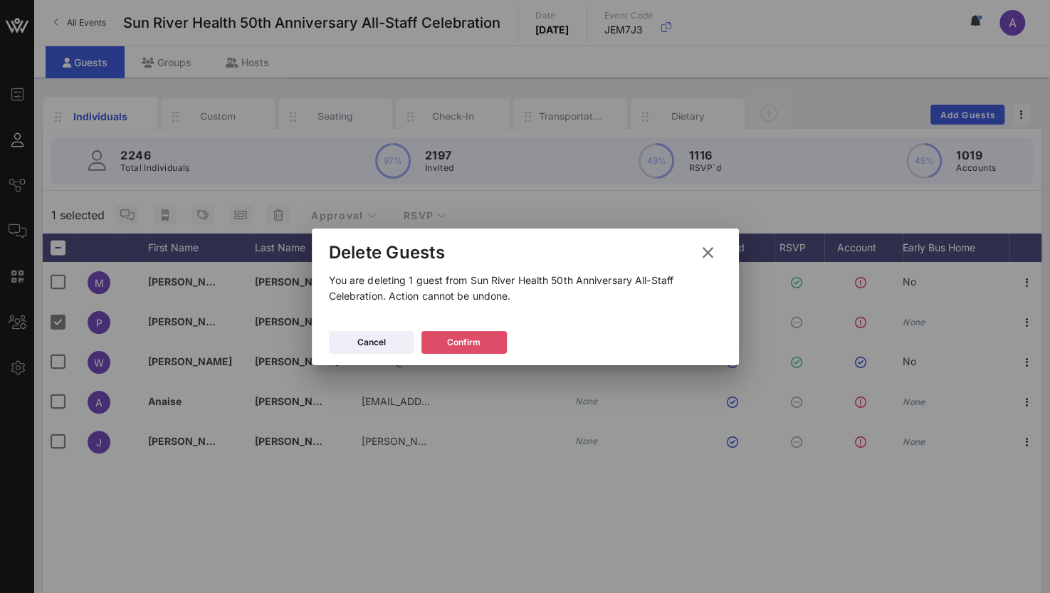
click at [467, 342] on icon at bounding box center [463, 342] width 13 height 13
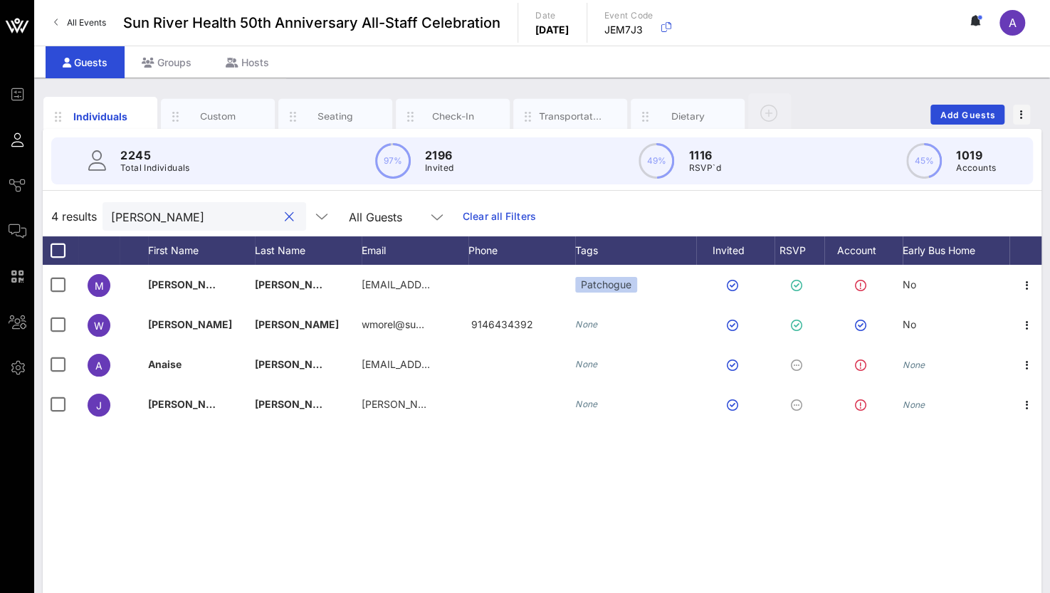
drag, startPoint x: 154, startPoint y: 220, endPoint x: 127, endPoint y: 214, distance: 27.1
click at [127, 214] on input "morel" at bounding box center [194, 216] width 167 height 19
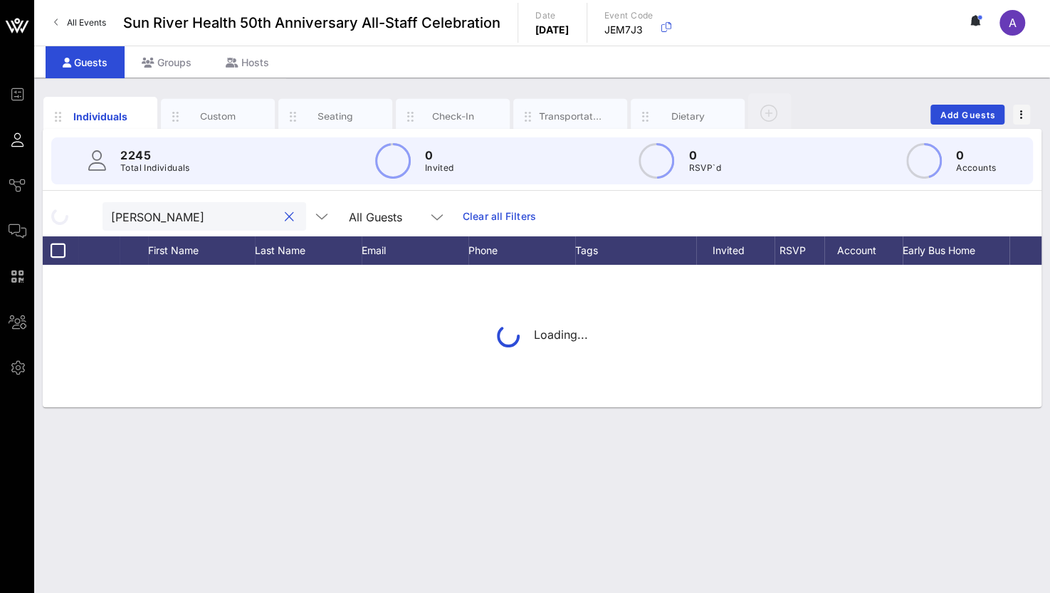
type input "morgan"
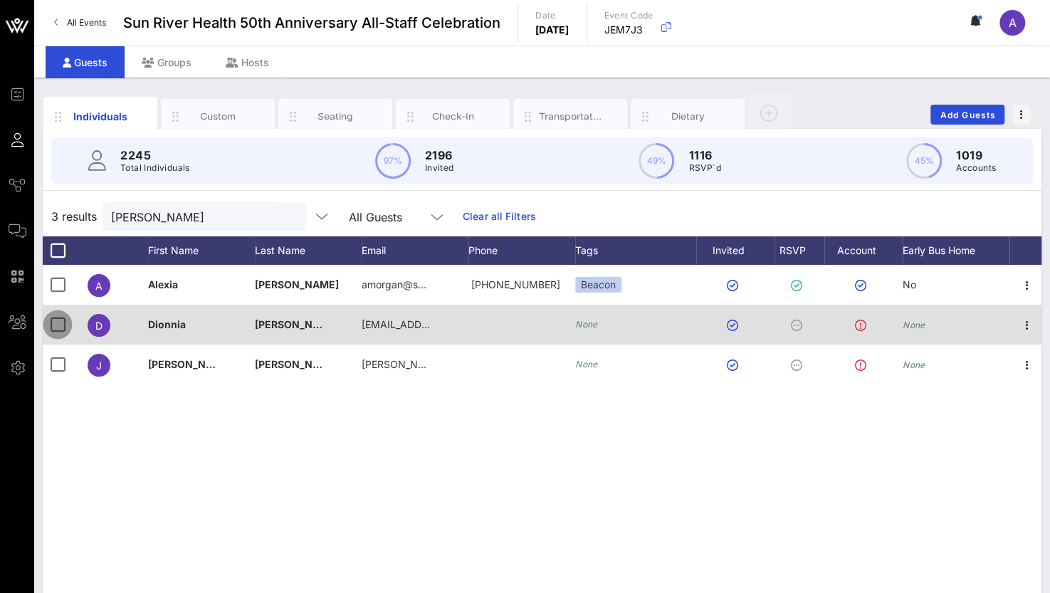
click at [54, 320] on div at bounding box center [58, 325] width 24 height 24
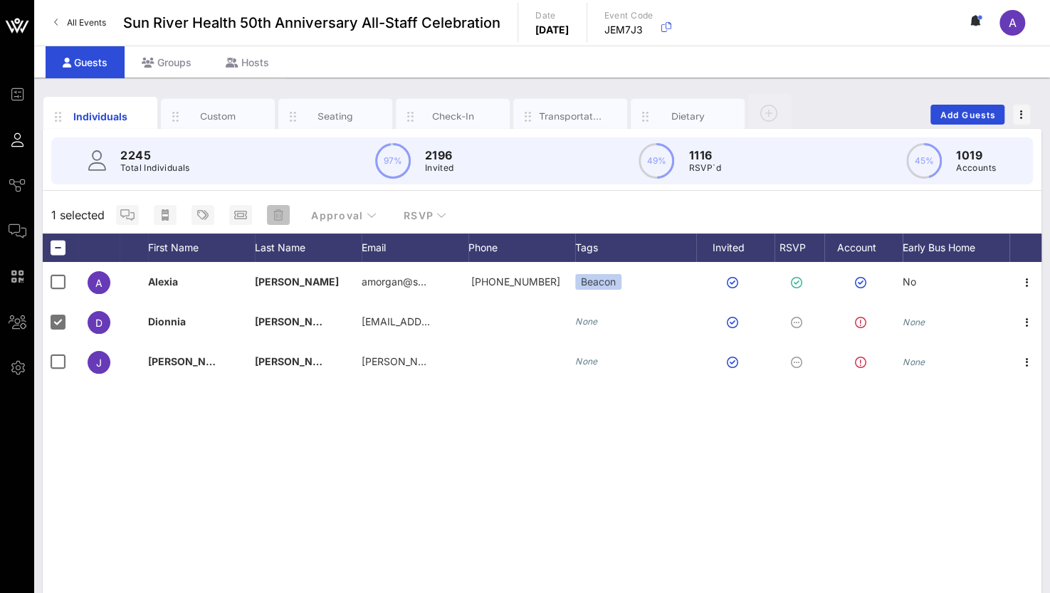
click at [283, 214] on span "button" at bounding box center [278, 214] width 23 height 11
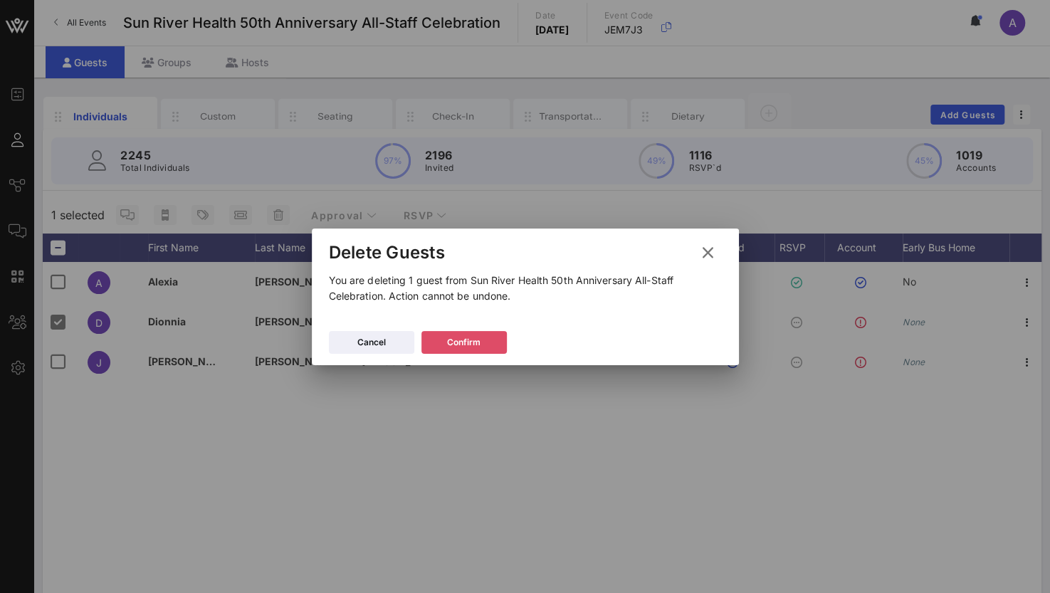
click at [457, 340] on div "Confirm" at bounding box center [463, 342] width 33 height 14
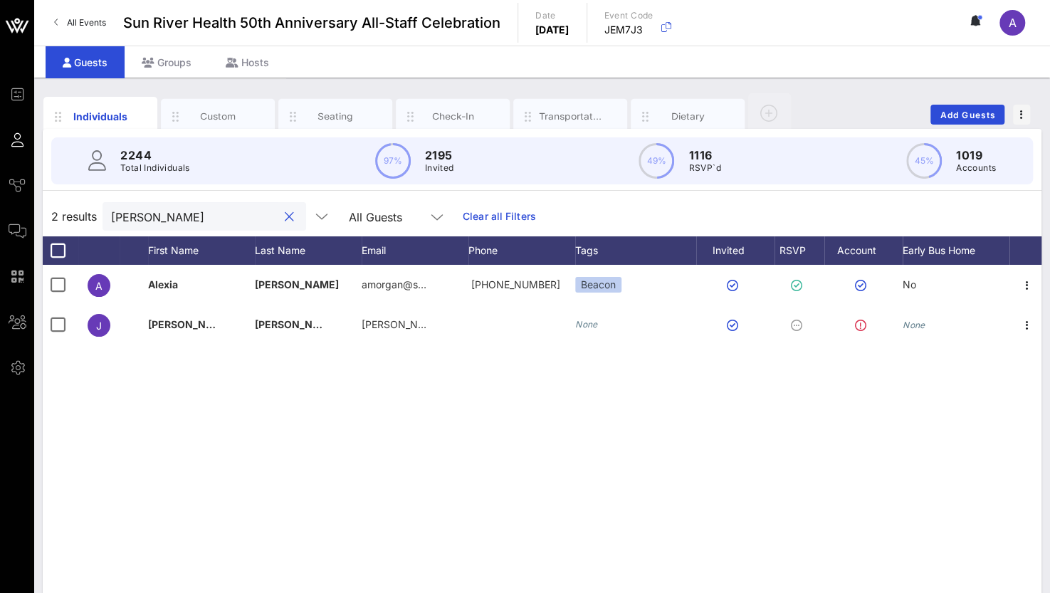
drag, startPoint x: 43, startPoint y: 206, endPoint x: -6, endPoint y: 199, distance: 48.9
click at [0, 199] on html "Event Builder Guests Journeys Comms QR Scanner Team Settings Sun River Health 5…" at bounding box center [525, 296] width 1050 height 593
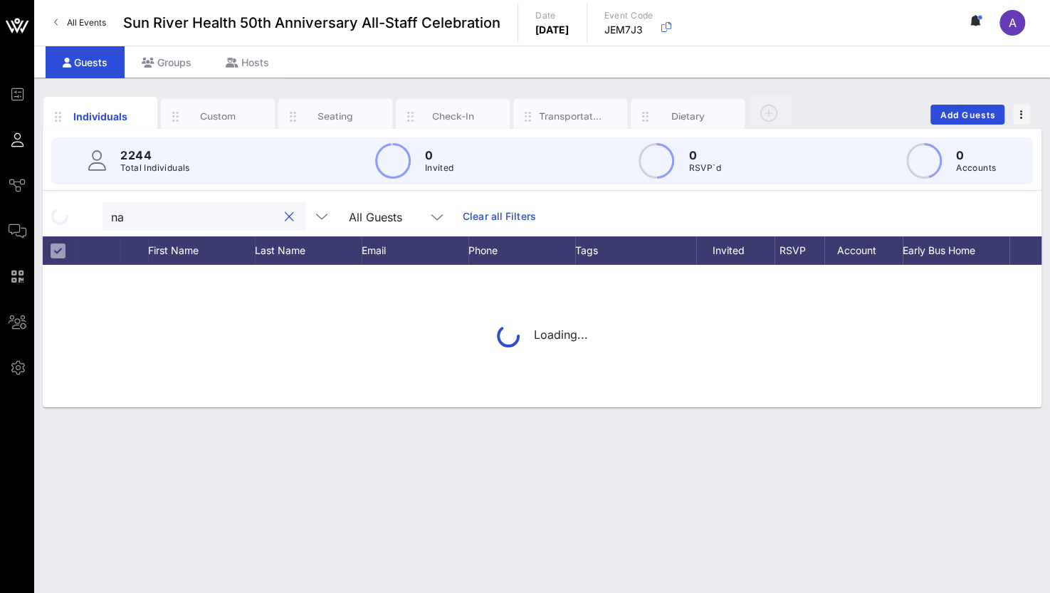
type input "n"
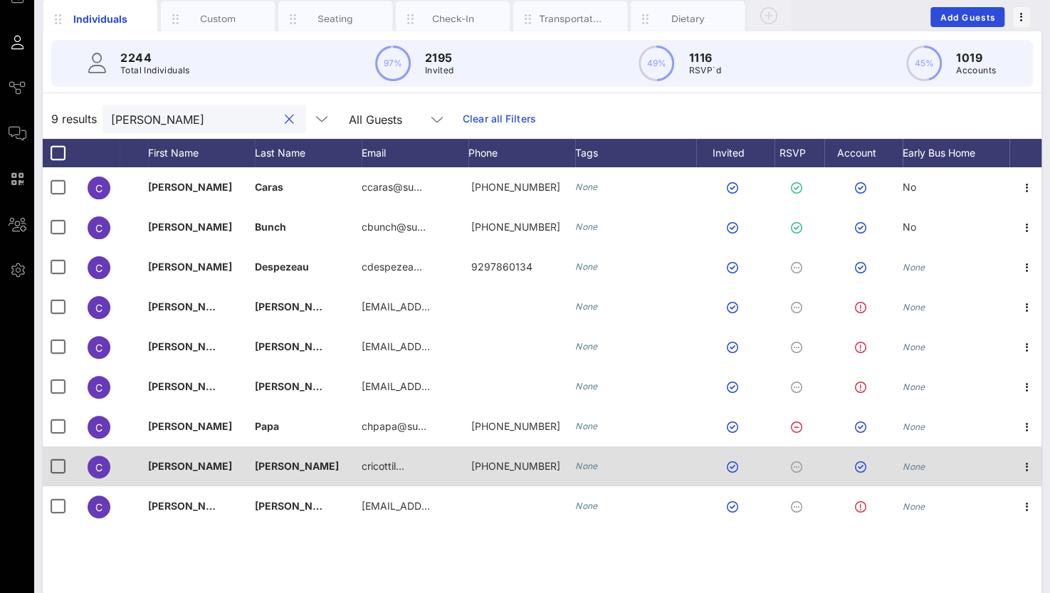
scroll to position [112, 0]
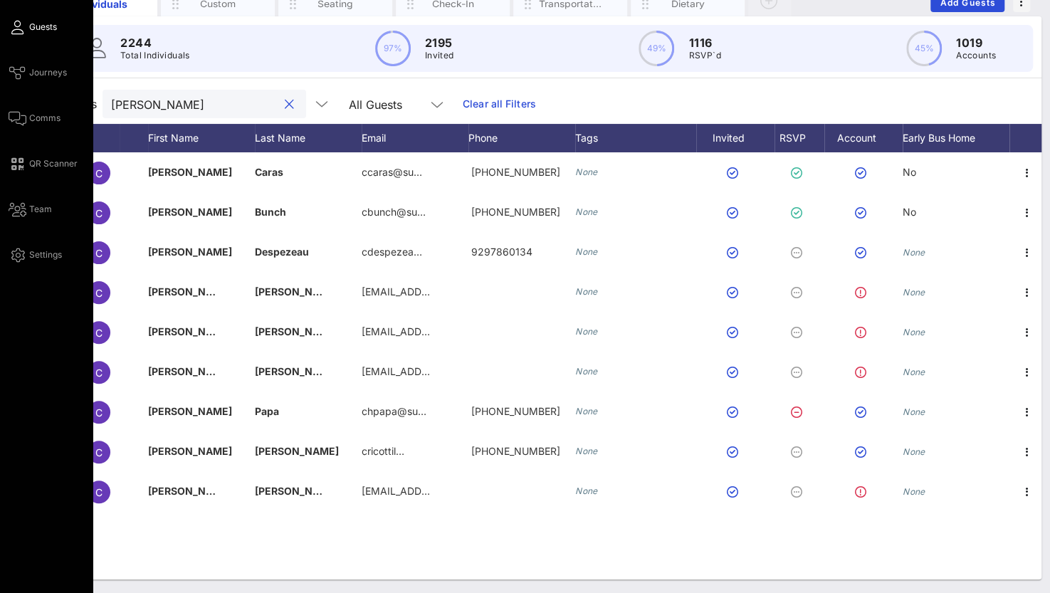
drag, startPoint x: 84, startPoint y: 101, endPoint x: 31, endPoint y: 103, distance: 53.4
click at [34, 102] on div "Individuals Custom Seating Check-In Transportation Dietary Add Guests 2244 Tota…" at bounding box center [542, 279] width 1016 height 629
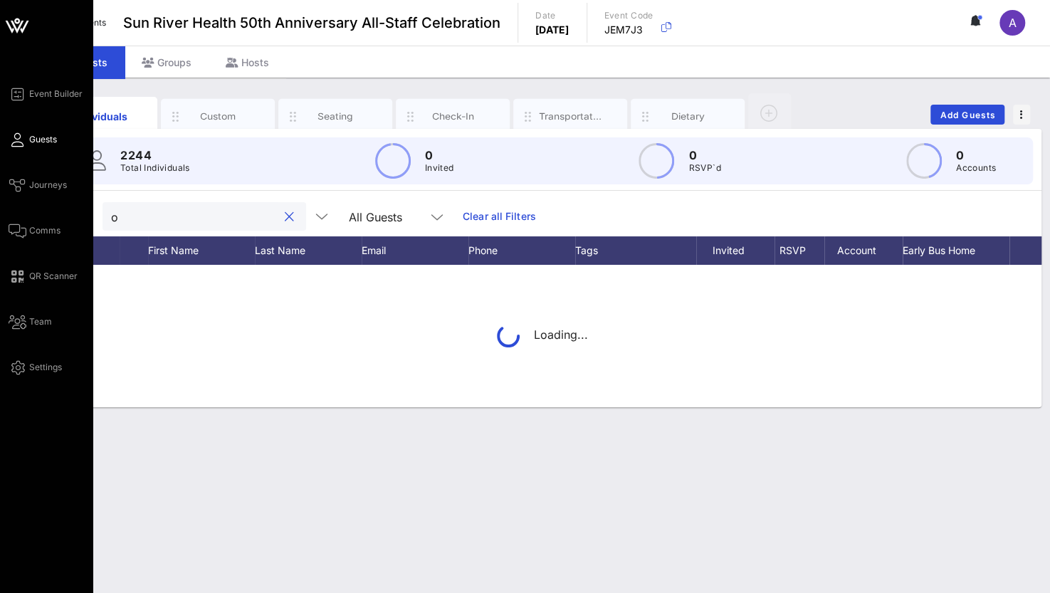
scroll to position [0, 0]
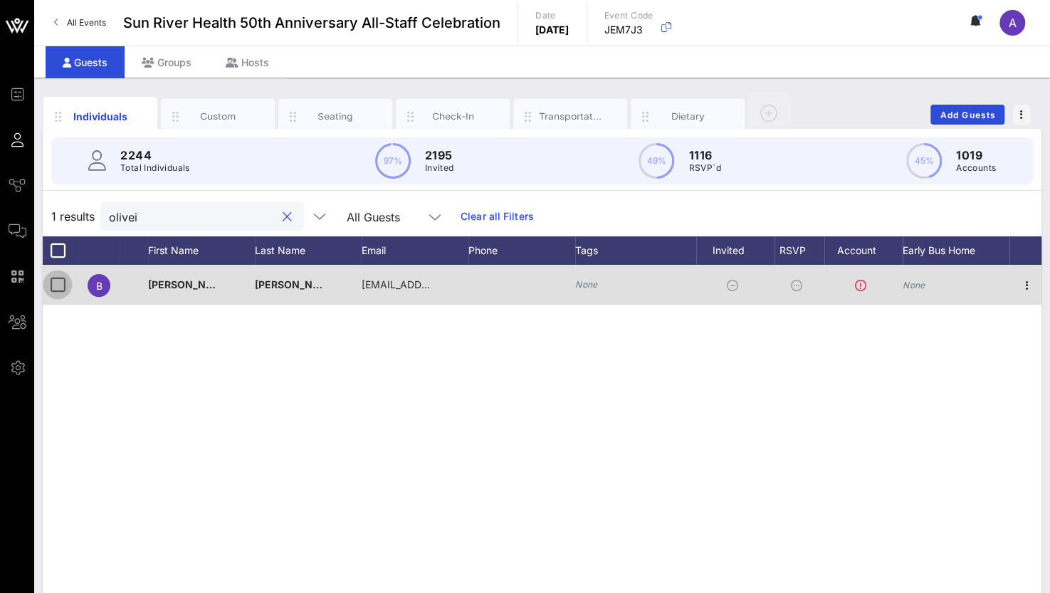
type input "olivei"
click at [57, 282] on div at bounding box center [58, 285] width 24 height 24
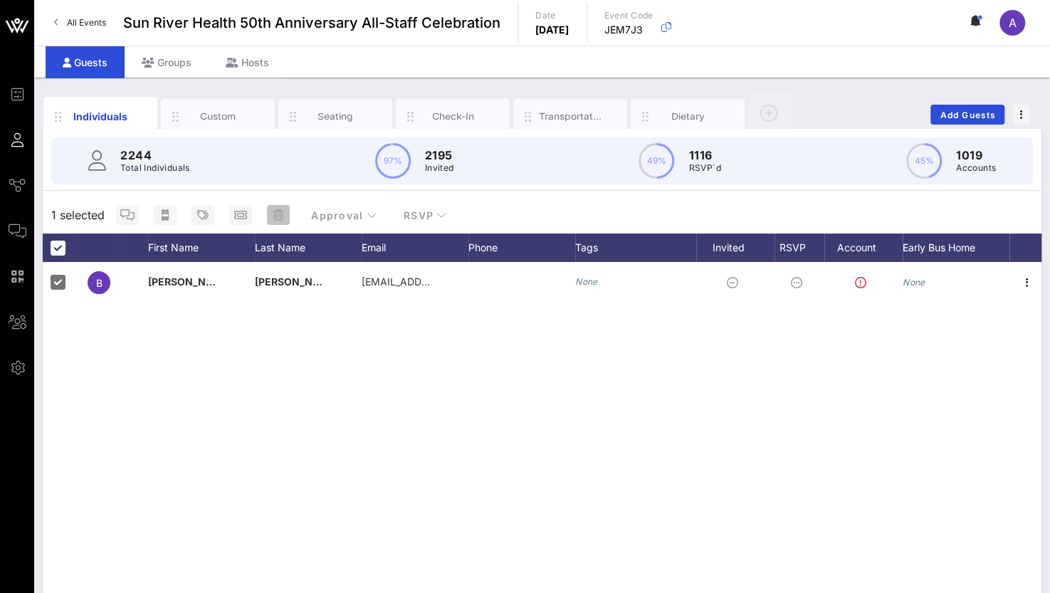
click at [278, 211] on icon "button" at bounding box center [278, 214] width 10 height 11
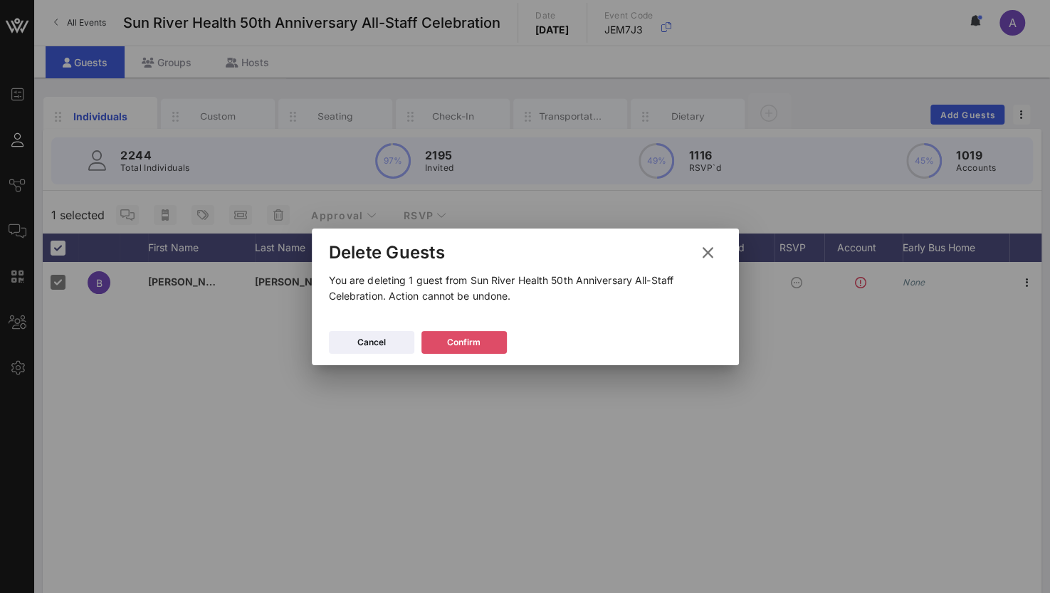
click at [466, 340] on icon at bounding box center [463, 341] width 13 height 13
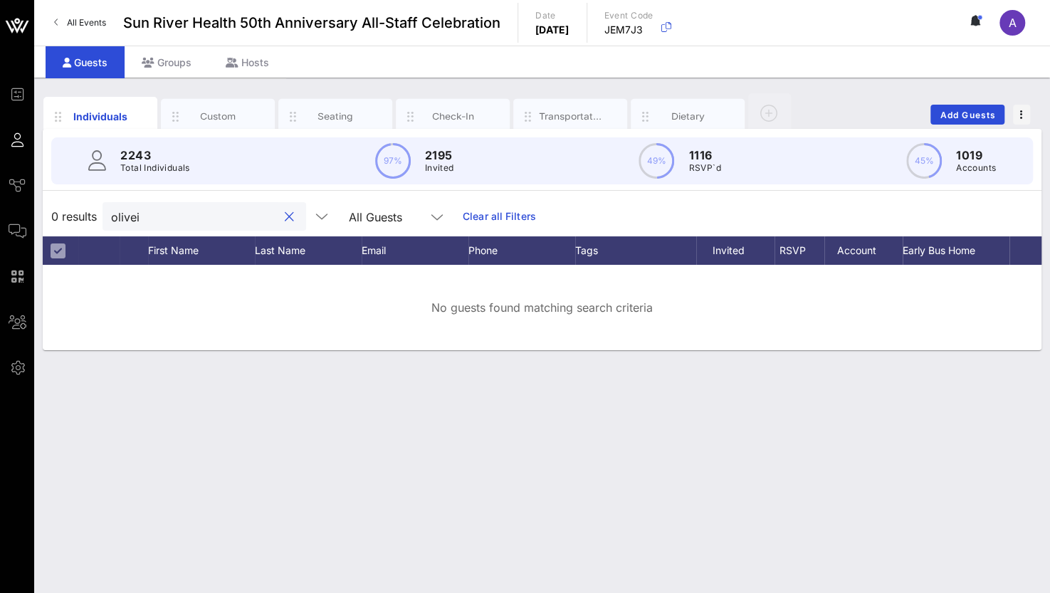
drag, startPoint x: 160, startPoint y: 210, endPoint x: 43, endPoint y: 217, distance: 117.7
click at [43, 217] on div "0 results olivei All Guests Clear all Filters" at bounding box center [542, 216] width 999 height 40
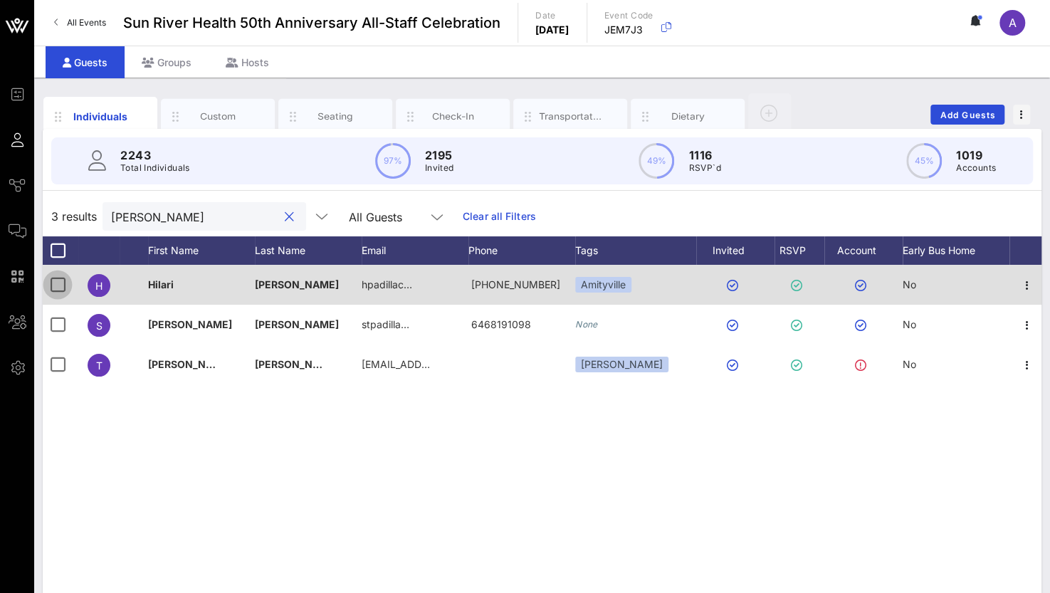
type input "padilla"
drag, startPoint x: 61, startPoint y: 281, endPoint x: 108, endPoint y: 266, distance: 50.2
click at [61, 282] on div at bounding box center [58, 285] width 24 height 24
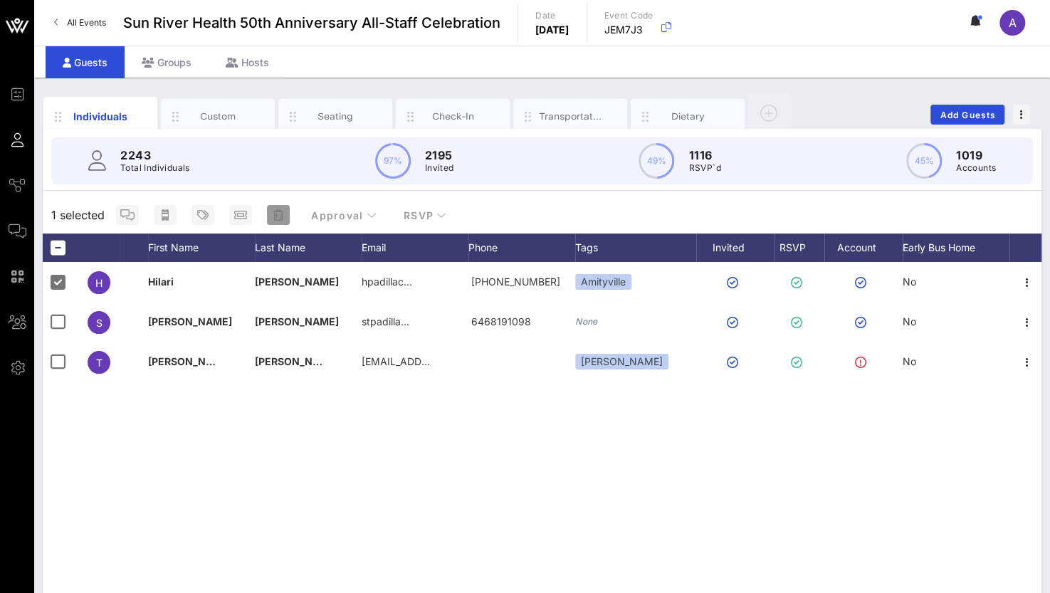
click at [283, 214] on span "button" at bounding box center [278, 214] width 23 height 11
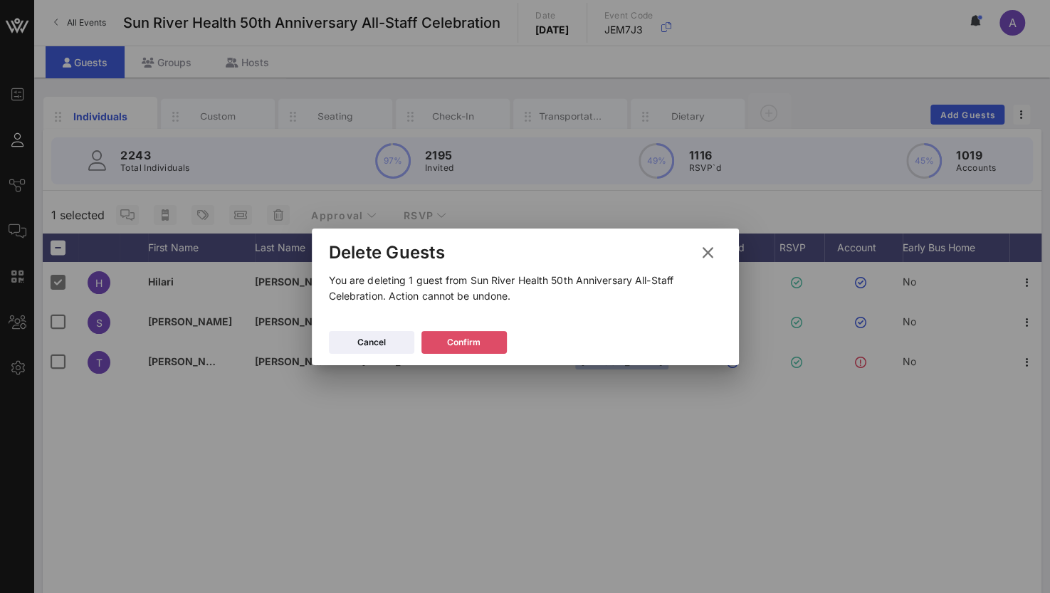
click at [447, 338] on div "Confirm" at bounding box center [463, 342] width 33 height 14
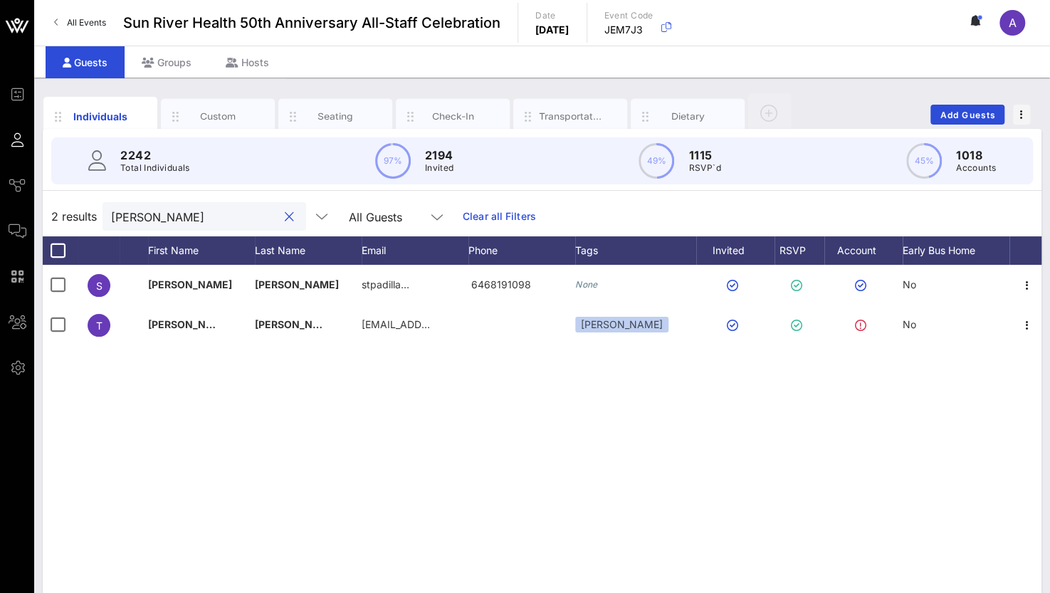
drag, startPoint x: 177, startPoint y: 214, endPoint x: 123, endPoint y: 220, distance: 53.7
click at [122, 219] on input "padilla" at bounding box center [194, 216] width 167 height 19
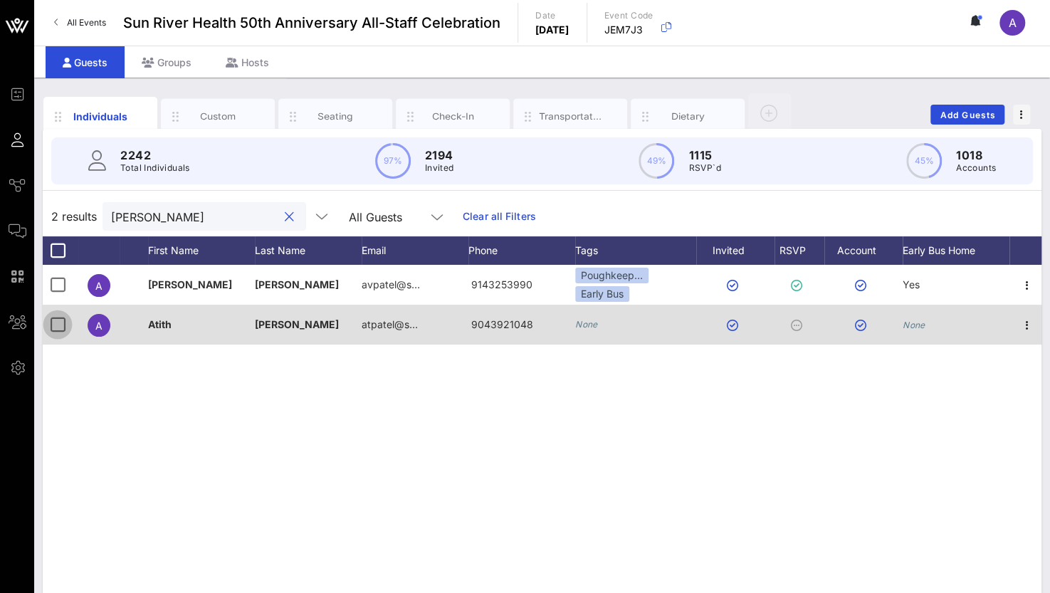
type input "patel"
click at [64, 320] on div at bounding box center [58, 325] width 24 height 24
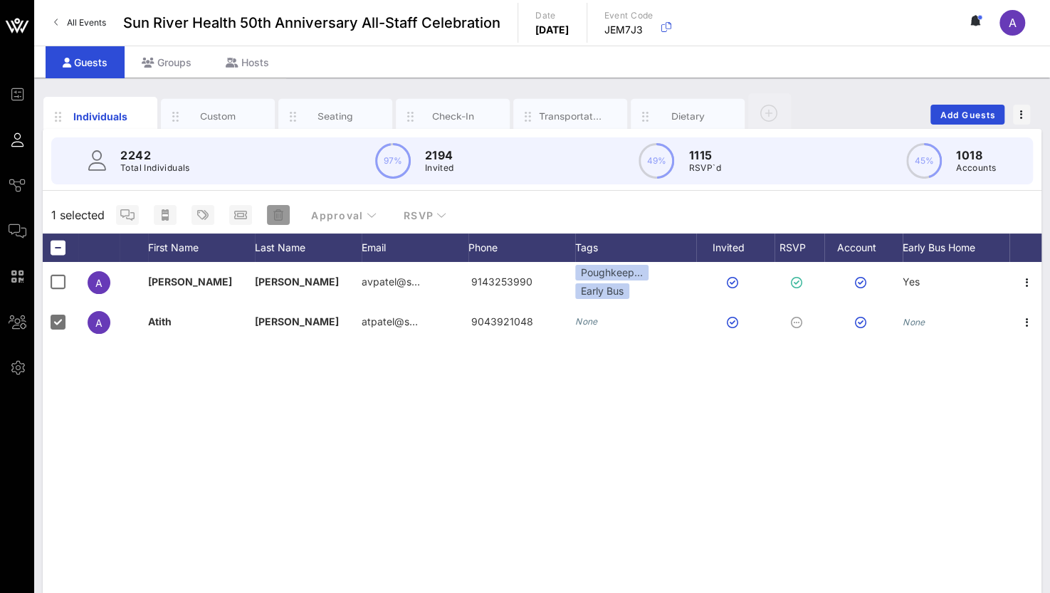
click at [284, 214] on span "button" at bounding box center [278, 214] width 23 height 11
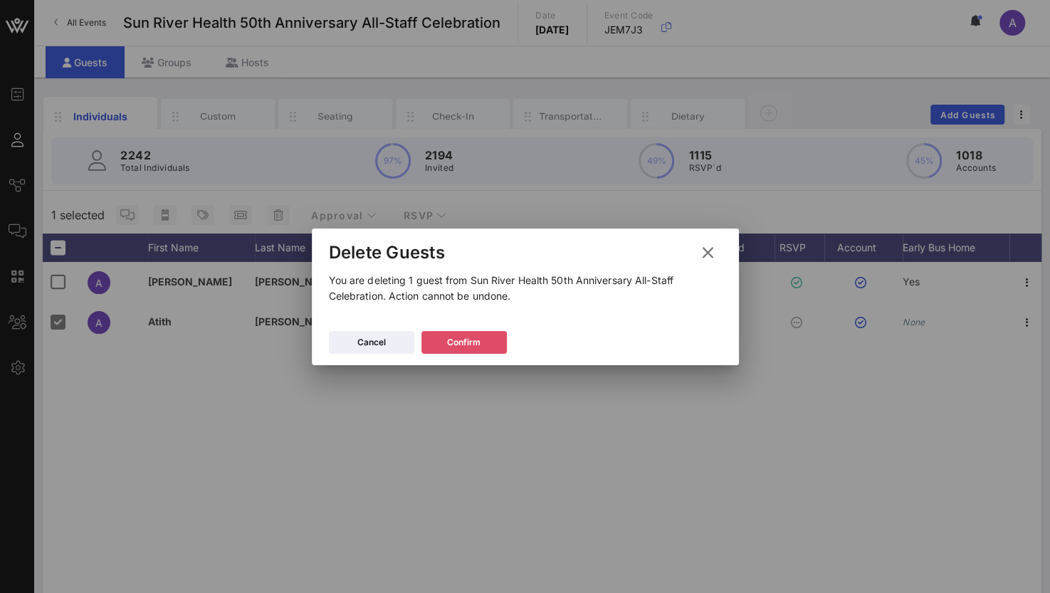
click at [441, 344] on button "Confirm" at bounding box center [463, 342] width 85 height 23
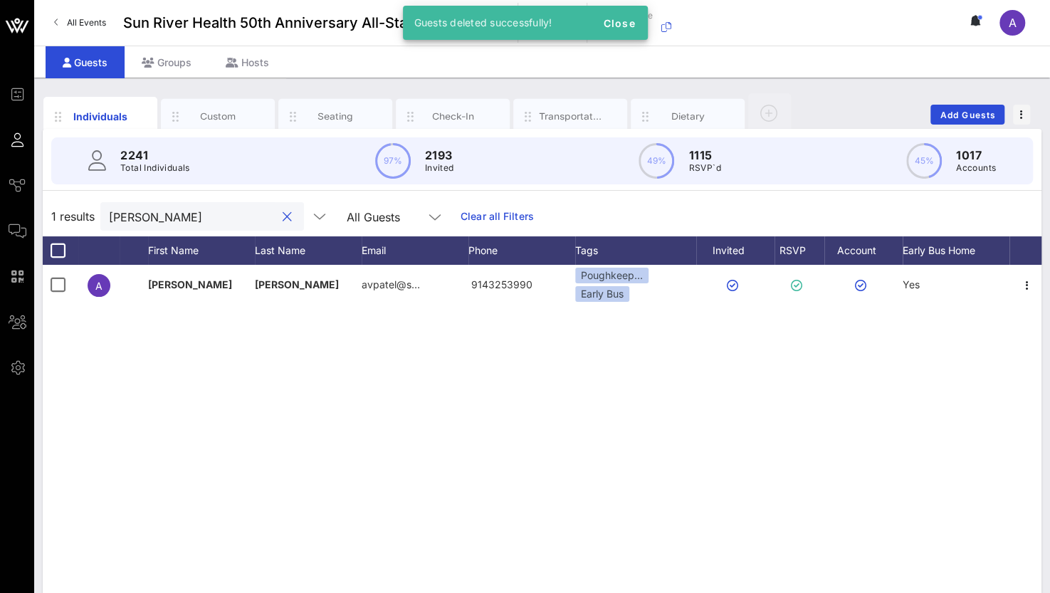
drag, startPoint x: 171, startPoint y: 214, endPoint x: -5, endPoint y: 200, distance: 176.4
click at [0, 200] on html "Event Builder Guests Journeys Comms QR Scanner Team Settings Sun River Health 5…" at bounding box center [525, 296] width 1050 height 593
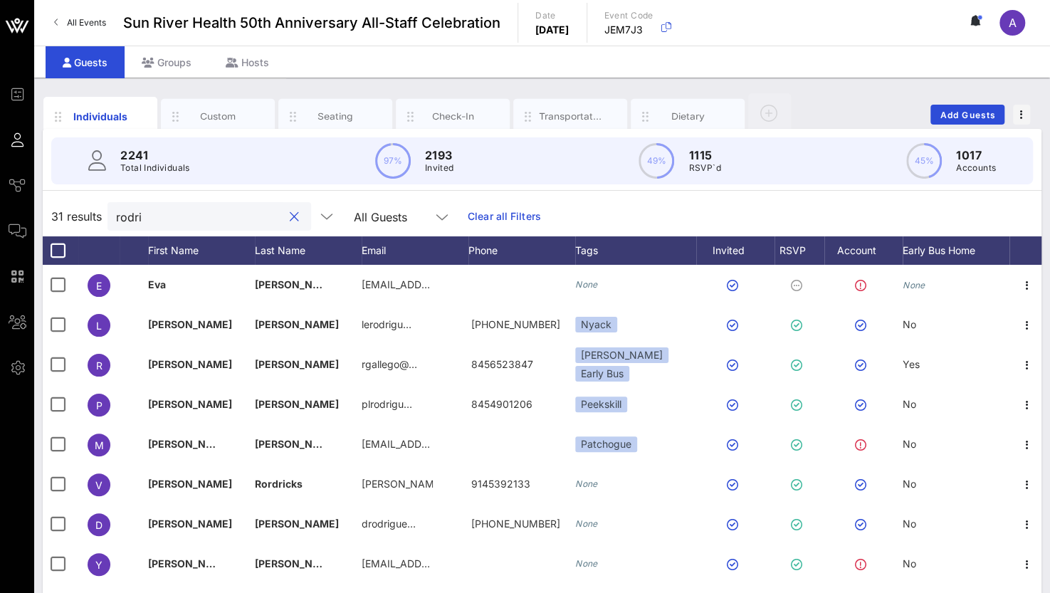
drag, startPoint x: 169, startPoint y: 215, endPoint x: 130, endPoint y: 219, distance: 39.3
click at [130, 219] on input "rodri" at bounding box center [199, 216] width 167 height 19
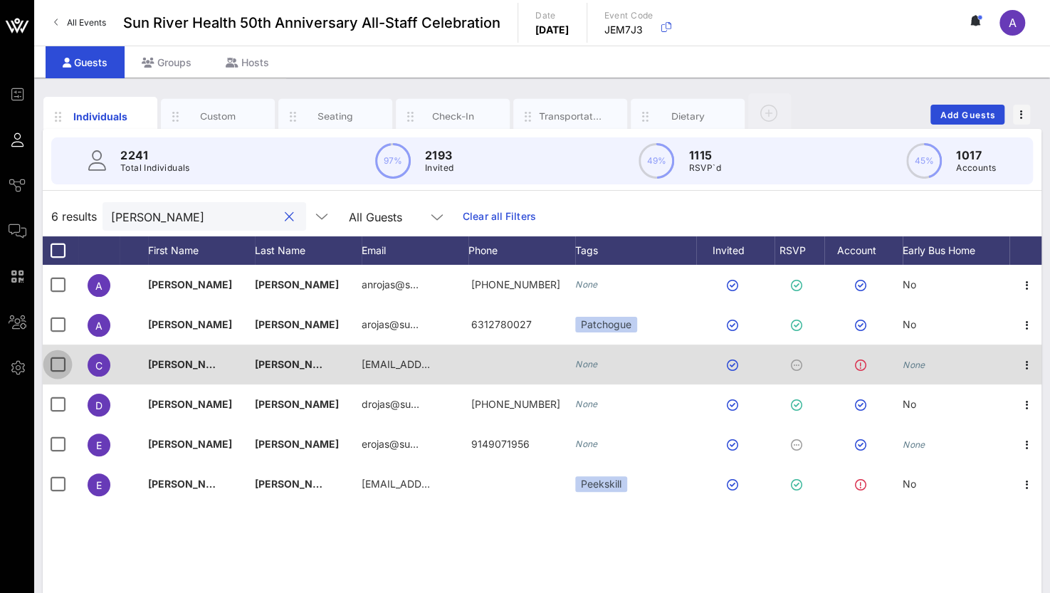
type input "rojas"
click at [57, 369] on div at bounding box center [58, 364] width 24 height 24
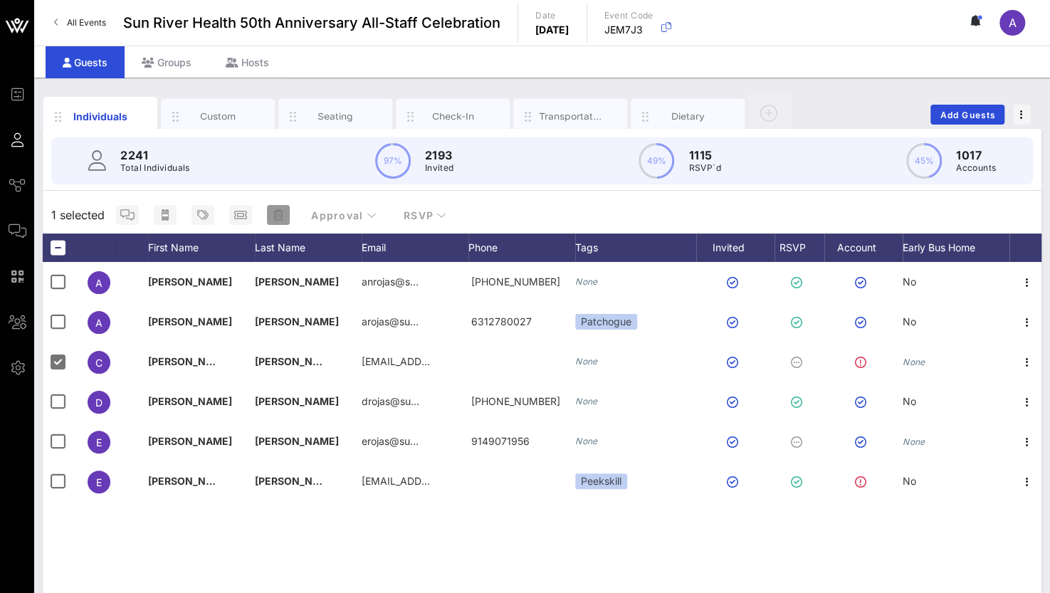
click at [278, 217] on icon "button" at bounding box center [278, 214] width 10 height 11
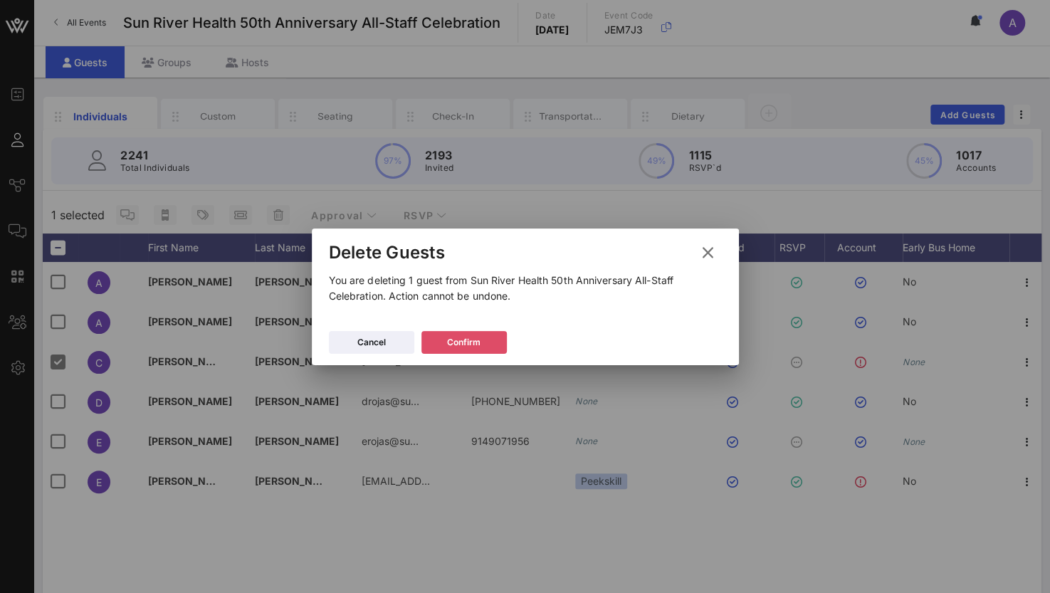
click at [430, 337] on button "Confirm" at bounding box center [463, 342] width 85 height 23
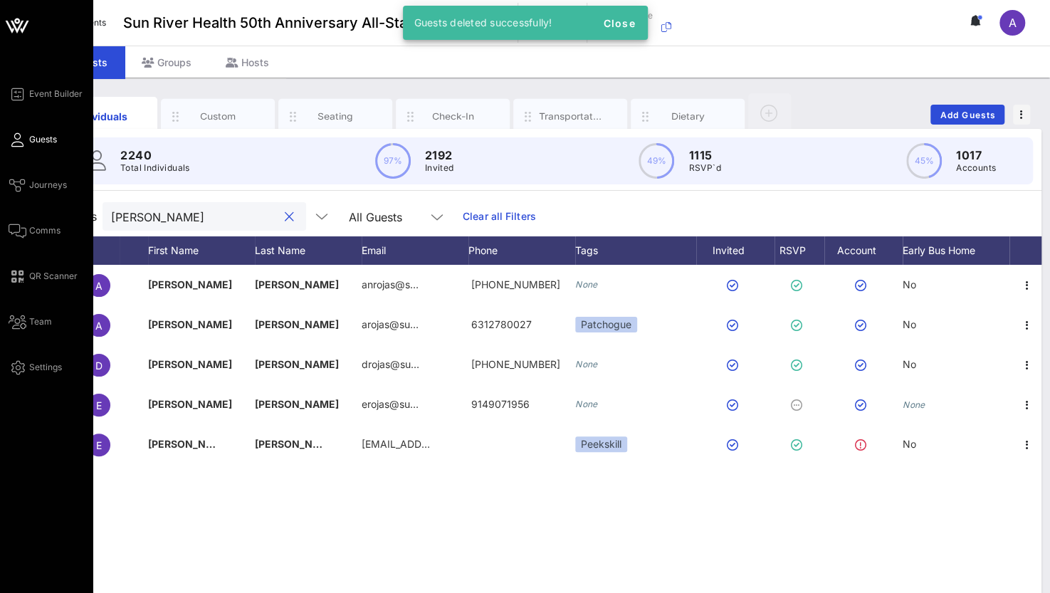
drag, startPoint x: 164, startPoint y: 219, endPoint x: 15, endPoint y: 220, distance: 149.5
click at [15, 220] on div "Event Builder Guests Journeys Comms QR Scanner Team Settings Sun River Health 5…" at bounding box center [525, 353] width 1050 height 706
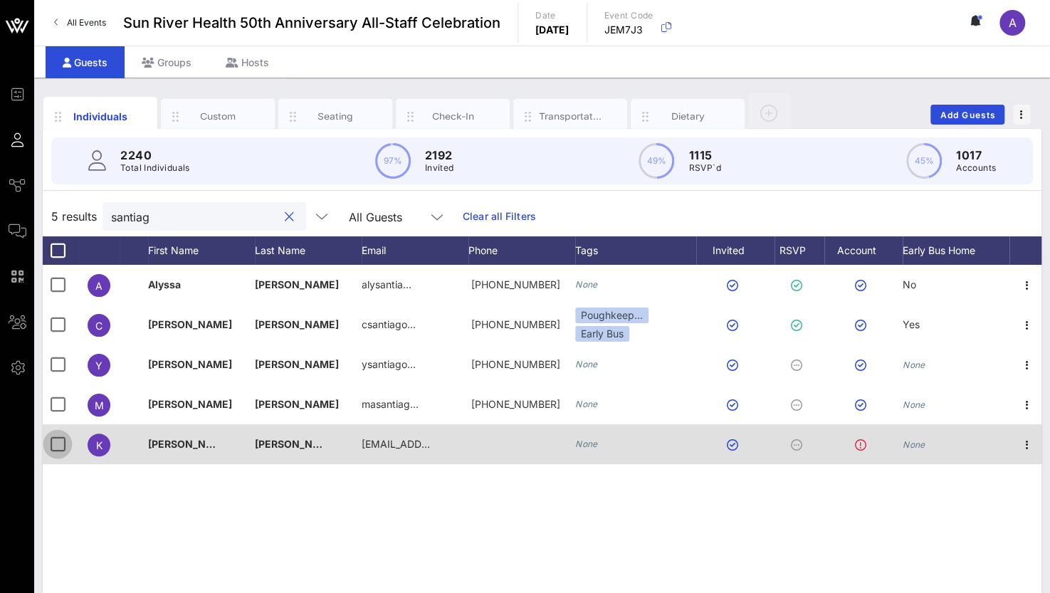
type input "santiag"
click at [56, 444] on div at bounding box center [58, 444] width 24 height 24
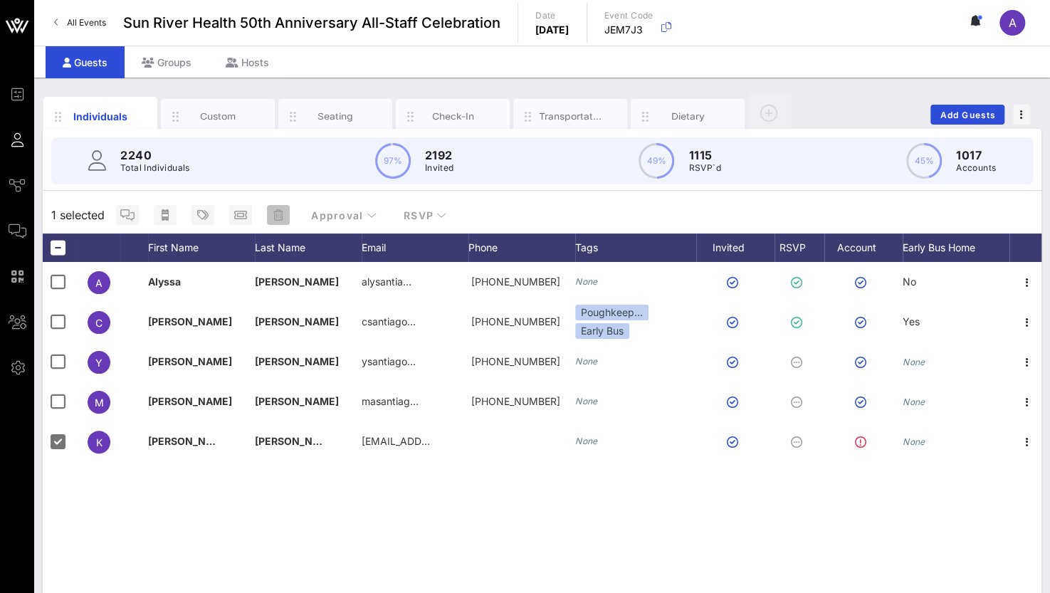
click at [276, 213] on icon "button" at bounding box center [278, 214] width 10 height 11
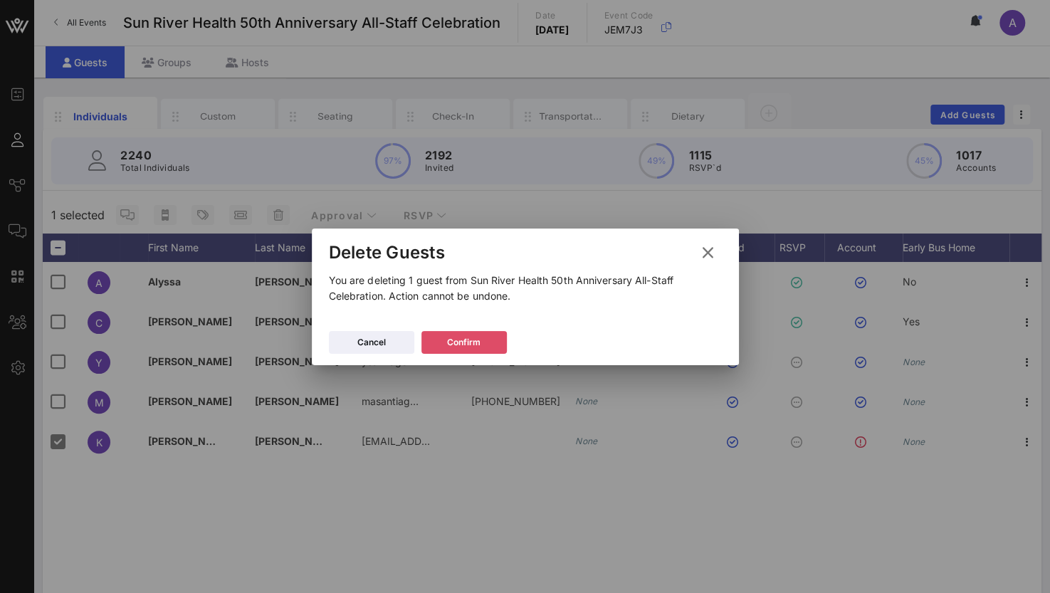
click at [466, 338] on icon at bounding box center [463, 341] width 11 height 9
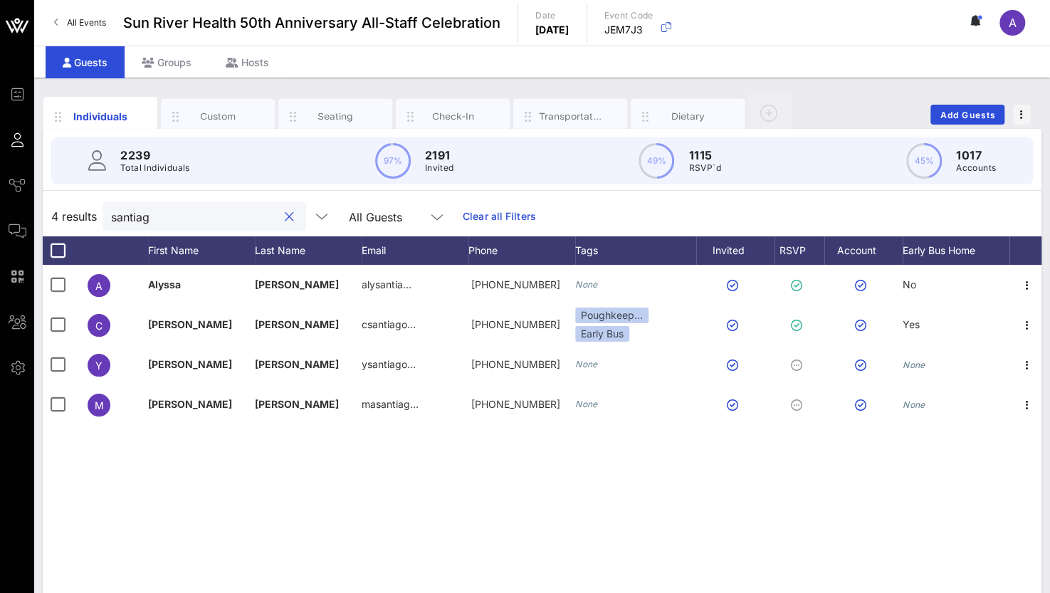
drag, startPoint x: 157, startPoint y: 214, endPoint x: 128, endPoint y: 216, distance: 28.6
click at [128, 216] on input "santiag" at bounding box center [194, 216] width 167 height 19
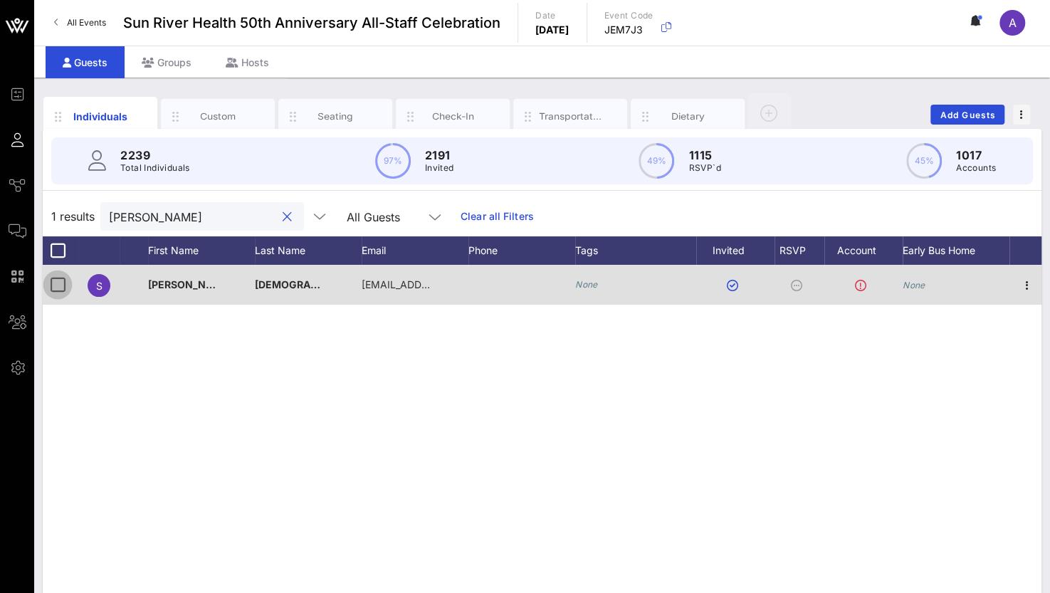
type input "santor"
click at [58, 281] on div at bounding box center [58, 285] width 24 height 24
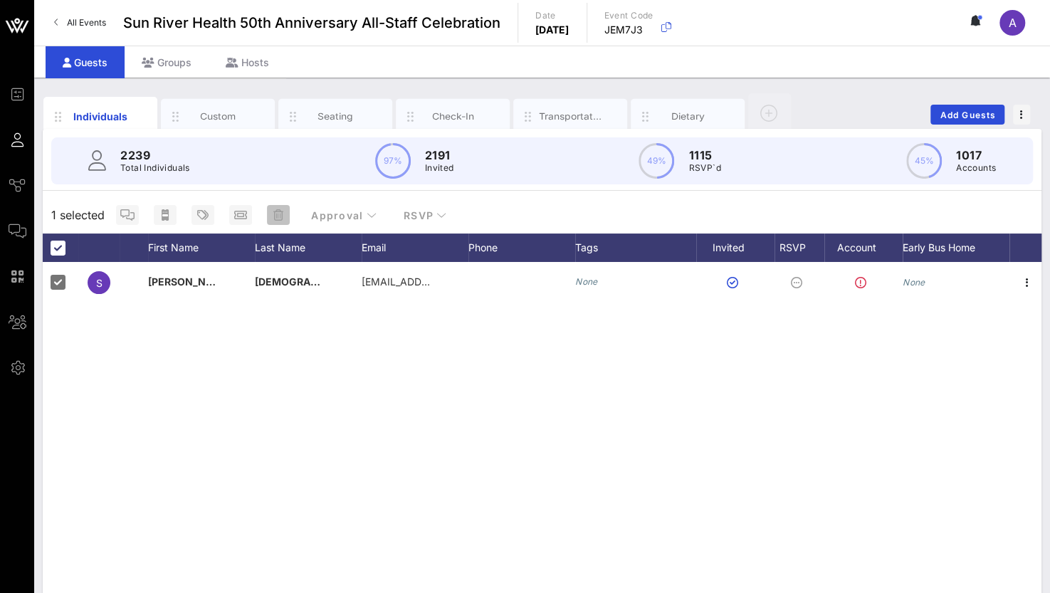
click at [279, 217] on icon "button" at bounding box center [278, 214] width 10 height 11
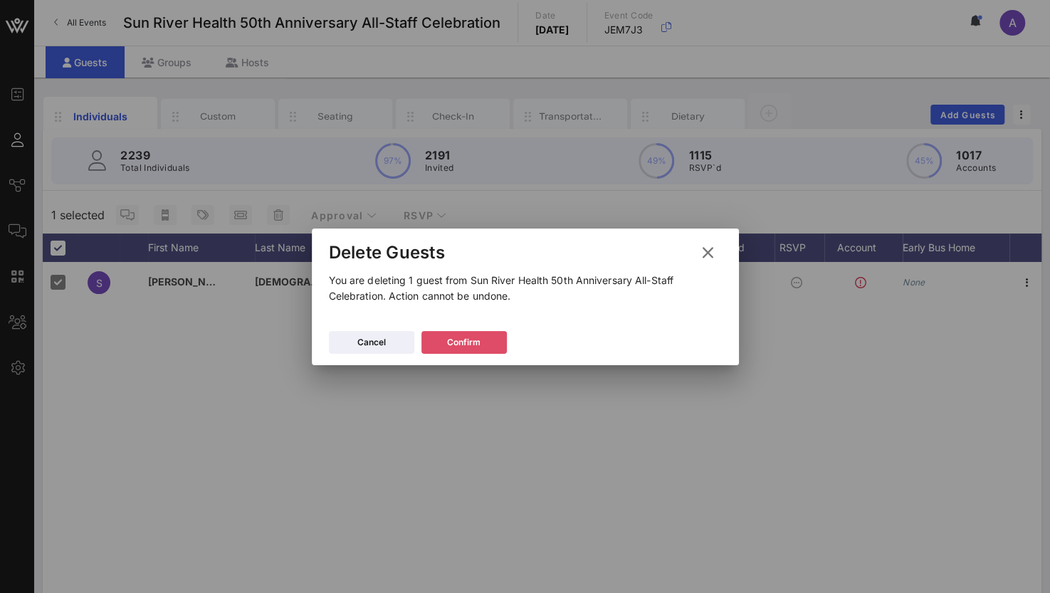
click at [477, 342] on div "Confirm" at bounding box center [463, 342] width 33 height 14
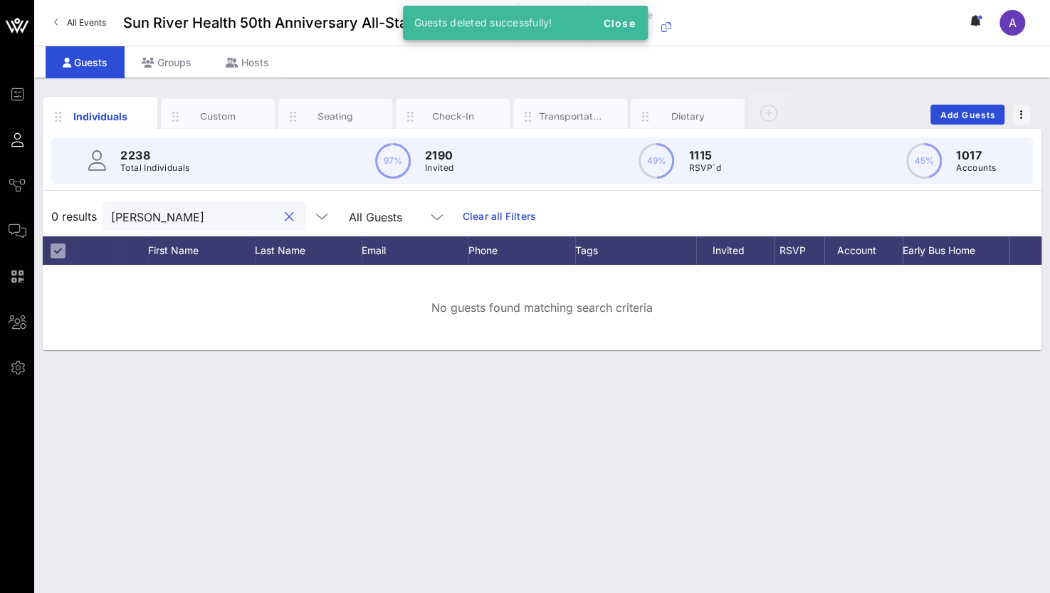
drag, startPoint x: 156, startPoint y: 219, endPoint x: -6, endPoint y: 228, distance: 161.8
click at [0, 228] on html "Event Builder Guests Journeys Comms QR Scanner Team Settings Sun River Health 5…" at bounding box center [525, 296] width 1050 height 593
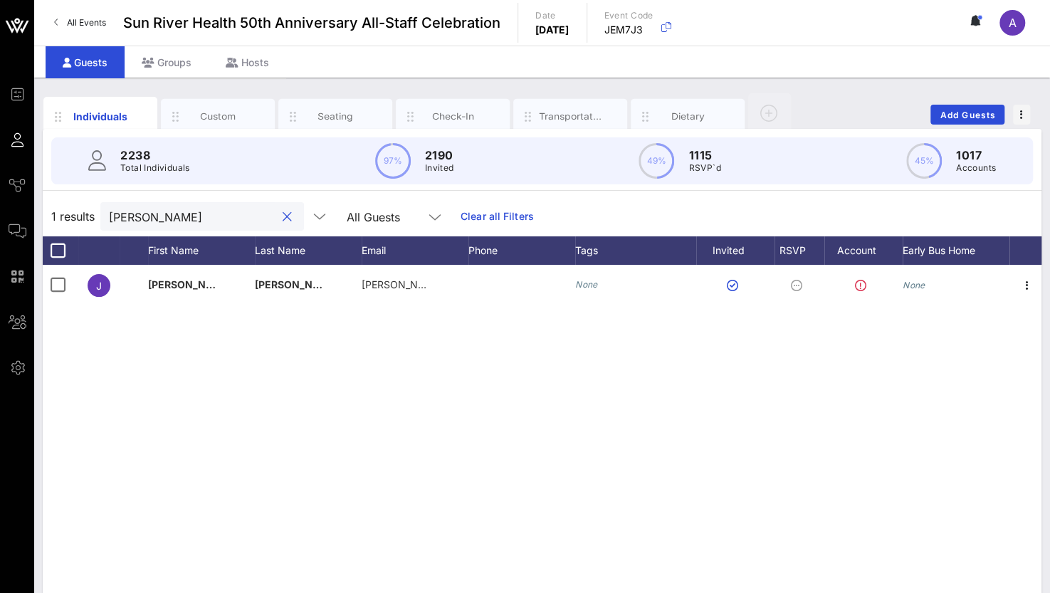
drag, startPoint x: 118, startPoint y: 216, endPoint x: 84, endPoint y: 217, distance: 34.2
click at [84, 217] on div "1 results stephens All Guests Clear all Filters" at bounding box center [542, 216] width 999 height 40
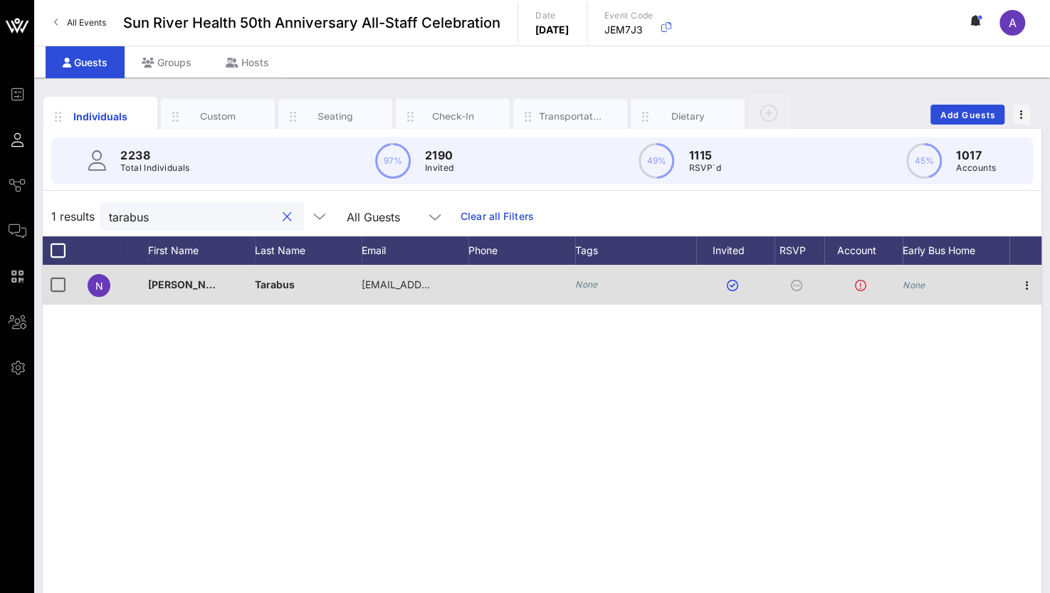
type input "tarabus"
click at [57, 288] on div at bounding box center [58, 285] width 24 height 24
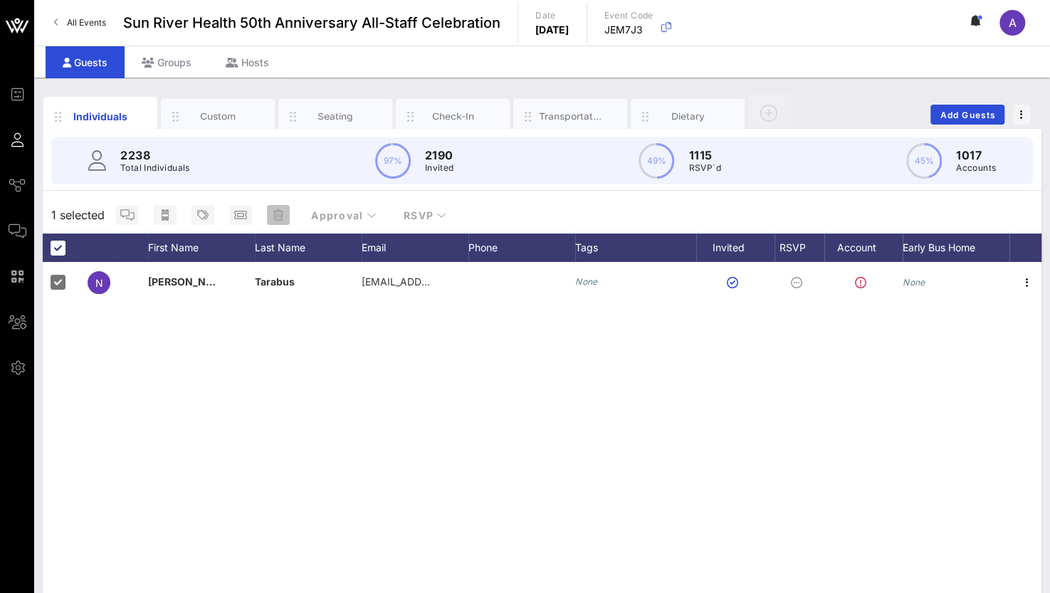
click at [273, 214] on icon "button" at bounding box center [278, 214] width 10 height 11
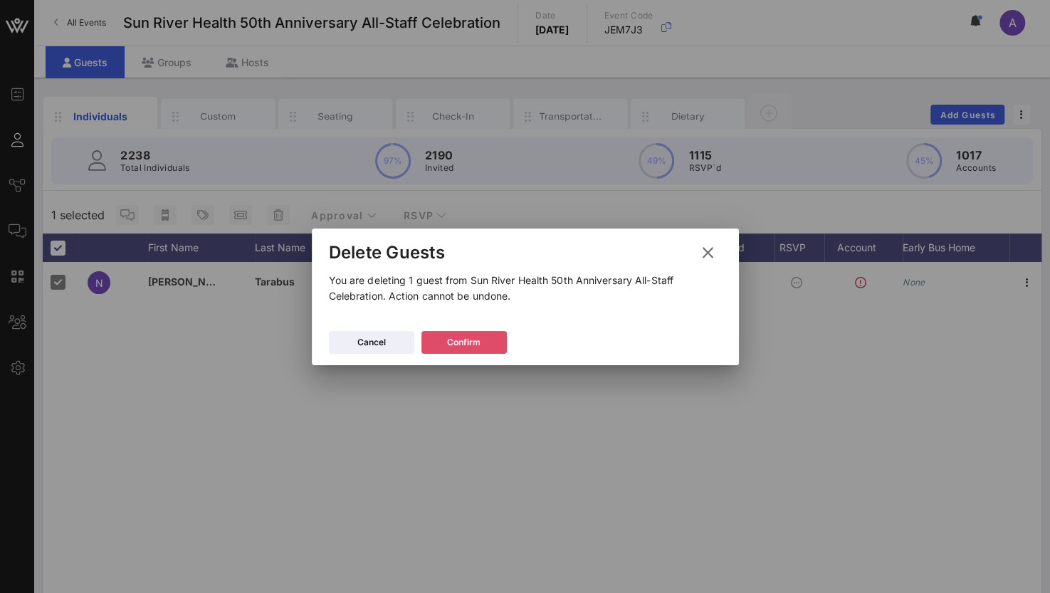
click at [473, 340] on div "Confirm" at bounding box center [463, 342] width 33 height 14
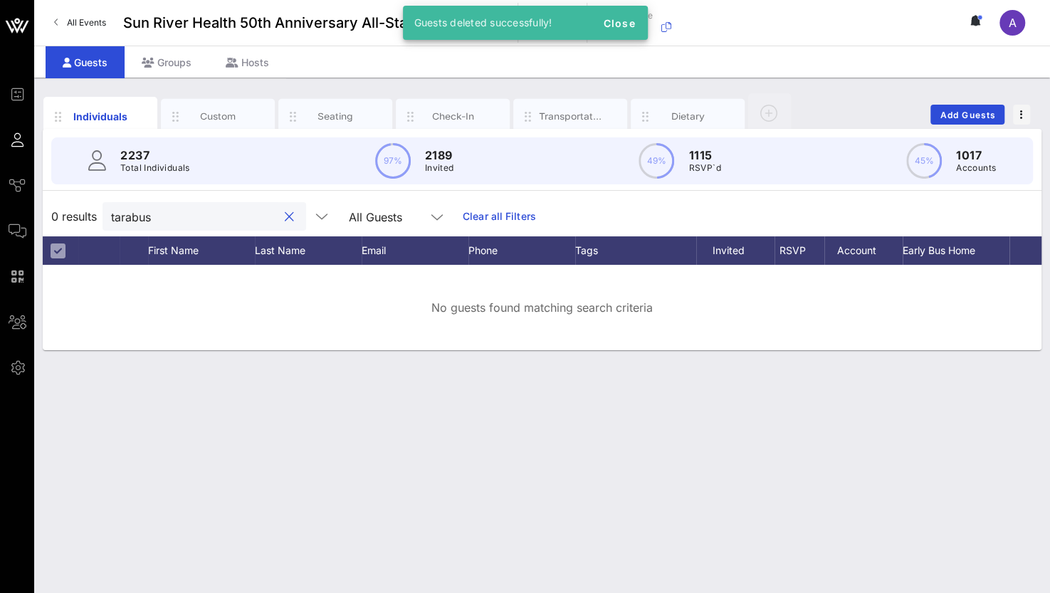
drag, startPoint x: 169, startPoint y: 219, endPoint x: 41, endPoint y: 217, distance: 128.2
click at [41, 217] on div "Individuals Custom Seating Check-In Transportation Dietary Add Guests 2237 Tota…" at bounding box center [542, 335] width 1016 height 515
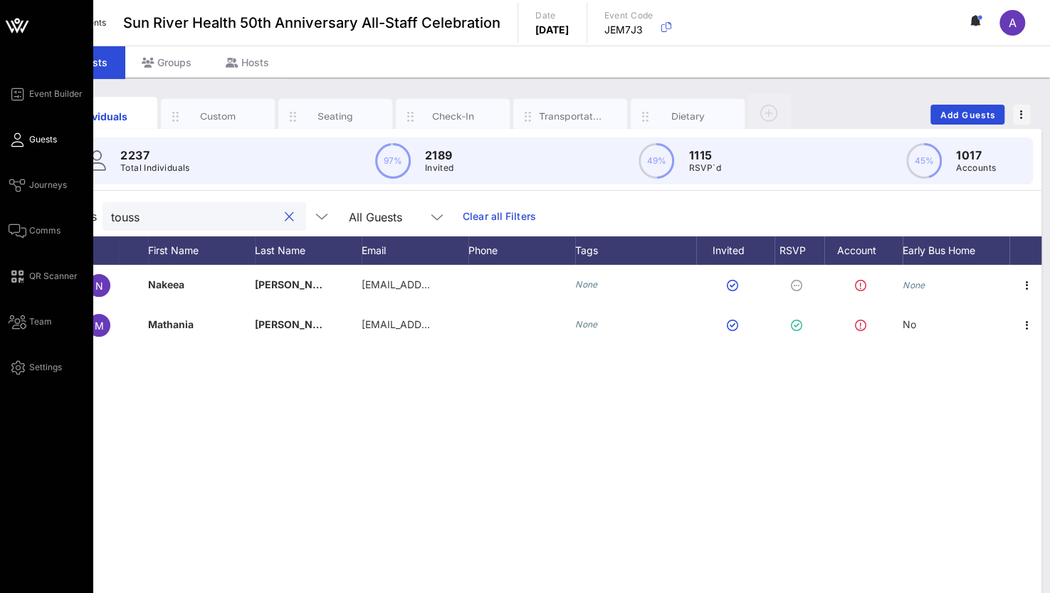
drag, startPoint x: 179, startPoint y: 219, endPoint x: 10, endPoint y: 206, distance: 170.0
click at [10, 206] on div "Event Builder Guests Journeys Comms QR Scanner Team Settings Sun River Health 5…" at bounding box center [525, 353] width 1050 height 706
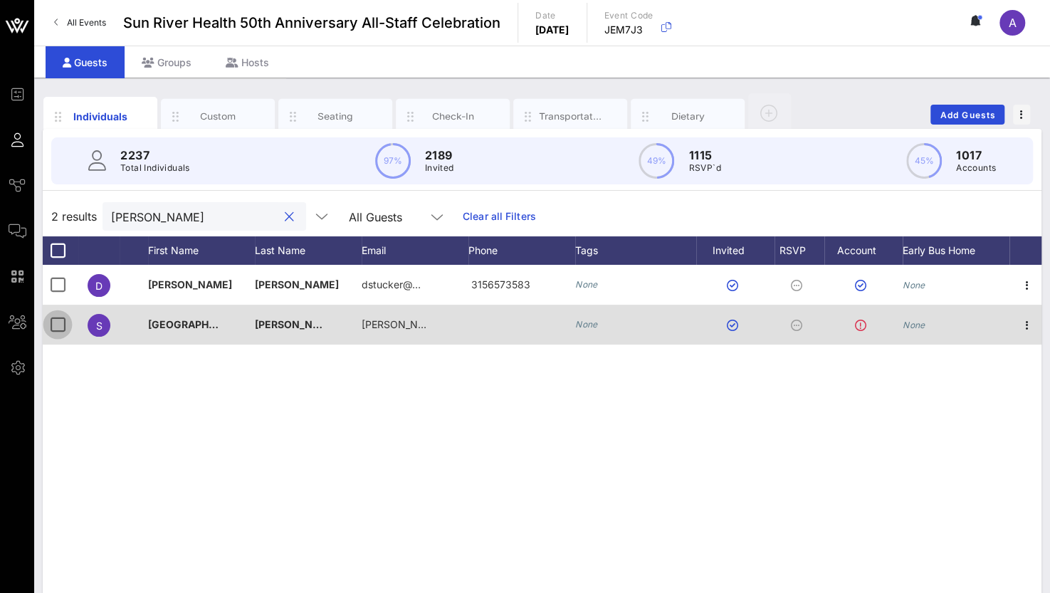
type input "tucker"
click at [49, 327] on div at bounding box center [58, 325] width 24 height 24
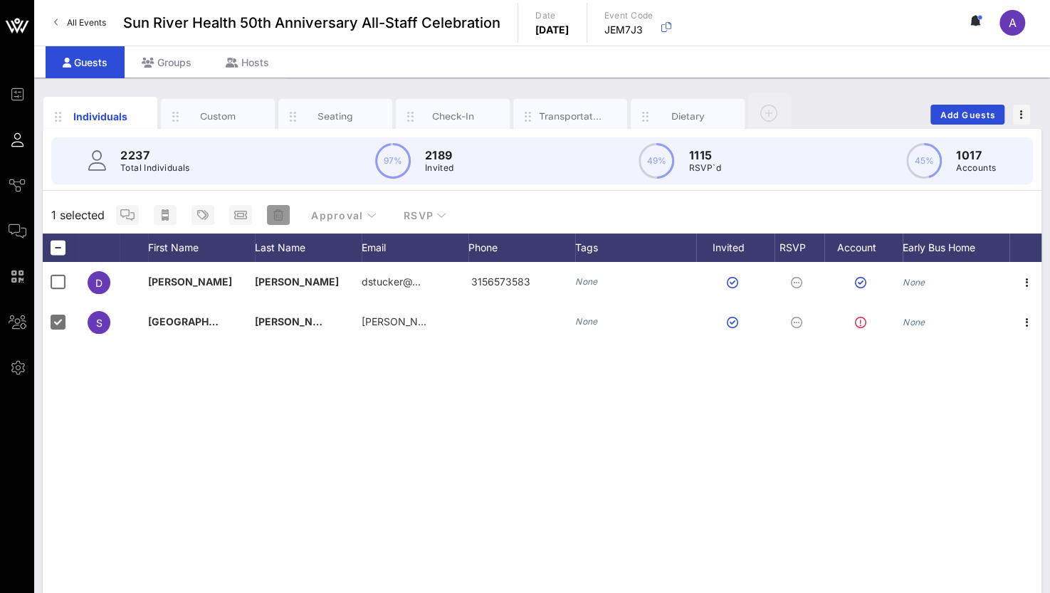
click at [275, 215] on icon "button" at bounding box center [278, 214] width 10 height 11
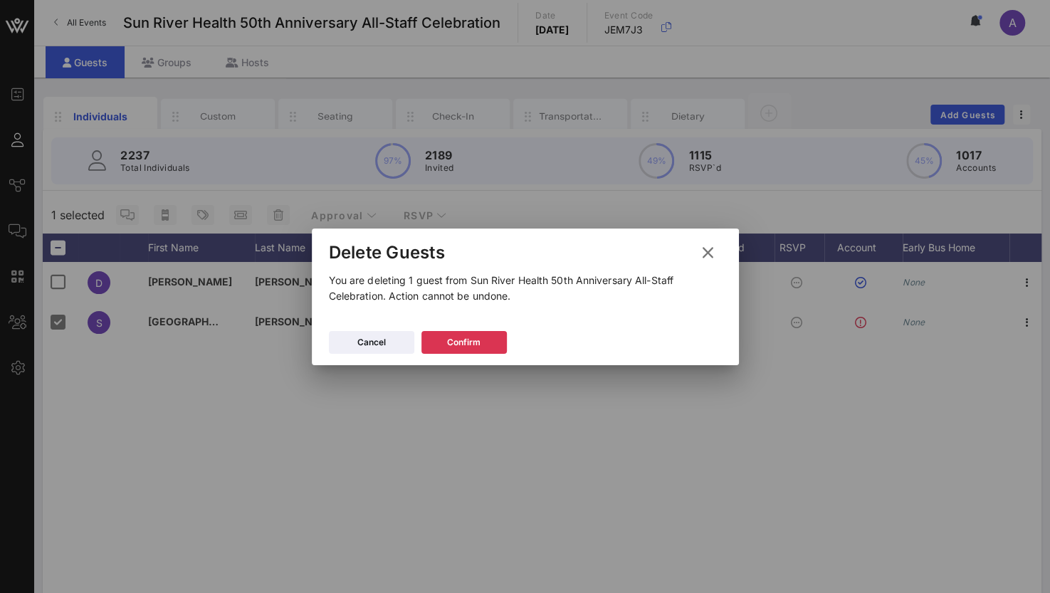
click at [468, 330] on div "Cancel Confirm" at bounding box center [525, 344] width 427 height 41
click at [466, 352] on button "Confirm" at bounding box center [463, 342] width 85 height 23
click at [463, 342] on div "D Derik Stucker dstucker@… 3156573583 None None S Sydney Tucker stucker@sunrive…" at bounding box center [542, 475] width 999 height 427
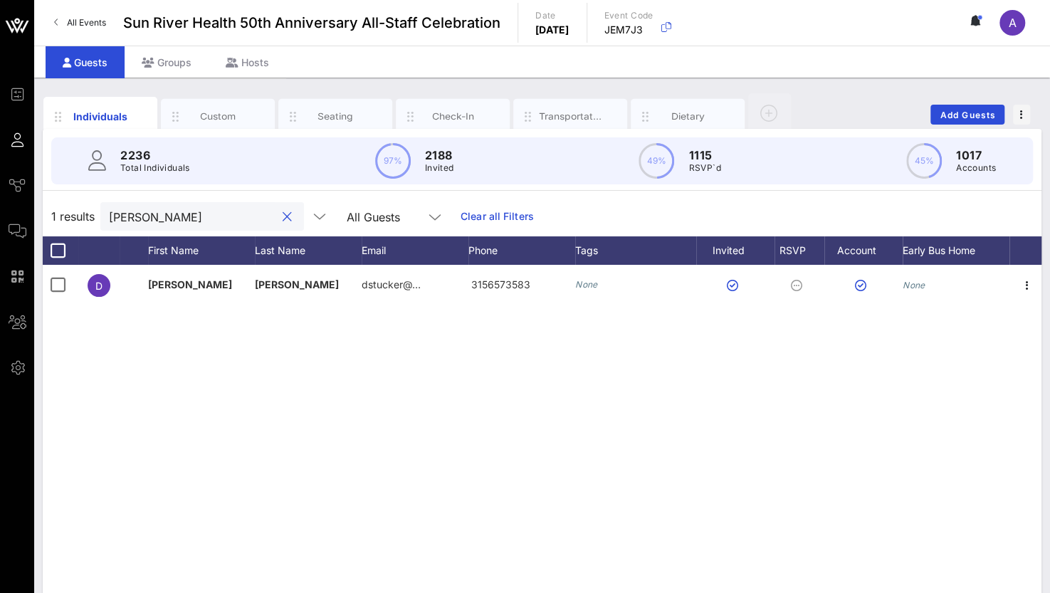
drag, startPoint x: 157, startPoint y: 211, endPoint x: 95, endPoint y: 209, distance: 61.3
click at [95, 209] on div "1 results tucker All Guests Clear all Filters" at bounding box center [542, 216] width 999 height 40
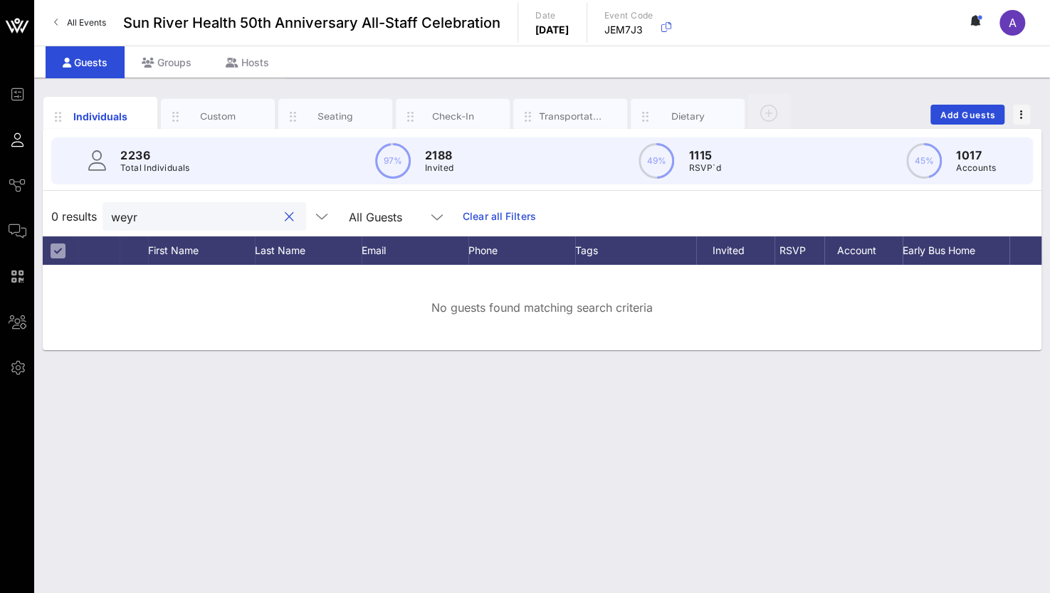
drag, startPoint x: 145, startPoint y: 213, endPoint x: 68, endPoint y: 216, distance: 76.2
click at [68, 216] on div "0 results weyr All Guests Clear all Filters" at bounding box center [542, 216] width 999 height 40
type input "a"
drag, startPoint x: 117, startPoint y: 219, endPoint x: 94, endPoint y: 226, distance: 23.9
click at [94, 226] on div "0 results raina All Guests Clear all Filters" at bounding box center [542, 216] width 999 height 40
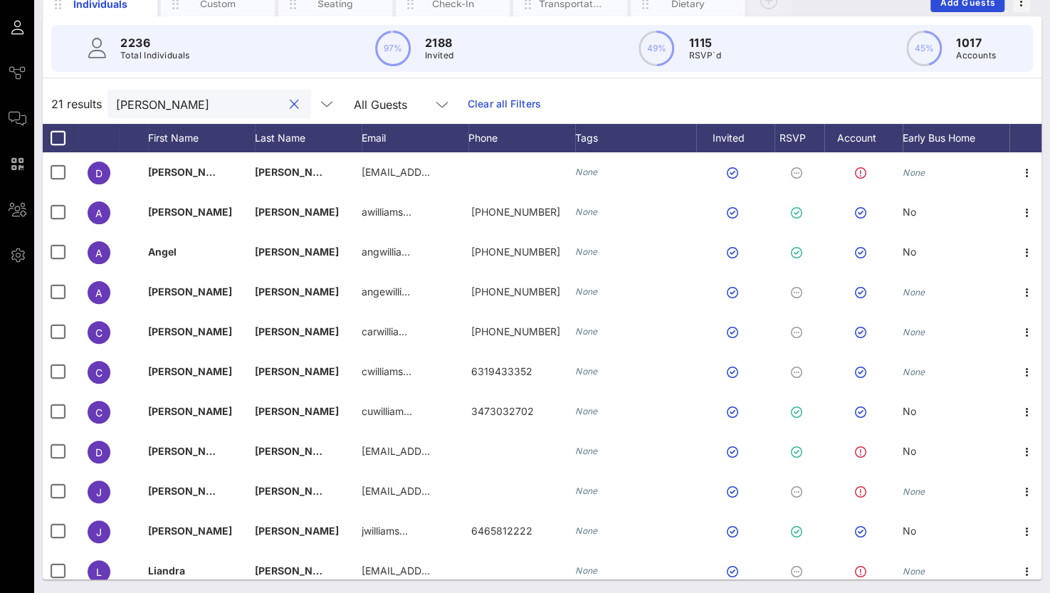
drag, startPoint x: 173, startPoint y: 106, endPoint x: 40, endPoint y: 105, distance: 133.1
click at [40, 105] on div "Individuals Custom Seating Check-In Transportation Dietary Add Guests 2236 Tota…" at bounding box center [542, 279] width 1016 height 629
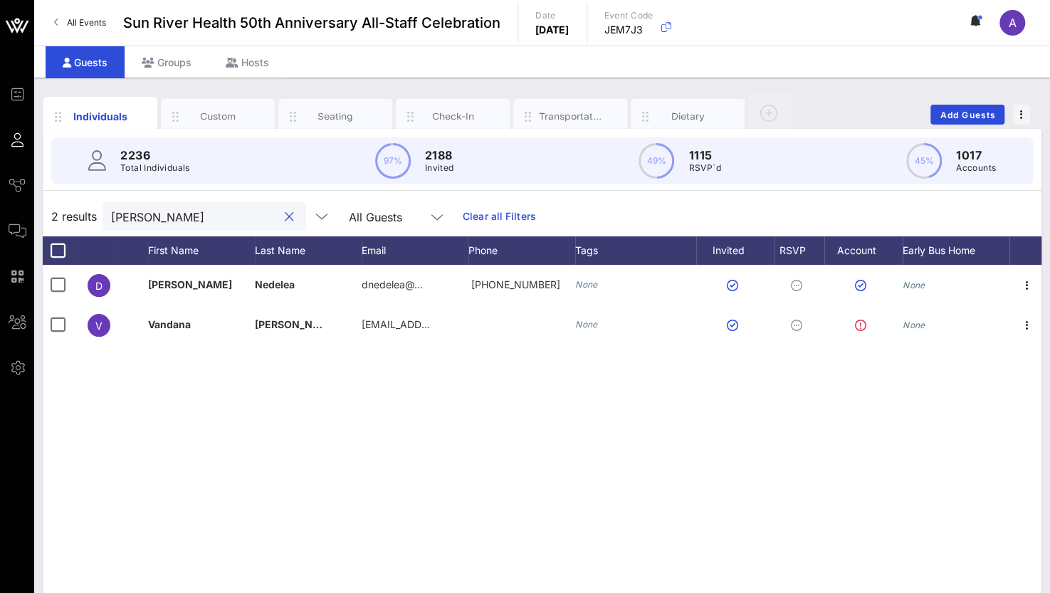
drag, startPoint x: 155, startPoint y: 214, endPoint x: -6, endPoint y: 185, distance: 163.5
click at [0, 185] on html "Event Builder Guests Journeys Comms QR Scanner Team Settings Sun River Health 5…" at bounding box center [525, 296] width 1050 height 593
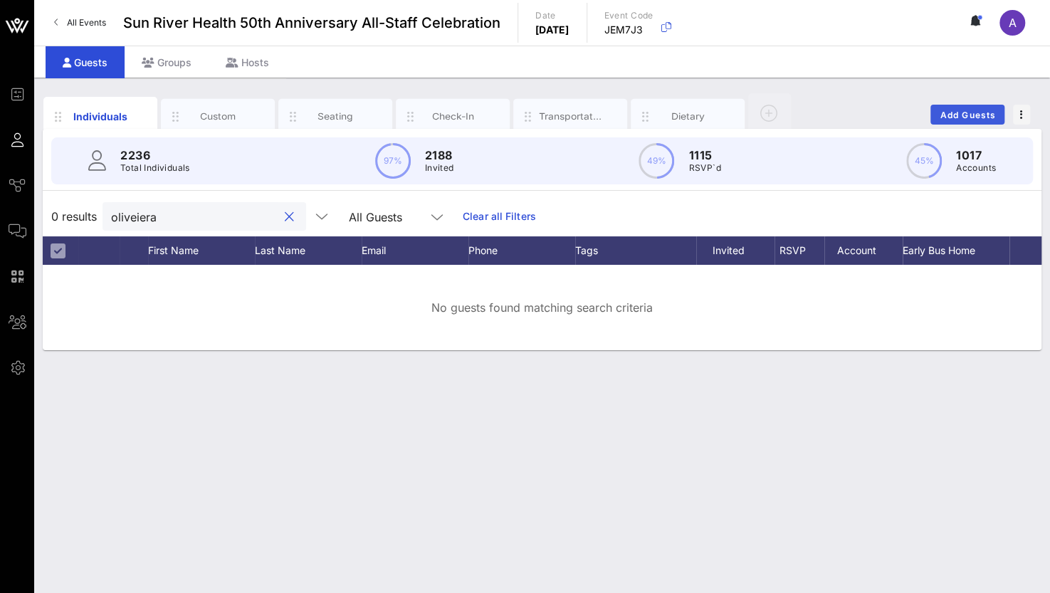
type input "oliveiera"
click at [945, 110] on span "Add Guests" at bounding box center [968, 115] width 56 height 11
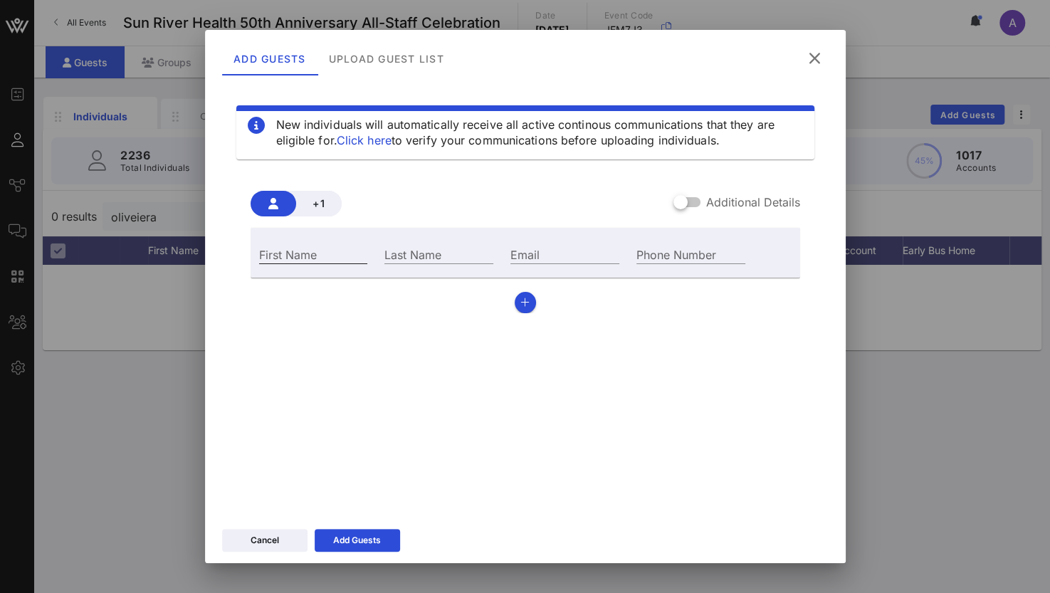
click at [293, 253] on div "First Name" at bounding box center [313, 254] width 109 height 19
type input "Bryant"
type input "Oliveiera"
click at [521, 252] on label "Email" at bounding box center [524, 255] width 29 height 14
click at [521, 252] on input "Email" at bounding box center [564, 254] width 109 height 19
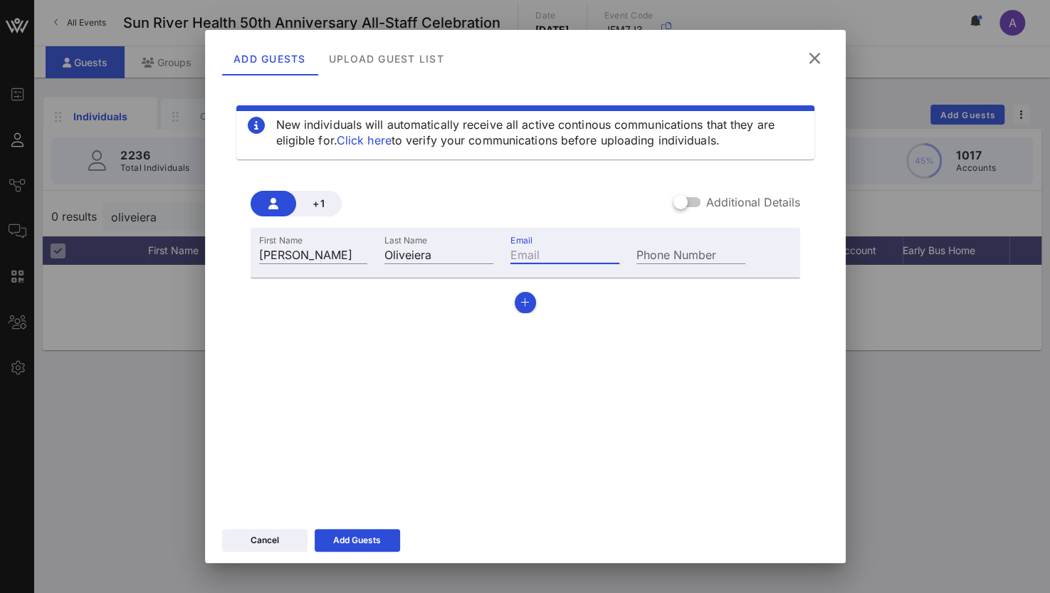
paste input "[EMAIL_ADDRESS][DOMAIN_NAME]"
type input "[EMAIL_ADDRESS][DOMAIN_NAME]"
click at [350, 535] on div "Add Guests" at bounding box center [357, 540] width 48 height 14
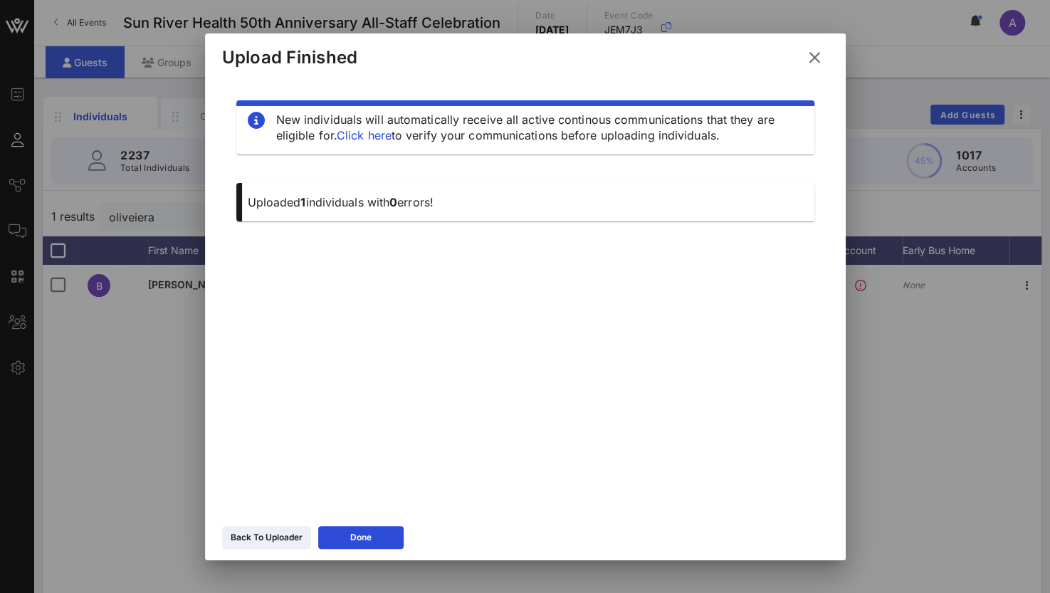
click at [385, 528] on button "Done" at bounding box center [360, 537] width 85 height 23
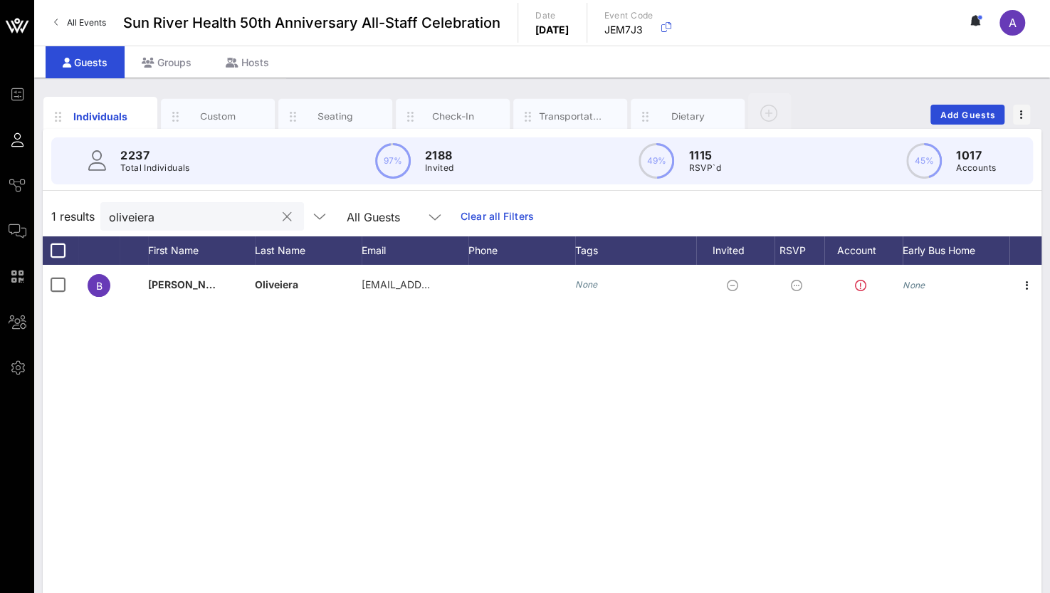
click at [283, 214] on button "clear icon" at bounding box center [287, 217] width 9 height 14
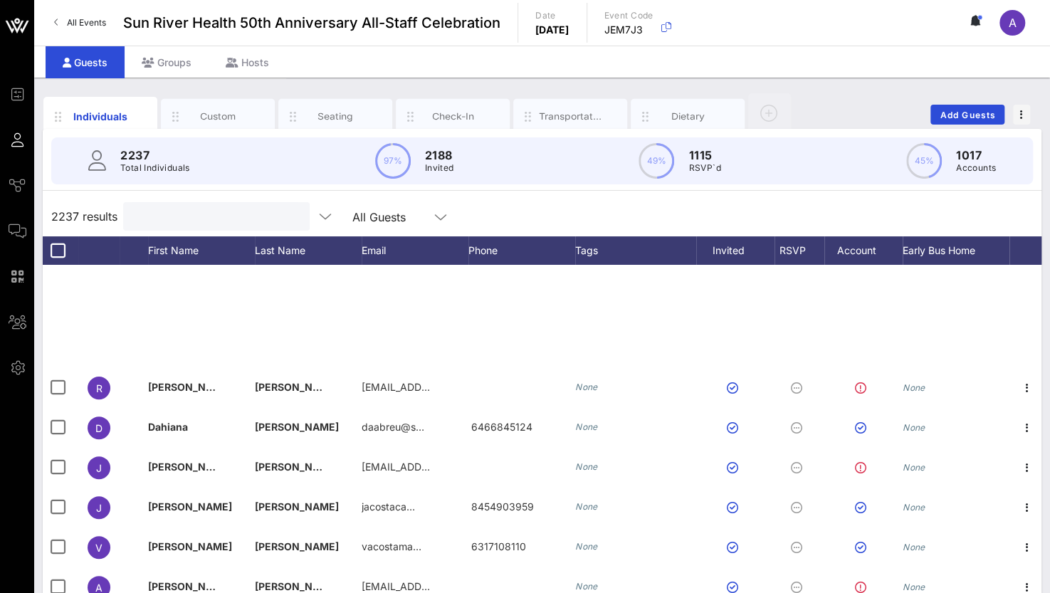
scroll to position [570, 0]
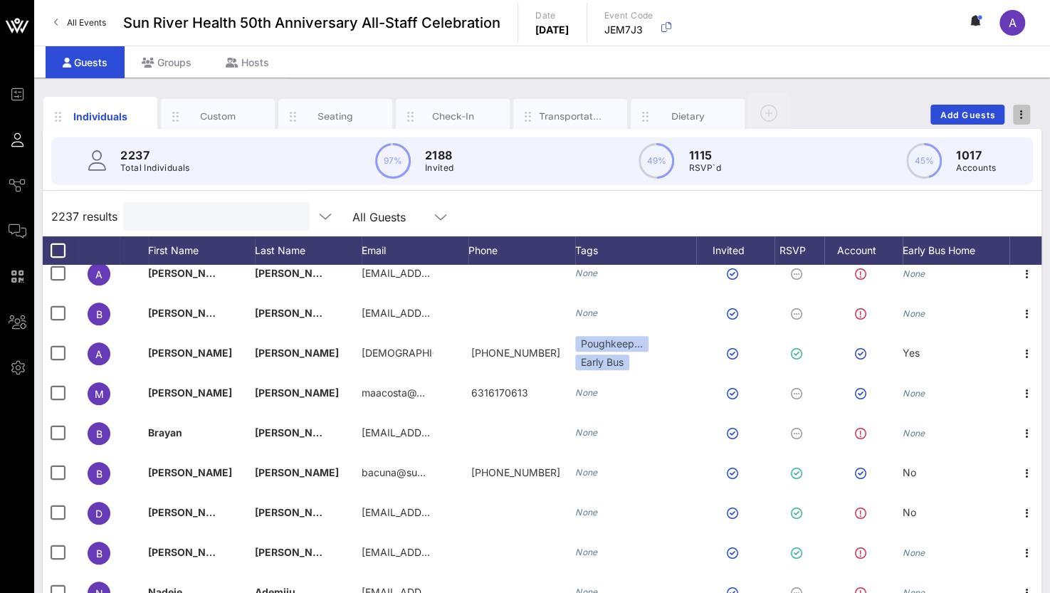
click at [1021, 116] on icon "button" at bounding box center [1021, 115] width 3 height 10
click at [859, 100] on div "Individuals Custom Seating Check-In Transportation Dietary Add Guests" at bounding box center [542, 115] width 999 height 46
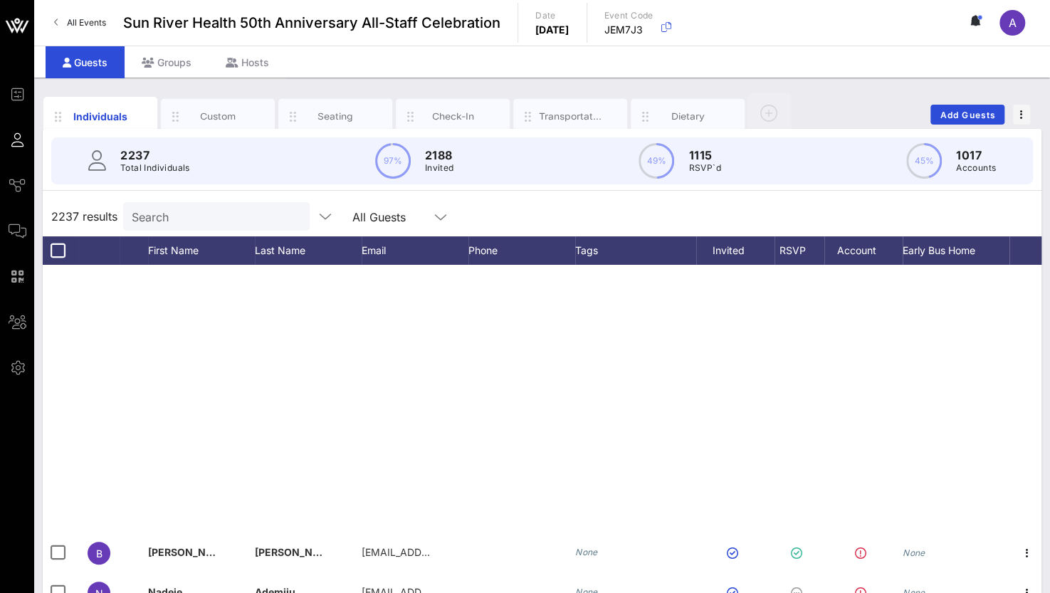
scroll to position [1068, 0]
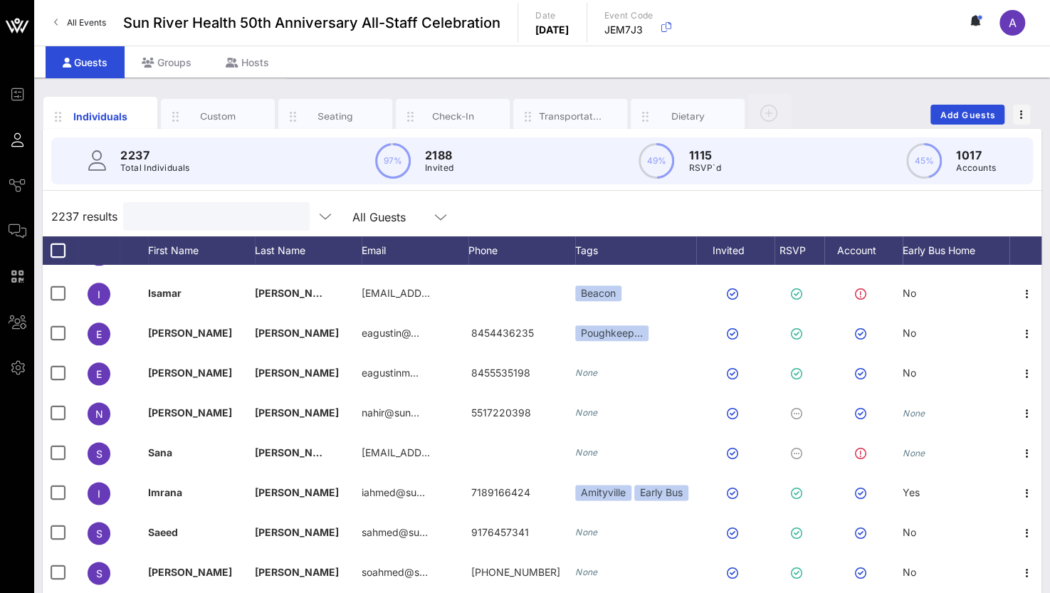
click at [164, 216] on input "text" at bounding box center [215, 216] width 167 height 19
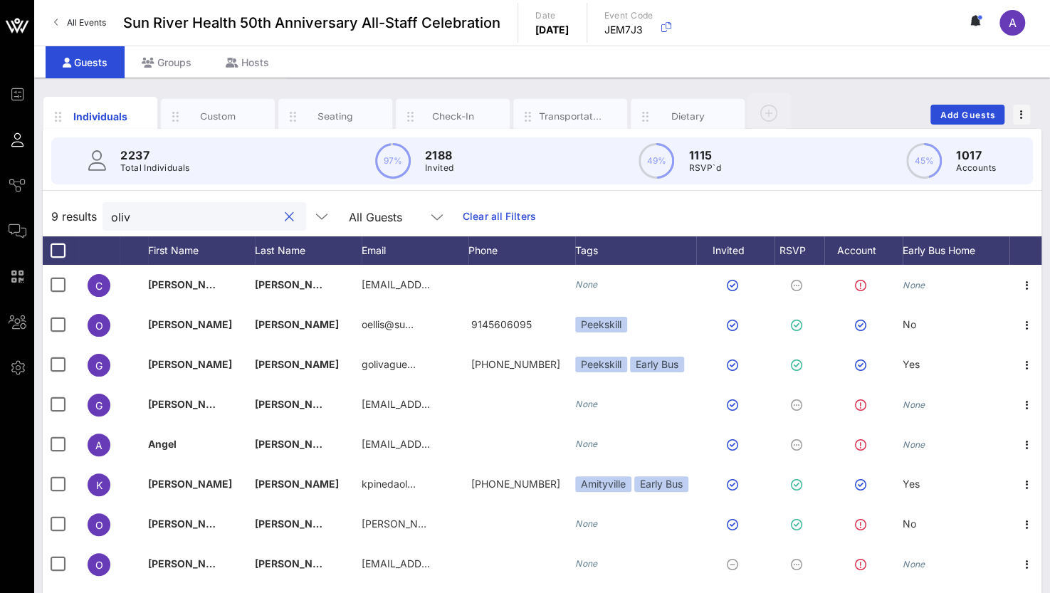
scroll to position [0, 0]
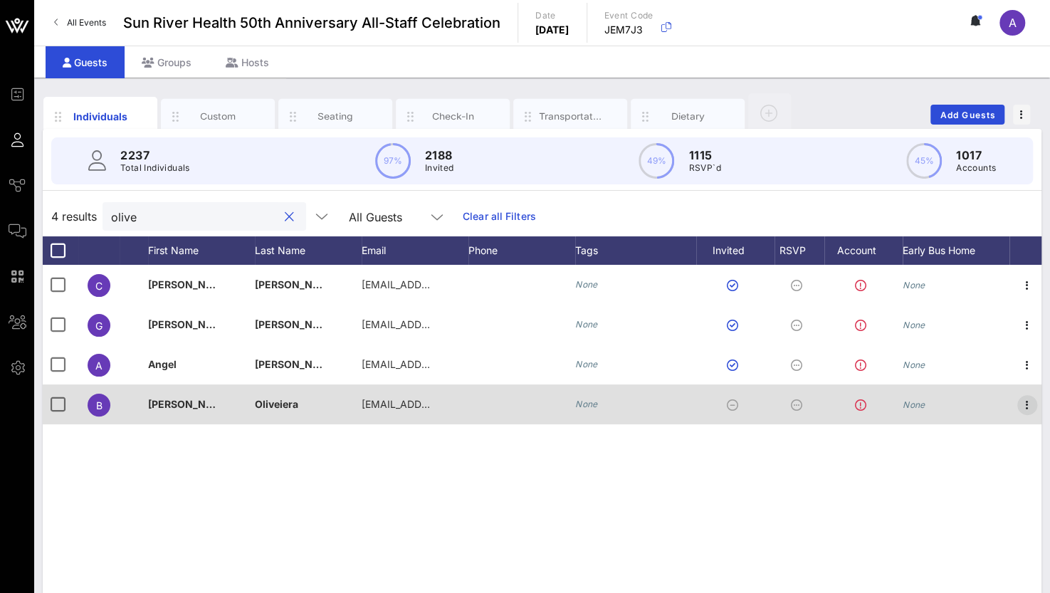
type input "olive"
click at [1022, 404] on icon "button" at bounding box center [1027, 405] width 17 height 17
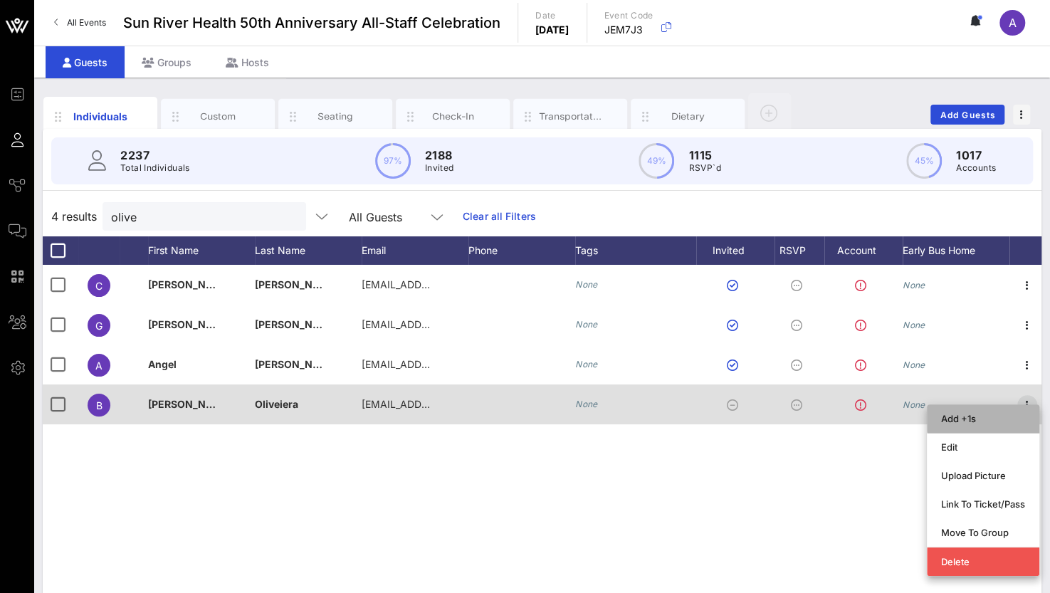
click at [1023, 404] on div "Add +1s" at bounding box center [983, 418] width 112 height 28
type input "Guest Of"
type input "Bryant Oliveiera"
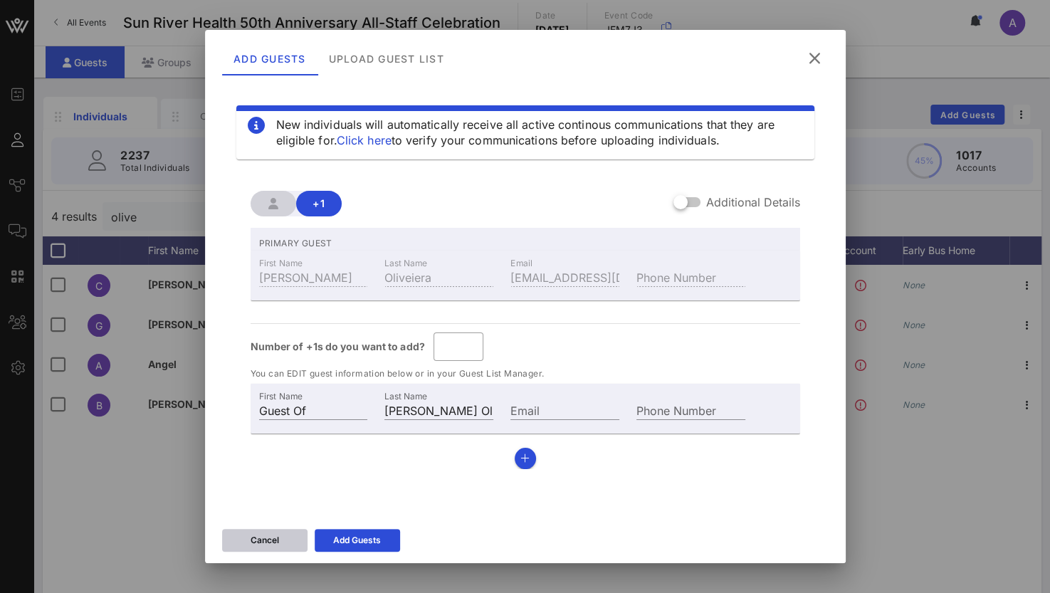
click at [229, 532] on button "Cancel" at bounding box center [264, 540] width 85 height 23
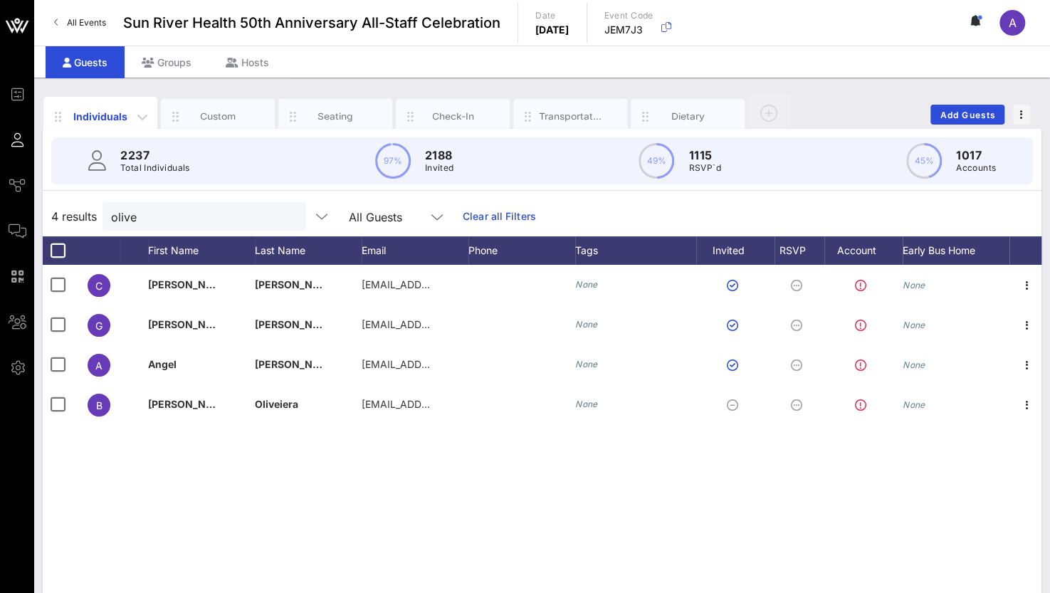
click at [104, 113] on div "Individuals" at bounding box center [100, 116] width 63 height 15
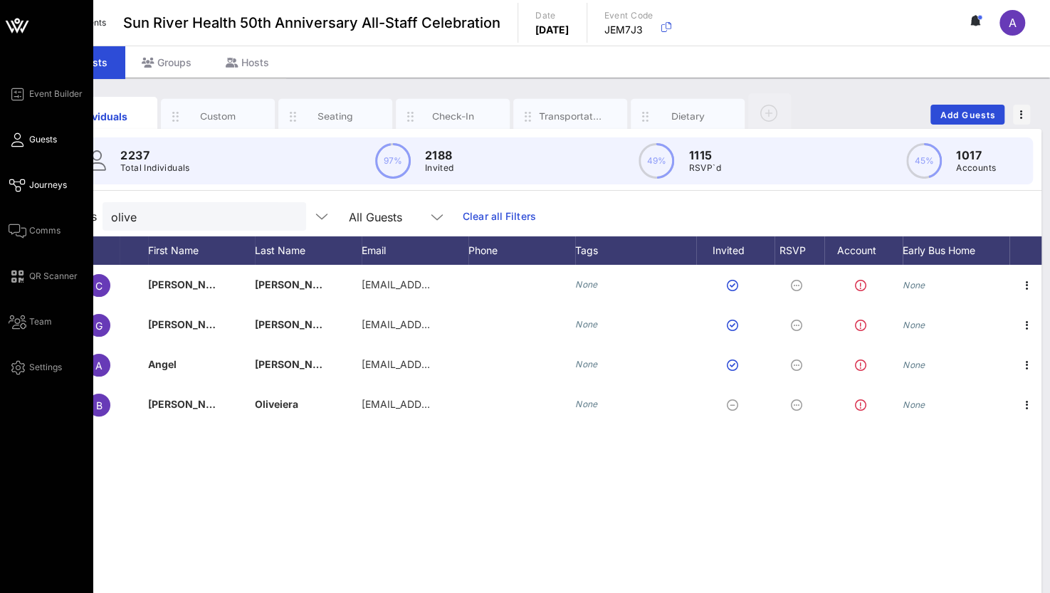
click at [17, 184] on icon at bounding box center [18, 185] width 18 height 2
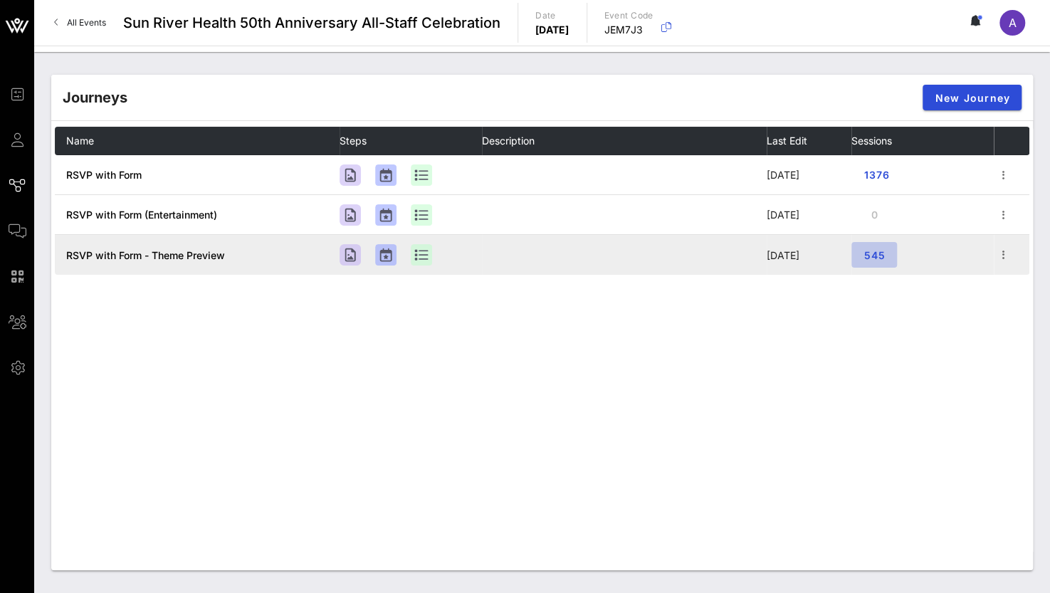
click at [880, 253] on span "545" at bounding box center [874, 255] width 23 height 12
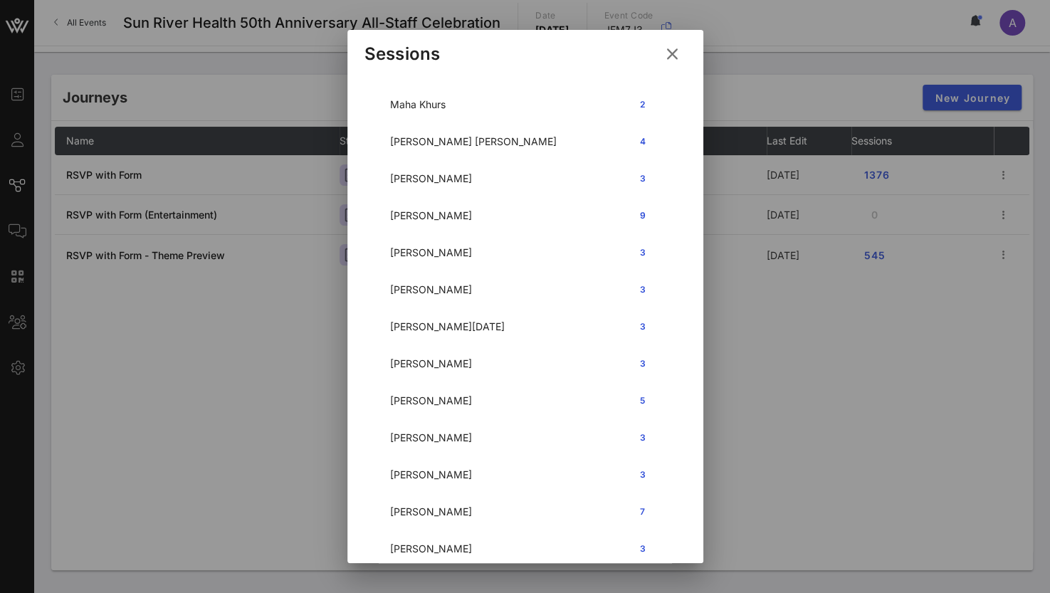
scroll to position [1281, 0]
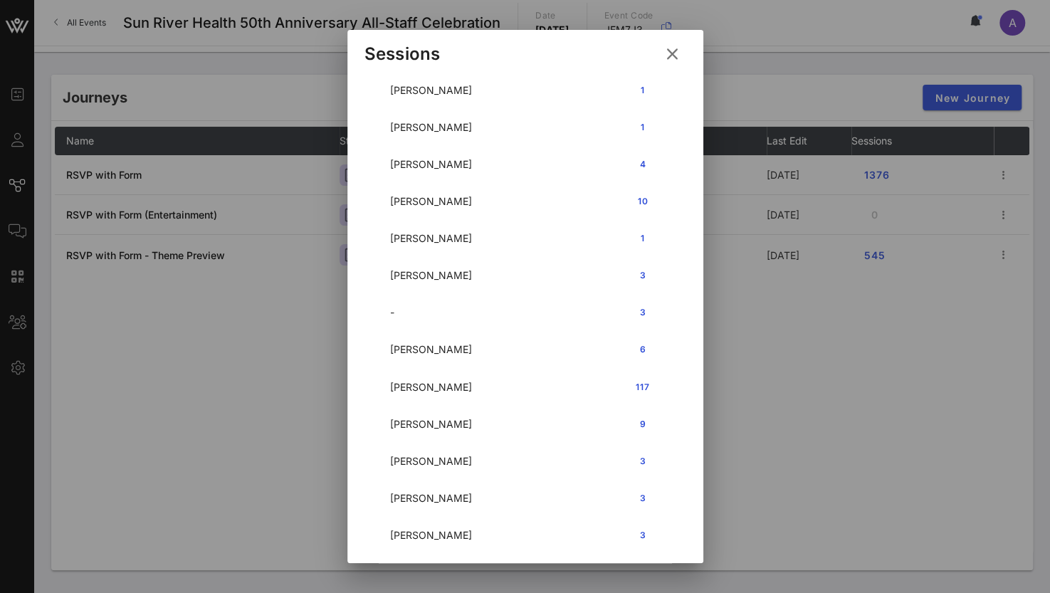
click at [669, 51] on icon at bounding box center [672, 53] width 26 height 25
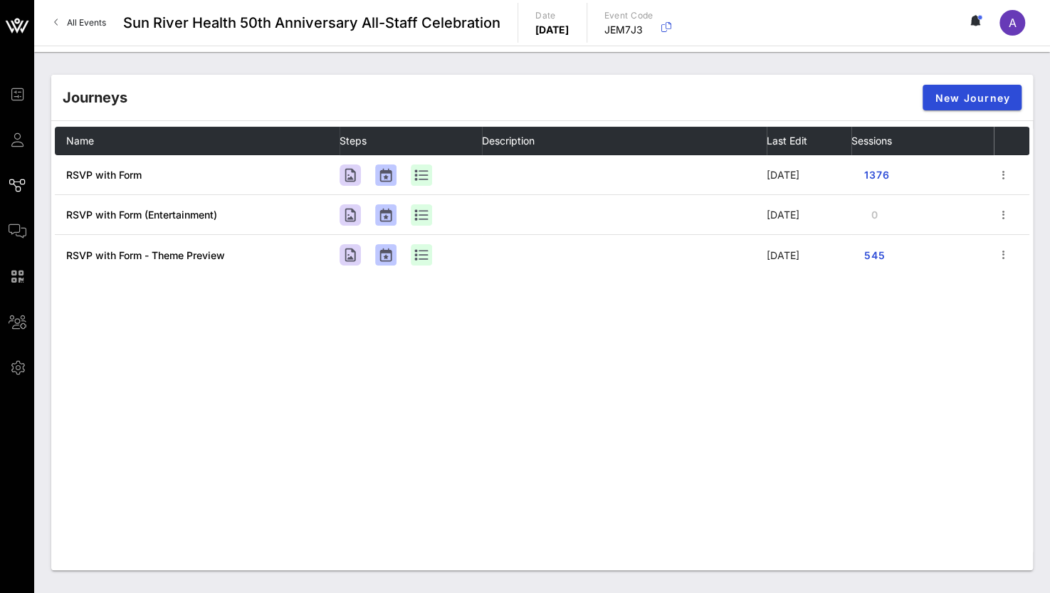
click at [88, 19] on span "All Events" at bounding box center [86, 22] width 39 height 11
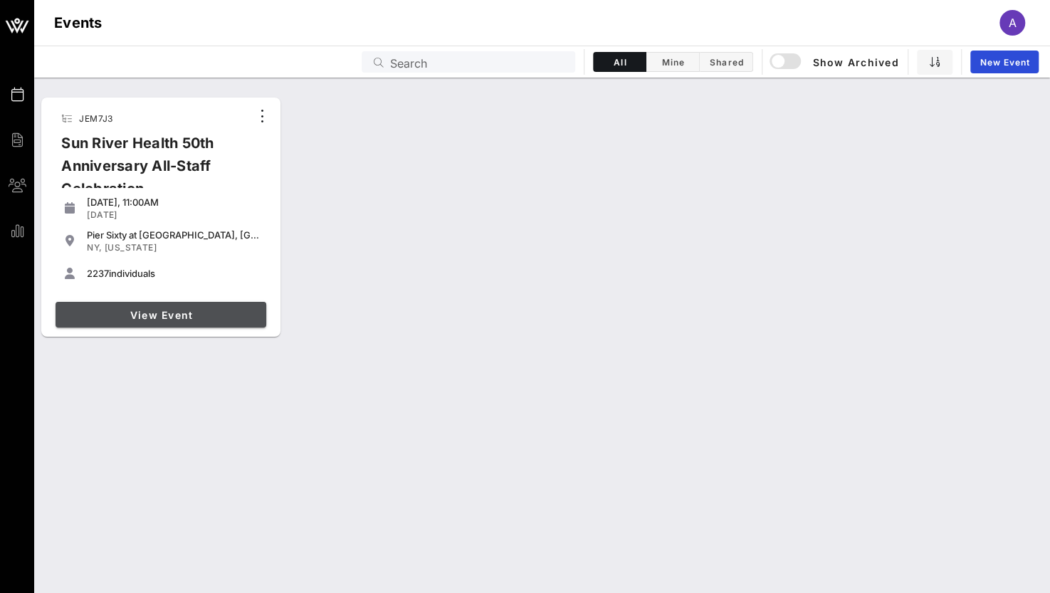
click at [177, 309] on span "View Event" at bounding box center [160, 315] width 199 height 12
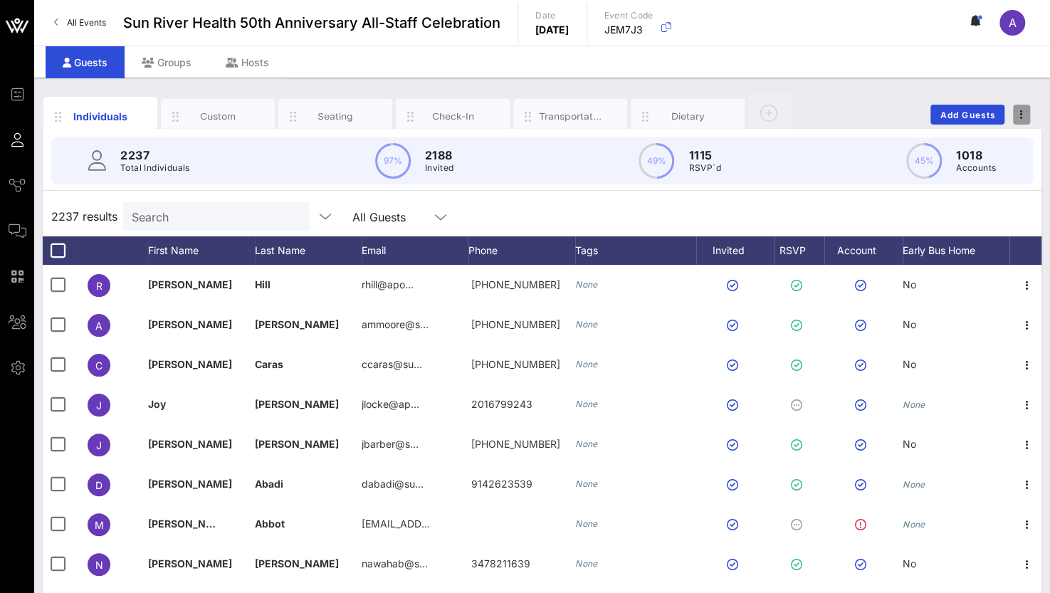
click at [1024, 107] on button "button" at bounding box center [1021, 115] width 17 height 20
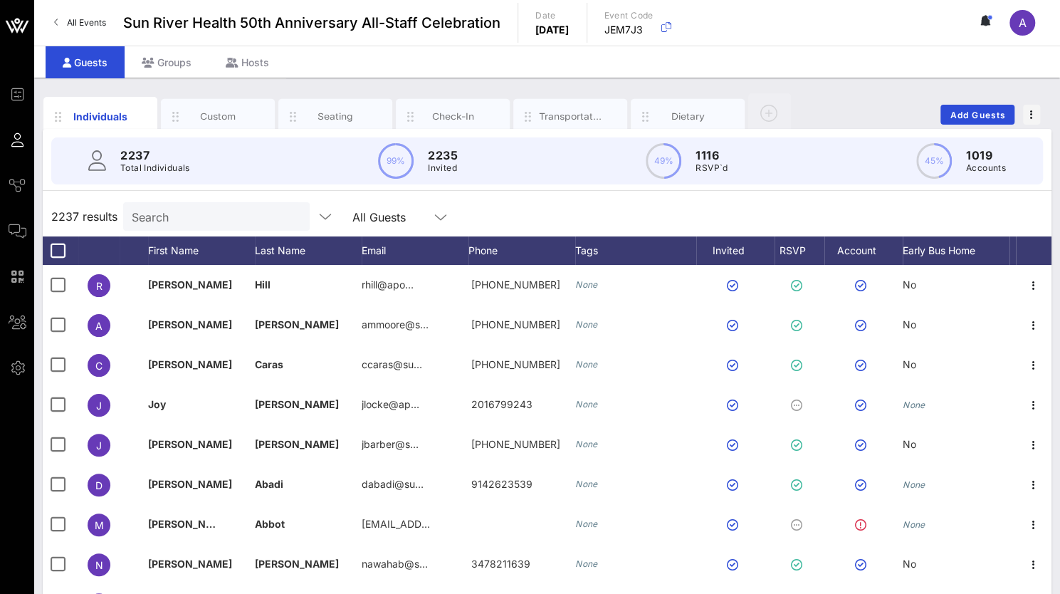
click at [172, 214] on input "Search" at bounding box center [215, 216] width 167 height 19
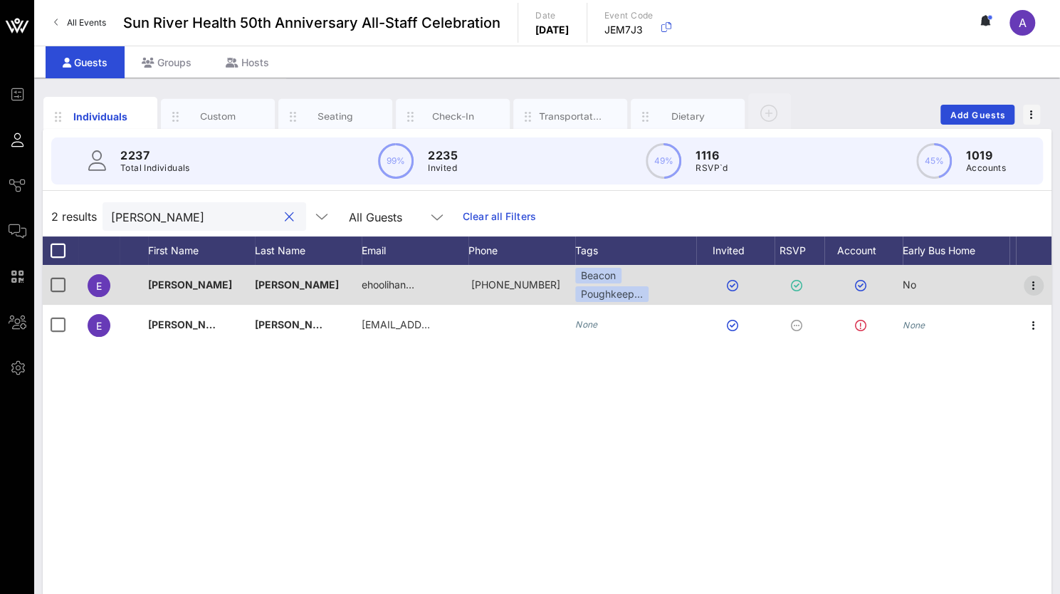
type input "[PERSON_NAME]"
click at [1038, 280] on icon "button" at bounding box center [1033, 285] width 17 height 17
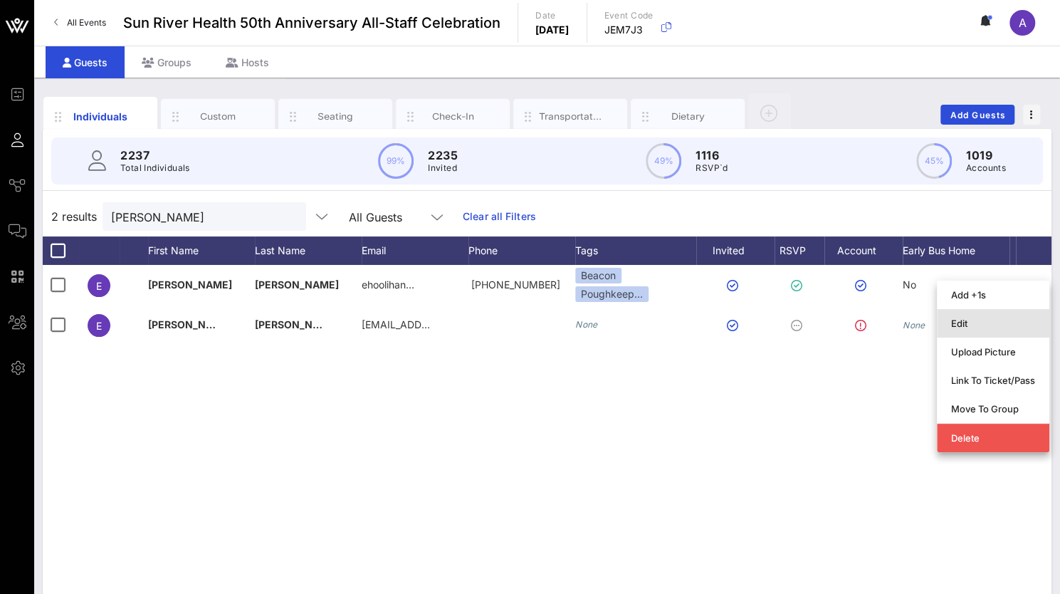
click at [967, 318] on div "Edit" at bounding box center [993, 323] width 84 height 11
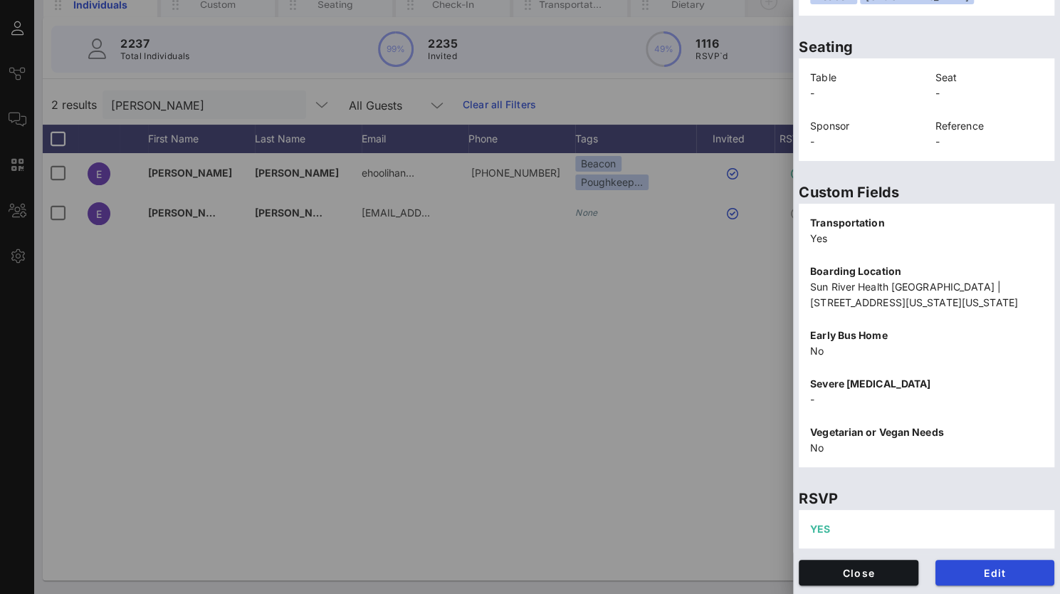
scroll to position [335, 0]
click at [818, 576] on span "Close" at bounding box center [858, 573] width 97 height 12
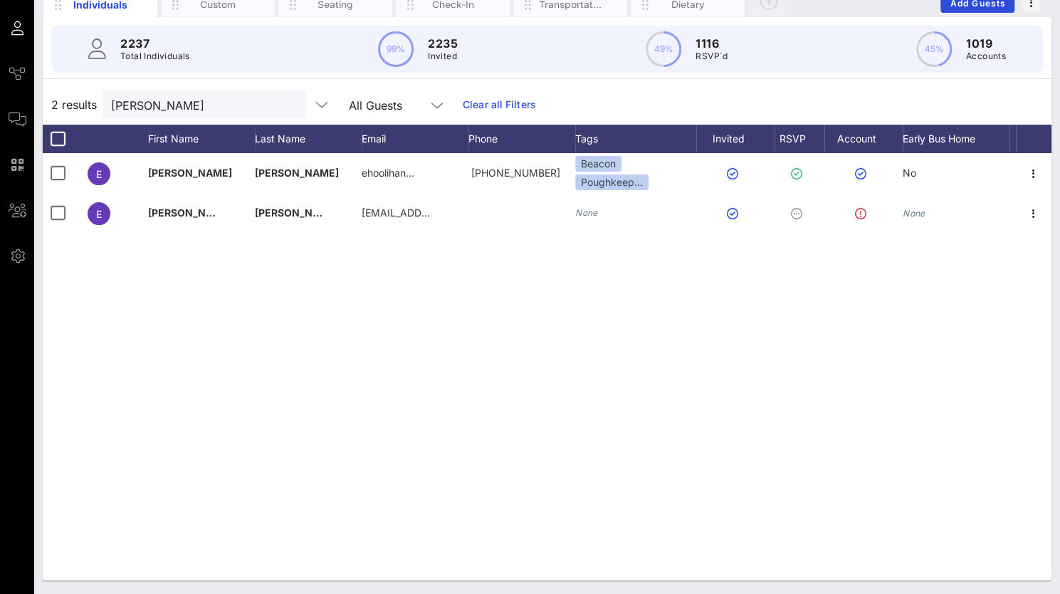
click at [579, 464] on div "E [PERSON_NAME][GEOGRAPHIC_DATA] ehoolihan… [PHONE_NUMBER] Beacon Poughkeep… No…" at bounding box center [547, 366] width 1009 height 427
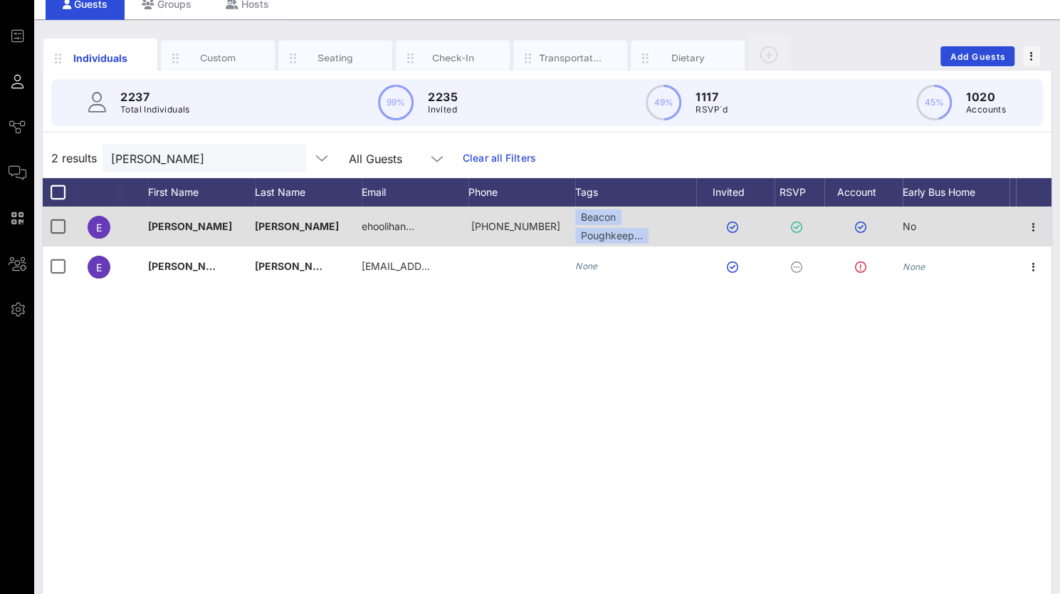
scroll to position [0, 0]
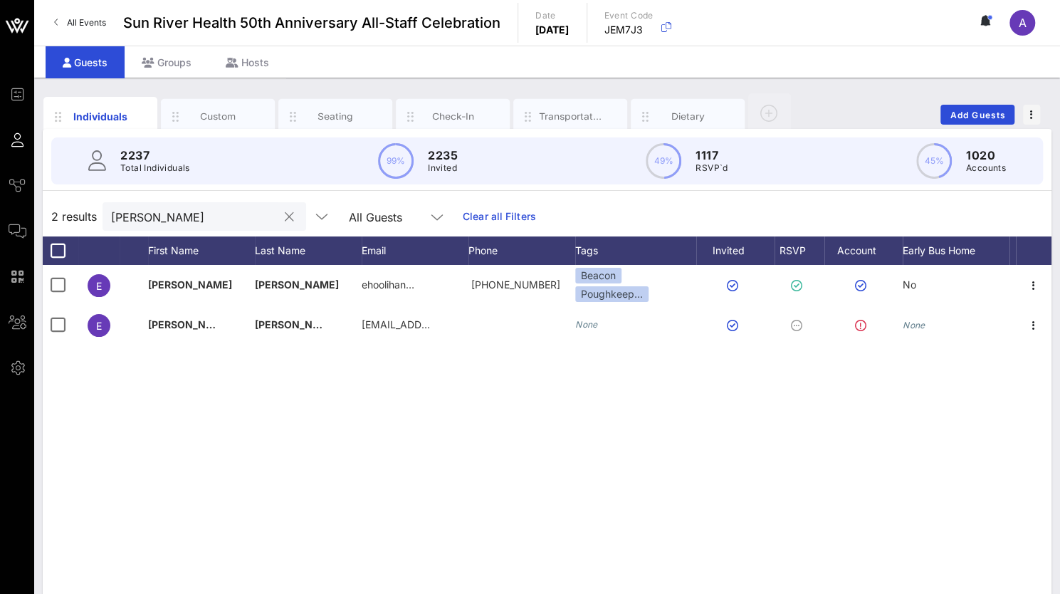
click at [285, 221] on button "clear icon" at bounding box center [289, 217] width 9 height 14
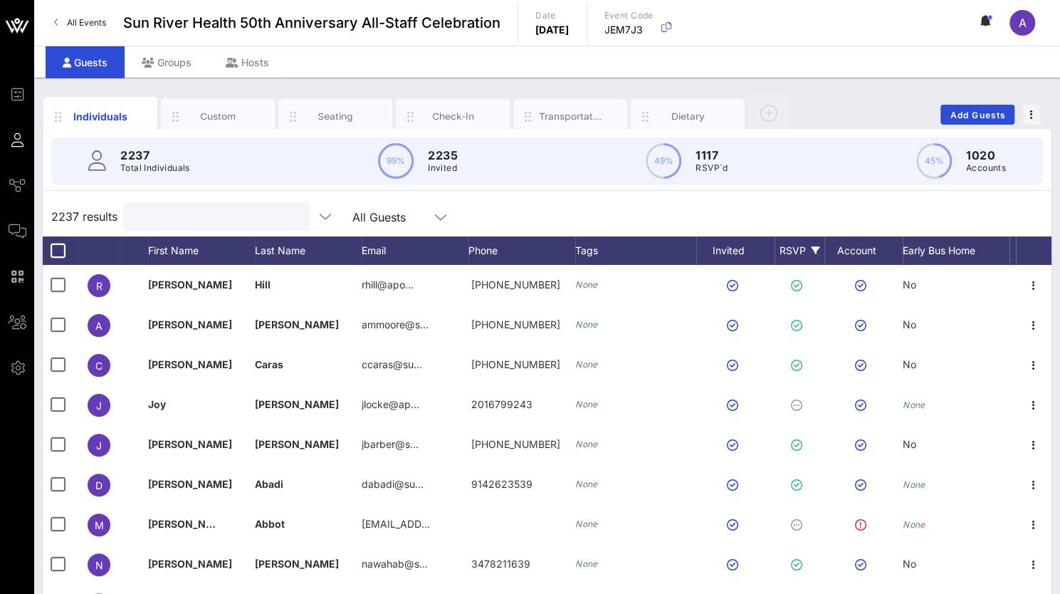
click at [790, 250] on div "RSVP" at bounding box center [800, 250] width 50 height 28
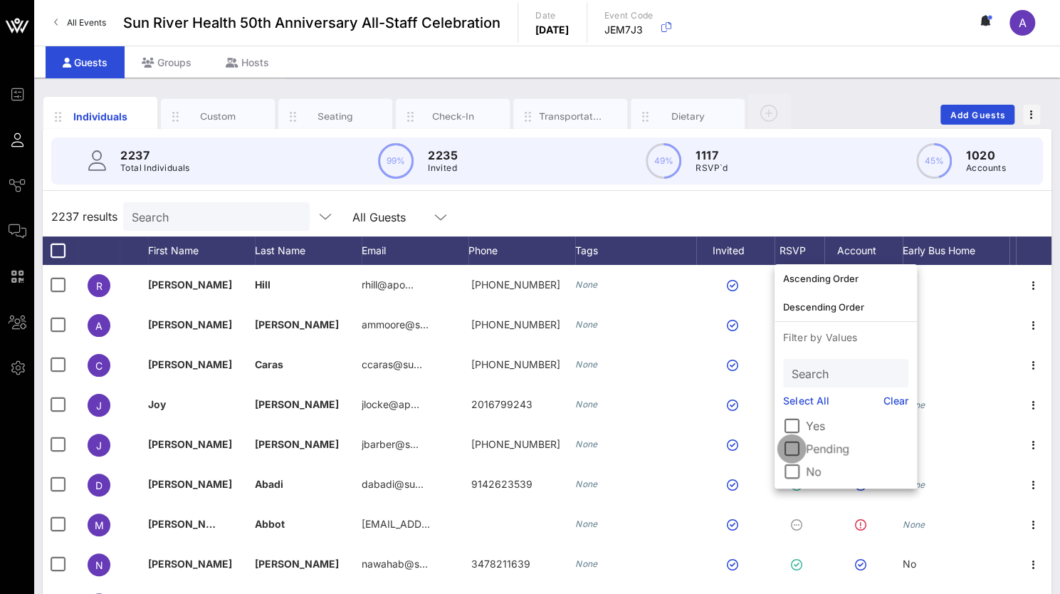
click at [797, 451] on div at bounding box center [792, 448] width 24 height 24
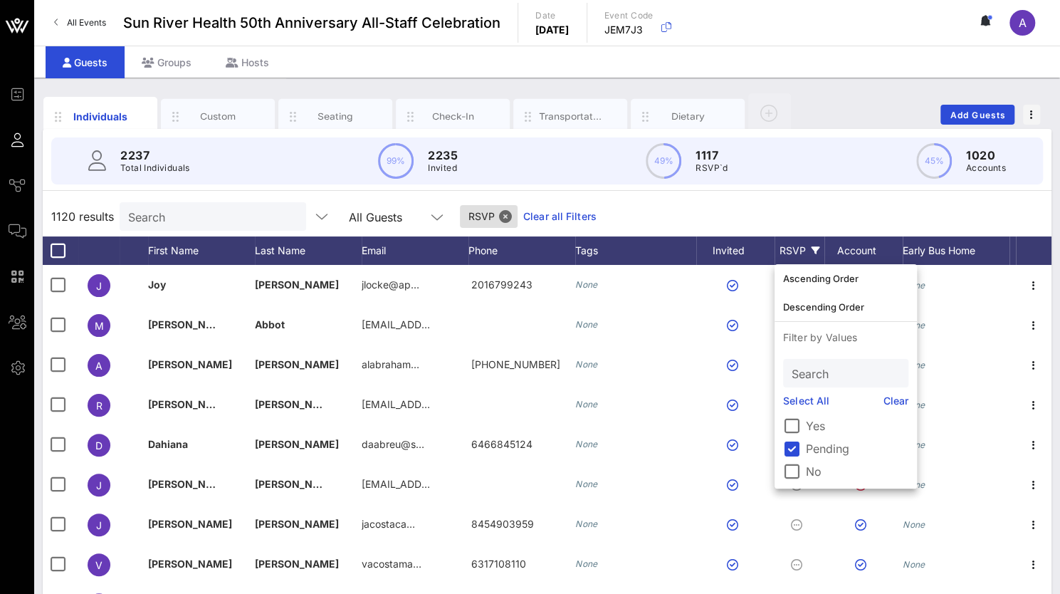
click at [859, 98] on div "Individuals Custom Seating Check-In Transportation Dietary Add Guests" at bounding box center [547, 115] width 1009 height 46
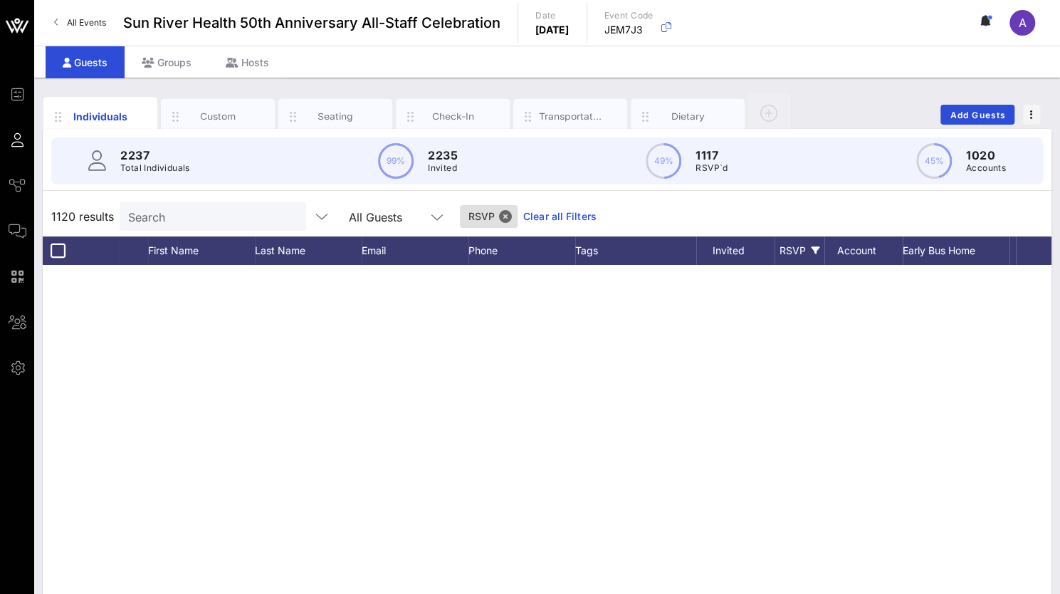
scroll to position [4271, 0]
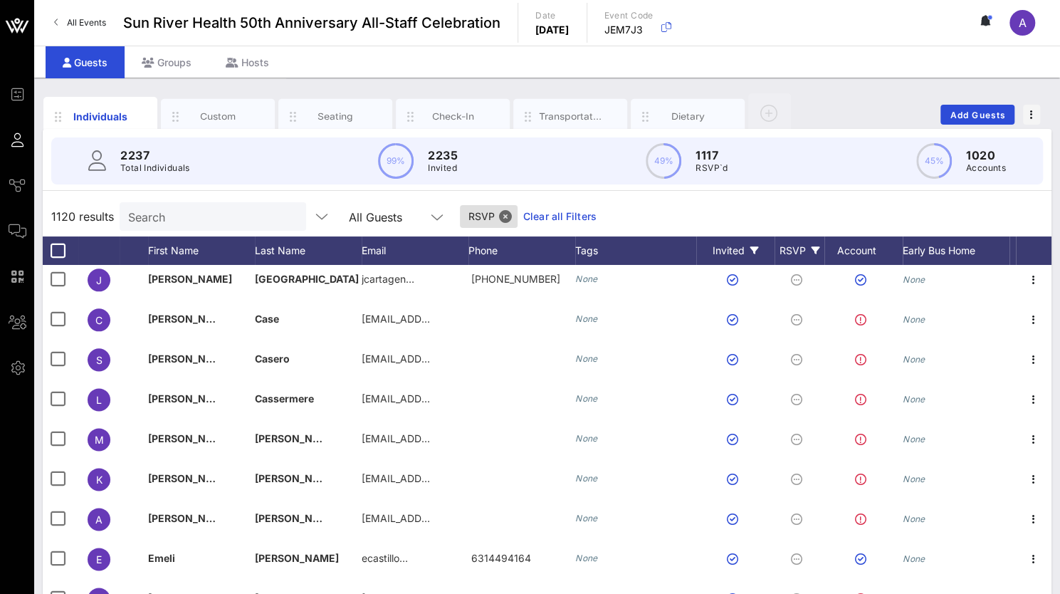
click at [749, 246] on div "Invited" at bounding box center [735, 250] width 78 height 28
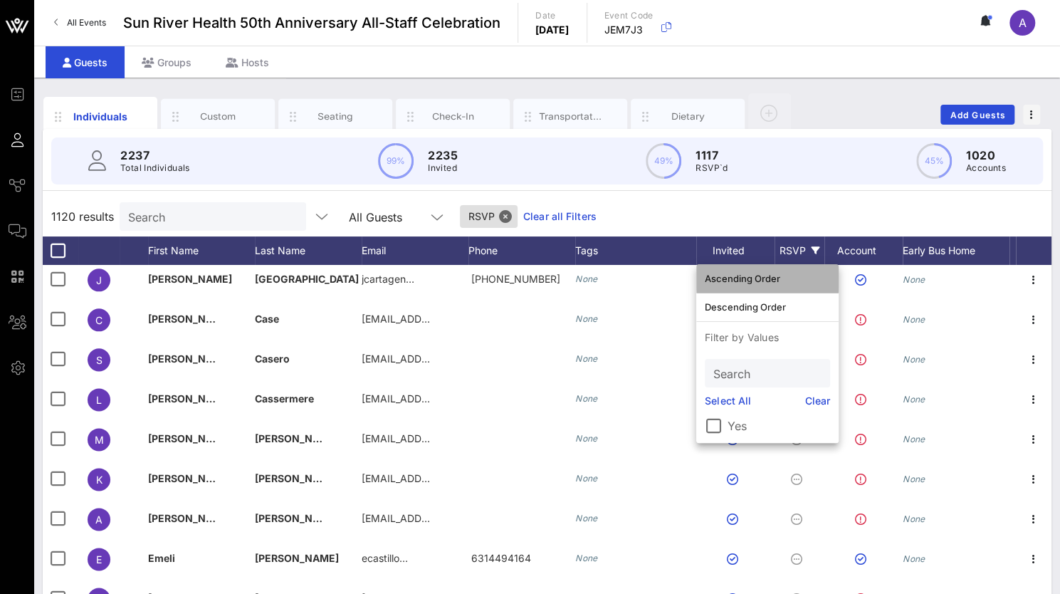
click at [753, 275] on div "Ascending Order" at bounding box center [767, 278] width 125 height 11
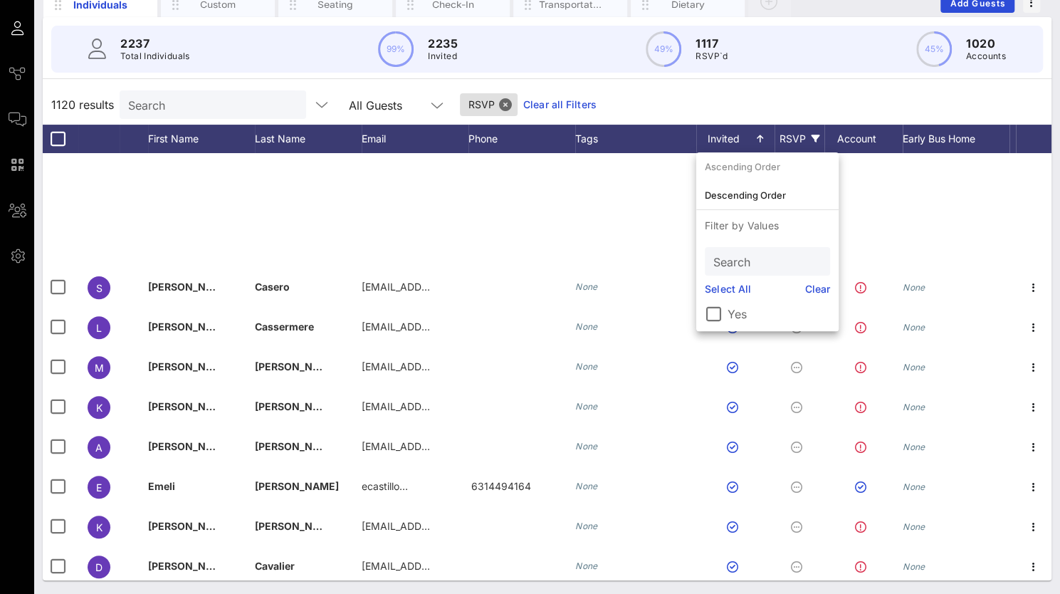
scroll to position [4627, 0]
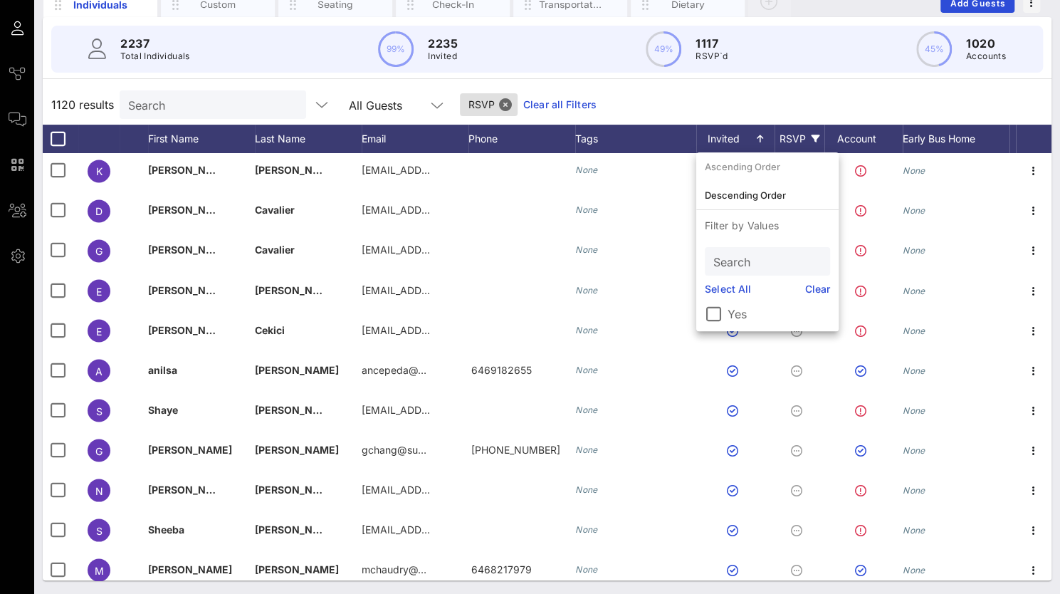
click at [839, 53] on div "2237 Total Individuals 99% 2235 Invited 49% 1117 RSVP`d 45% 1020 Accounts" at bounding box center [547, 49] width 992 height 47
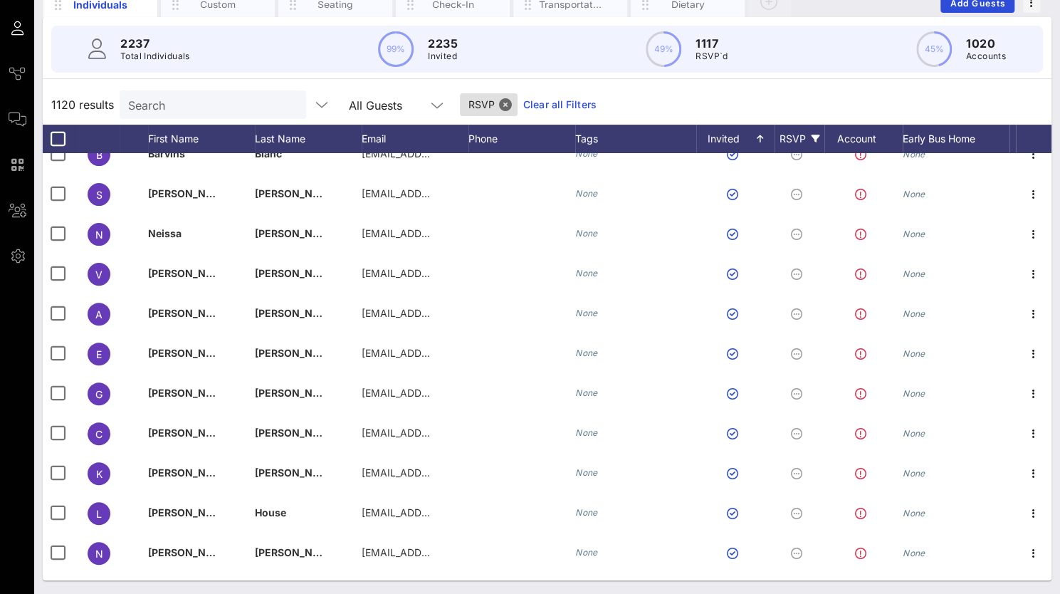
scroll to position [44234, 0]
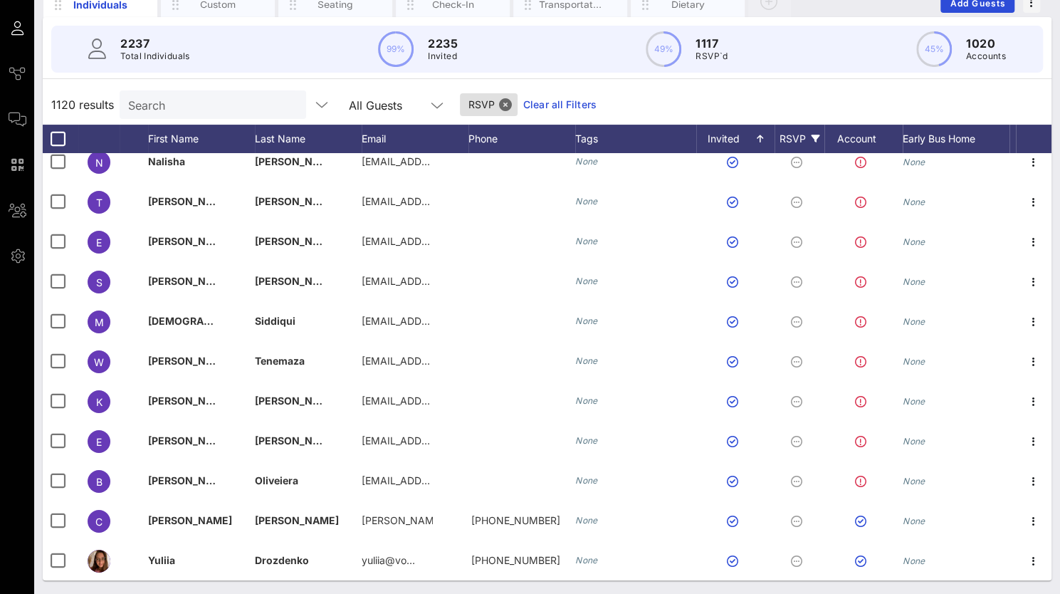
click at [523, 103] on link "Clear all Filters" at bounding box center [559, 105] width 73 height 16
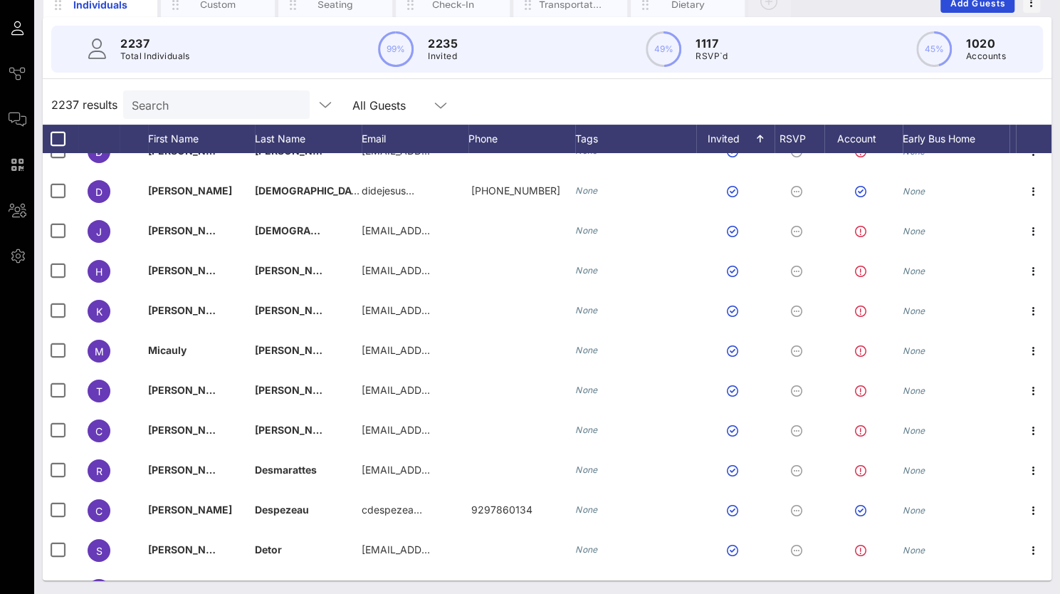
scroll to position [0, 0]
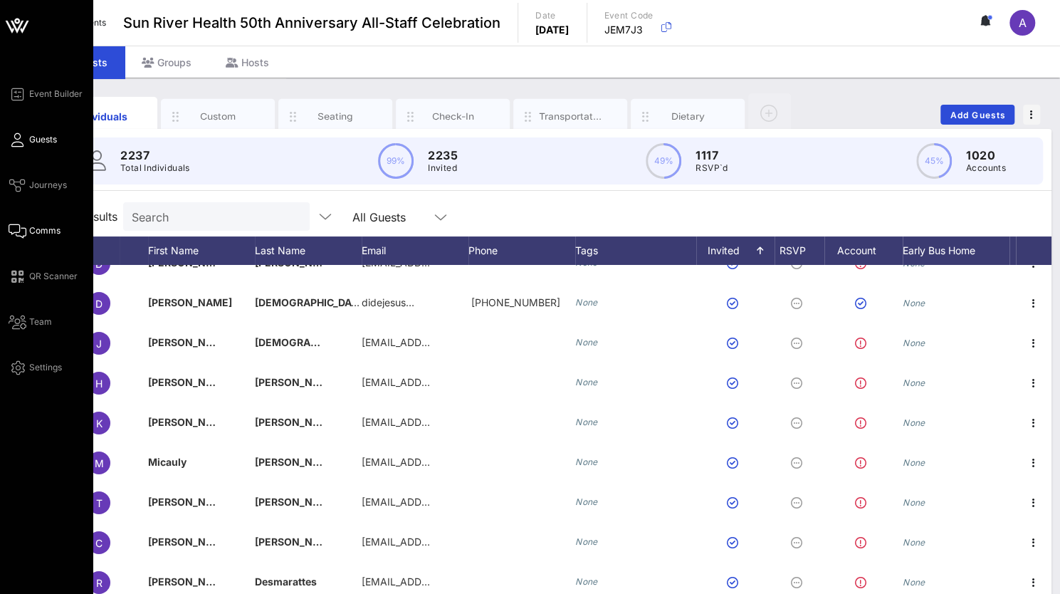
click at [20, 230] on icon at bounding box center [18, 231] width 18 height 2
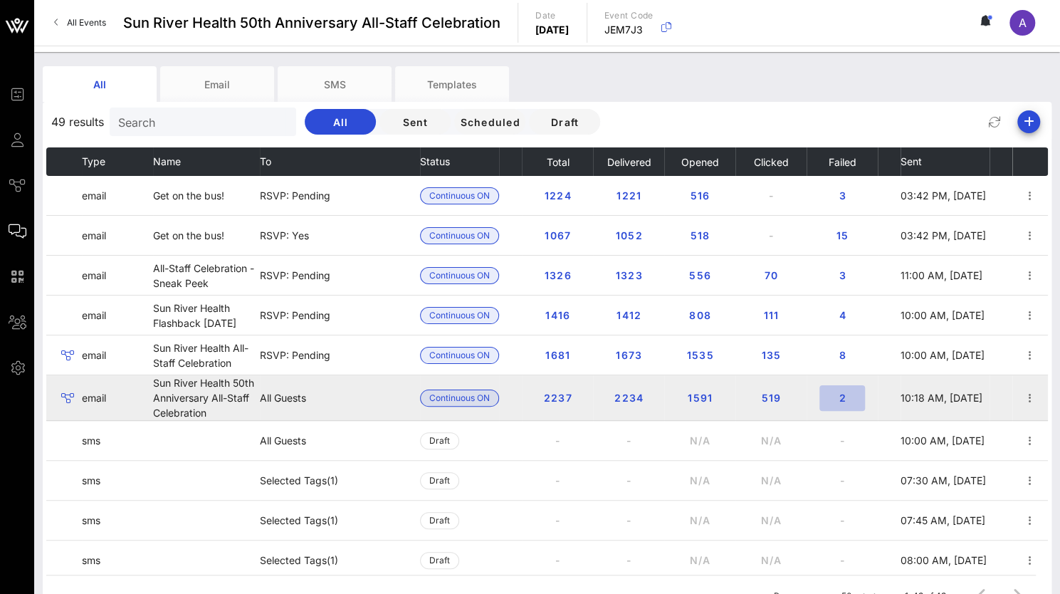
click at [839, 399] on span "2" at bounding box center [842, 398] width 23 height 12
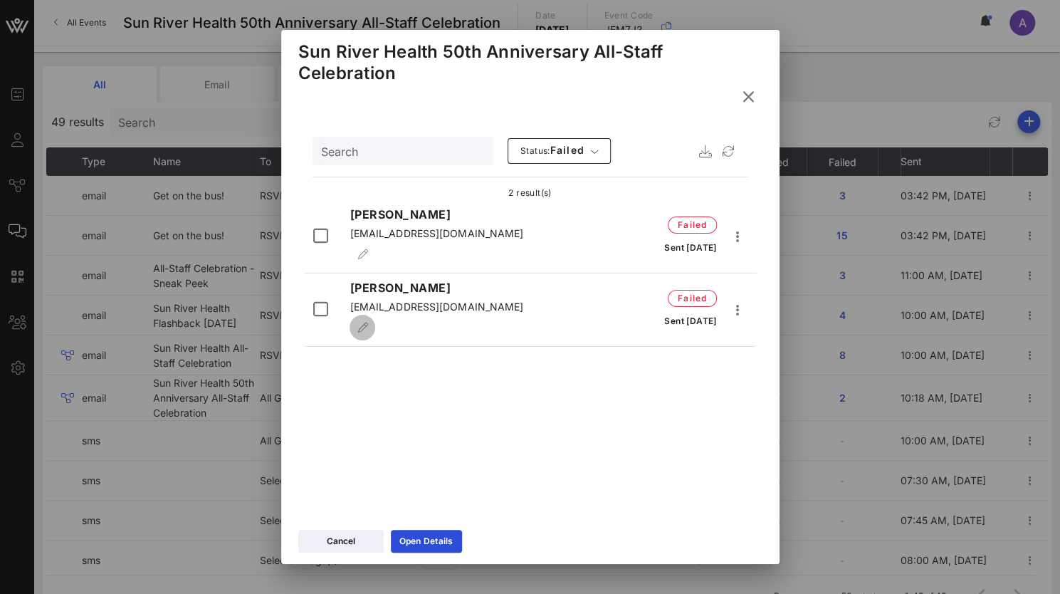
click at [375, 322] on span "button" at bounding box center [363, 327] width 26 height 10
drag, startPoint x: 468, startPoint y: 298, endPoint x: 229, endPoint y: 283, distance: 239.7
click at [229, 283] on div "Event Builder Guests Journeys Comms QR Scanner Team Settings Sun River Health 5…" at bounding box center [530, 338] width 1060 height 676
click at [533, 303] on button "append icon" at bounding box center [531, 310] width 13 height 14
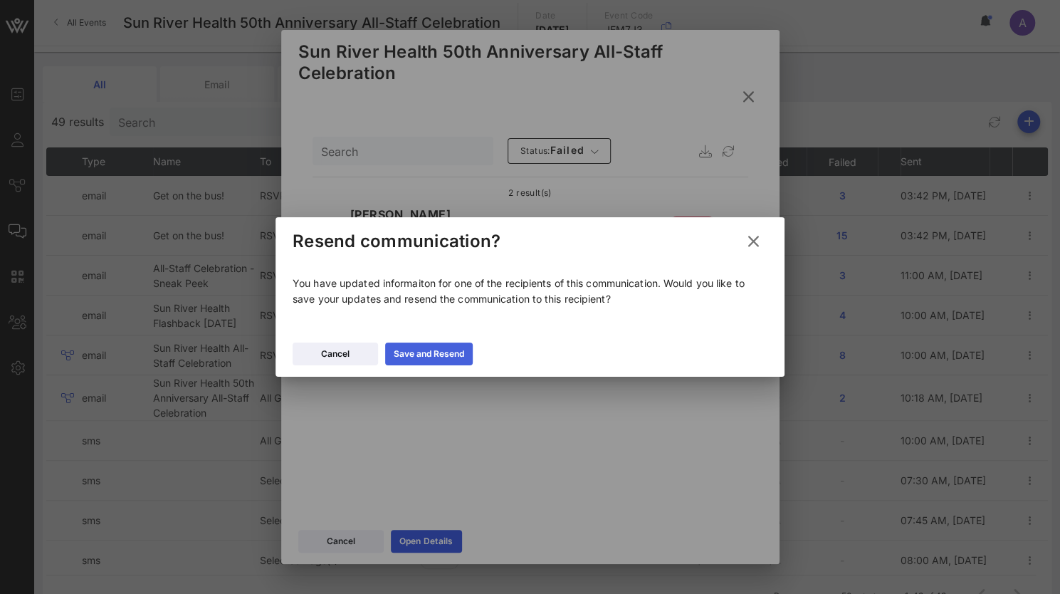
click at [446, 350] on div "Save and Resend" at bounding box center [429, 354] width 70 height 14
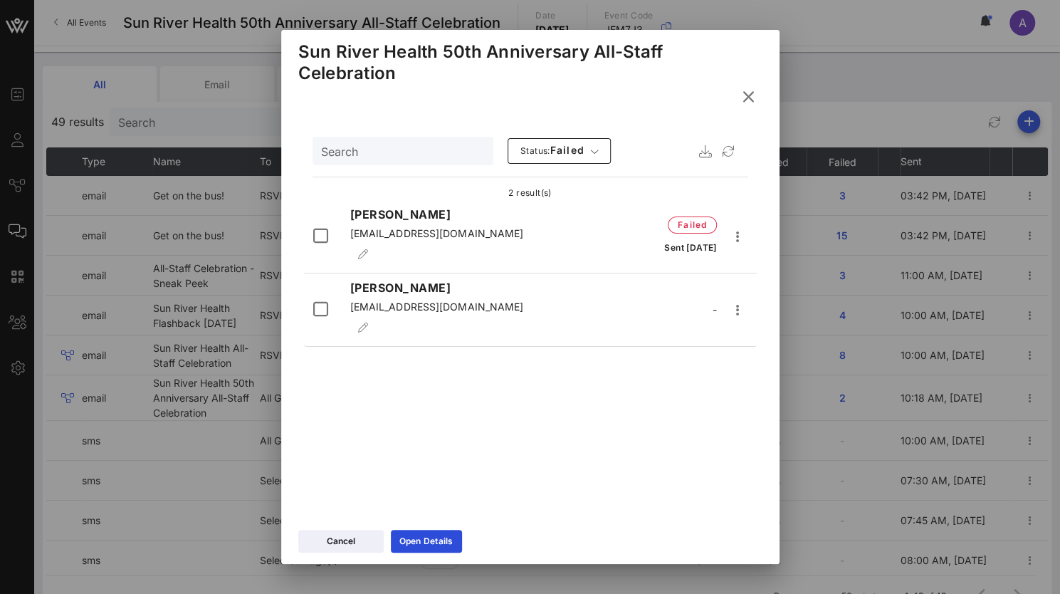
click at [751, 96] on icon at bounding box center [748, 96] width 24 height 23
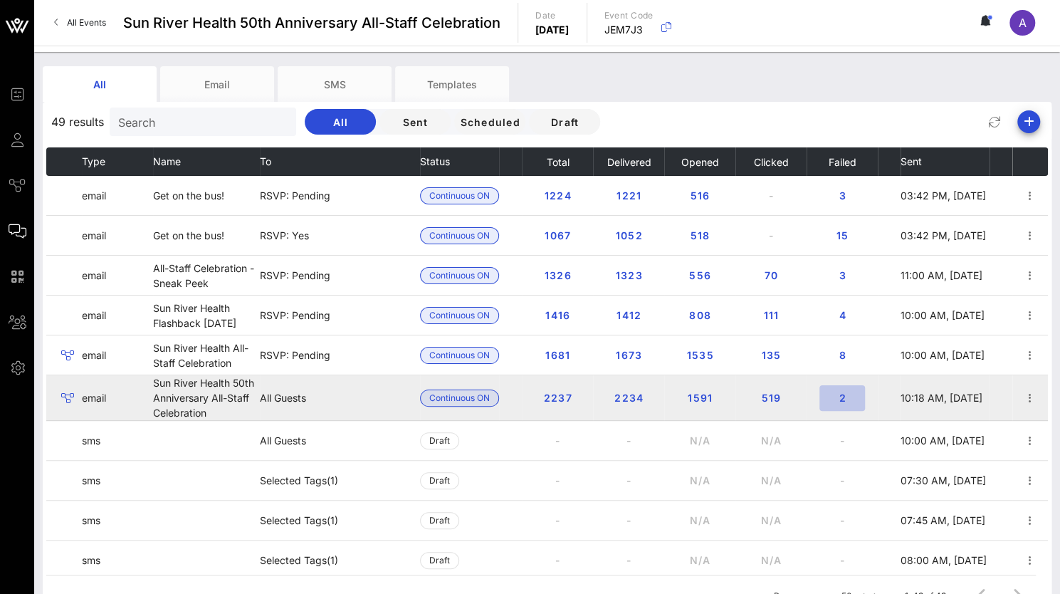
click at [842, 397] on span "2" at bounding box center [842, 398] width 23 height 12
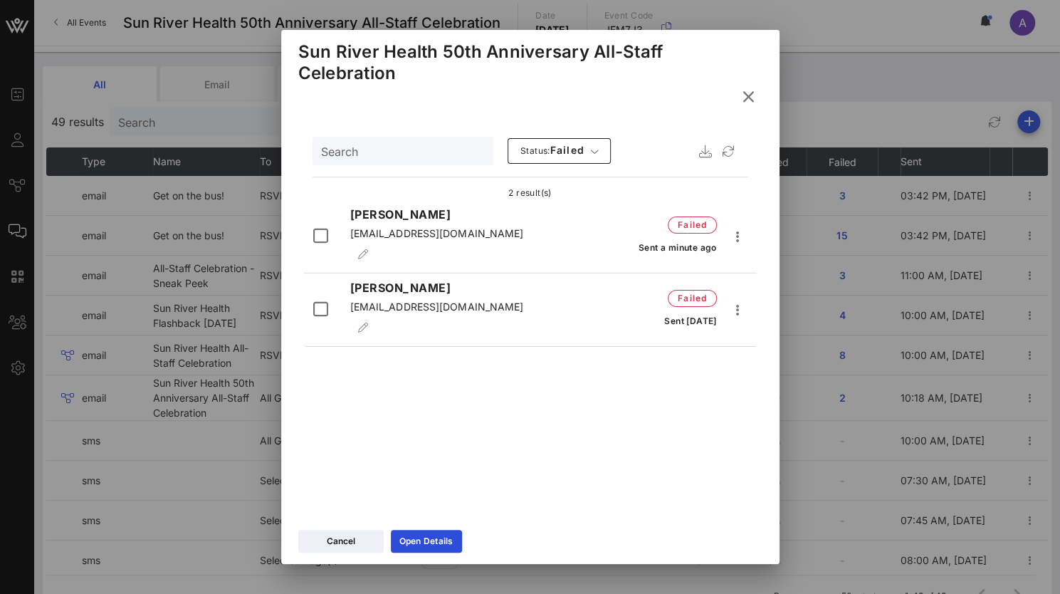
click at [752, 98] on icon at bounding box center [748, 97] width 20 height 18
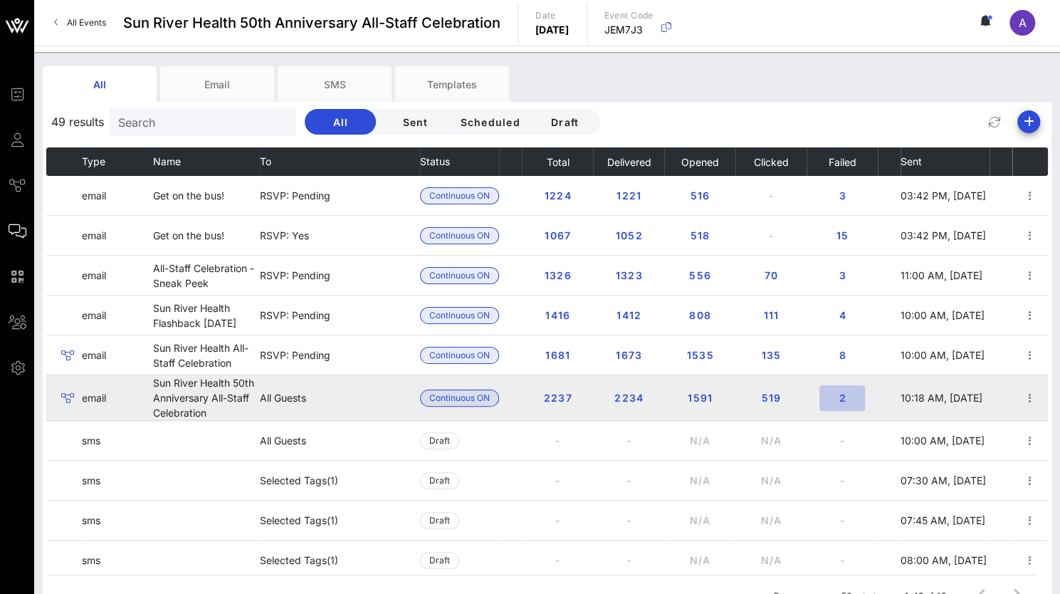
click at [836, 397] on span "2" at bounding box center [842, 398] width 23 height 12
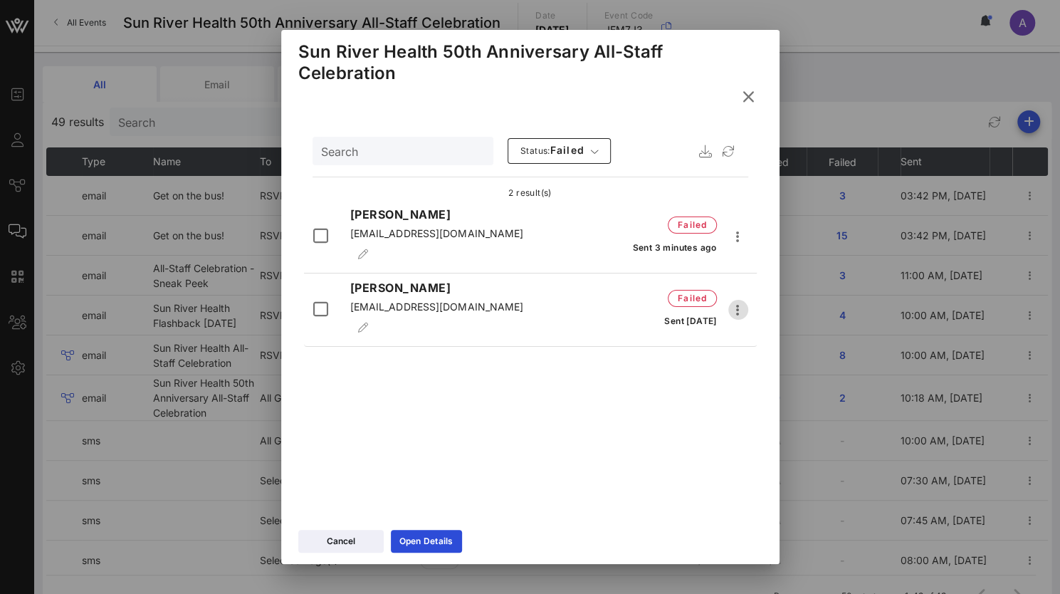
click at [739, 301] on icon "button" at bounding box center [738, 309] width 17 height 17
click at [531, 454] on div "Search Status: failed 2 result(s) [PERSON_NAME] [EMAIL_ADDRESS][DOMAIN_NAME] fa…" at bounding box center [530, 320] width 498 height 406
click at [336, 547] on div "Cancel" at bounding box center [341, 541] width 28 height 14
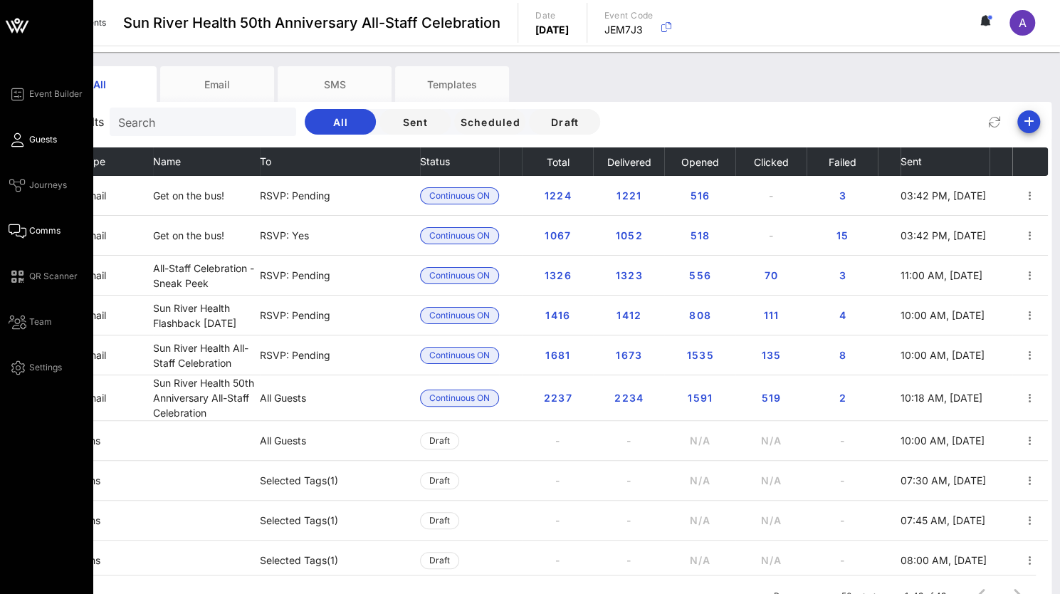
click at [29, 134] on span "Guests" at bounding box center [43, 139] width 28 height 13
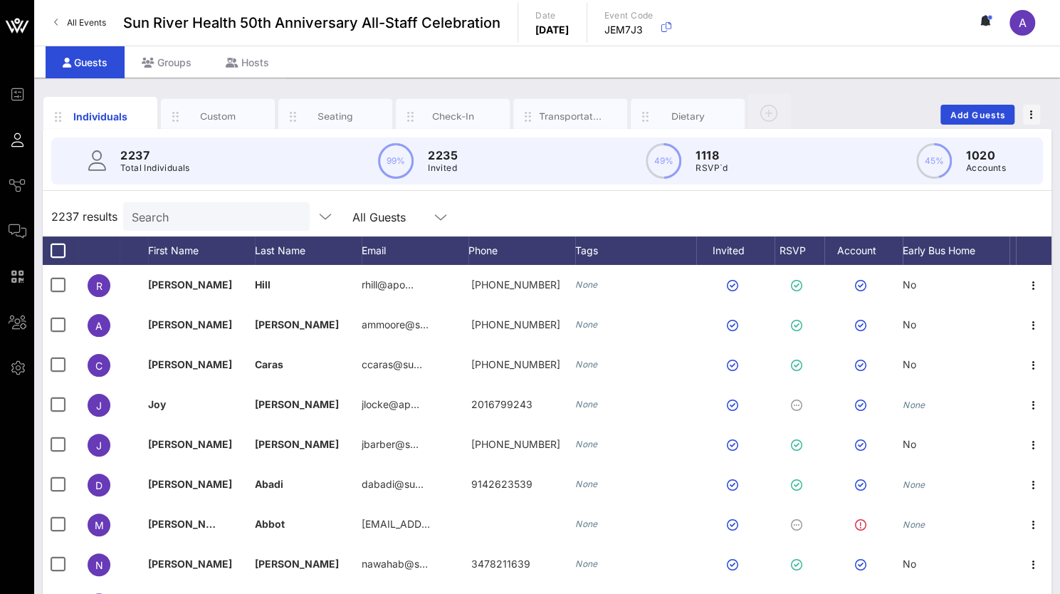
click at [196, 211] on input "Search" at bounding box center [215, 216] width 167 height 19
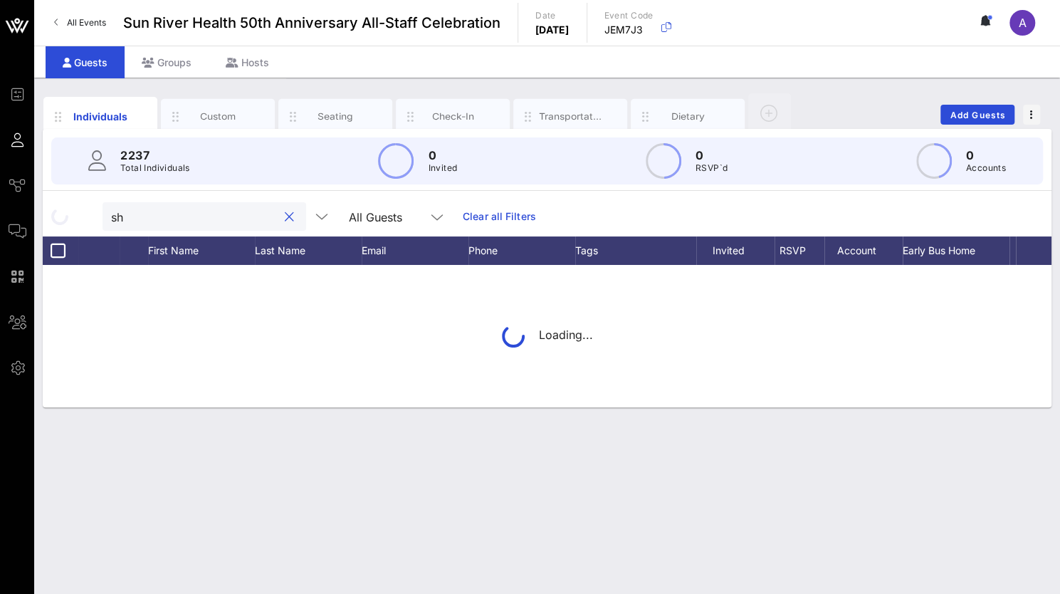
type input "s"
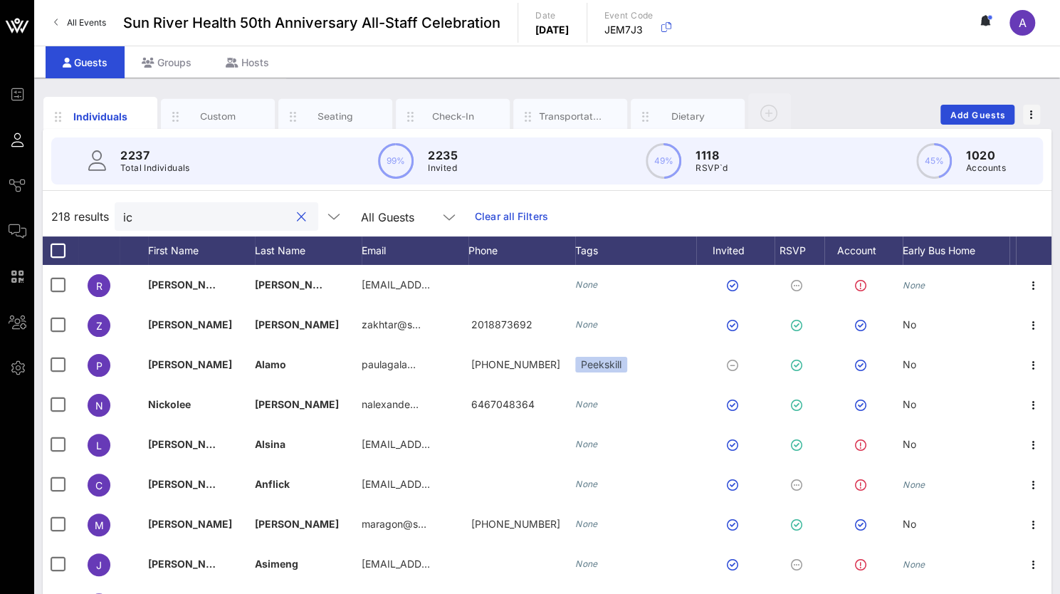
type input "i"
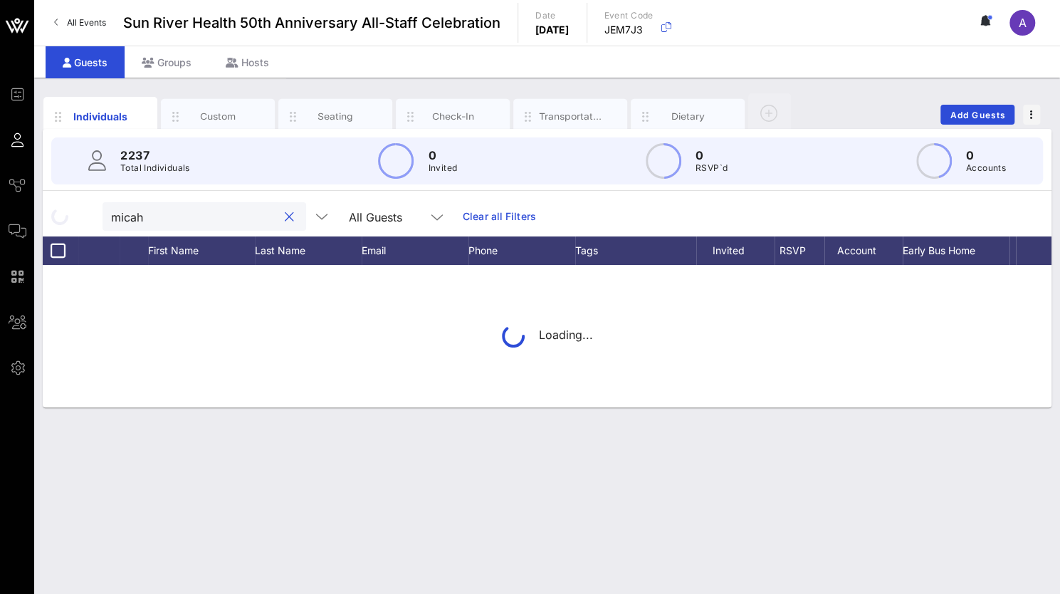
type input "micah"
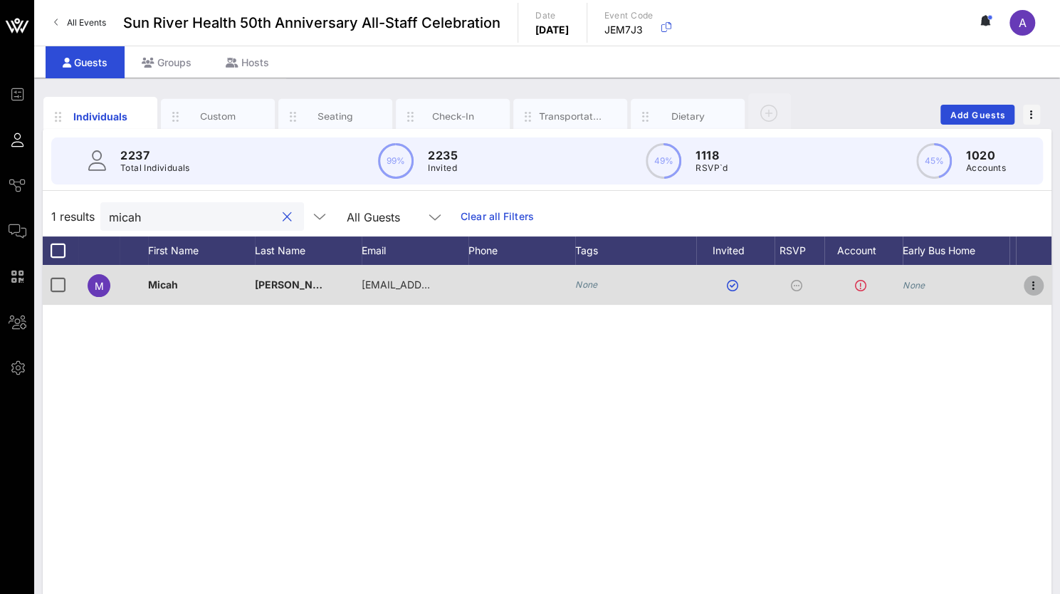
click at [1034, 287] on icon "button" at bounding box center [1033, 285] width 17 height 17
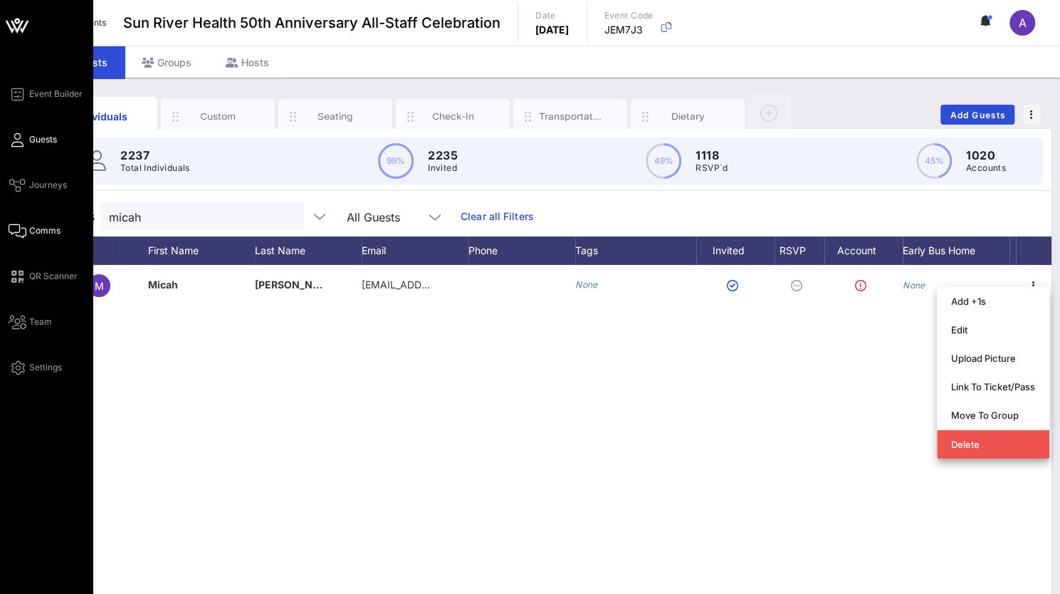
click at [23, 230] on icon at bounding box center [18, 231] width 18 height 2
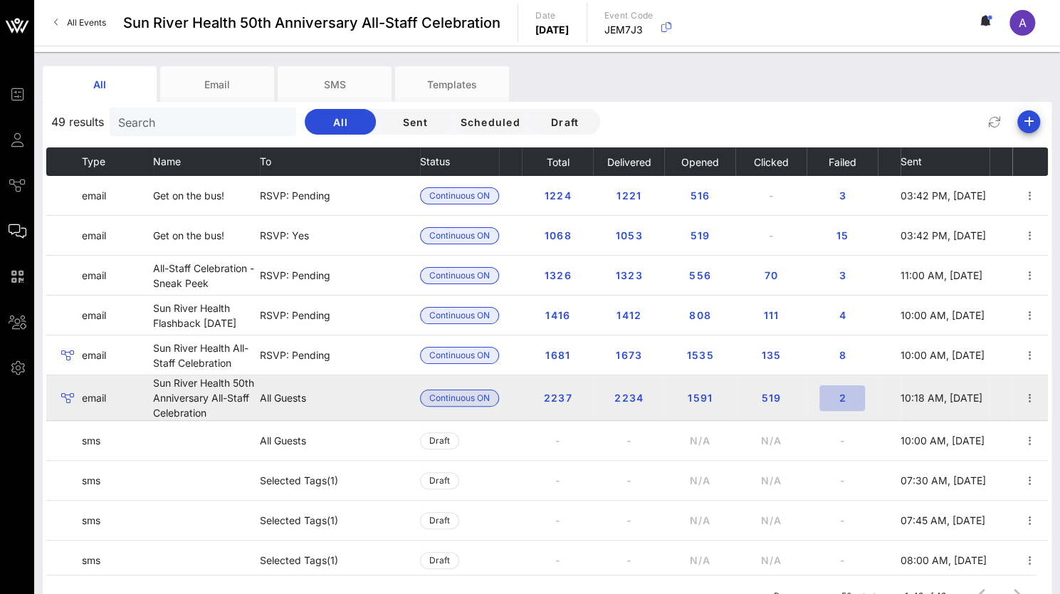
click at [836, 395] on span "2" at bounding box center [842, 398] width 23 height 12
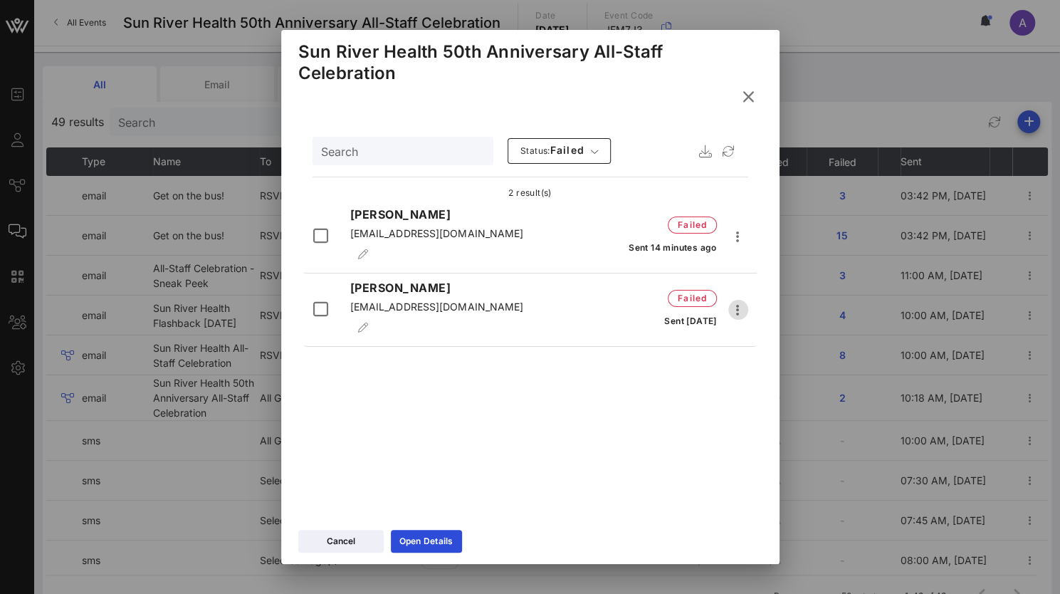
click at [735, 301] on icon "button" at bounding box center [738, 309] width 17 height 17
click at [540, 465] on div "Search Status: failed 2 result(s) [PERSON_NAME] [EMAIL_ADDRESS][DOMAIN_NAME] fa…" at bounding box center [530, 320] width 498 height 406
click at [746, 95] on icon at bounding box center [748, 97] width 20 height 18
